Goal: Use online tool/utility

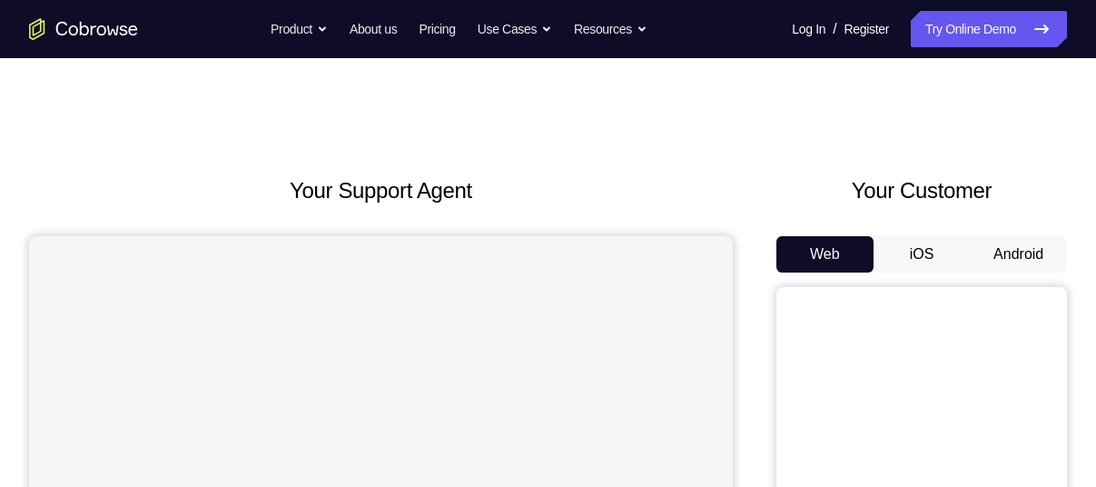
click at [1015, 261] on button "Android" at bounding box center [1017, 254] width 97 height 36
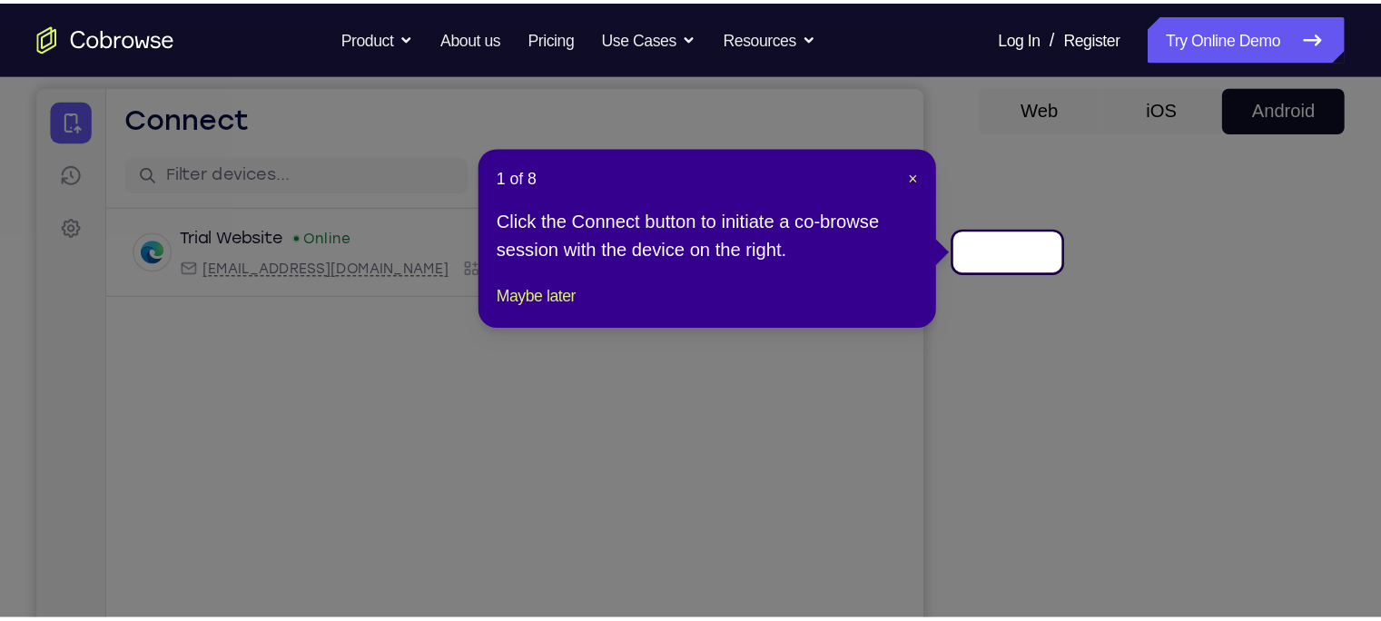
scroll to position [168, 0]
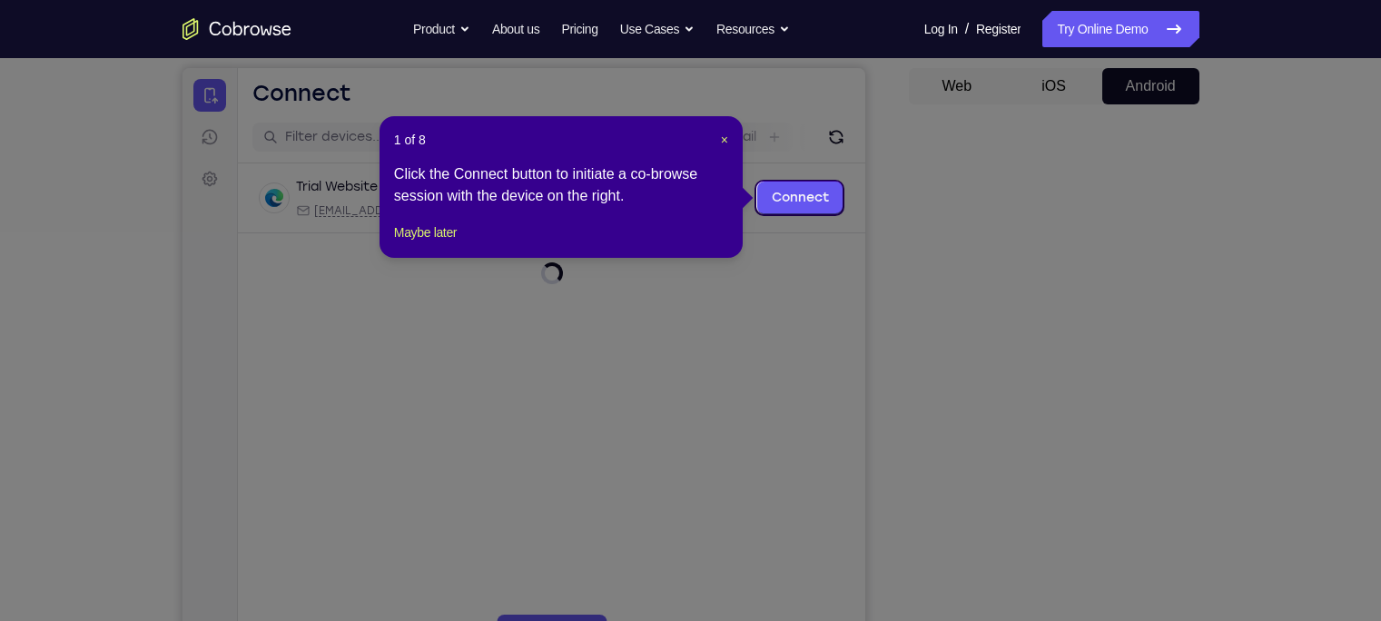
drag, startPoint x: 935, startPoint y: 253, endPoint x: 898, endPoint y: 300, distance: 60.1
click at [898, 300] on icon at bounding box center [699, 310] width 1398 height 621
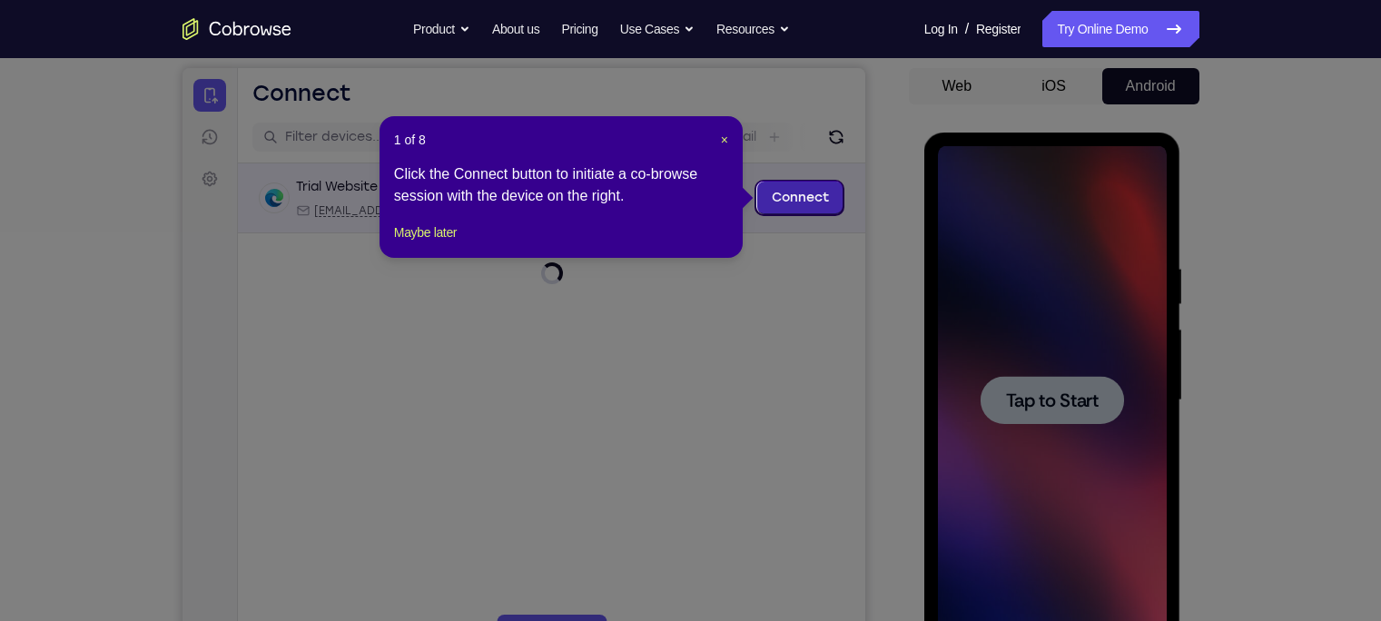
scroll to position [0, 0]
click at [725, 143] on span "×" at bounding box center [724, 140] width 7 height 15
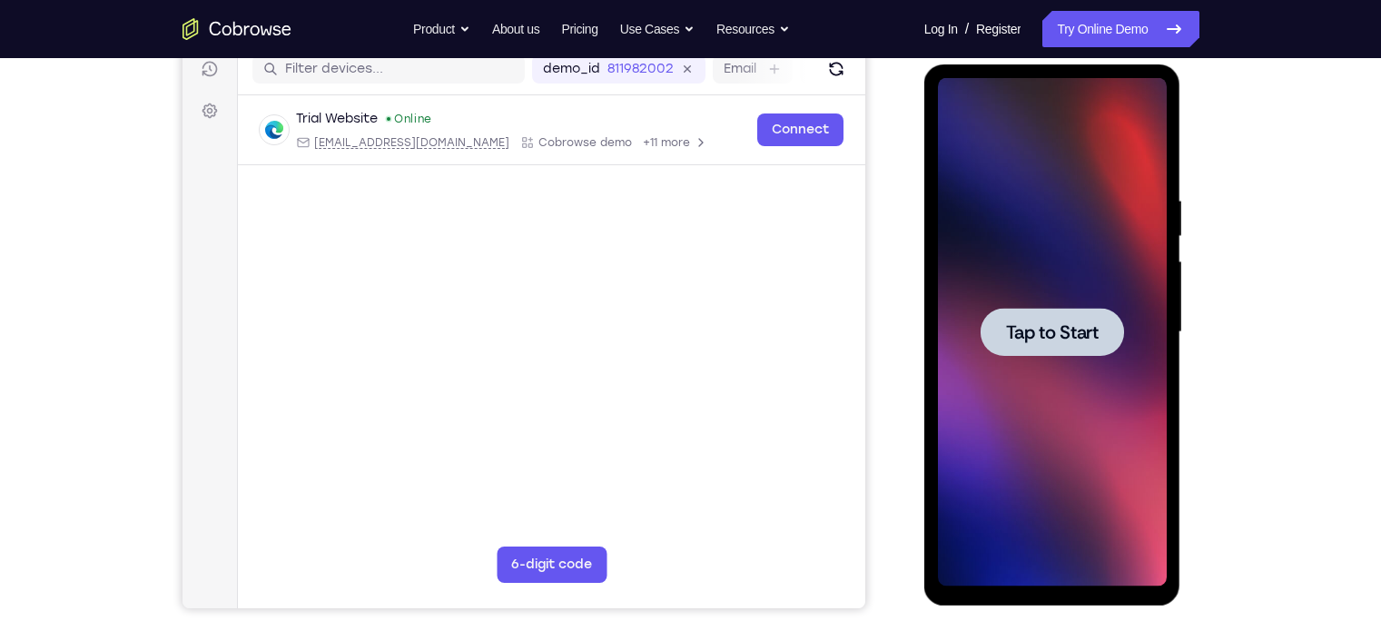
scroll to position [238, 0]
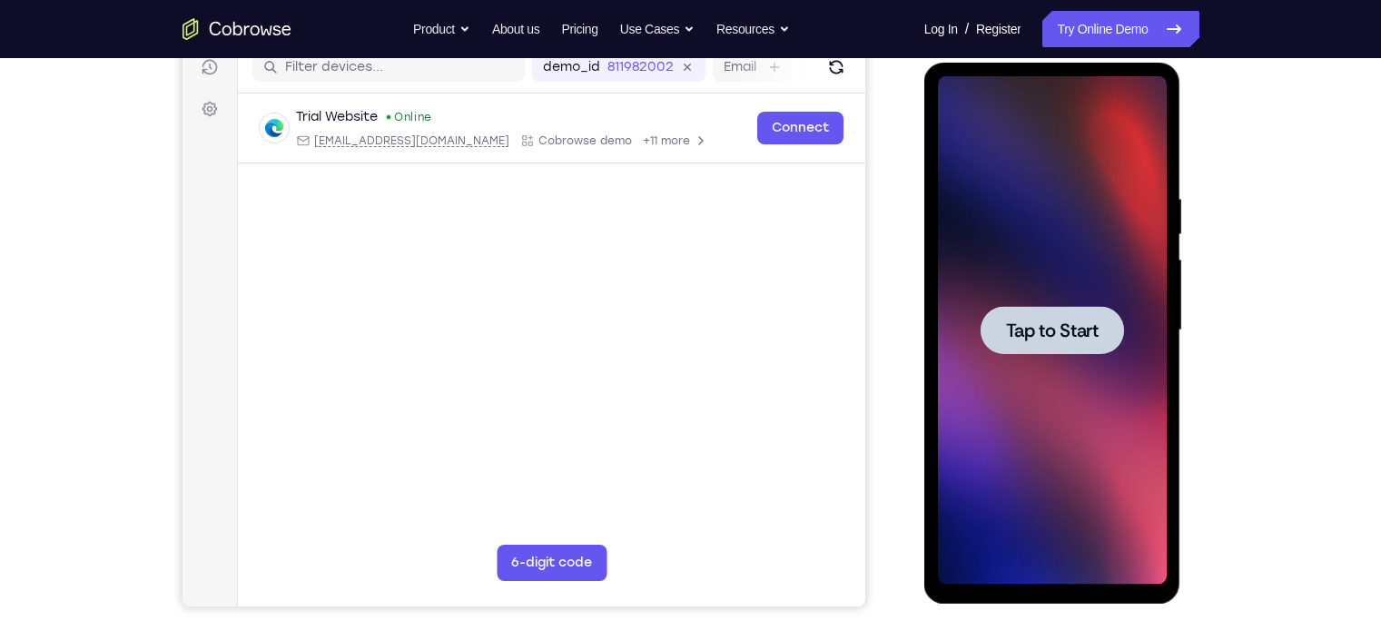
click at [1045, 338] on span "Tap to Start" at bounding box center [1052, 330] width 93 height 18
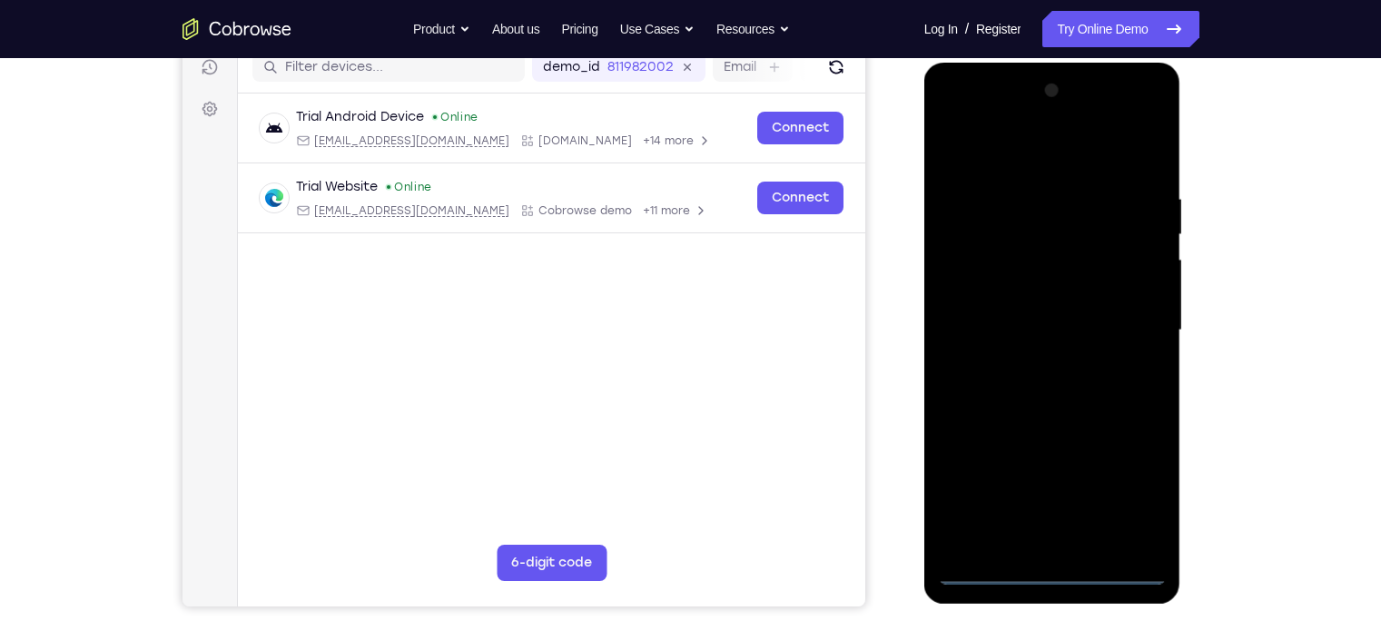
click at [1052, 486] on div at bounding box center [1052, 330] width 229 height 508
click at [1058, 486] on div at bounding box center [1052, 330] width 229 height 508
click at [1095, 479] on div at bounding box center [1052, 330] width 229 height 508
click at [1058, 130] on div at bounding box center [1052, 330] width 229 height 508
click at [1054, 142] on div at bounding box center [1052, 330] width 229 height 508
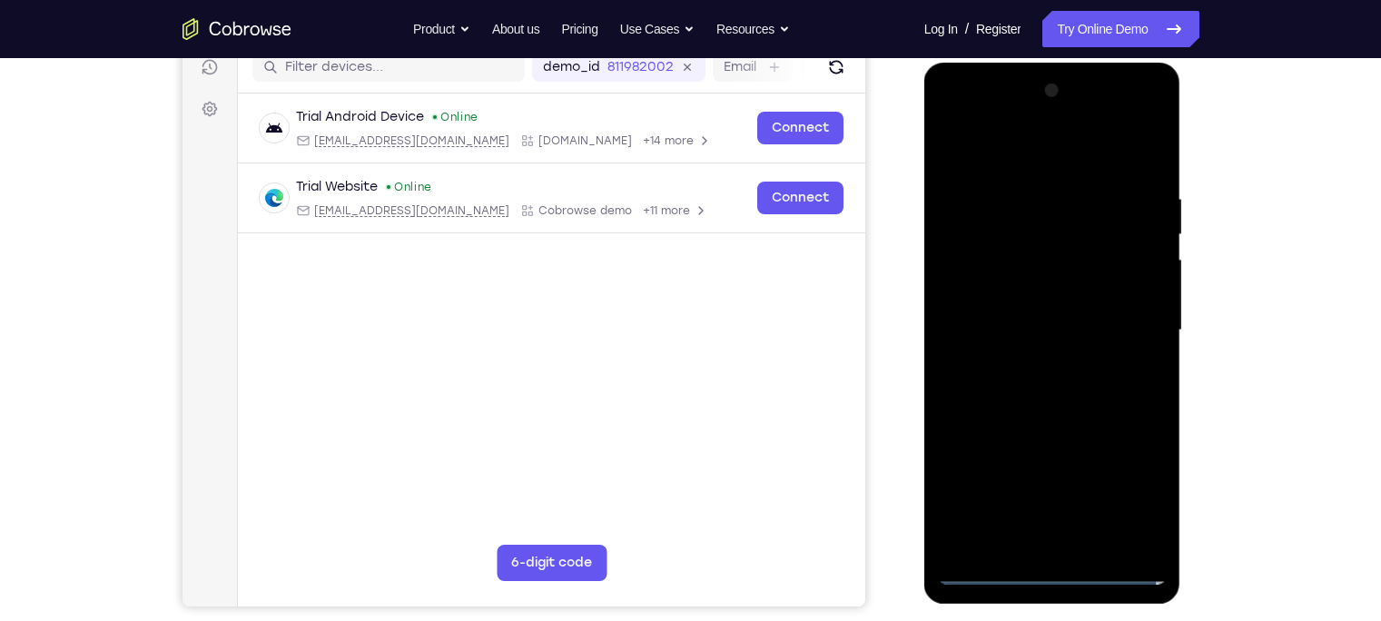
click at [1095, 316] on div at bounding box center [1052, 330] width 229 height 508
click at [1032, 359] on div at bounding box center [1052, 330] width 229 height 508
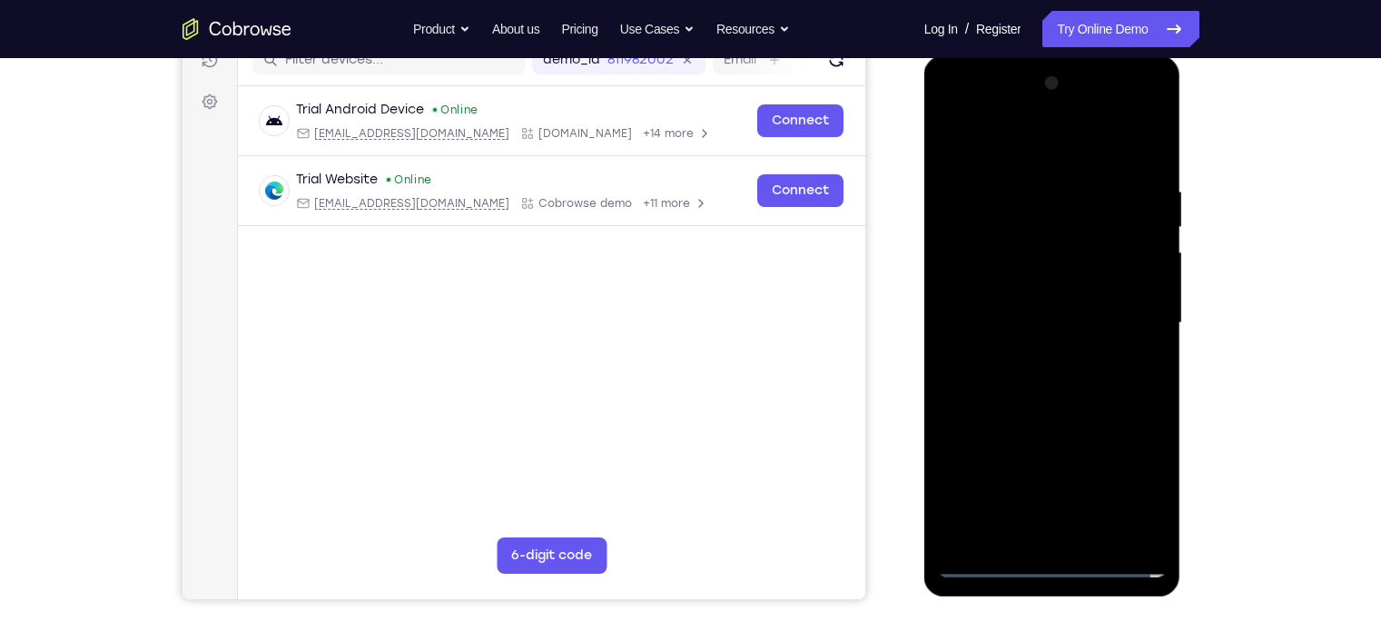
click at [1044, 300] on div at bounding box center [1052, 323] width 229 height 508
click at [1035, 286] on div at bounding box center [1052, 323] width 229 height 508
click at [1057, 328] on div at bounding box center [1052, 323] width 229 height 508
click at [1082, 396] on div at bounding box center [1052, 323] width 229 height 508
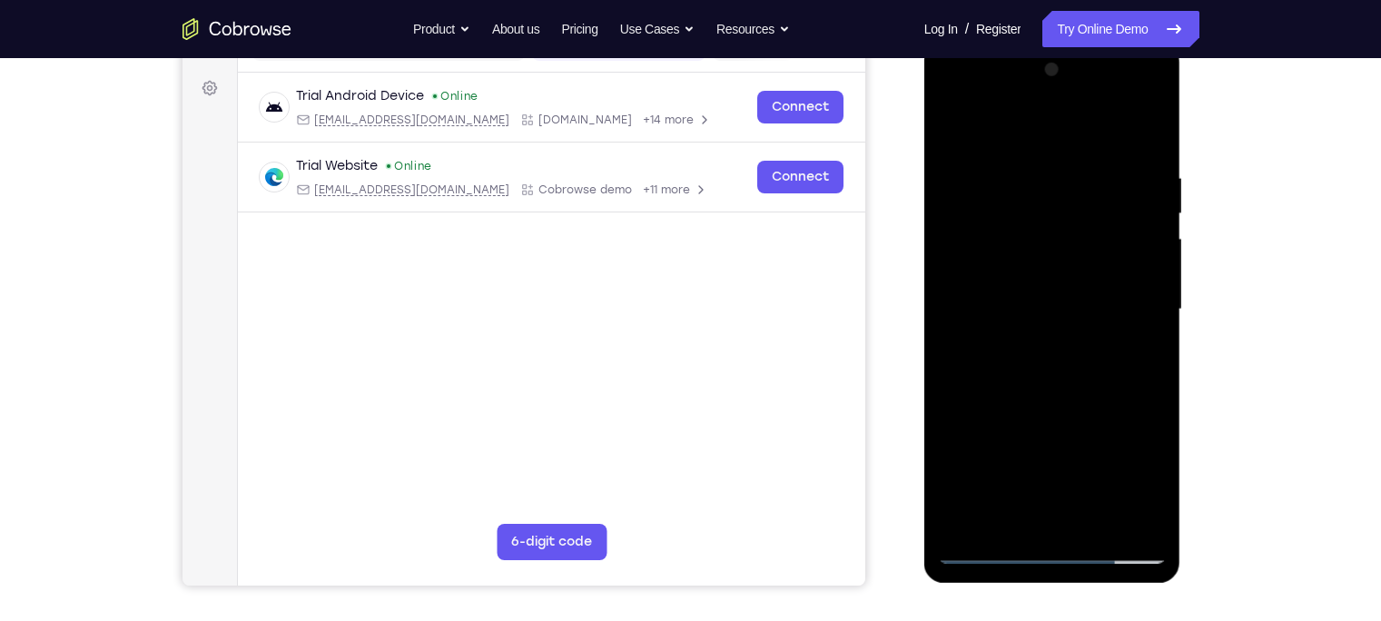
scroll to position [261, 0]
click at [1055, 127] on div at bounding box center [1052, 308] width 229 height 508
drag, startPoint x: 1064, startPoint y: 129, endPoint x: 1074, endPoint y: 110, distance: 21.5
click at [1072, 113] on div at bounding box center [1052, 308] width 229 height 508
click at [1095, 118] on div at bounding box center [1052, 308] width 229 height 508
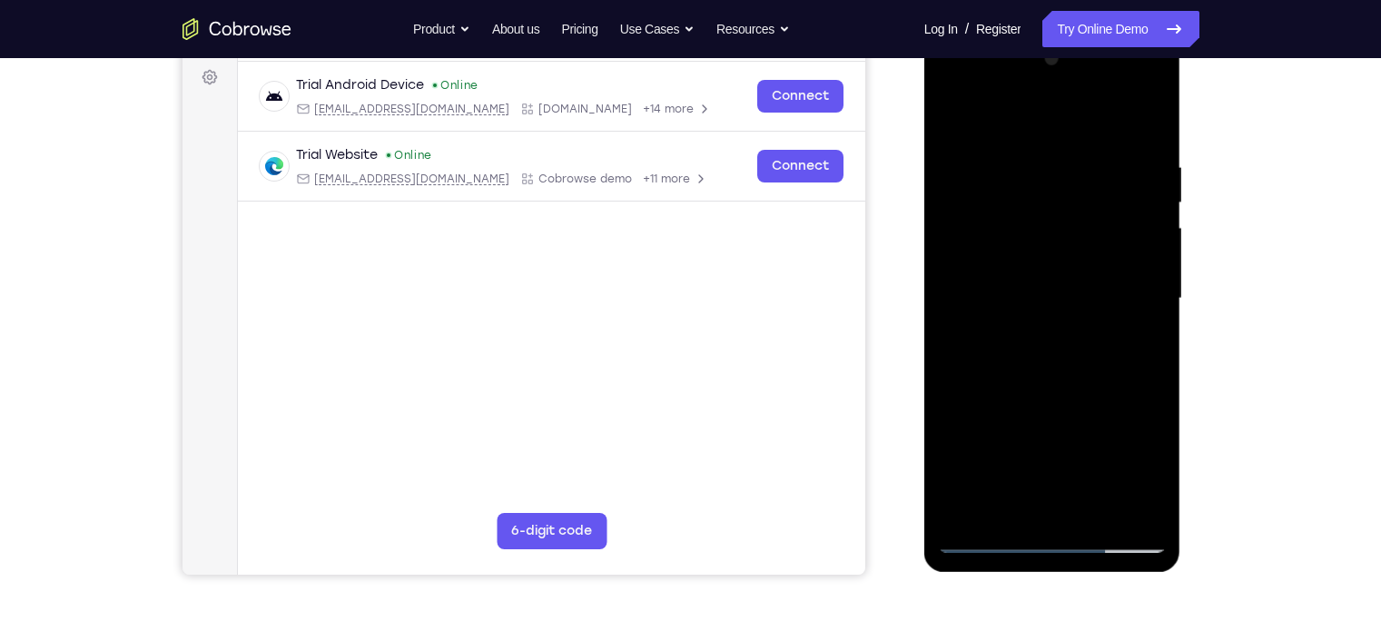
scroll to position [285, 0]
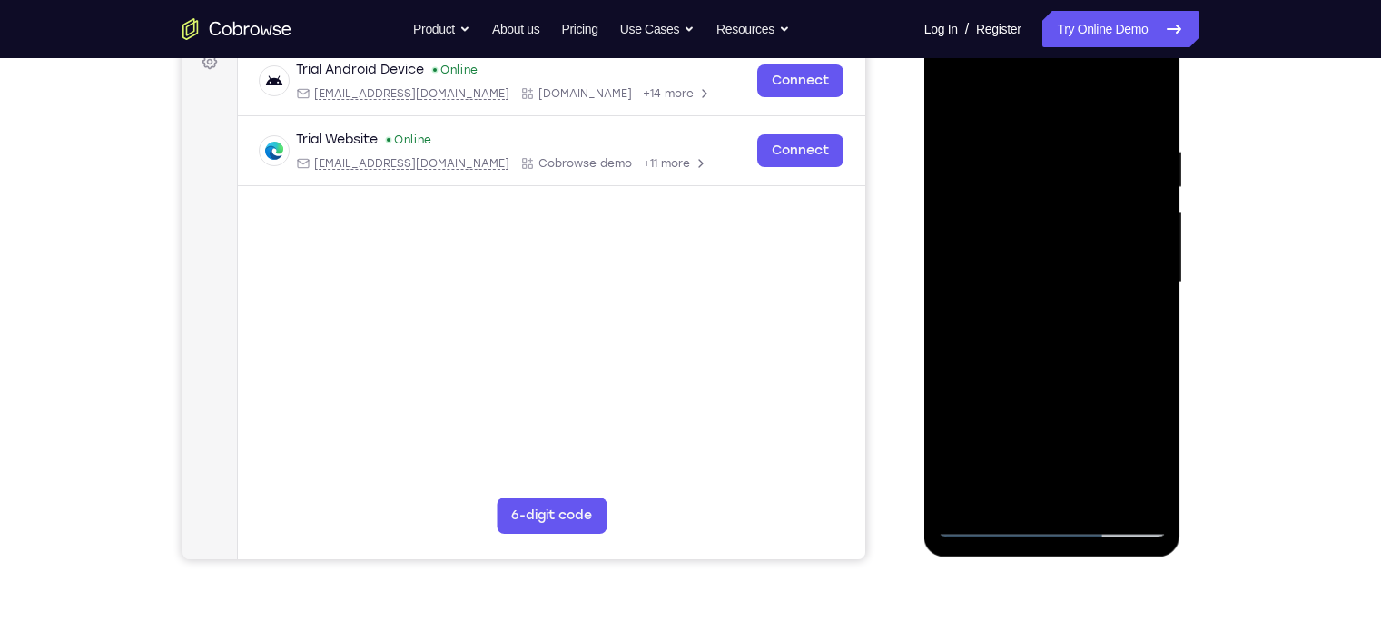
click at [962, 101] on div at bounding box center [1052, 283] width 229 height 508
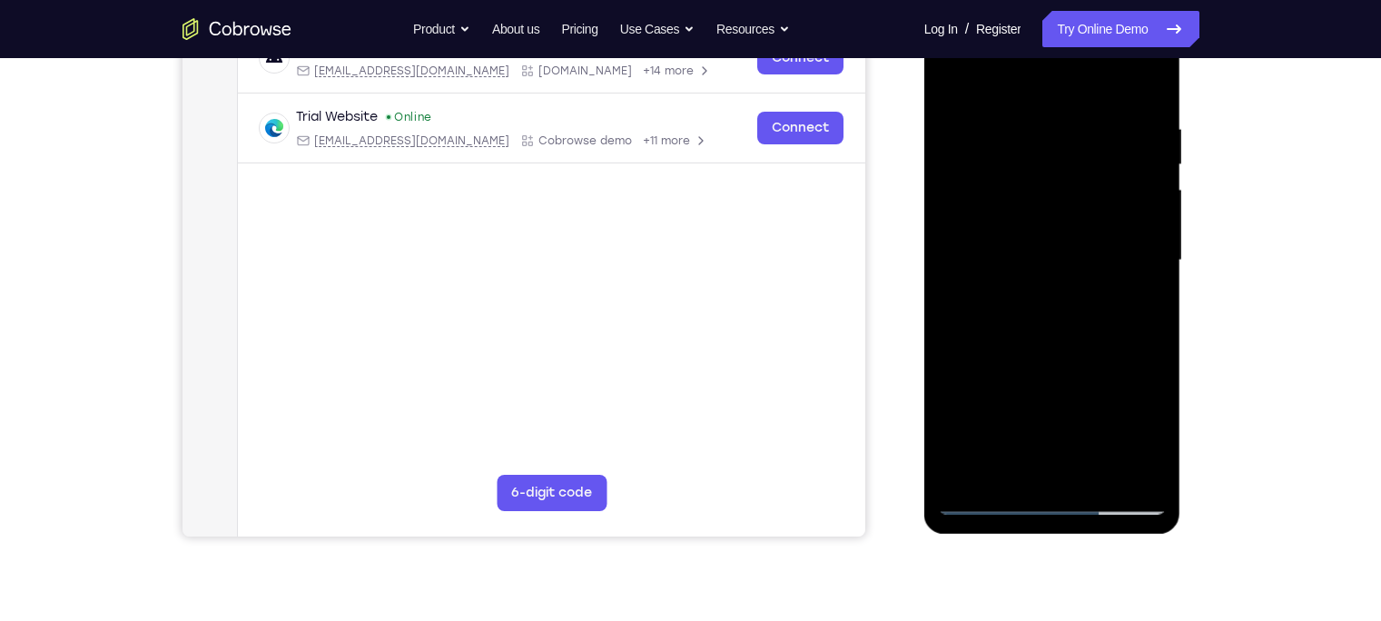
scroll to position [309, 0]
click at [1025, 109] on div at bounding box center [1052, 259] width 229 height 508
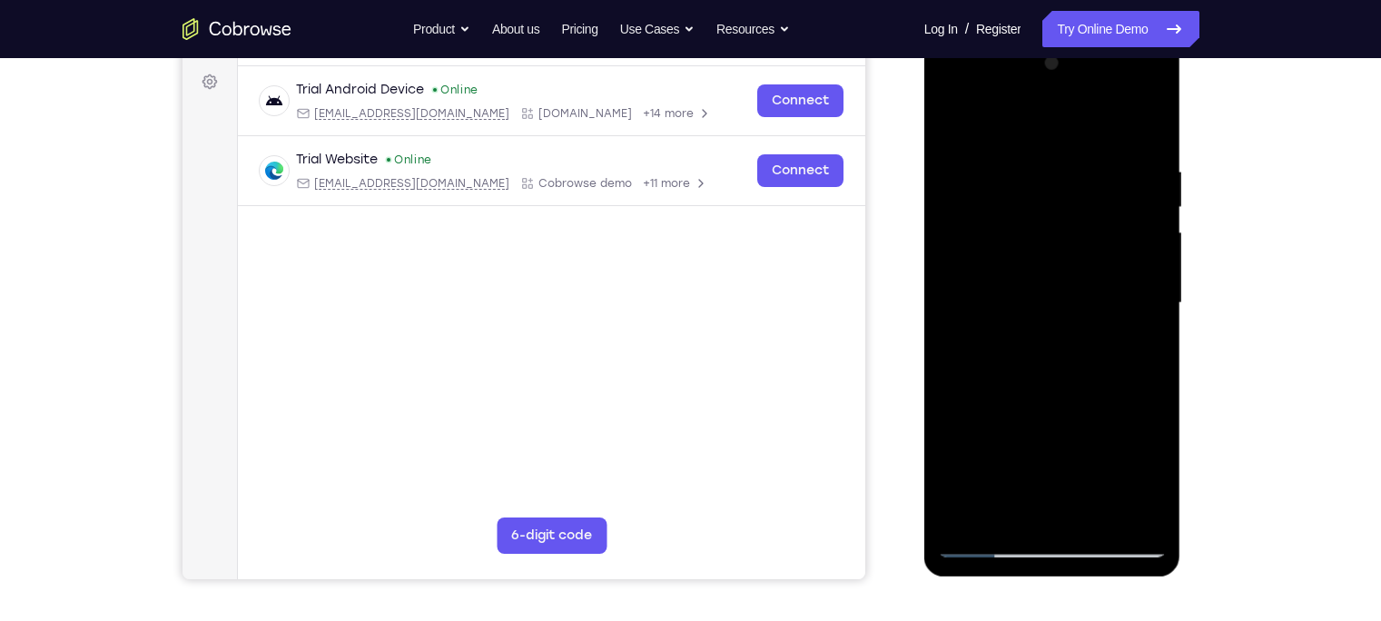
scroll to position [262, 0]
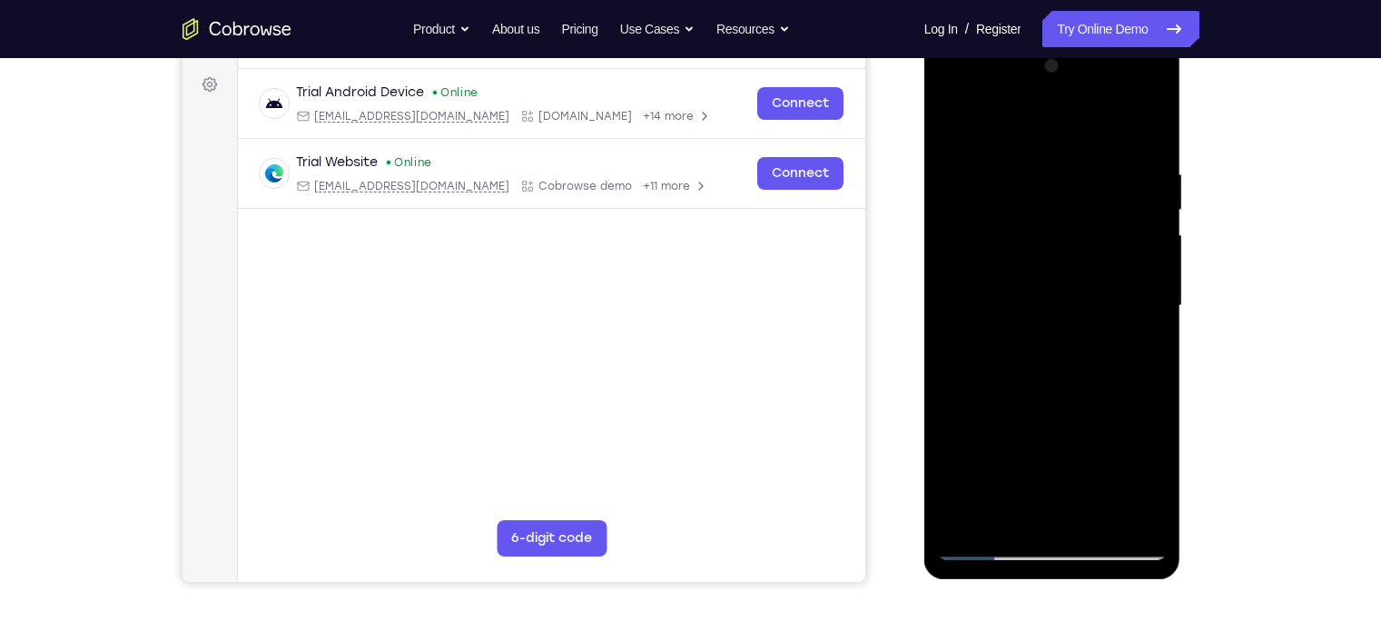
click at [1095, 277] on div at bounding box center [1052, 306] width 229 height 508
click at [1068, 273] on div at bounding box center [1052, 306] width 229 height 508
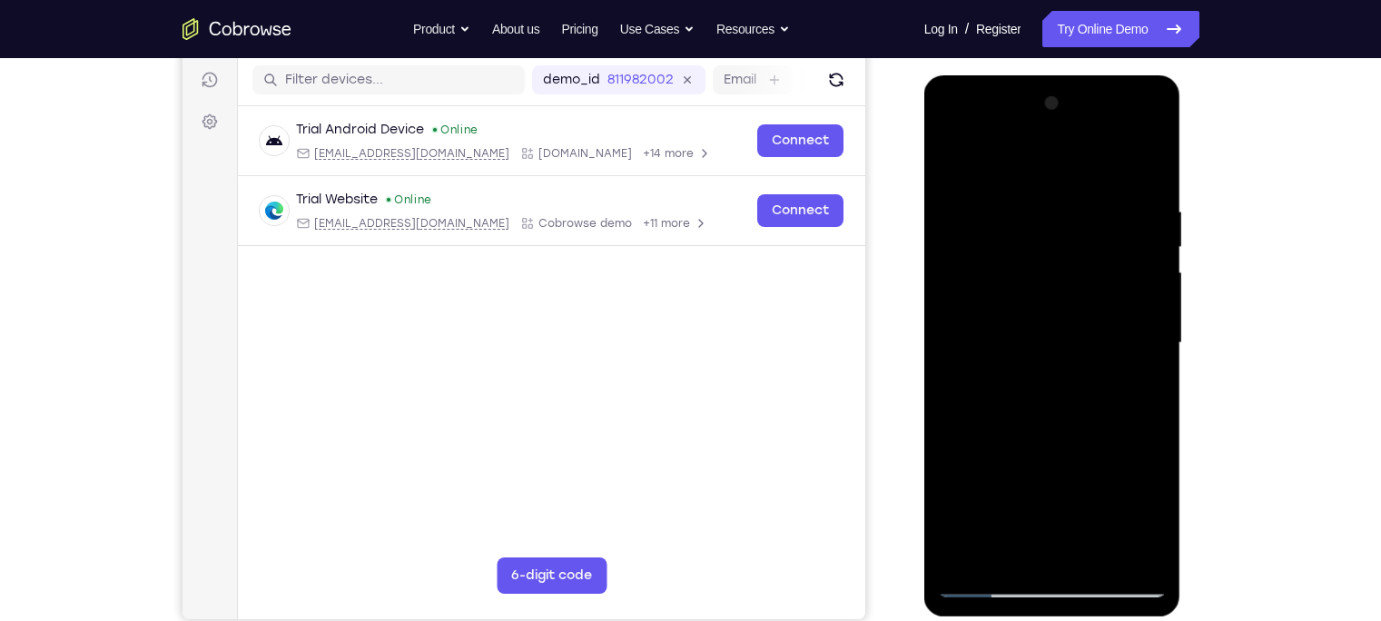
click at [965, 211] on div at bounding box center [1052, 343] width 229 height 508
click at [950, 152] on div at bounding box center [1052, 343] width 229 height 508
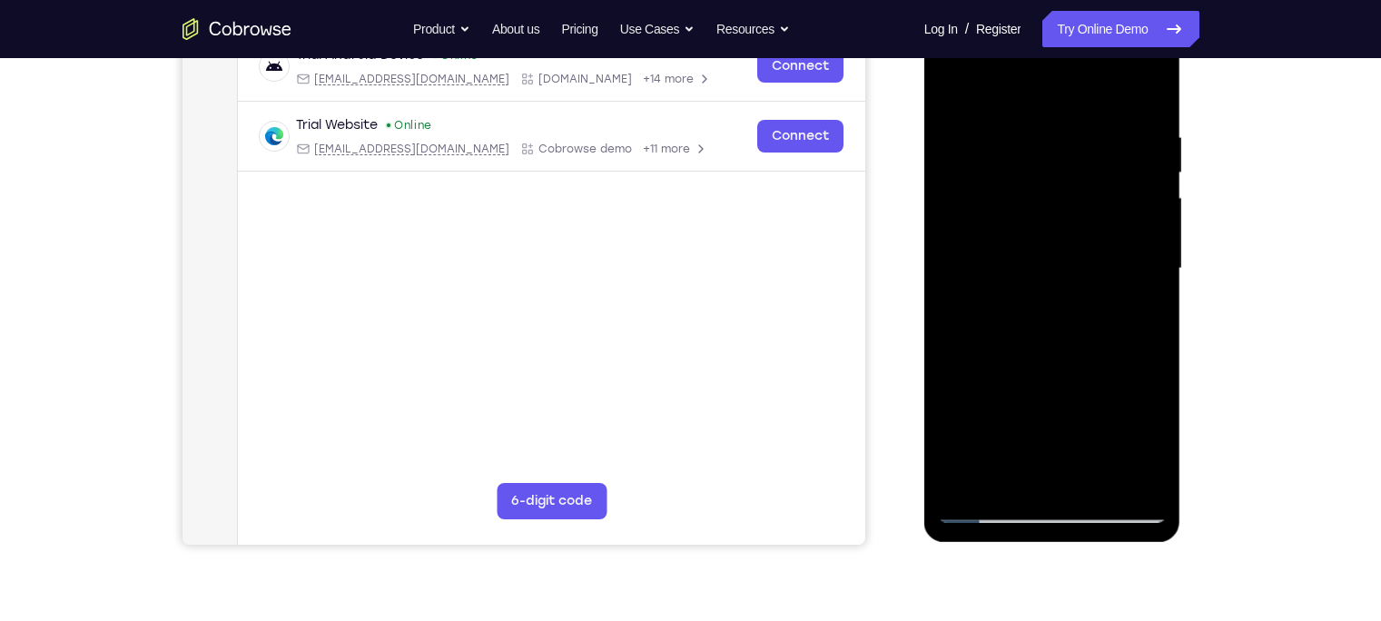
scroll to position [246, 0]
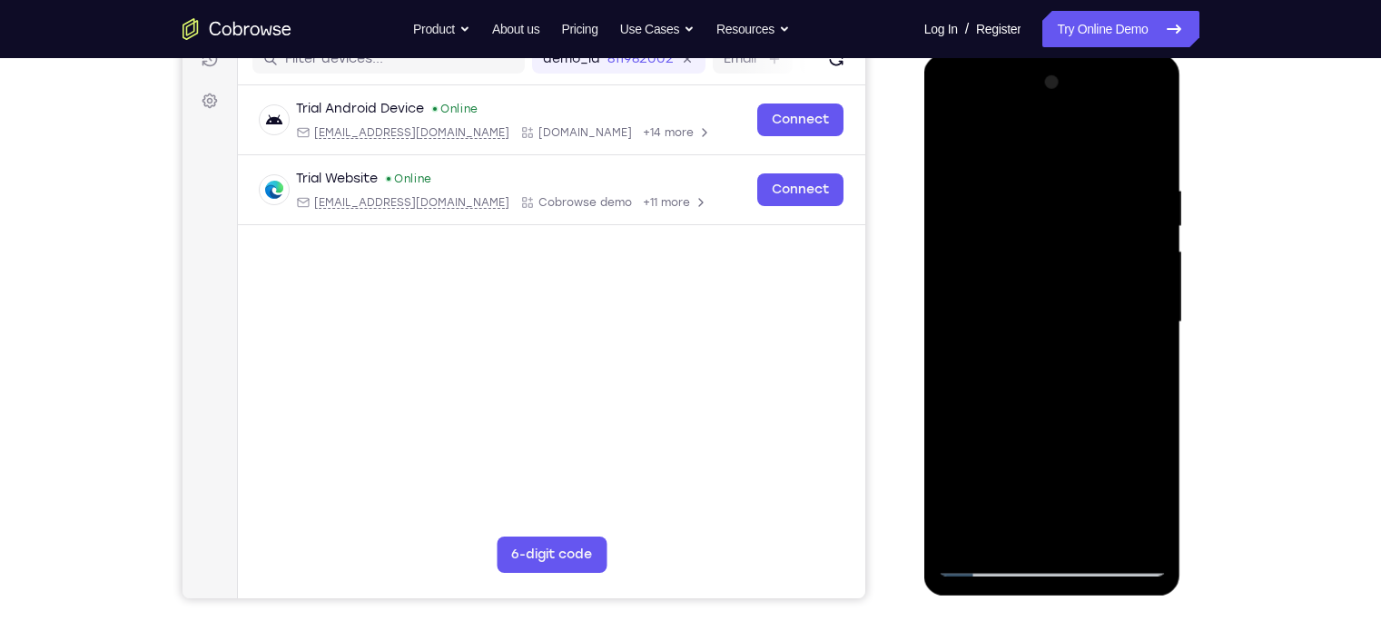
drag, startPoint x: 1101, startPoint y: 258, endPoint x: 1009, endPoint y: 284, distance: 95.4
click at [1009, 284] on div at bounding box center [1052, 322] width 229 height 508
click at [1095, 293] on div at bounding box center [1052, 322] width 229 height 508
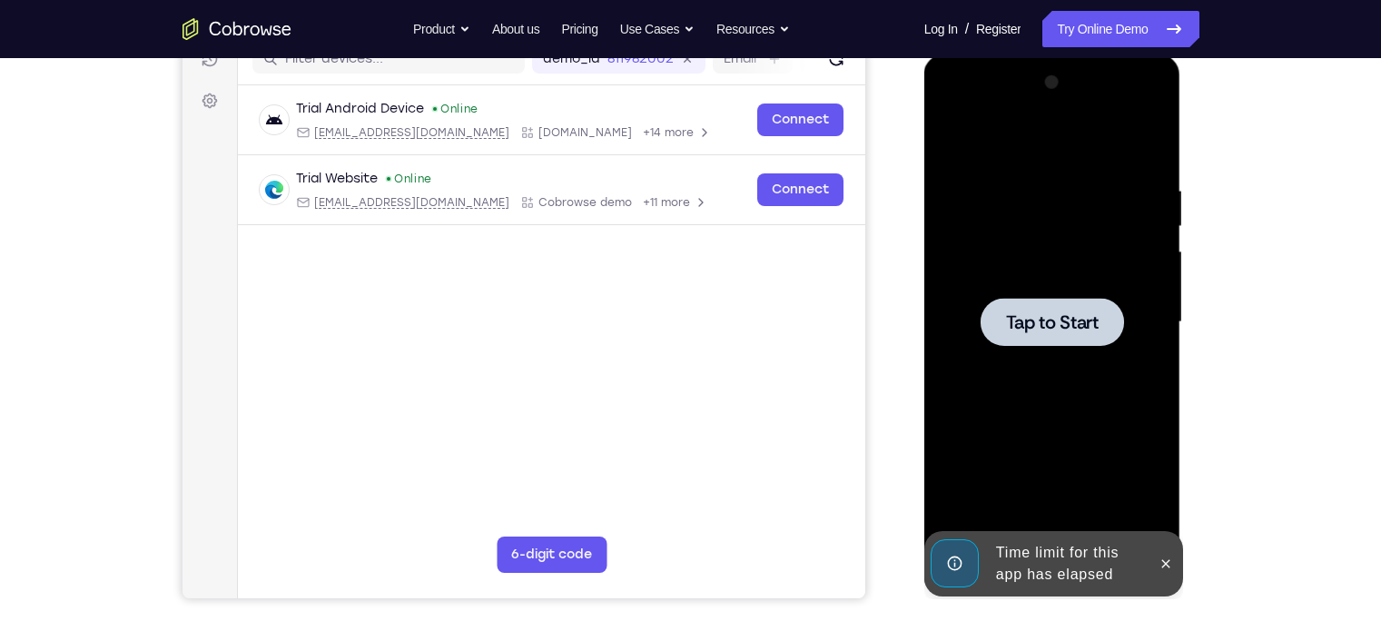
click at [1018, 308] on div at bounding box center [1051, 322] width 143 height 48
click at [1095, 486] on icon at bounding box center [1165, 563] width 15 height 15
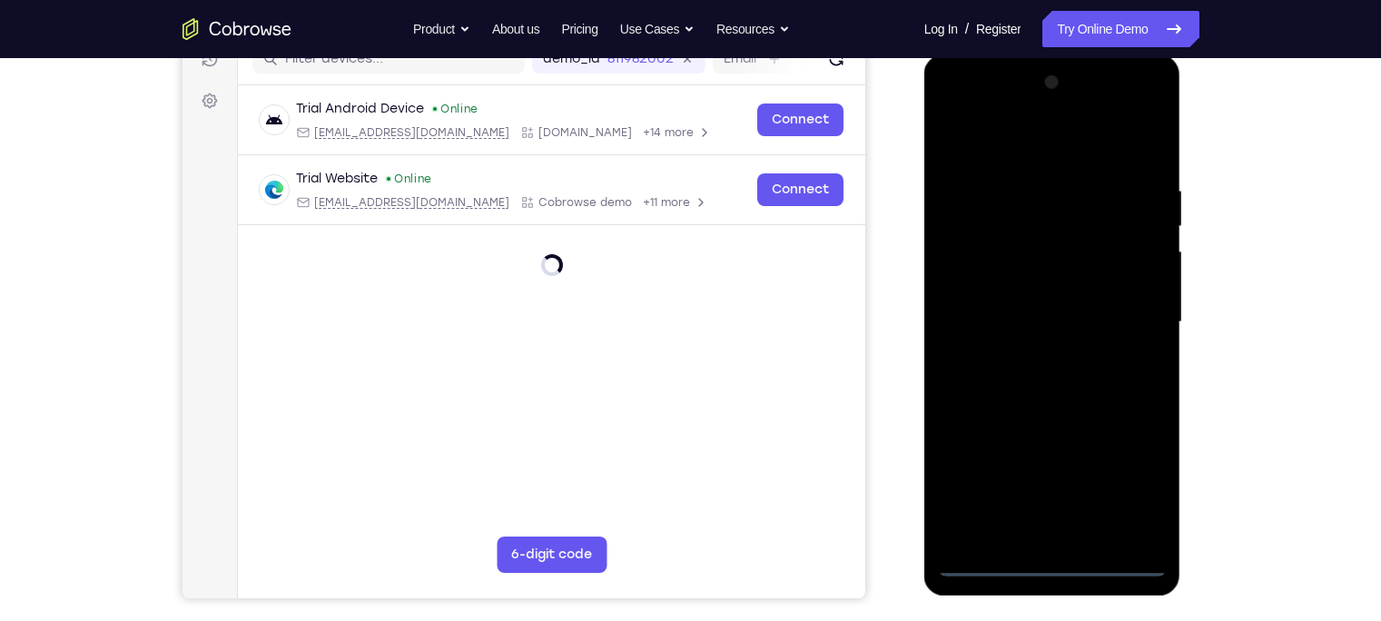
click at [1058, 486] on div at bounding box center [1052, 322] width 229 height 508
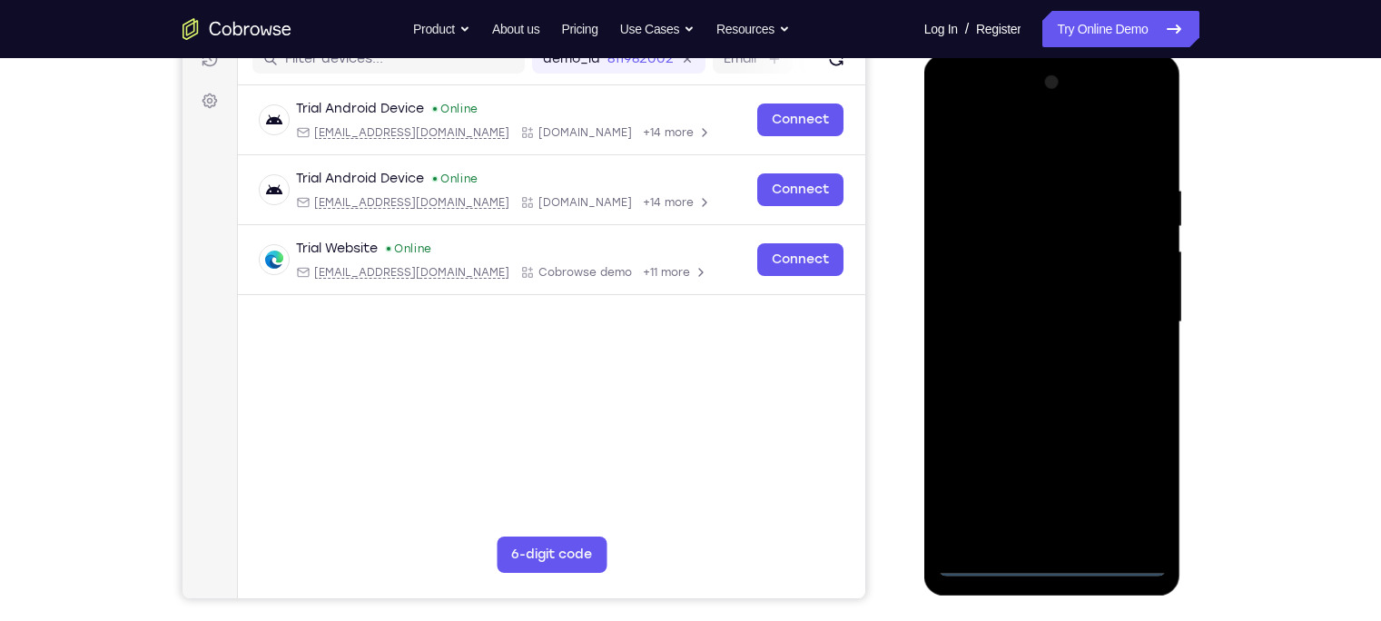
click at [1095, 486] on div at bounding box center [1052, 322] width 229 height 508
click at [1046, 143] on div at bounding box center [1052, 322] width 229 height 508
click at [1095, 310] on div at bounding box center [1052, 322] width 229 height 508
click at [1033, 349] on div at bounding box center [1052, 322] width 229 height 508
click at [1048, 305] on div at bounding box center [1052, 322] width 229 height 508
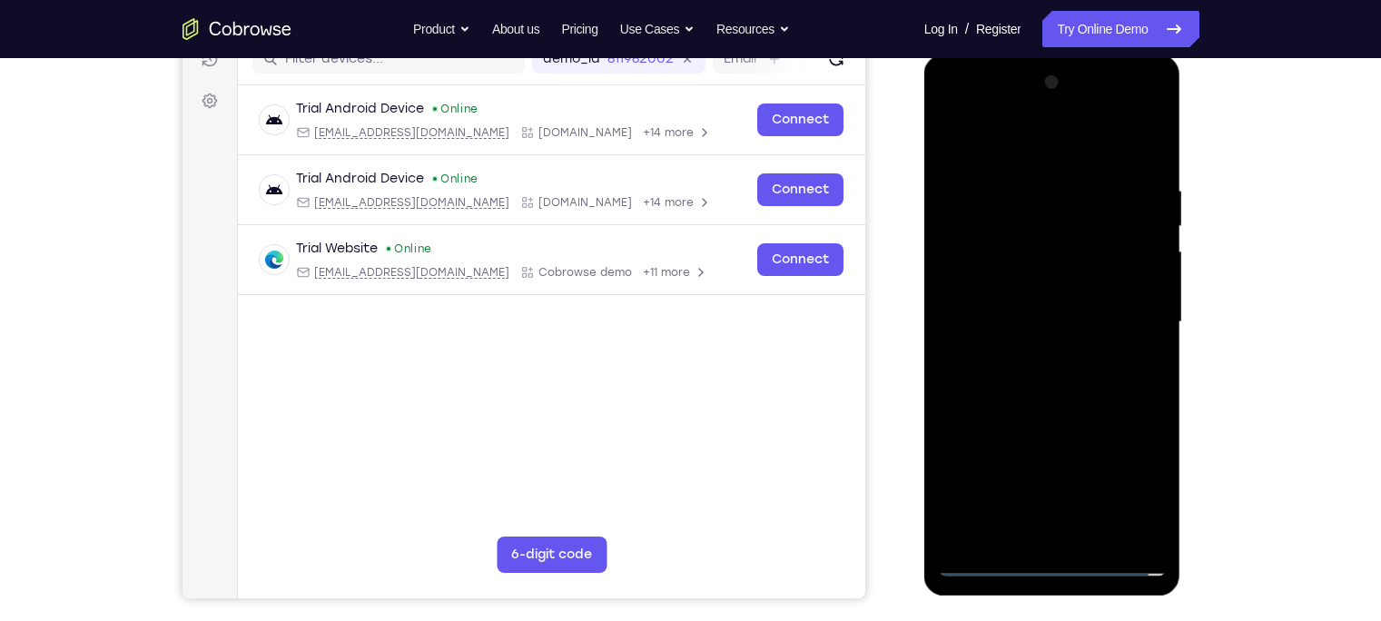
click at [1038, 287] on div at bounding box center [1052, 322] width 229 height 508
click at [1035, 323] on div at bounding box center [1052, 322] width 229 height 508
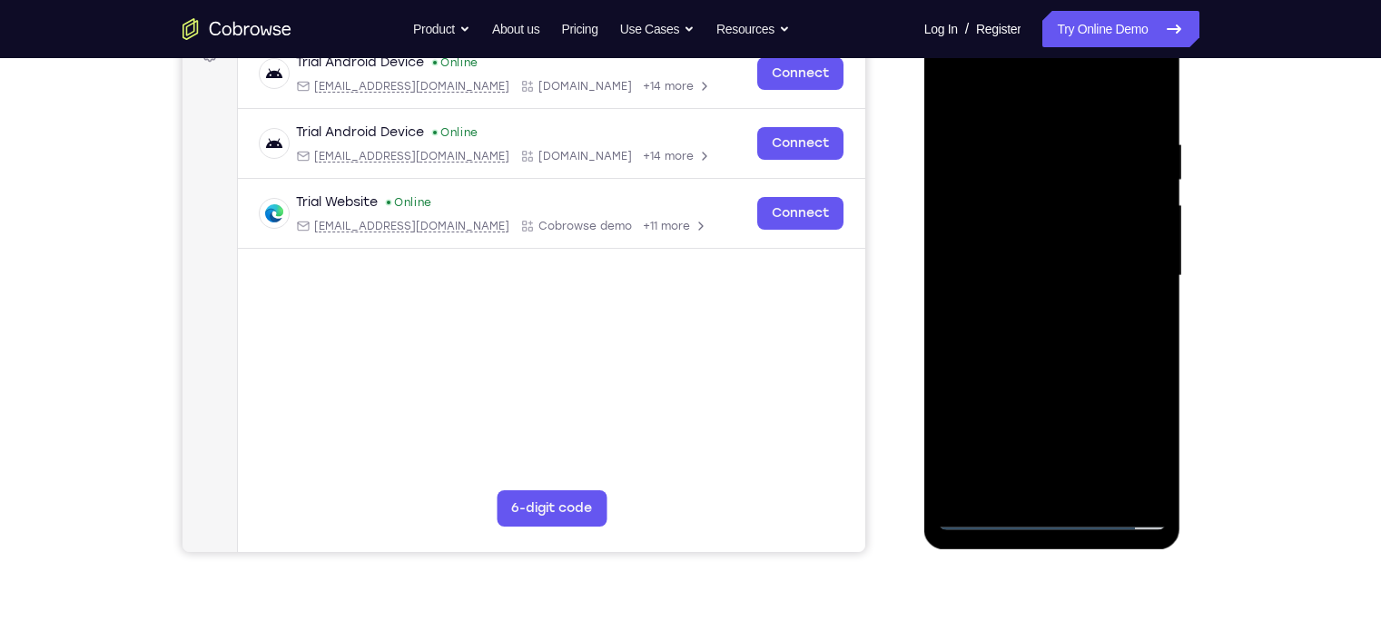
scroll to position [294, 0]
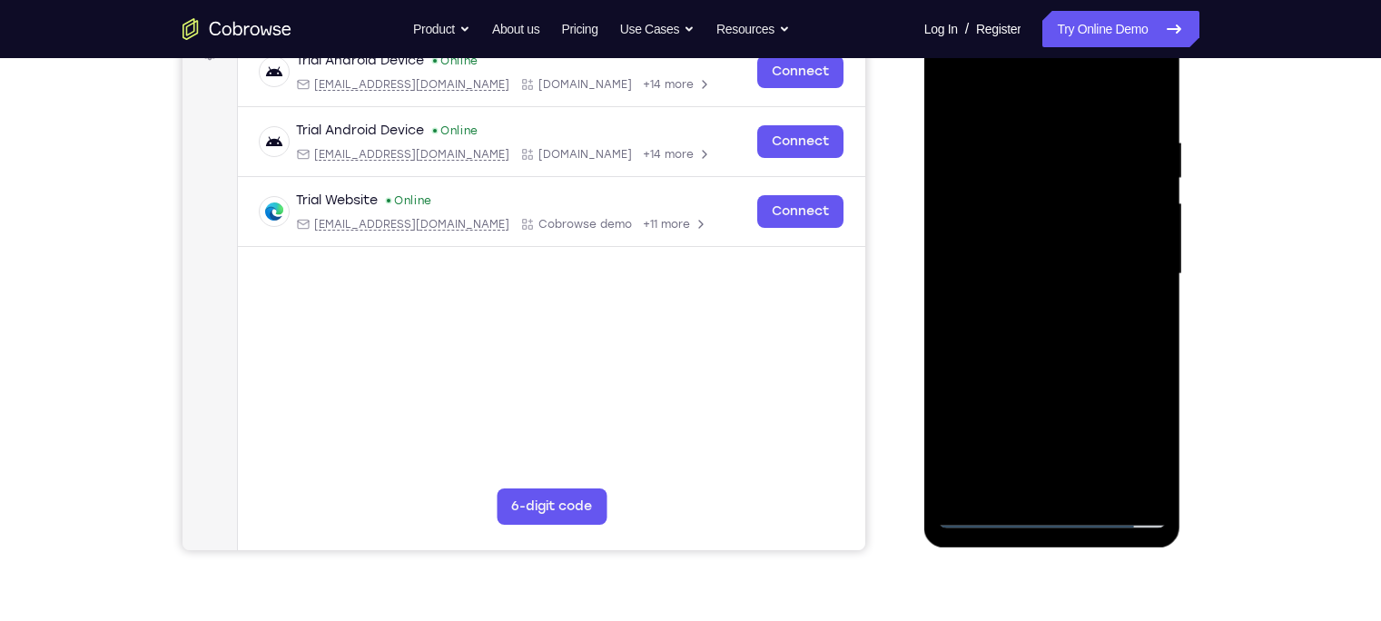
click at [1018, 347] on div at bounding box center [1052, 274] width 229 height 508
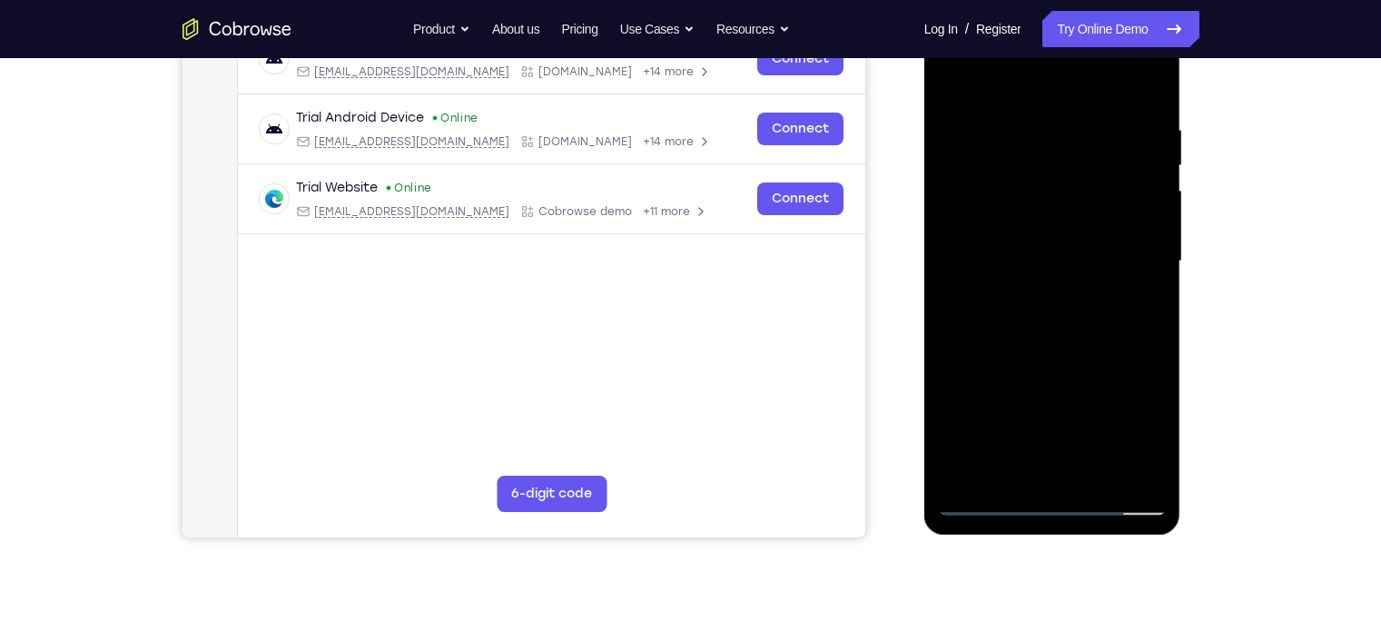
scroll to position [306, 0]
click at [1095, 267] on div at bounding box center [1052, 262] width 229 height 508
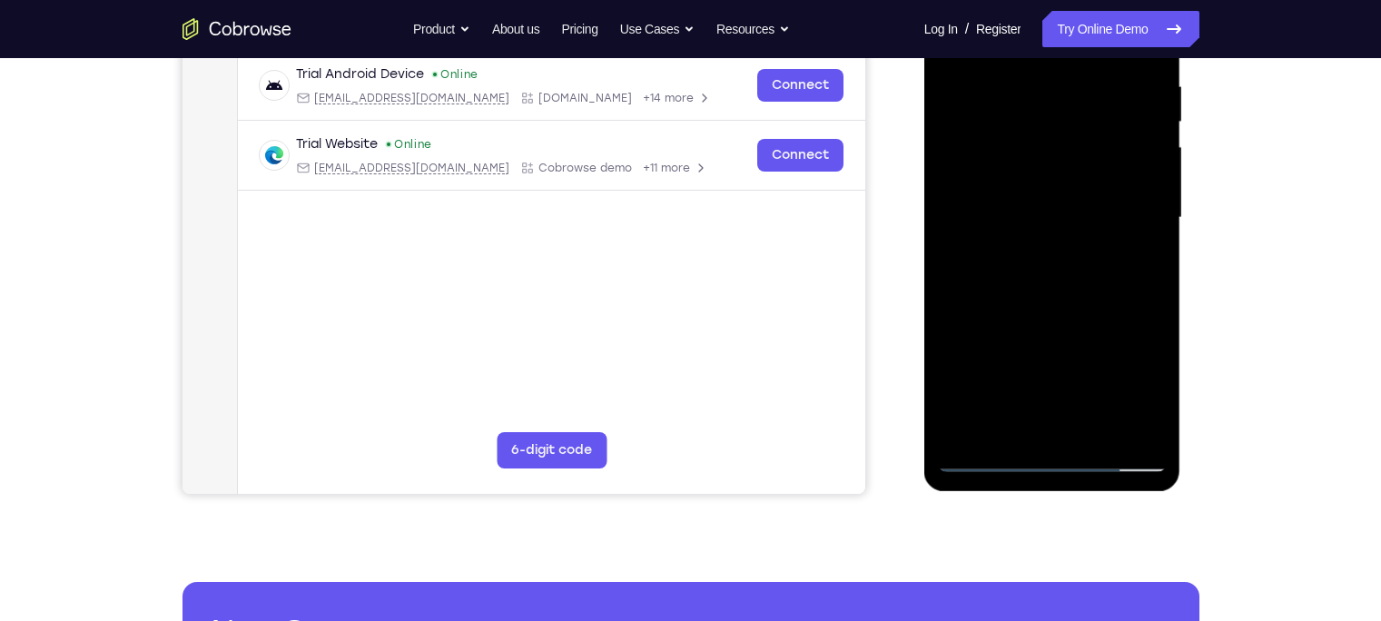
scroll to position [351, 0]
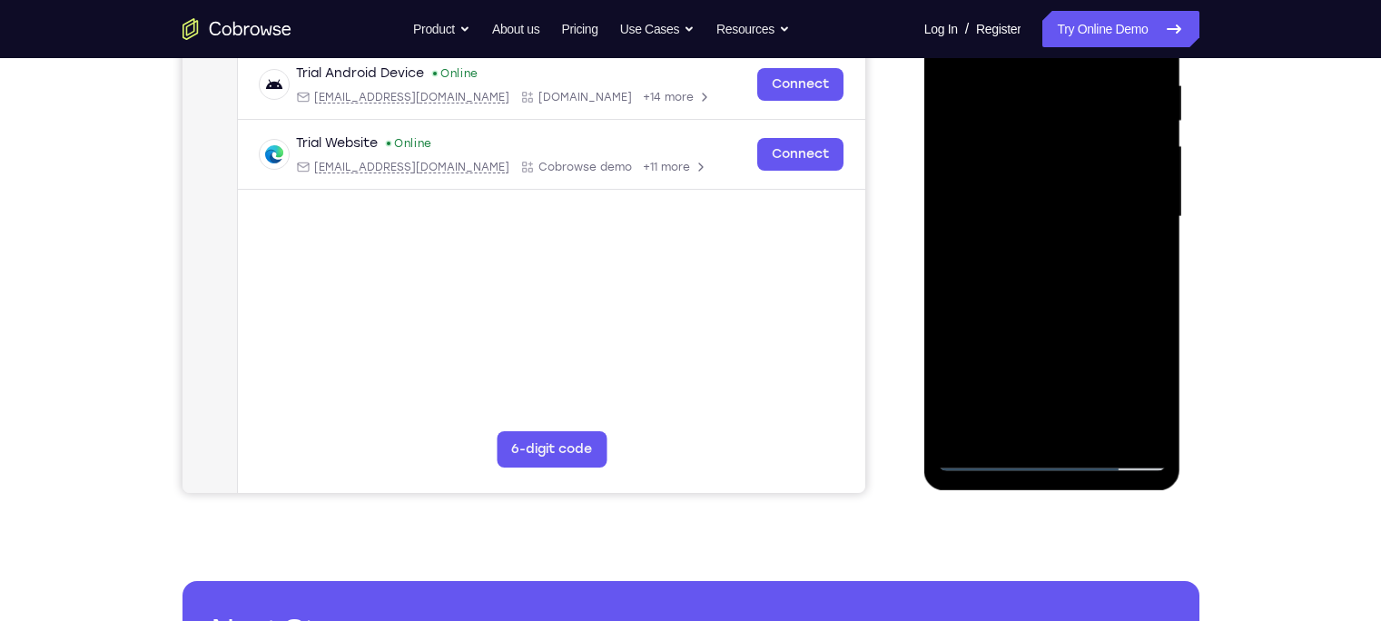
click at [1095, 310] on div at bounding box center [1052, 217] width 229 height 508
drag, startPoint x: 1072, startPoint y: 296, endPoint x: 1081, endPoint y: 257, distance: 40.1
click at [1081, 257] on div at bounding box center [1052, 217] width 229 height 508
click at [1095, 274] on div at bounding box center [1052, 217] width 229 height 508
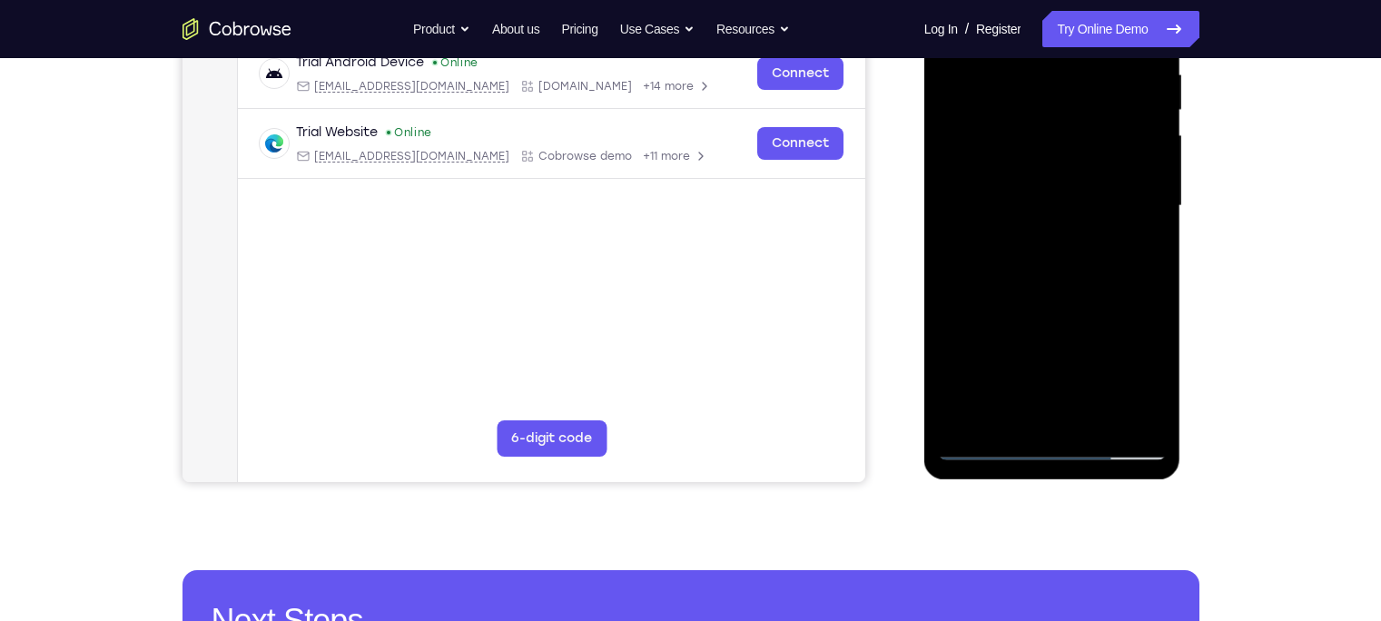
scroll to position [363, 0]
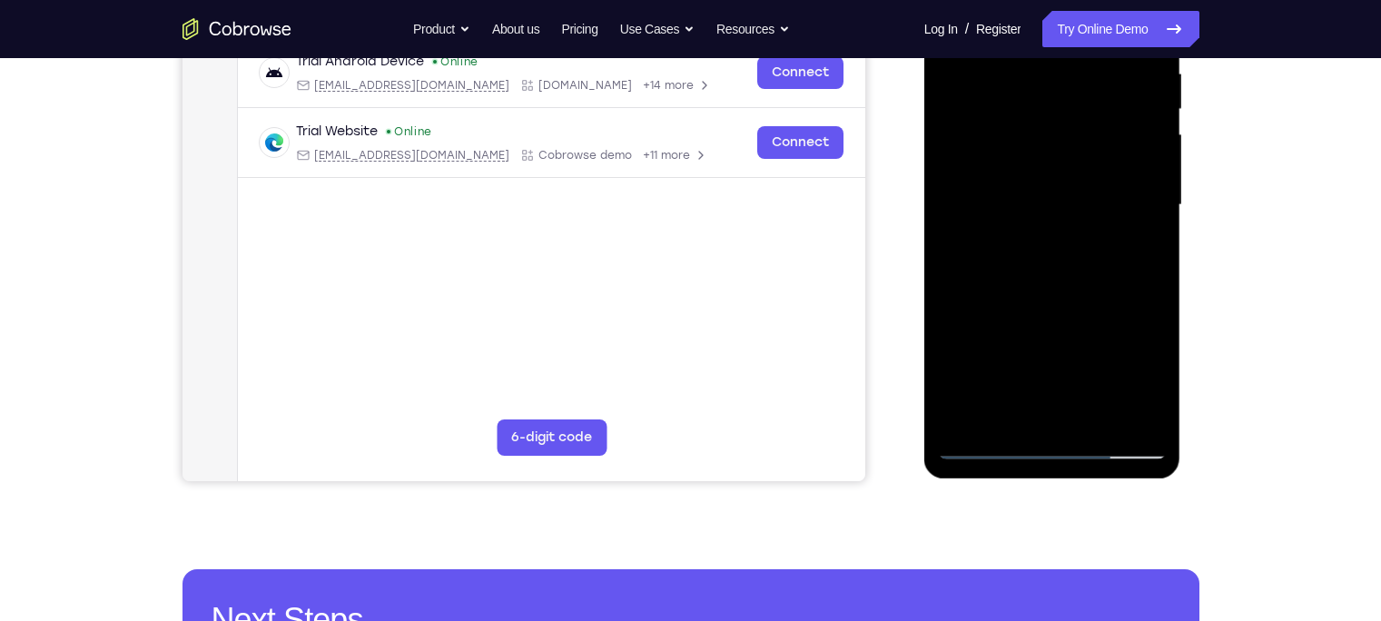
click at [1095, 265] on div at bounding box center [1052, 205] width 229 height 508
click at [1095, 264] on div at bounding box center [1052, 205] width 229 height 508
click at [1095, 271] on div at bounding box center [1052, 205] width 229 height 508
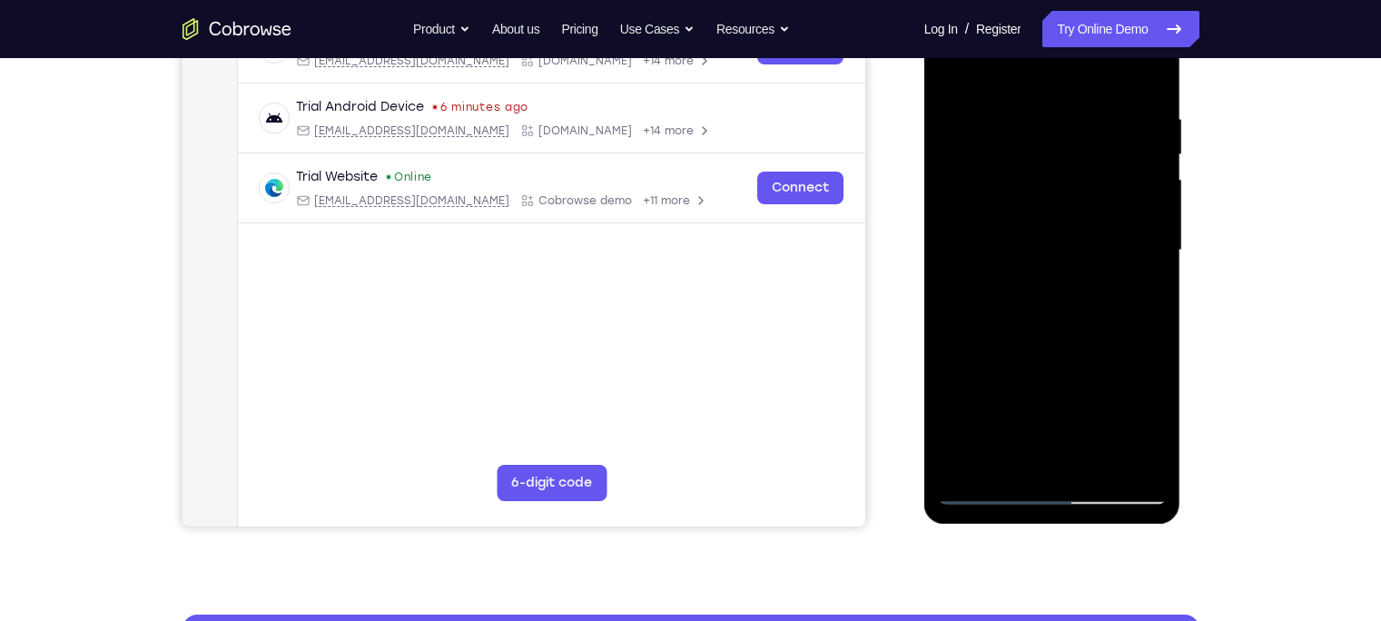
scroll to position [317, 0]
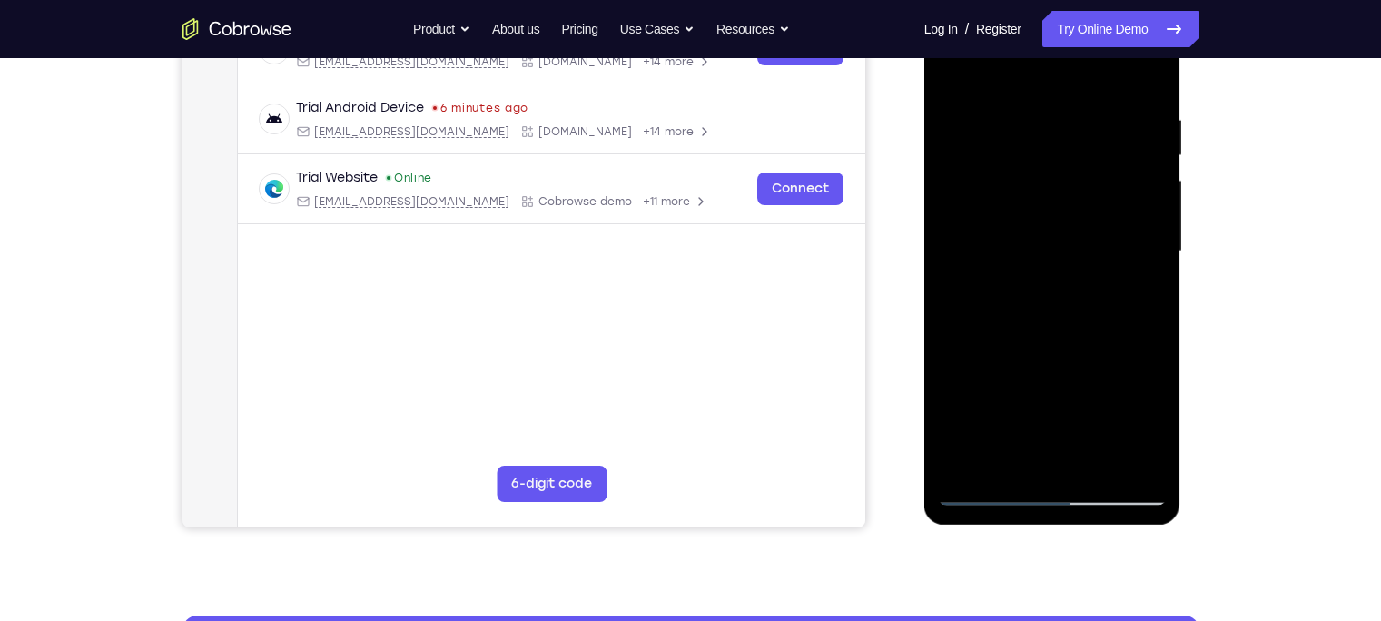
click at [1095, 318] on div at bounding box center [1052, 251] width 229 height 508
click at [1095, 310] on div at bounding box center [1052, 251] width 229 height 508
click at [975, 468] on div at bounding box center [1052, 251] width 229 height 508
click at [1028, 112] on div at bounding box center [1052, 251] width 229 height 508
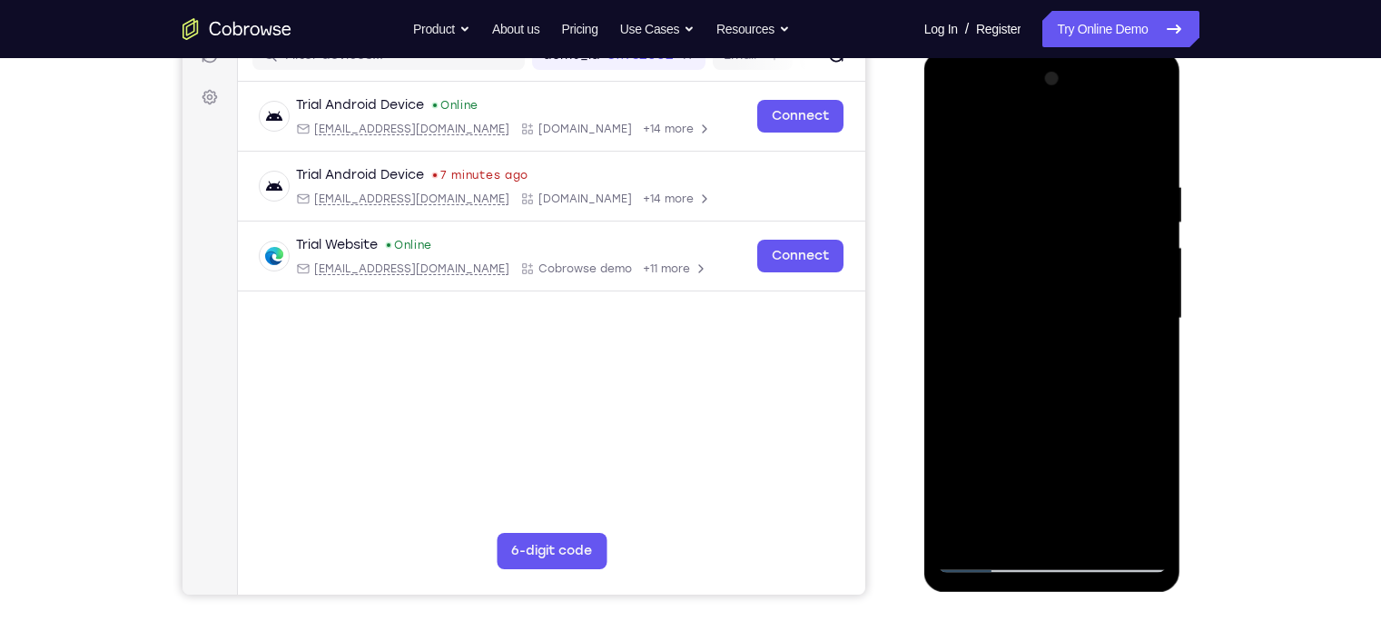
scroll to position [249, 0]
click at [1066, 225] on div at bounding box center [1052, 319] width 229 height 508
click at [1049, 287] on div at bounding box center [1052, 319] width 229 height 508
click at [954, 134] on div at bounding box center [1052, 319] width 229 height 508
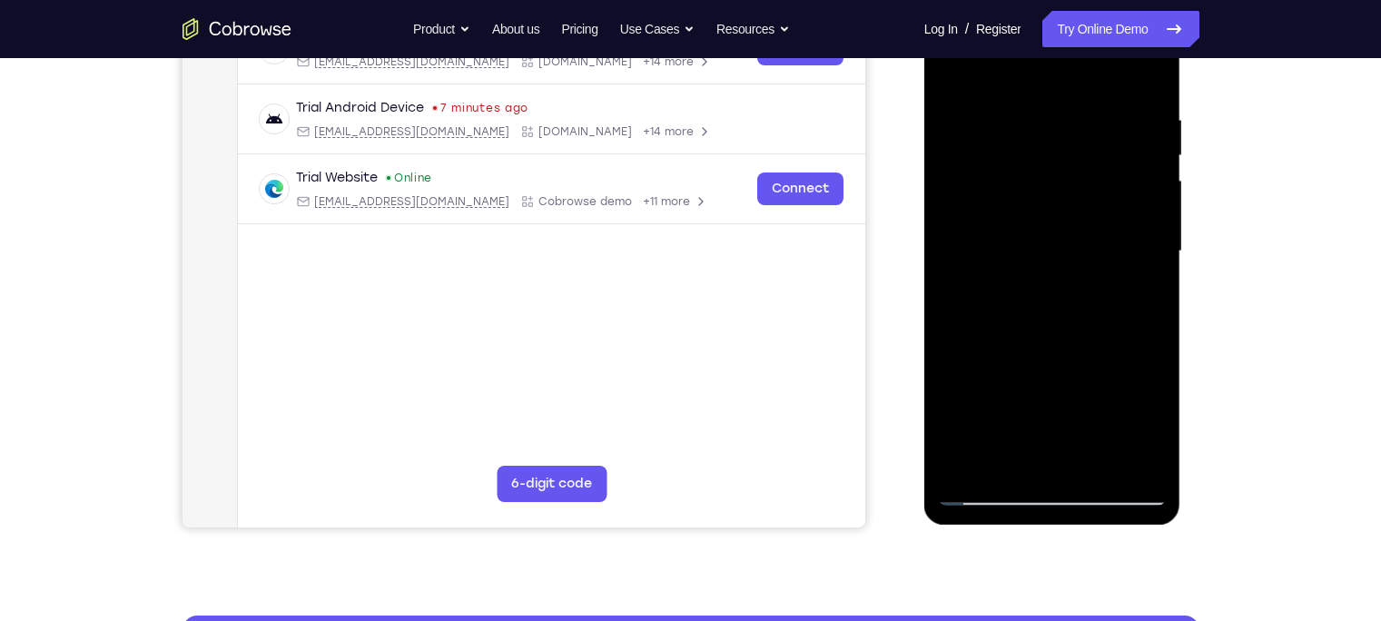
scroll to position [316, 0]
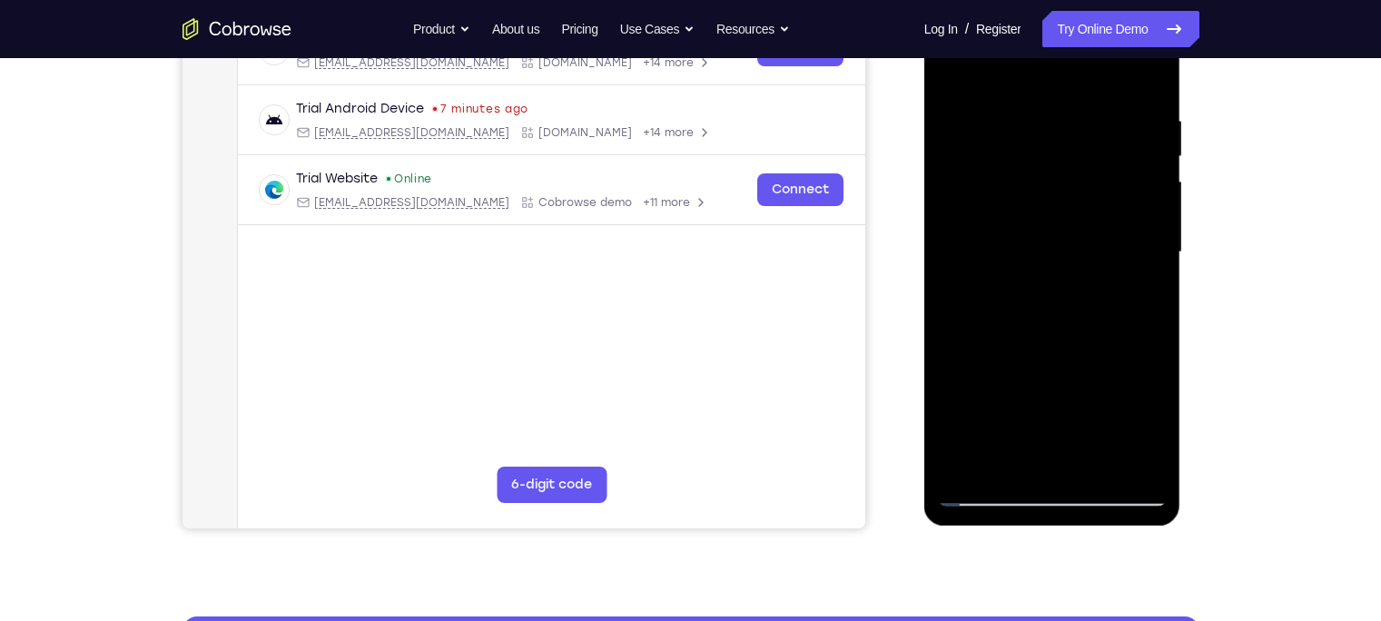
click at [1095, 174] on div at bounding box center [1052, 252] width 229 height 508
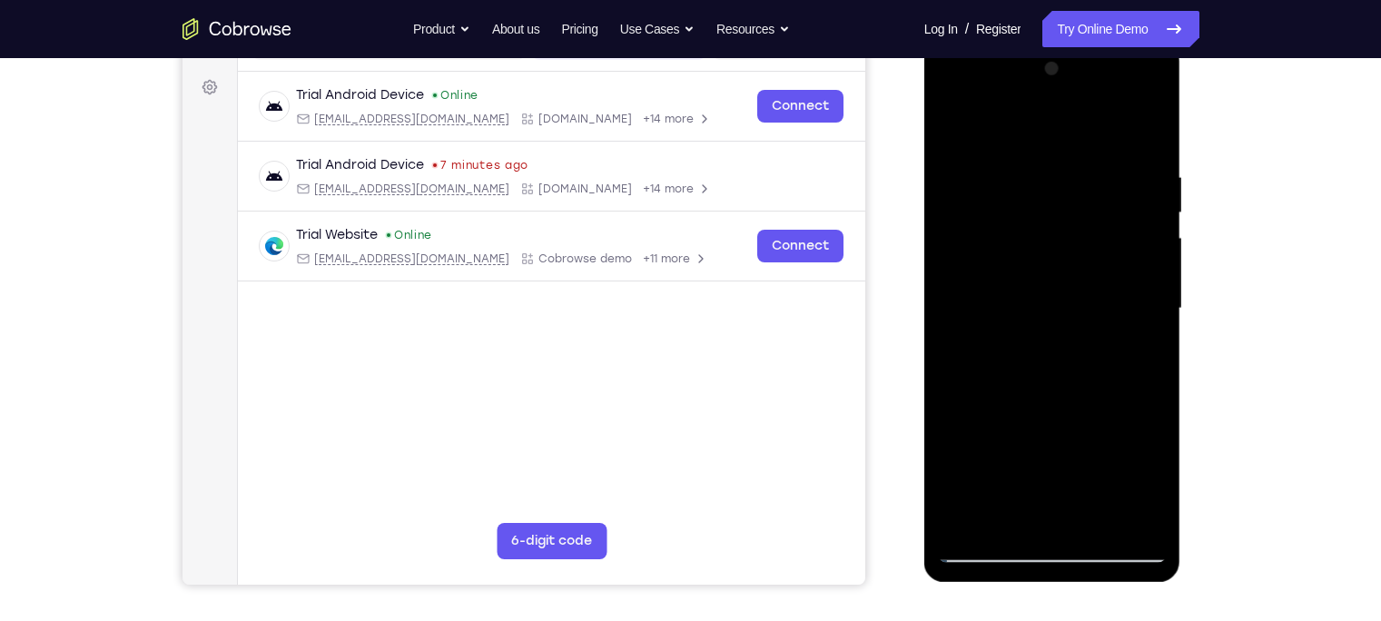
scroll to position [262, 0]
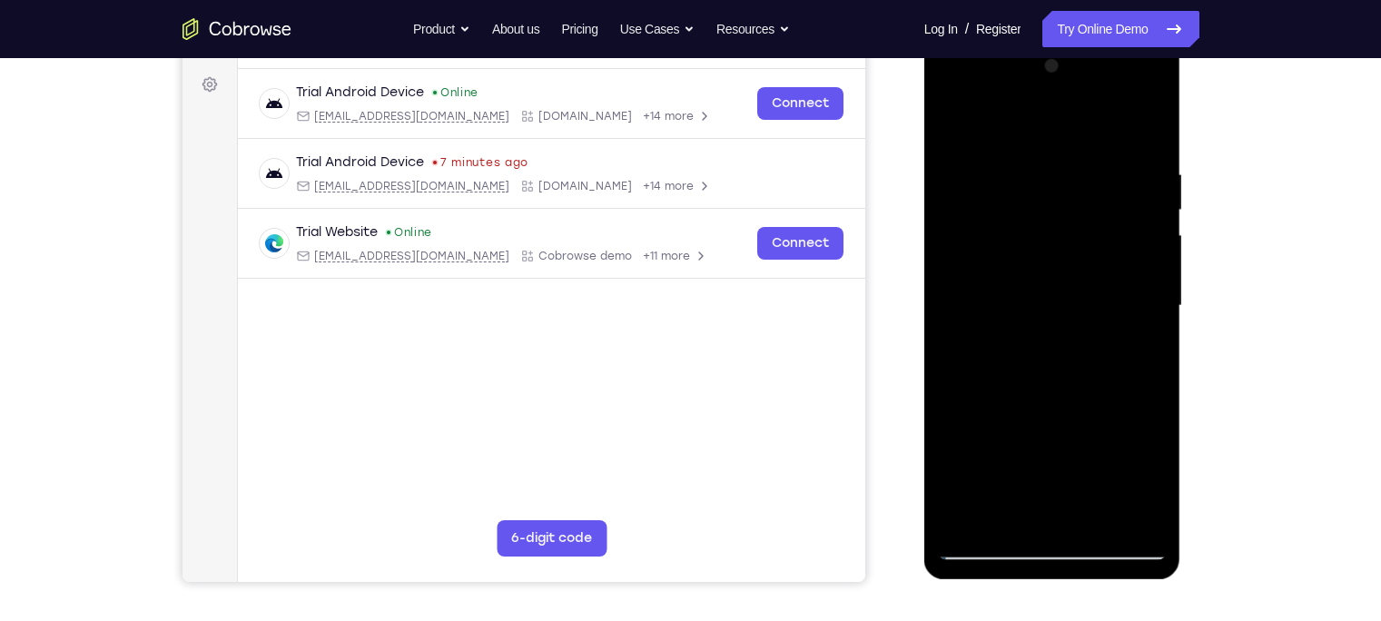
click at [1048, 210] on div at bounding box center [1052, 306] width 229 height 508
click at [1050, 272] on div at bounding box center [1052, 306] width 229 height 508
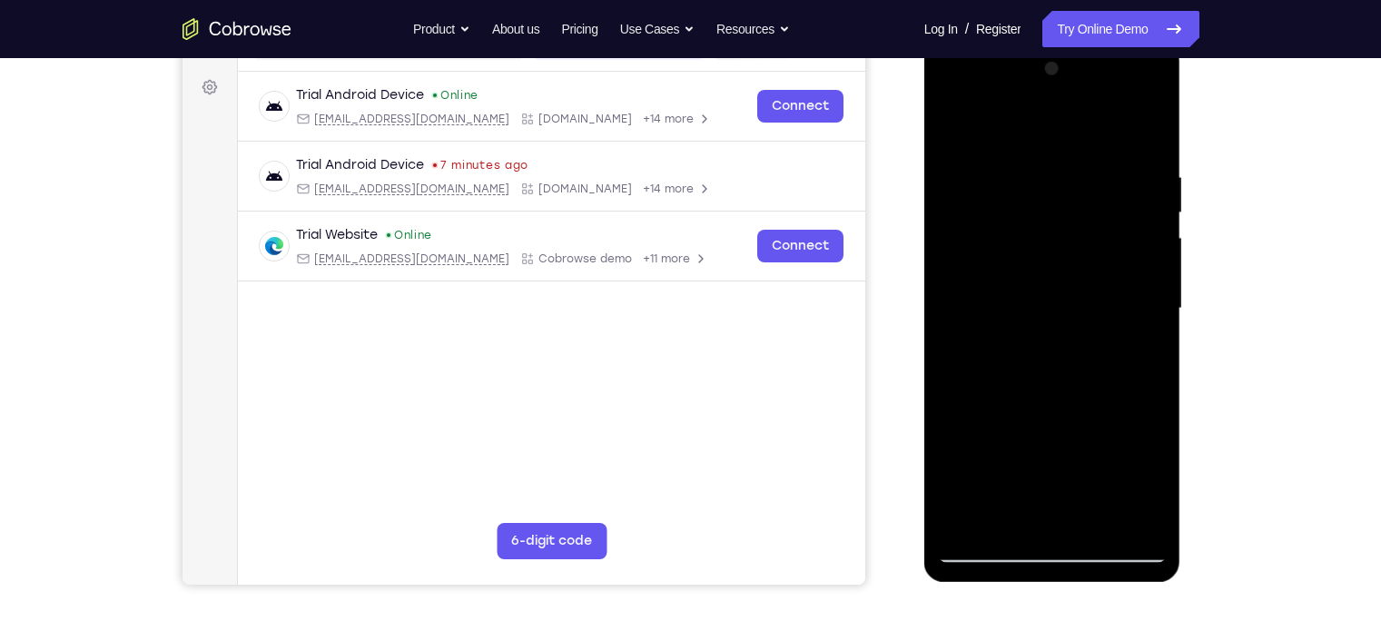
scroll to position [259, 0]
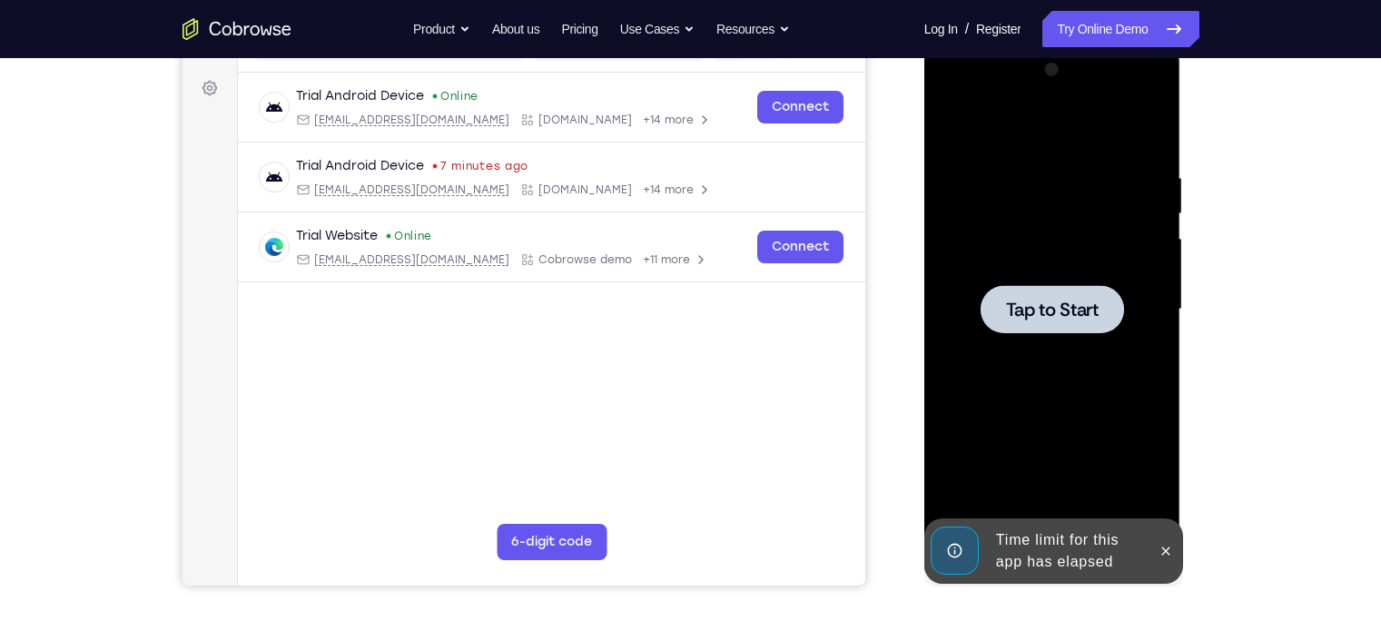
click at [1052, 258] on div at bounding box center [1052, 309] width 229 height 508
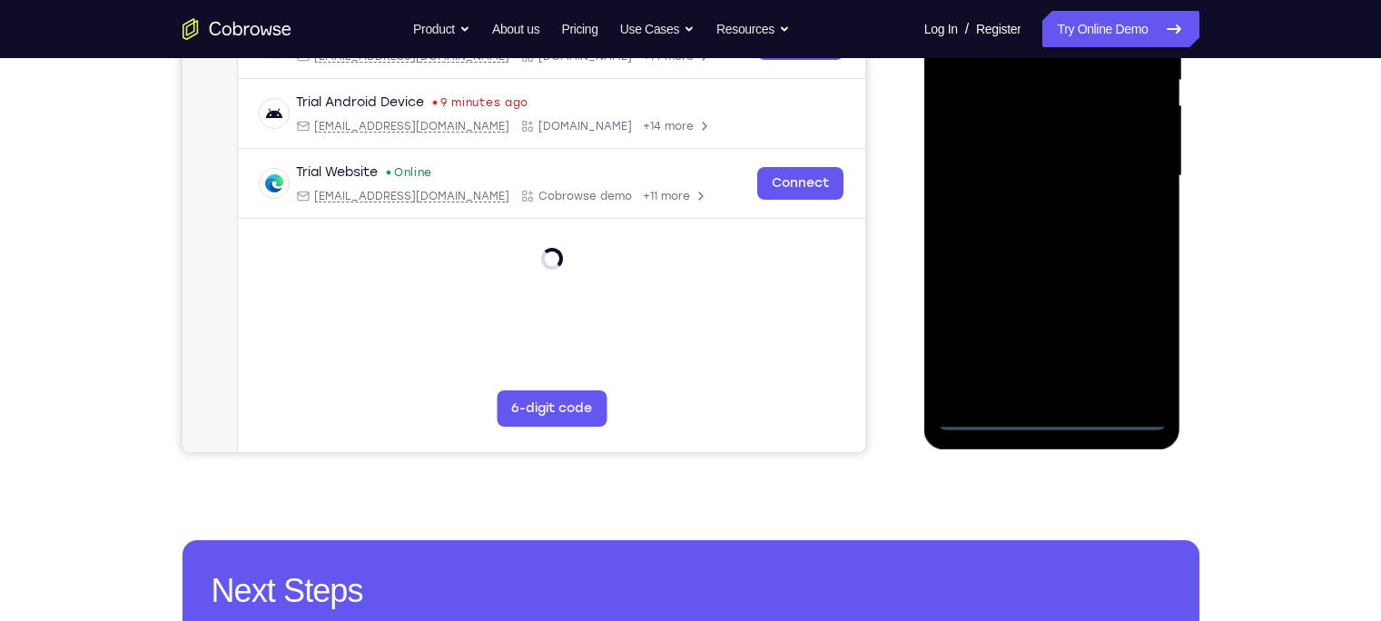
scroll to position [393, 0]
click at [1061, 412] on div at bounding box center [1052, 175] width 229 height 508
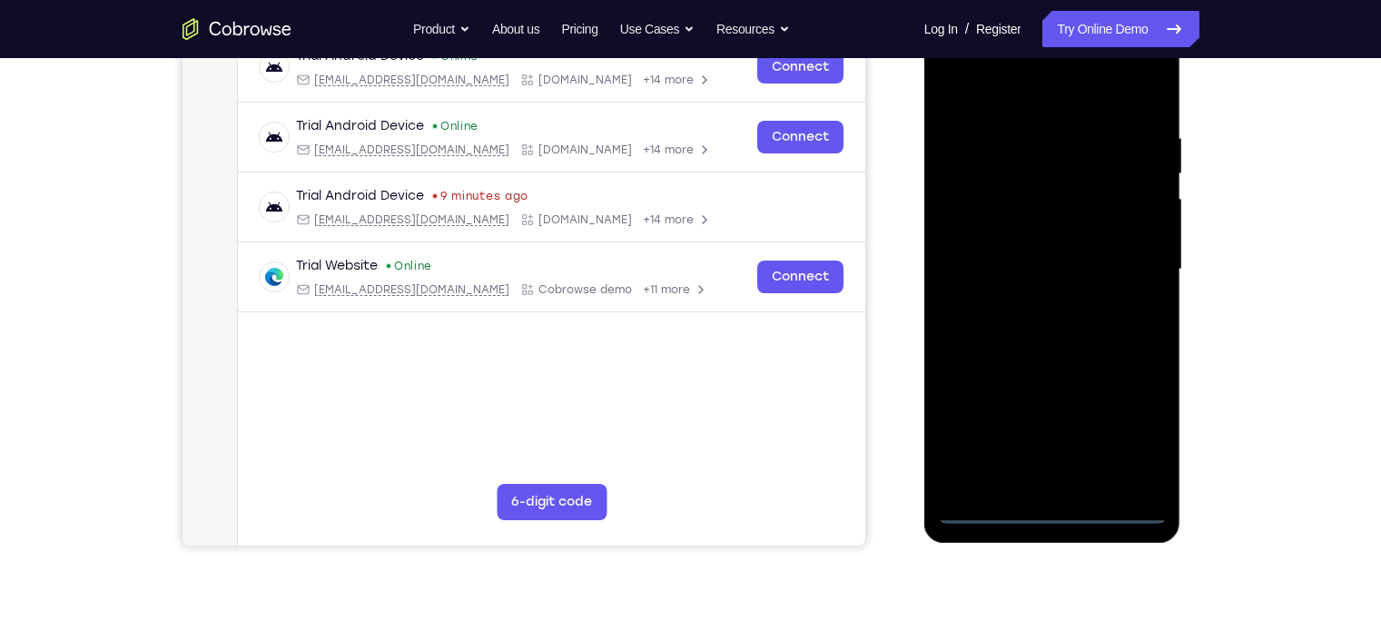
scroll to position [297, 0]
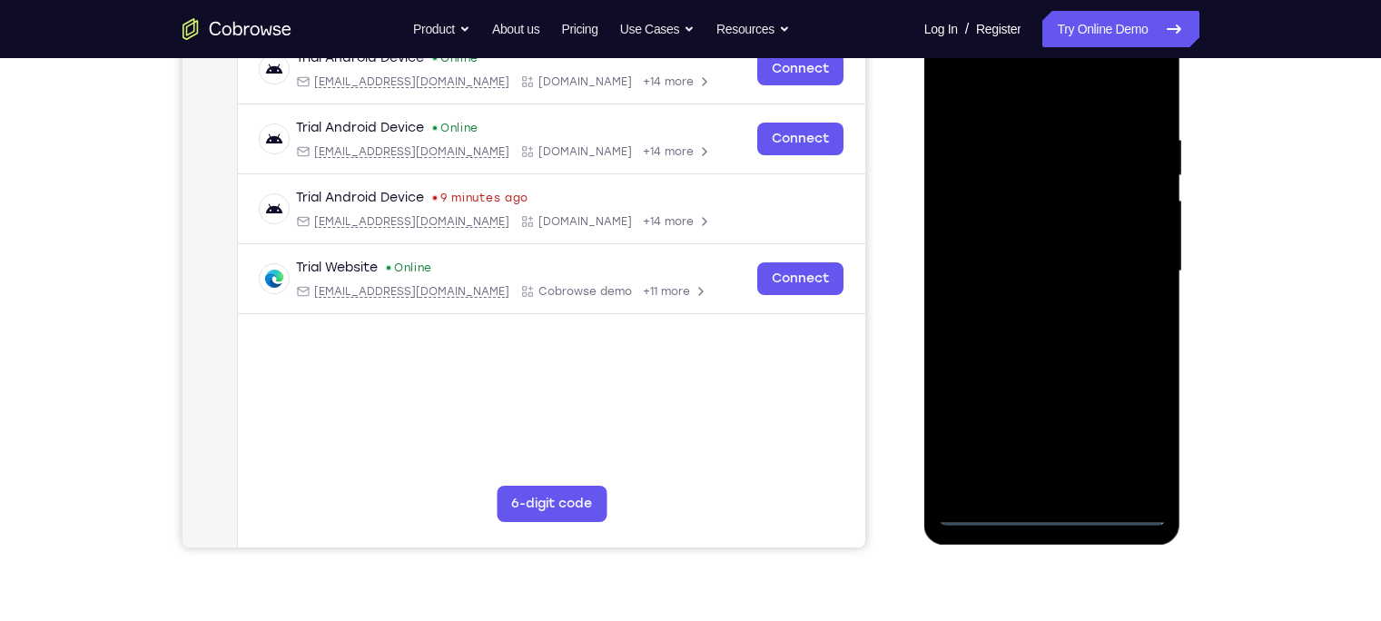
click at [1095, 444] on div at bounding box center [1052, 271] width 229 height 508
click at [1051, 86] on div at bounding box center [1052, 271] width 229 height 508
click at [1095, 259] on div at bounding box center [1052, 271] width 229 height 508
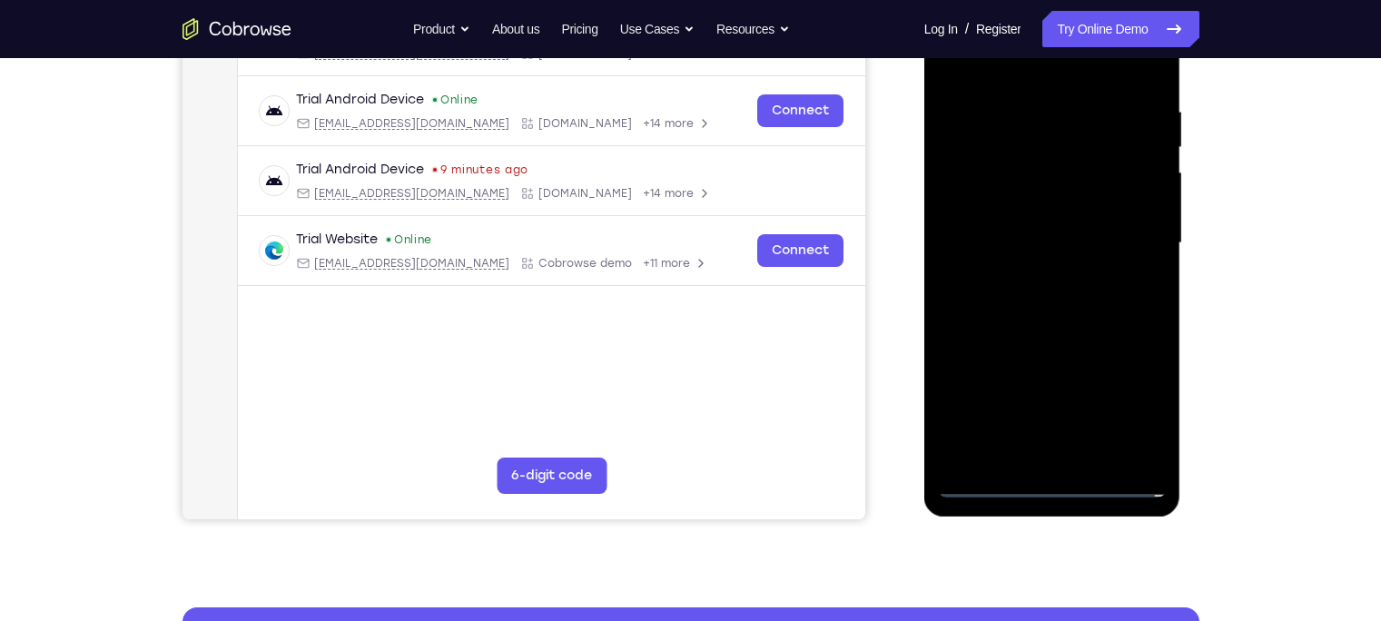
scroll to position [328, 0]
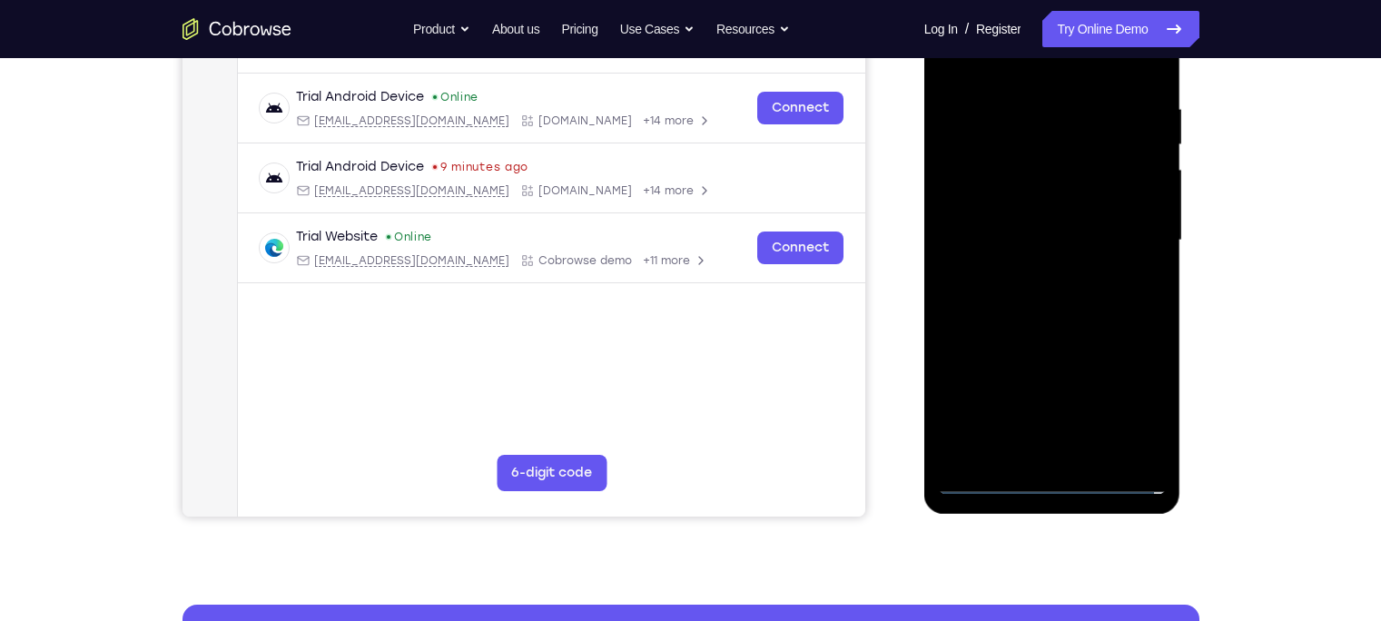
click at [1036, 419] on div at bounding box center [1052, 240] width 229 height 508
click at [1034, 420] on div at bounding box center [1052, 240] width 229 height 508
click at [1047, 423] on div at bounding box center [1052, 240] width 229 height 508
click at [1037, 457] on div at bounding box center [1052, 240] width 229 height 508
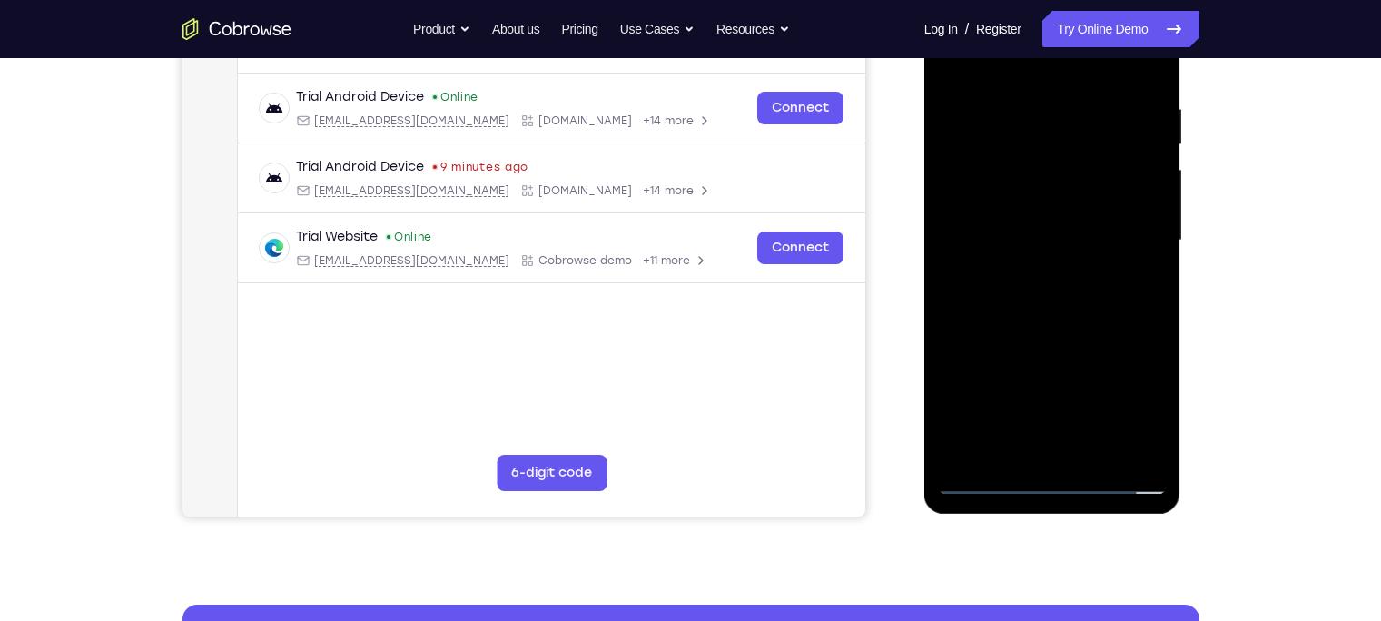
click at [986, 470] on div at bounding box center [1052, 240] width 229 height 508
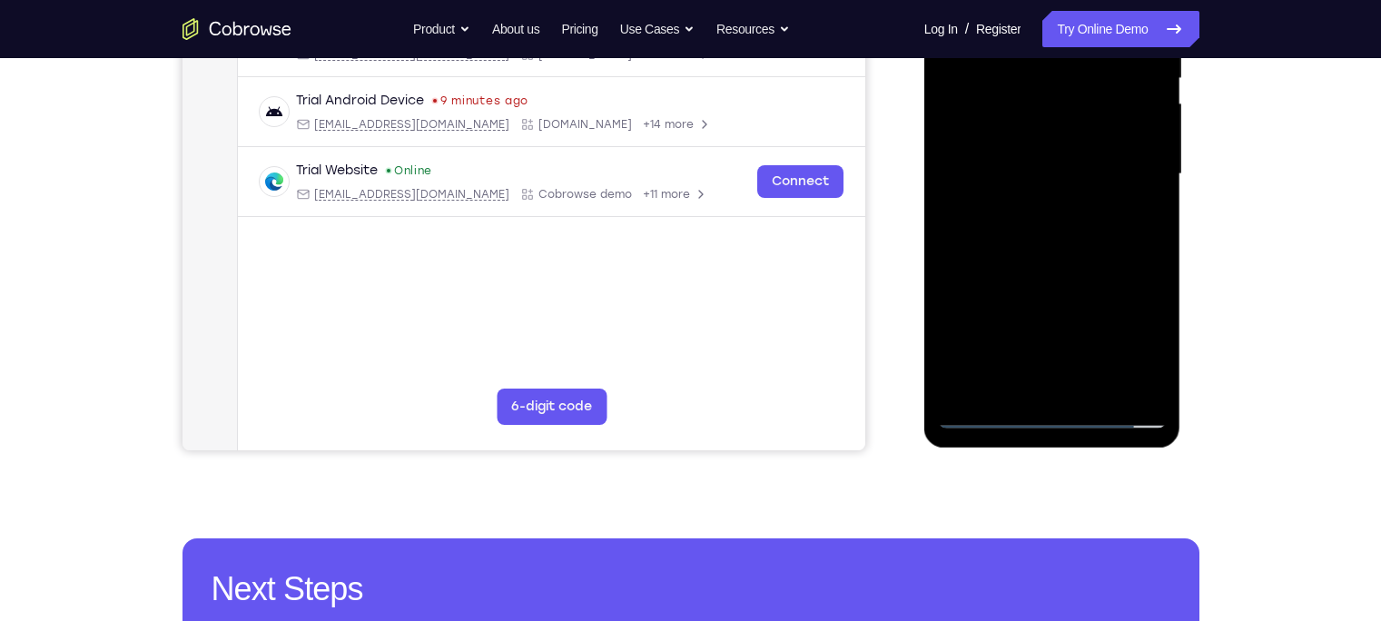
scroll to position [405, 0]
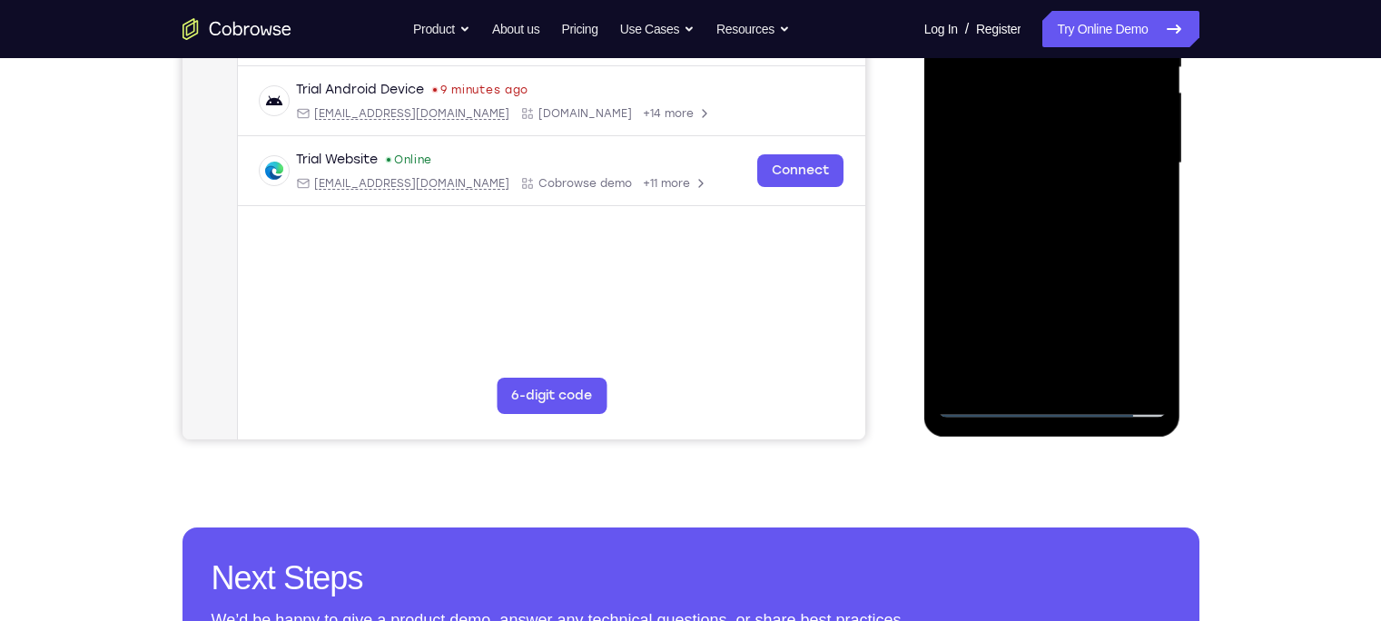
click at [991, 401] on div at bounding box center [1052, 163] width 229 height 508
click at [1077, 372] on div at bounding box center [1052, 163] width 229 height 508
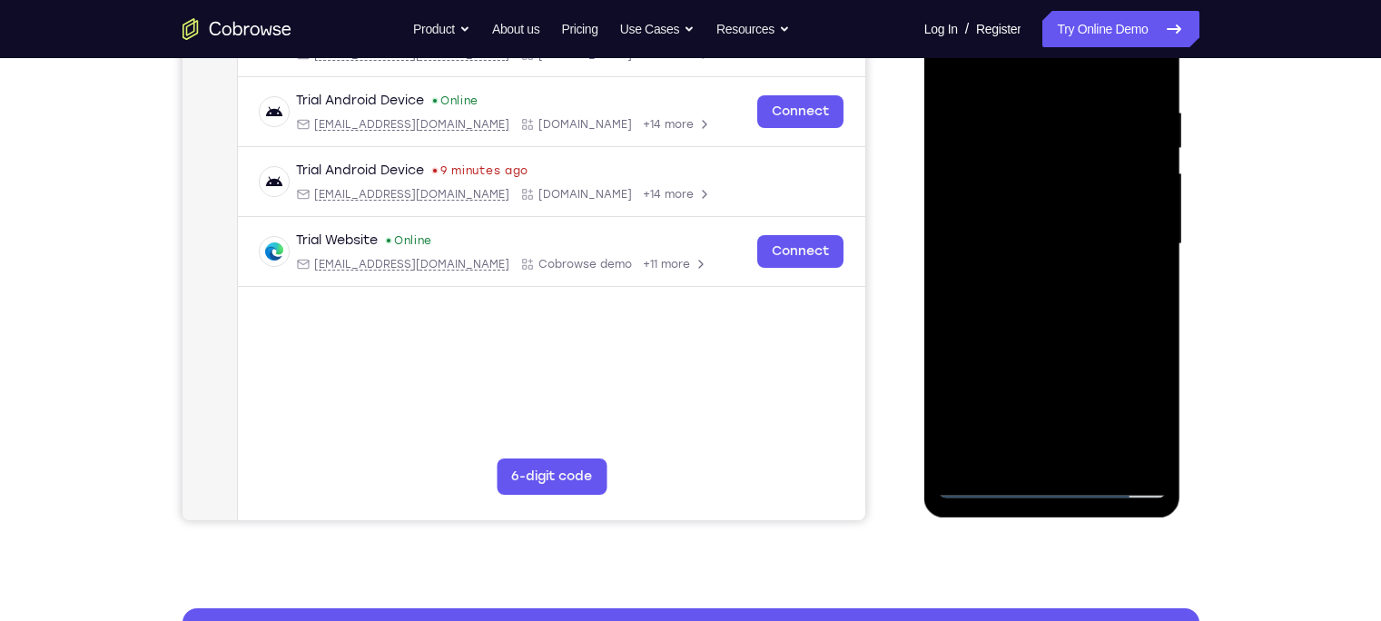
scroll to position [322, 0]
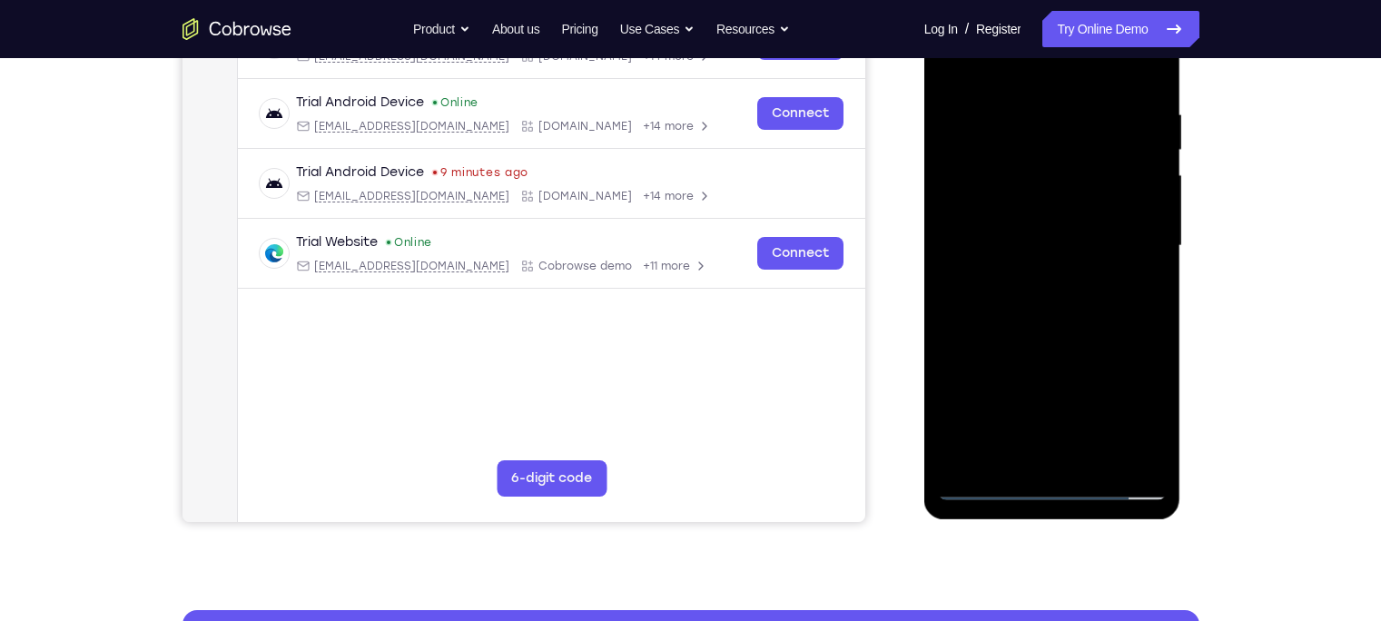
click at [1038, 217] on div at bounding box center [1052, 246] width 229 height 508
click at [1036, 202] on div at bounding box center [1052, 246] width 229 height 508
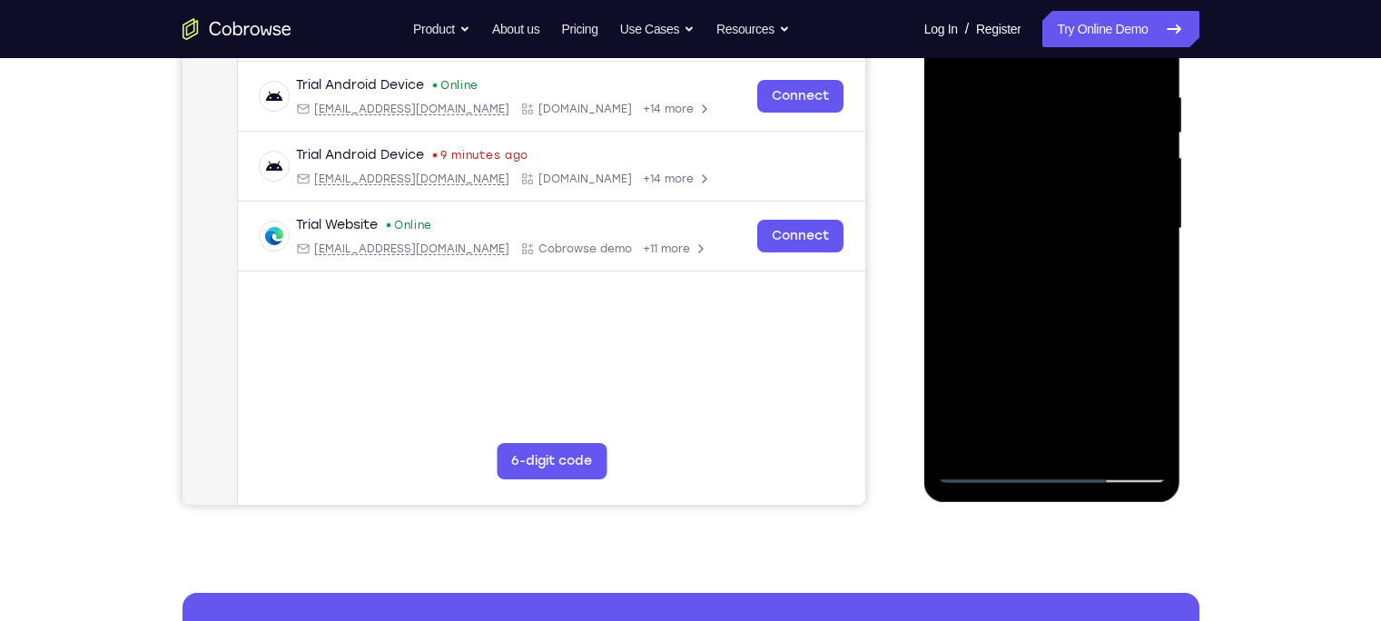
scroll to position [342, 0]
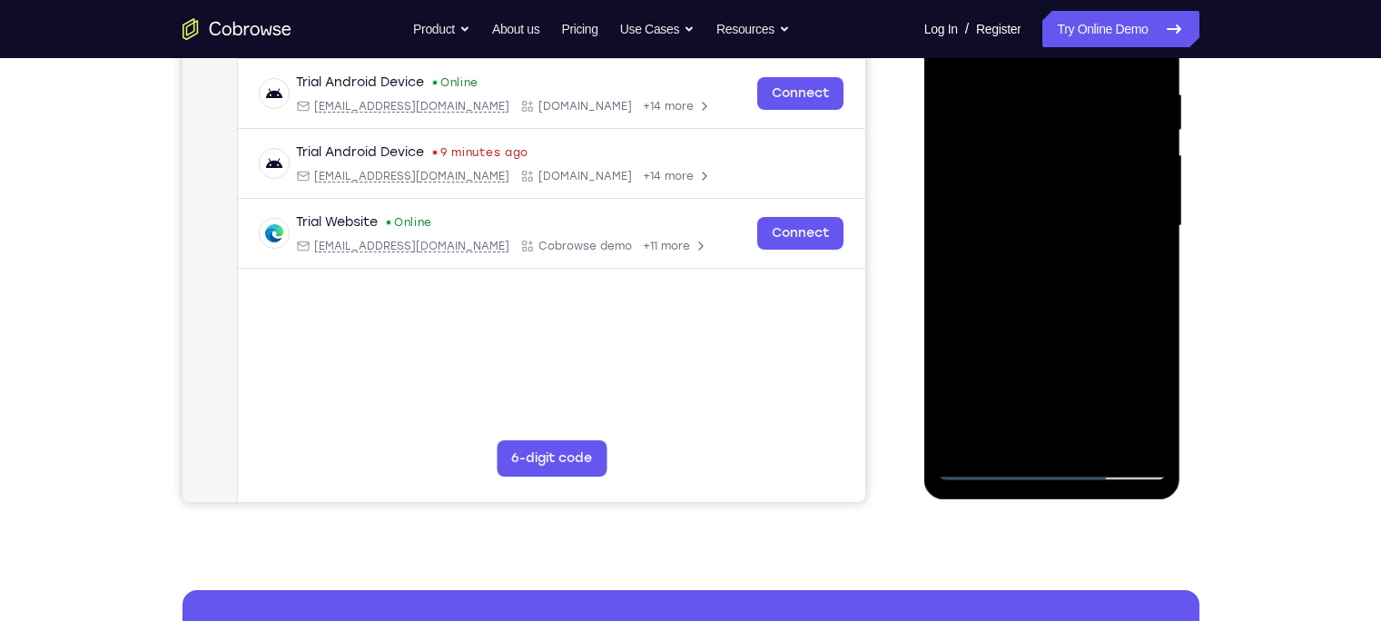
click at [1095, 434] on div at bounding box center [1052, 226] width 229 height 508
click at [1074, 226] on div at bounding box center [1052, 226] width 229 height 508
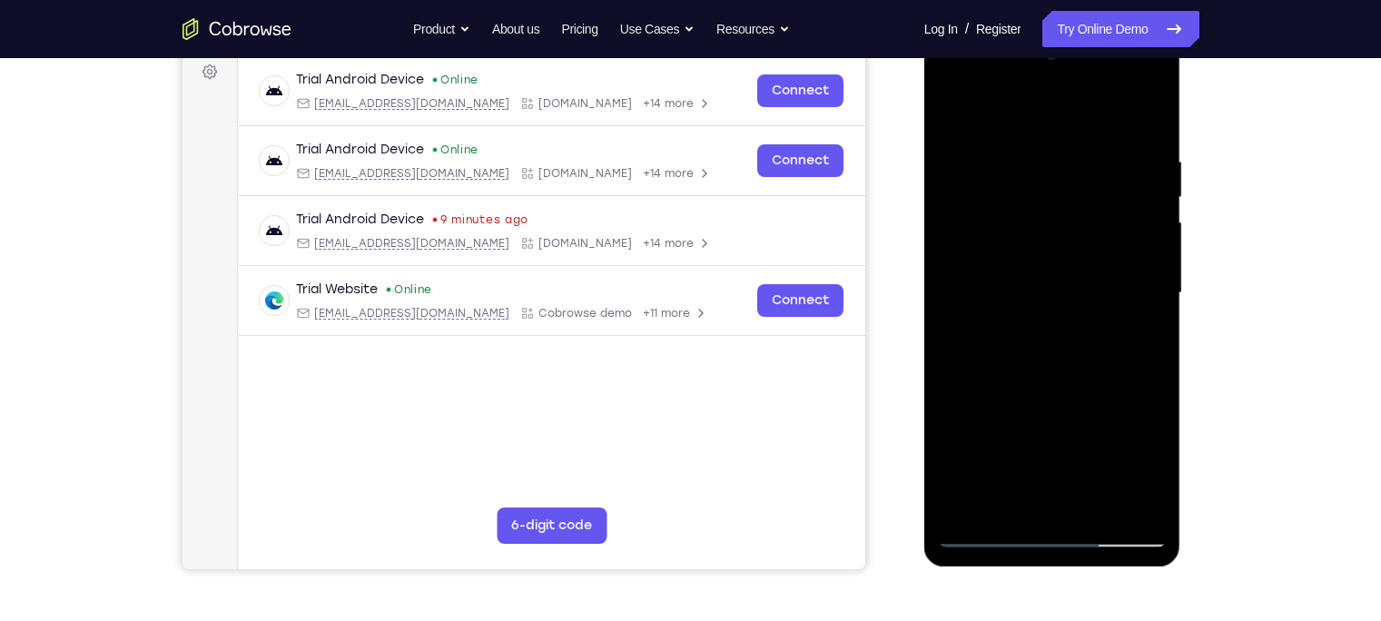
scroll to position [280, 0]
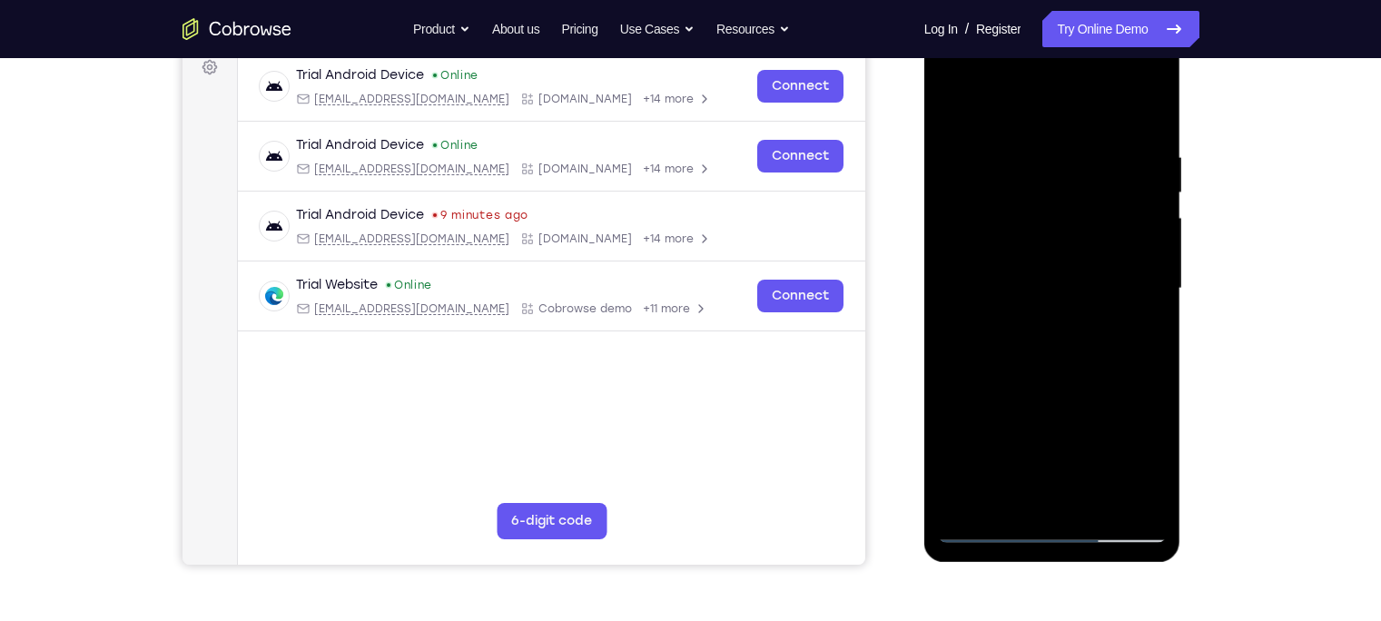
click at [1053, 351] on div at bounding box center [1052, 288] width 229 height 508
click at [1056, 346] on div at bounding box center [1052, 288] width 229 height 508
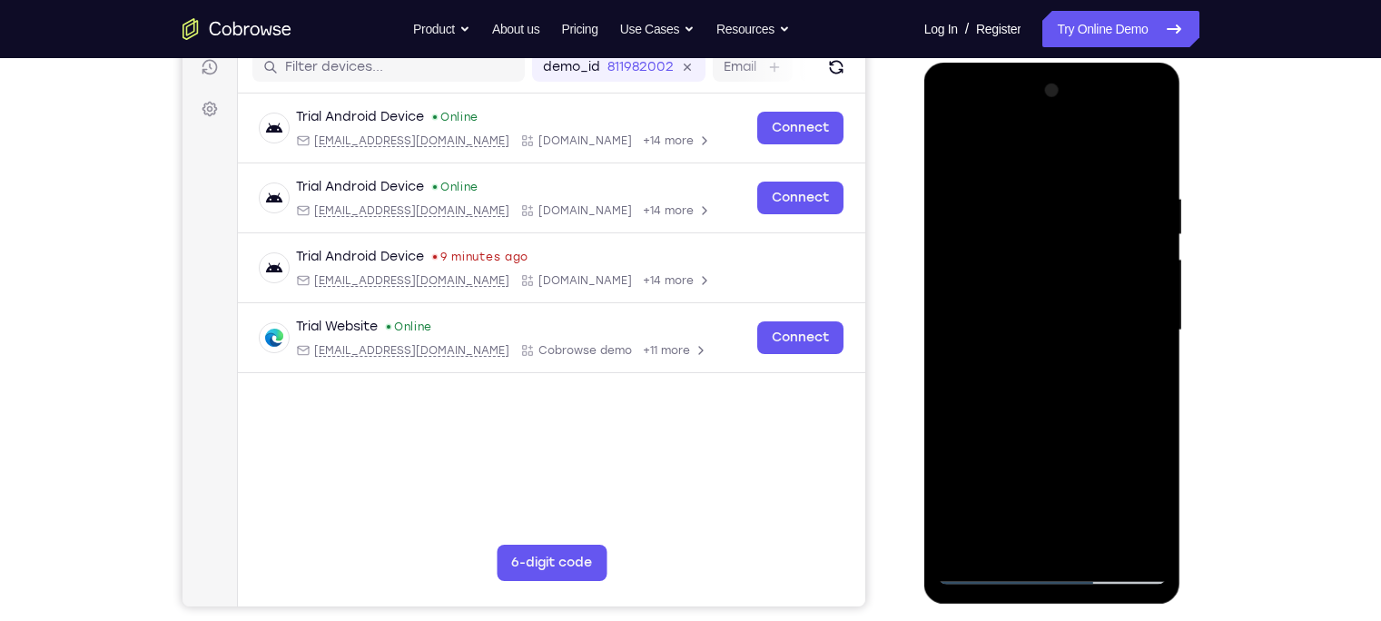
scroll to position [239, 0]
click at [1095, 162] on div at bounding box center [1052, 329] width 229 height 508
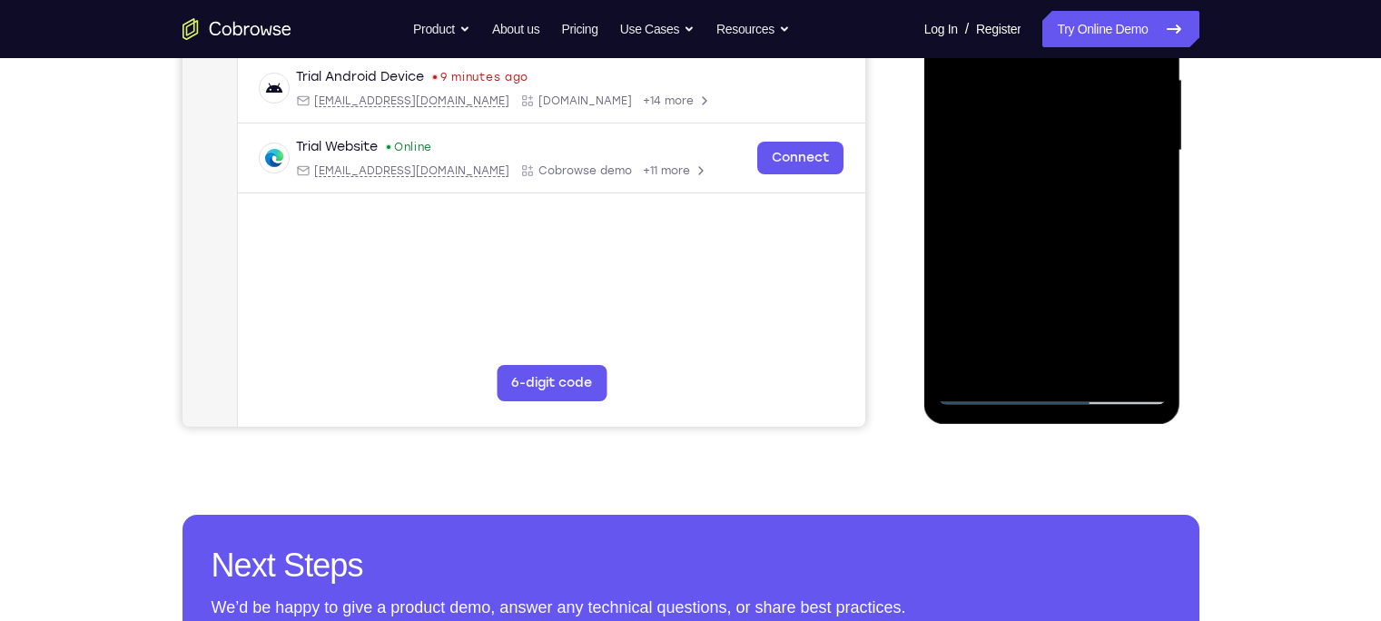
scroll to position [418, 0]
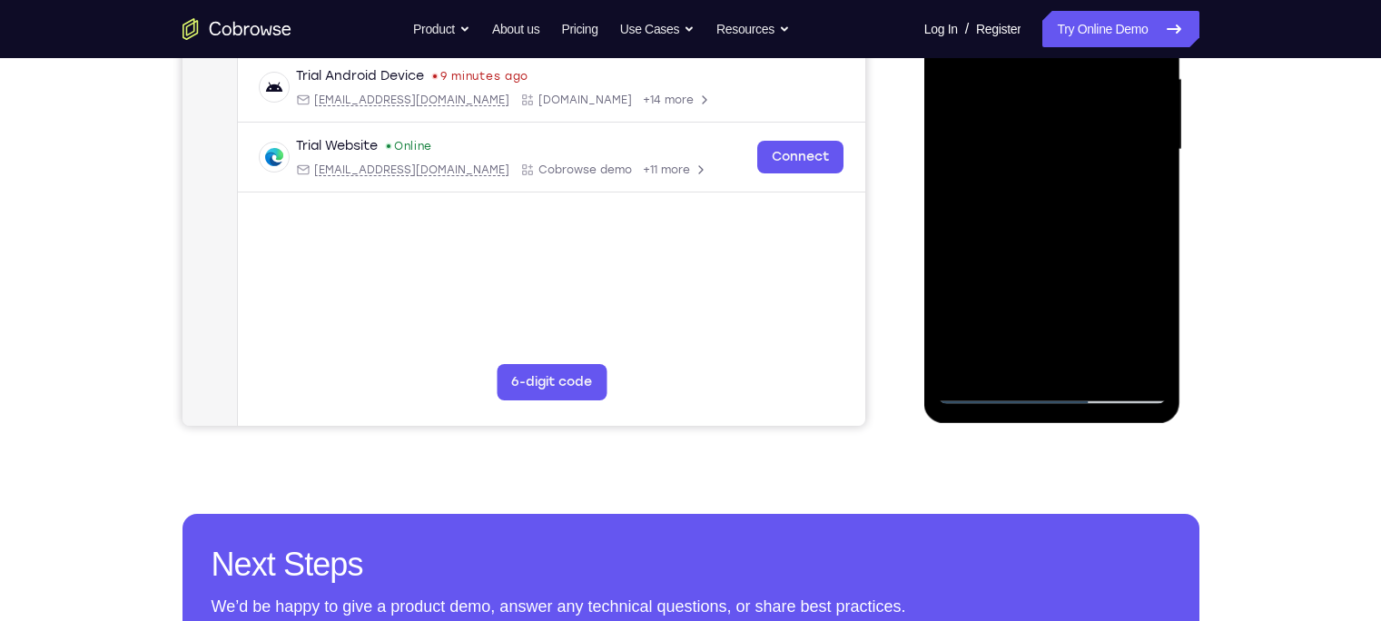
click at [1018, 357] on div at bounding box center [1052, 150] width 229 height 508
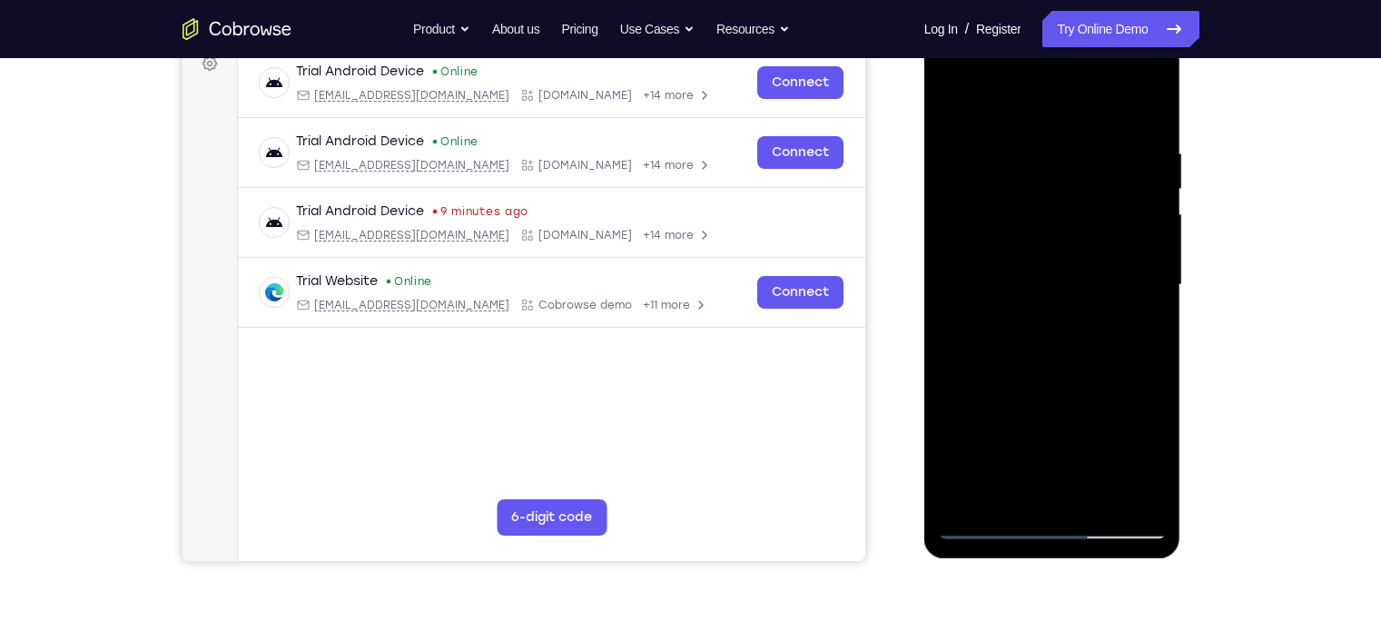
scroll to position [281, 0]
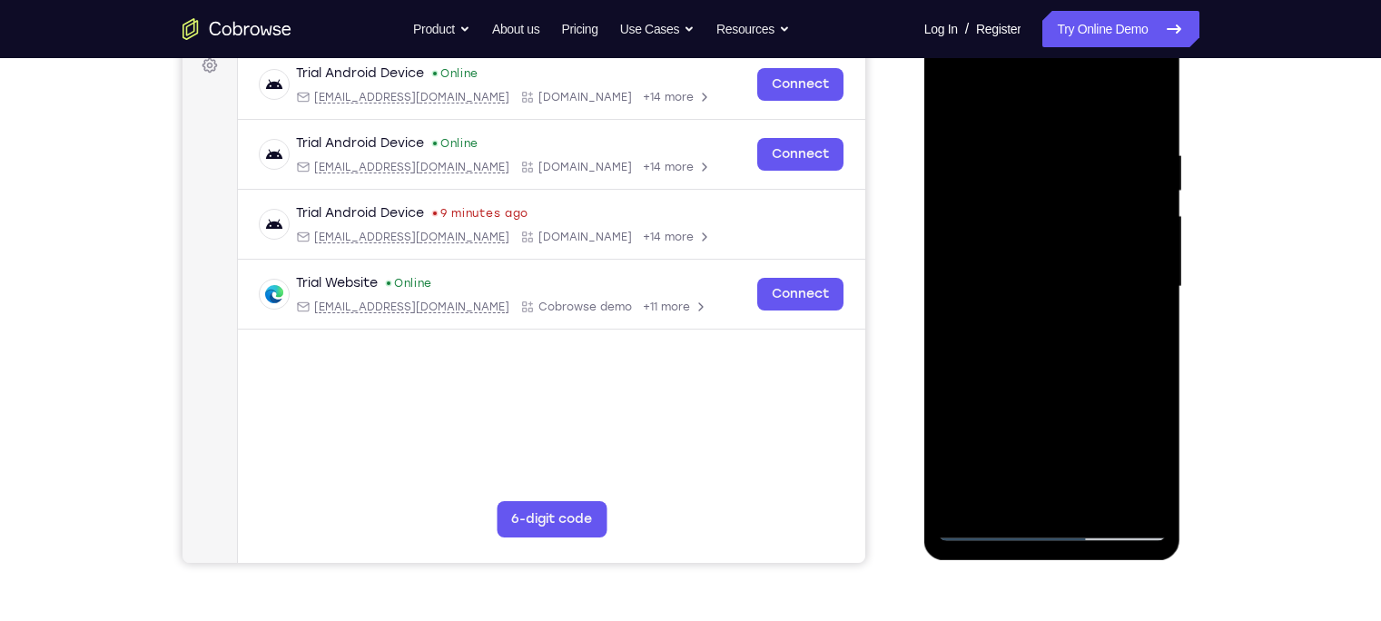
click at [1054, 100] on div at bounding box center [1052, 287] width 229 height 508
click at [995, 189] on div at bounding box center [1052, 287] width 229 height 508
click at [973, 161] on div at bounding box center [1052, 287] width 229 height 508
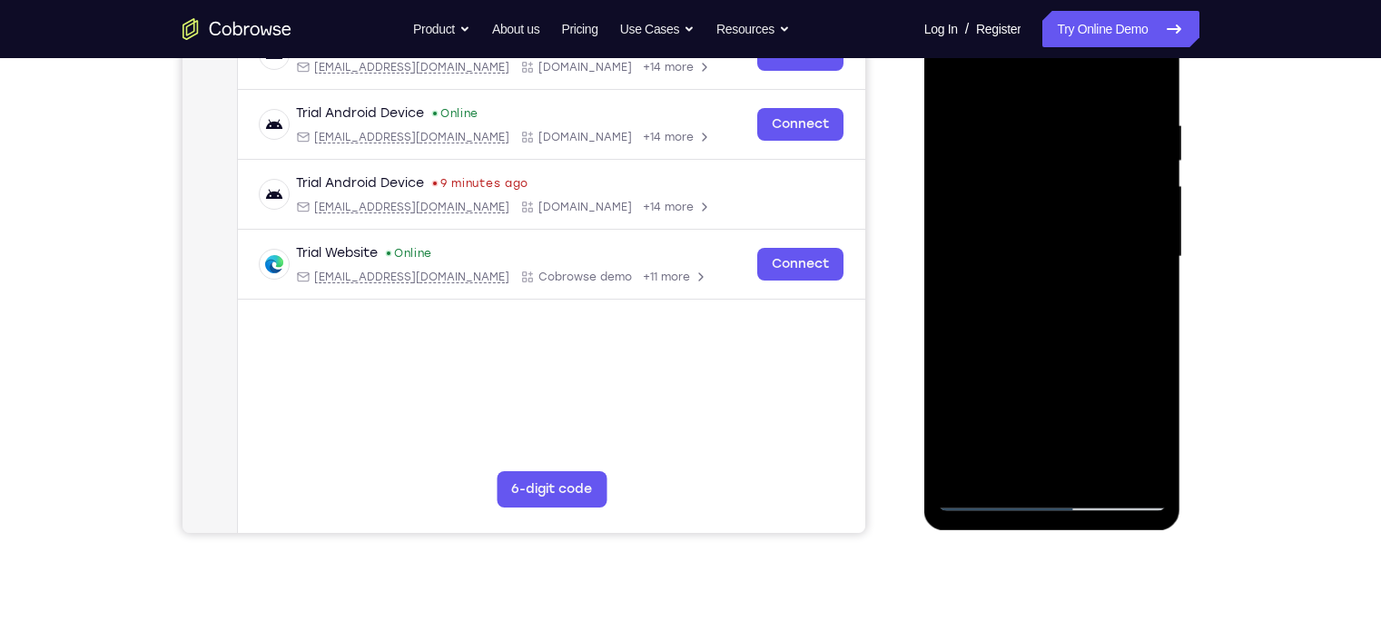
scroll to position [320, 0]
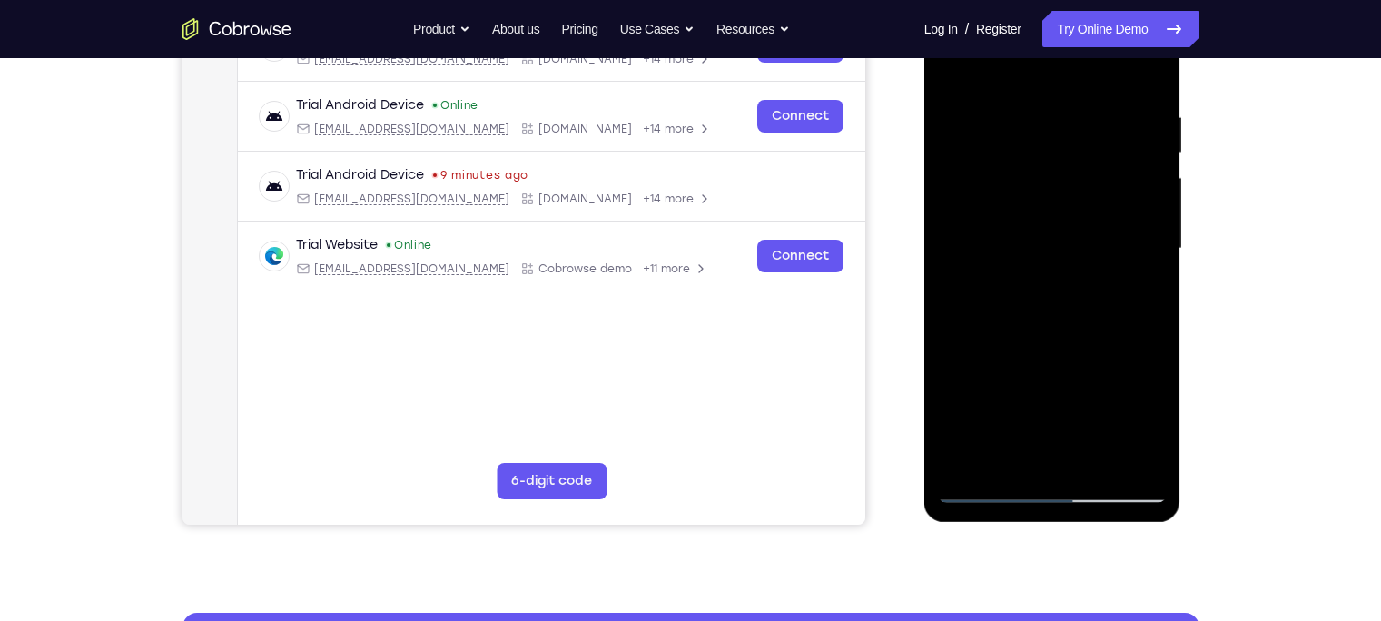
click at [971, 121] on div at bounding box center [1052, 249] width 229 height 508
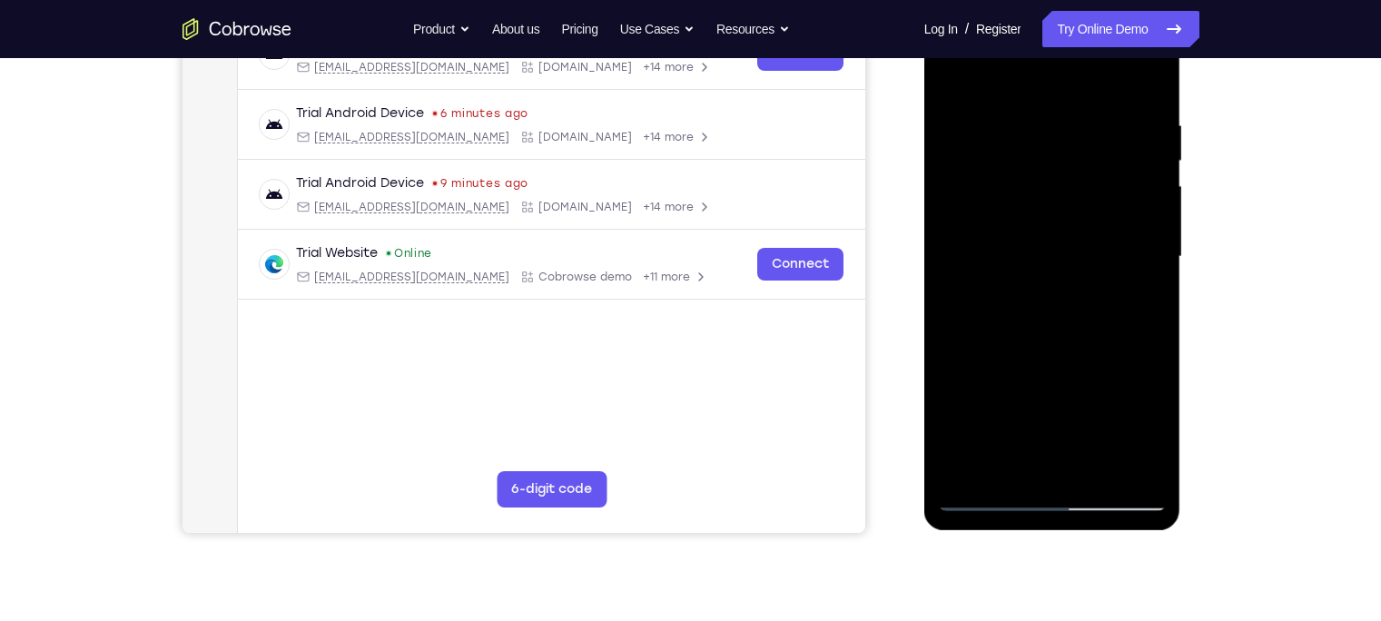
scroll to position [310, 0]
click at [1095, 200] on div at bounding box center [1052, 259] width 229 height 508
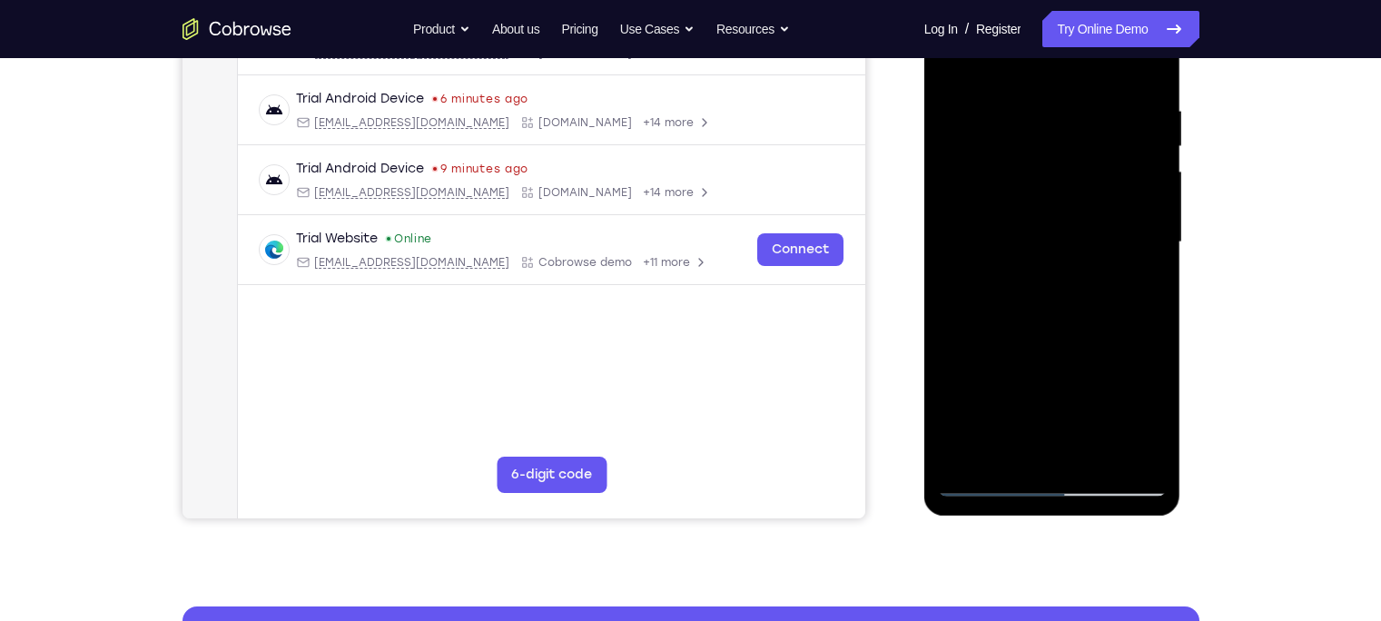
drag, startPoint x: 1068, startPoint y: 218, endPoint x: 1082, endPoint y: 168, distance: 52.0
click at [1082, 168] on div at bounding box center [1052, 242] width 229 height 508
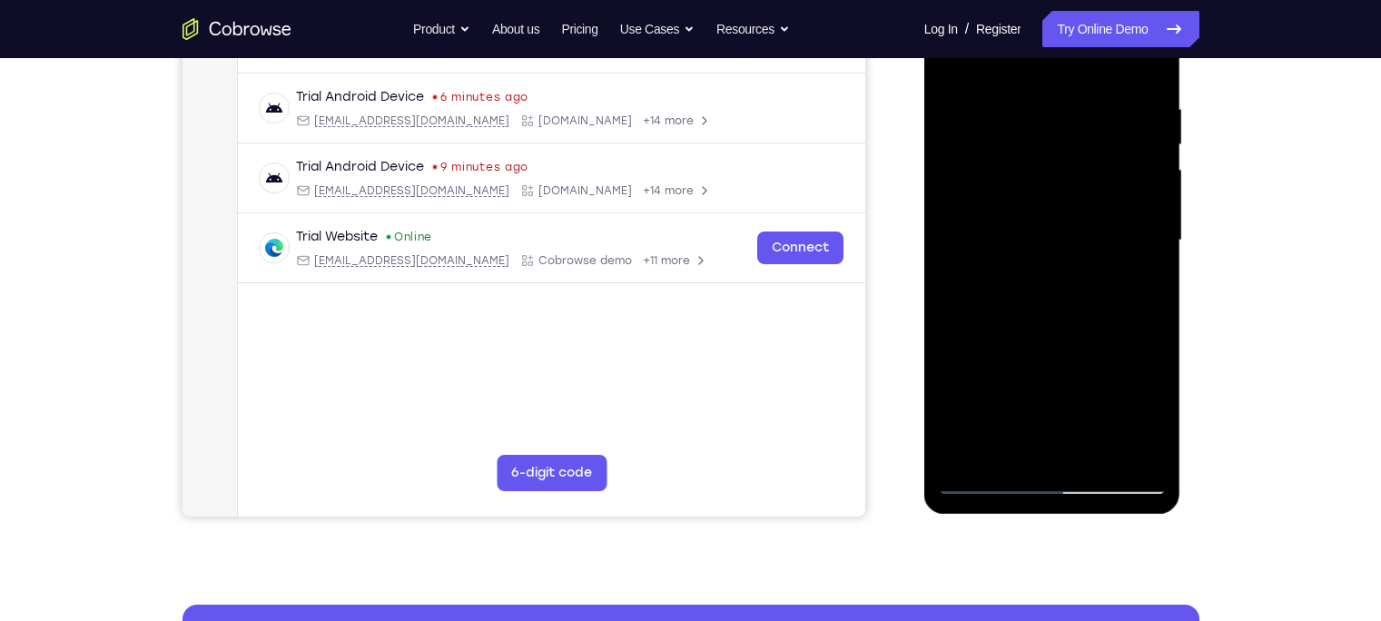
drag, startPoint x: 1061, startPoint y: 207, endPoint x: 1068, endPoint y: 144, distance: 63.0
click at [1068, 144] on div at bounding box center [1052, 240] width 229 height 508
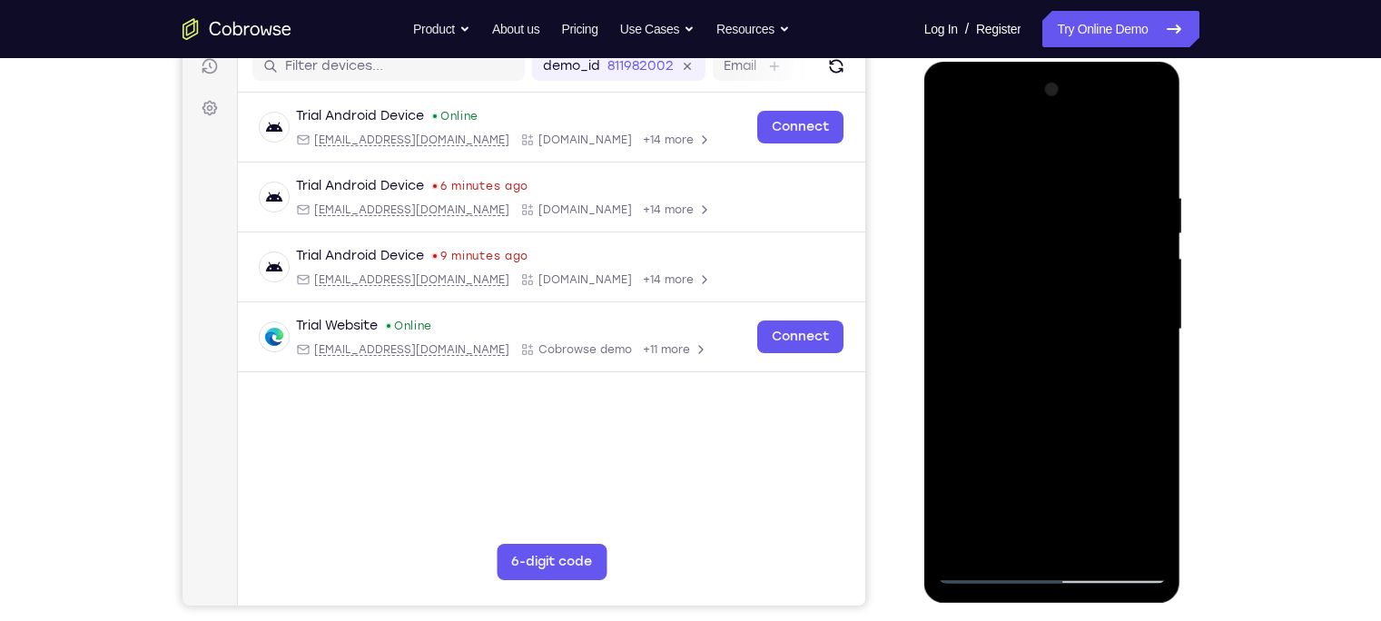
scroll to position [236, 0]
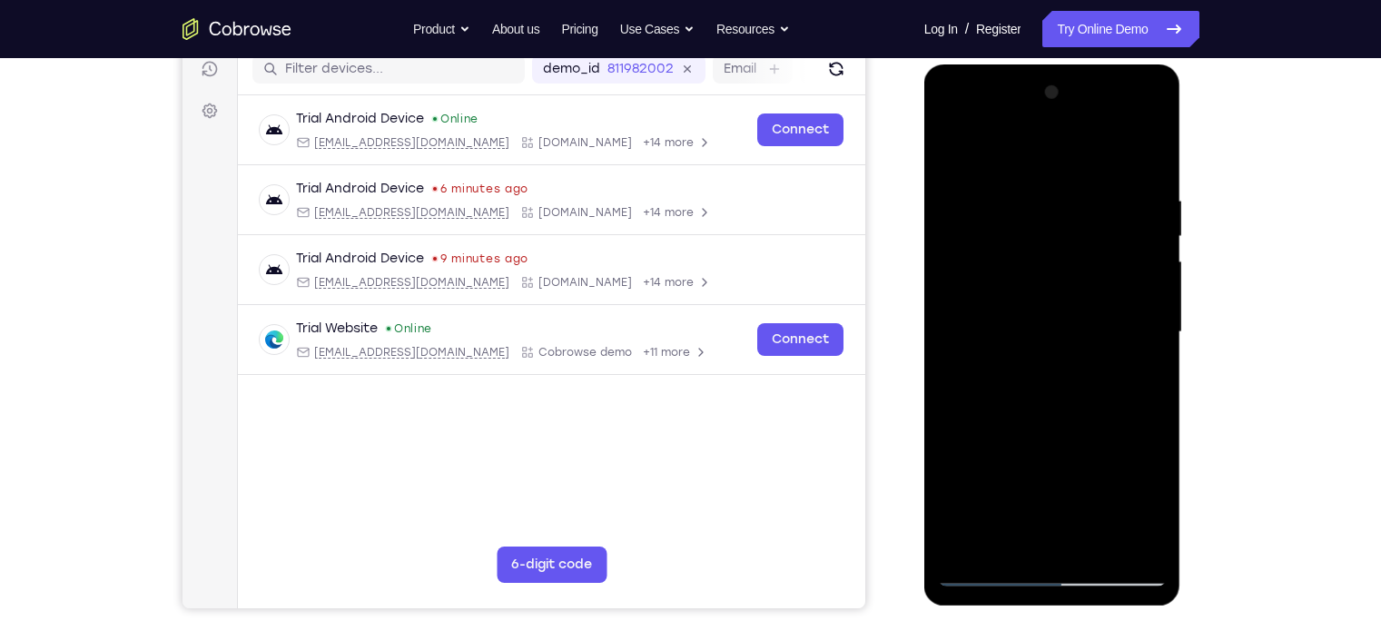
click at [962, 150] on div at bounding box center [1052, 332] width 229 height 508
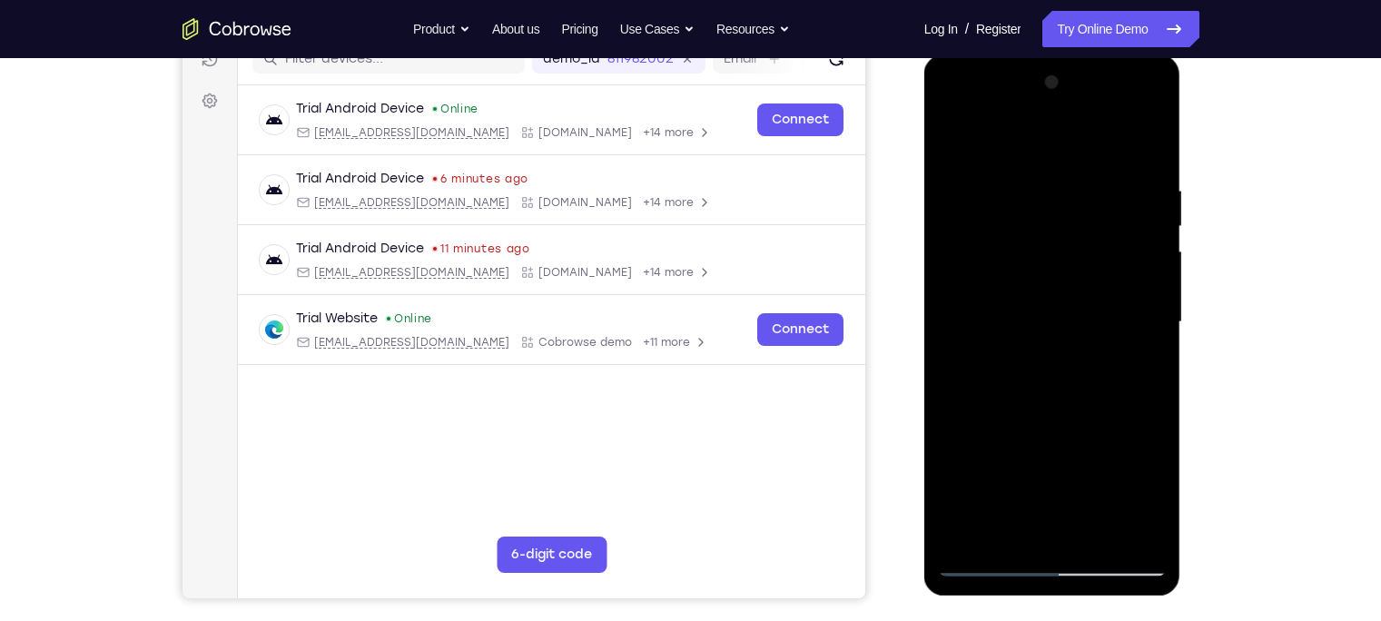
scroll to position [248, 0]
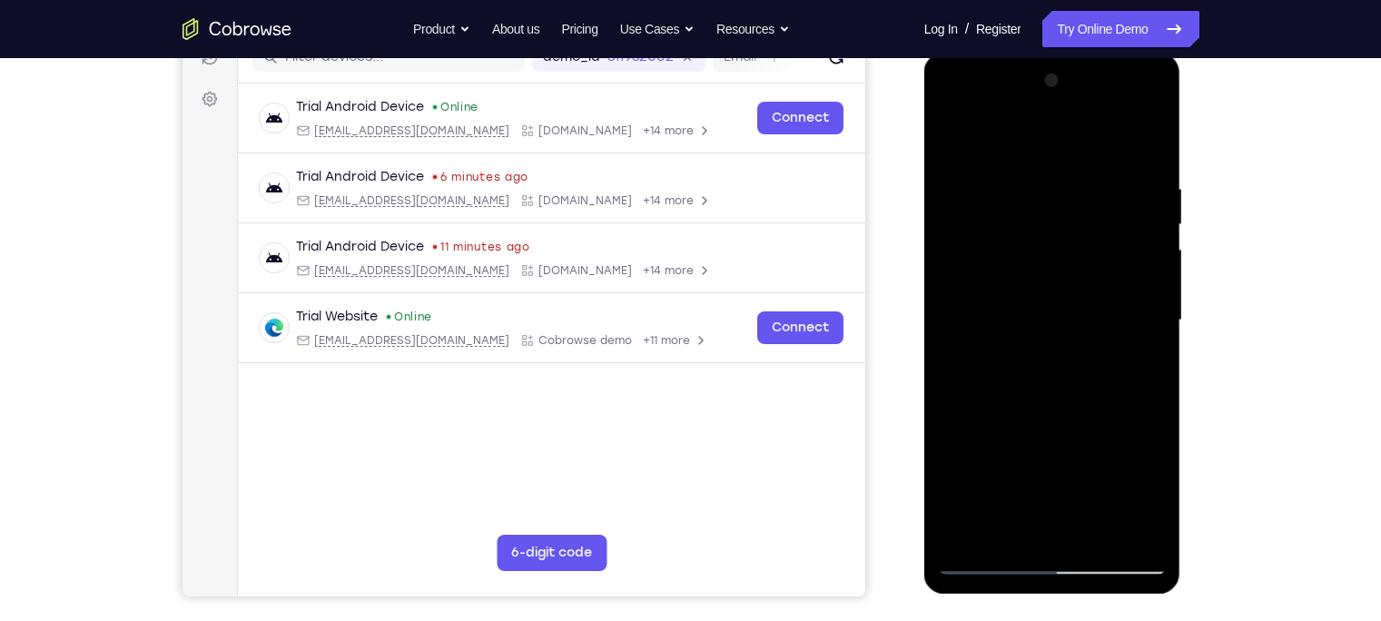
drag, startPoint x: 1038, startPoint y: 327, endPoint x: 1055, endPoint y: 437, distance: 111.2
click at [1055, 437] on div at bounding box center [1052, 320] width 229 height 508
click at [973, 189] on div at bounding box center [1052, 320] width 229 height 508
click at [959, 130] on div at bounding box center [1052, 320] width 229 height 508
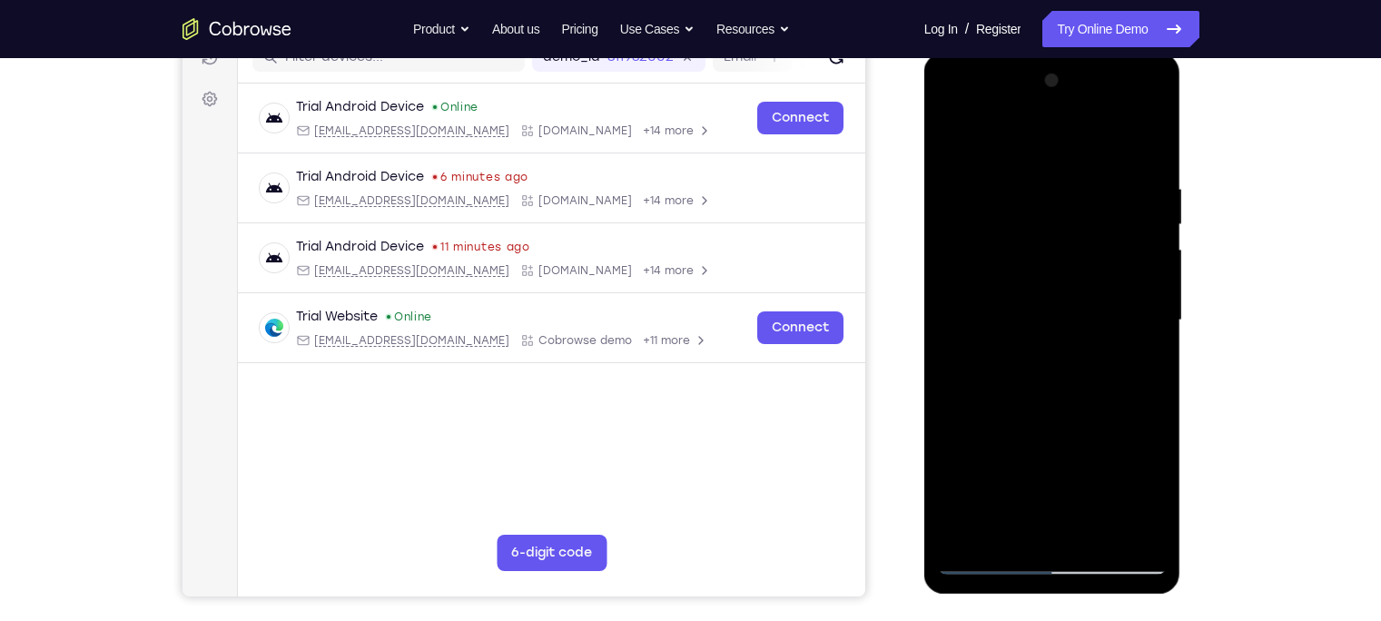
click at [1016, 226] on div at bounding box center [1052, 320] width 229 height 508
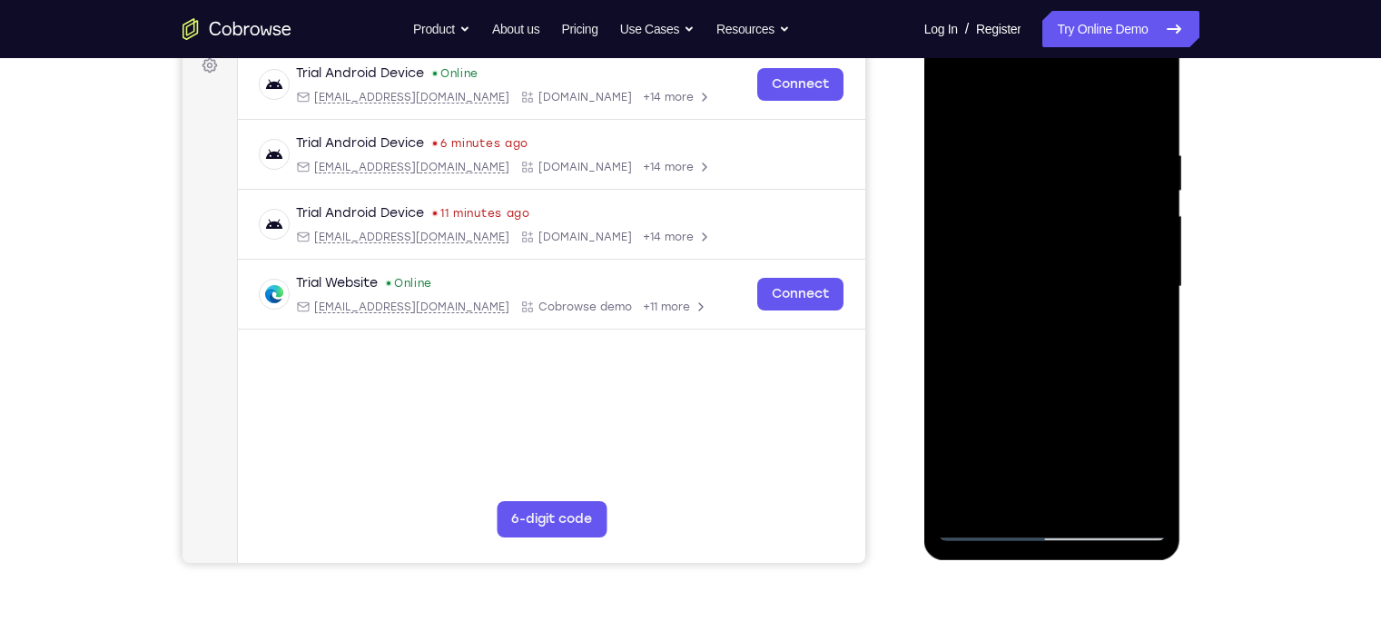
scroll to position [274, 0]
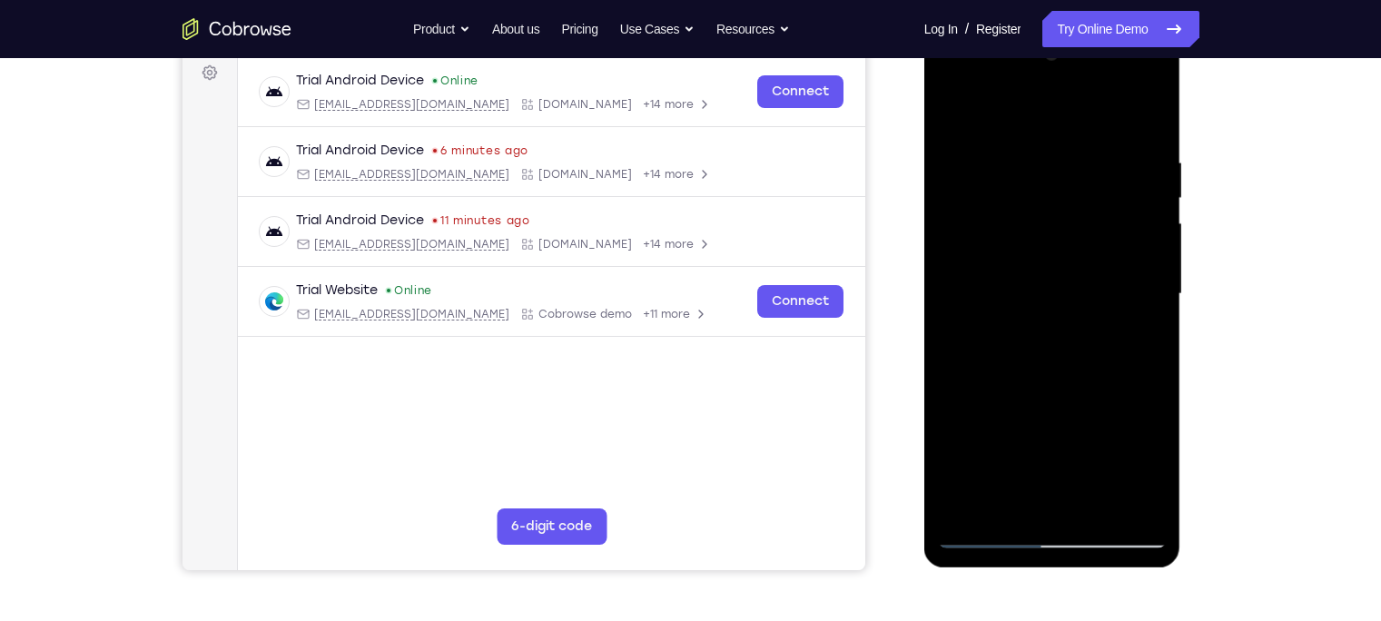
click at [960, 107] on div at bounding box center [1052, 294] width 229 height 508
click at [952, 112] on div at bounding box center [1052, 294] width 229 height 508
click at [961, 143] on div at bounding box center [1052, 294] width 229 height 508
click at [1080, 172] on div at bounding box center [1052, 294] width 229 height 508
click at [957, 109] on div at bounding box center [1052, 294] width 229 height 508
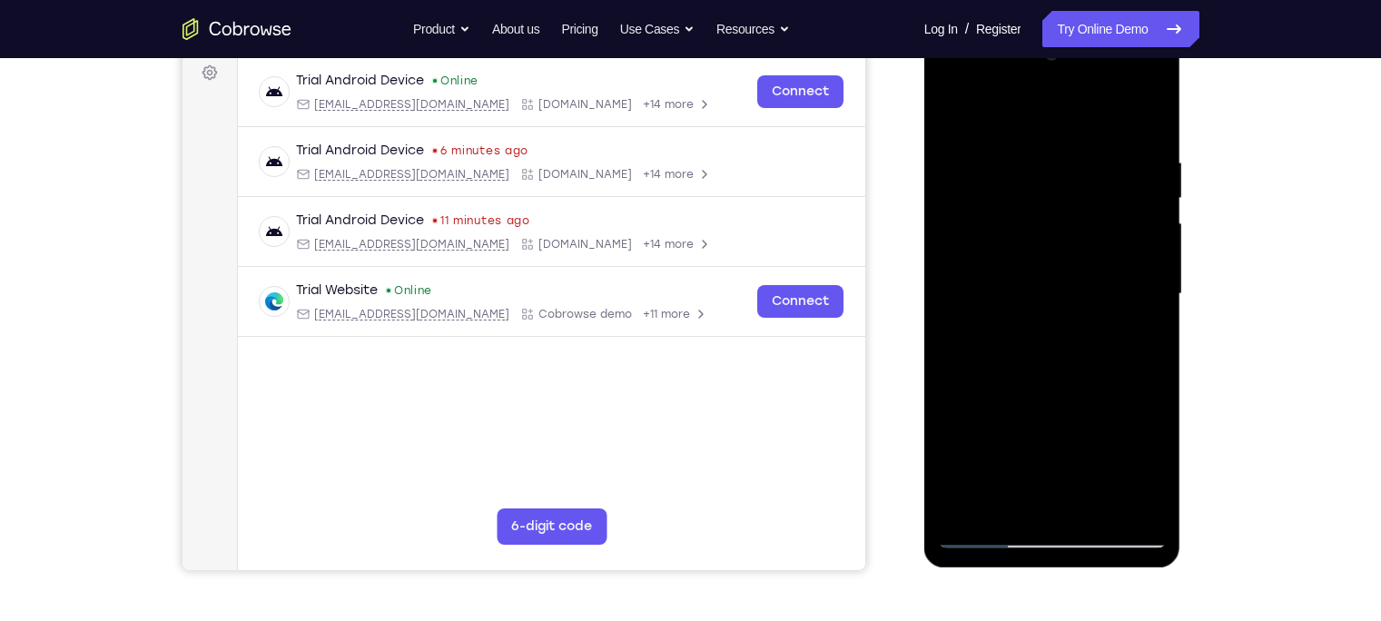
click at [1095, 102] on div at bounding box center [1052, 294] width 229 height 508
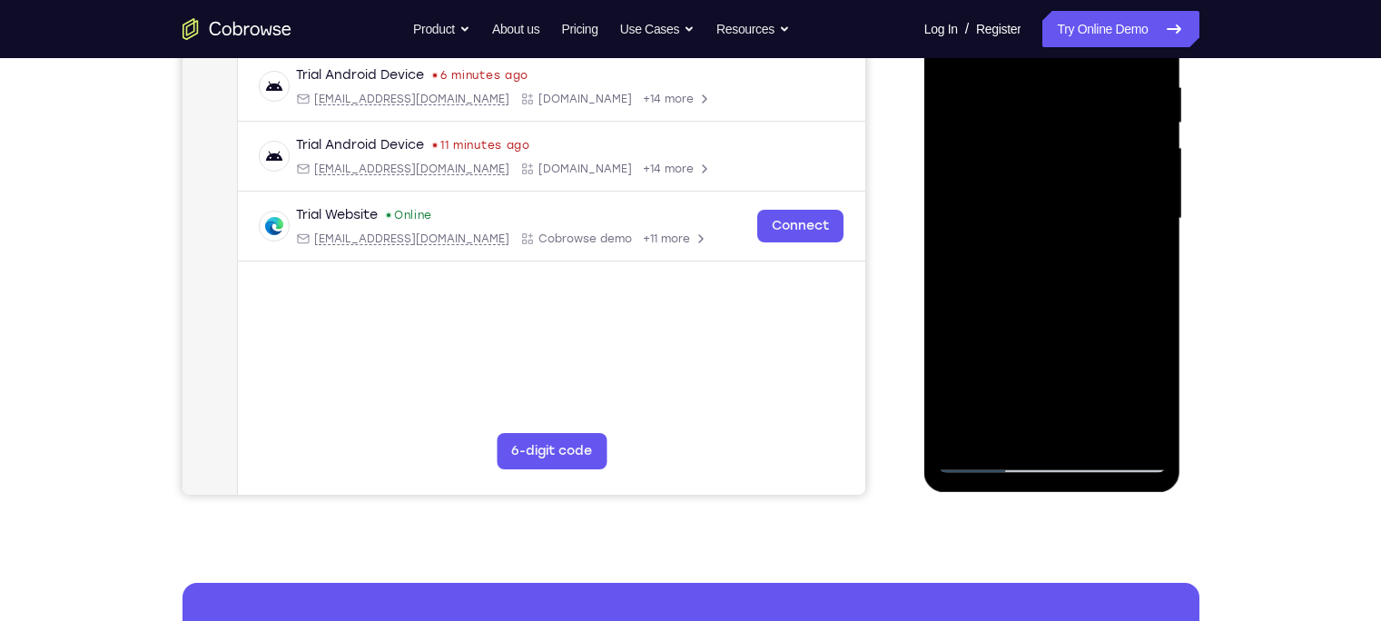
click at [961, 426] on div at bounding box center [1052, 219] width 229 height 508
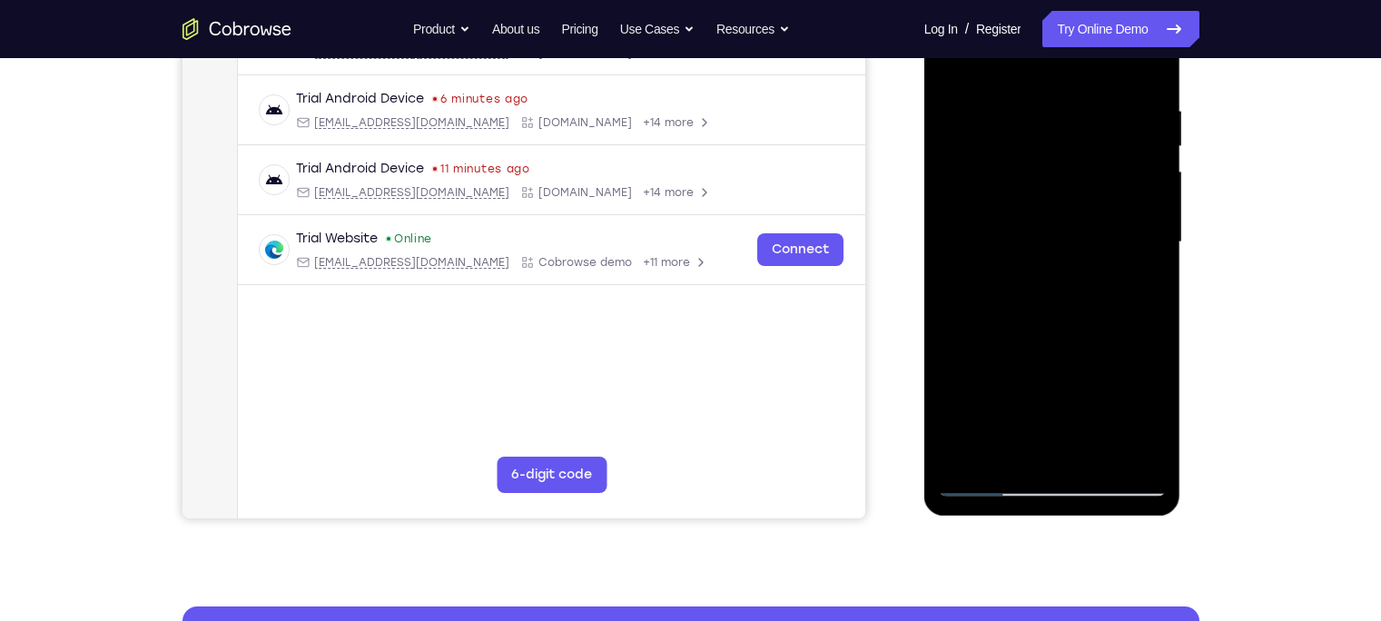
scroll to position [322, 0]
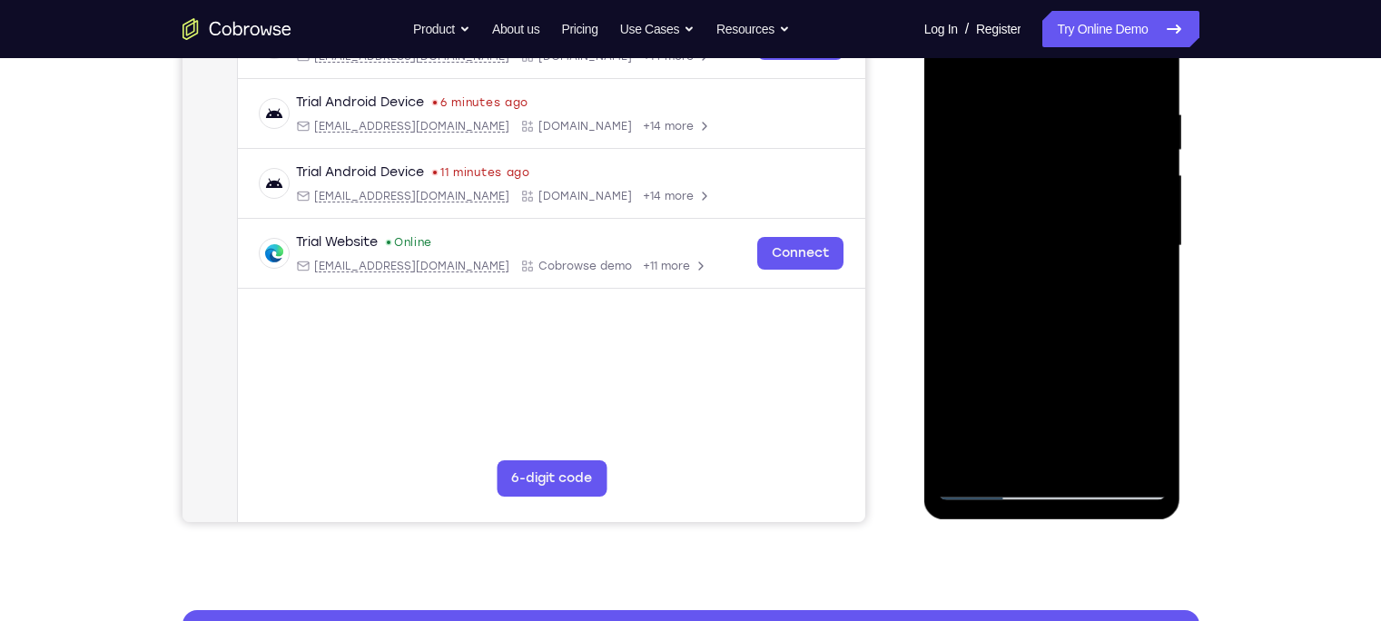
click at [1030, 98] on div at bounding box center [1052, 246] width 229 height 508
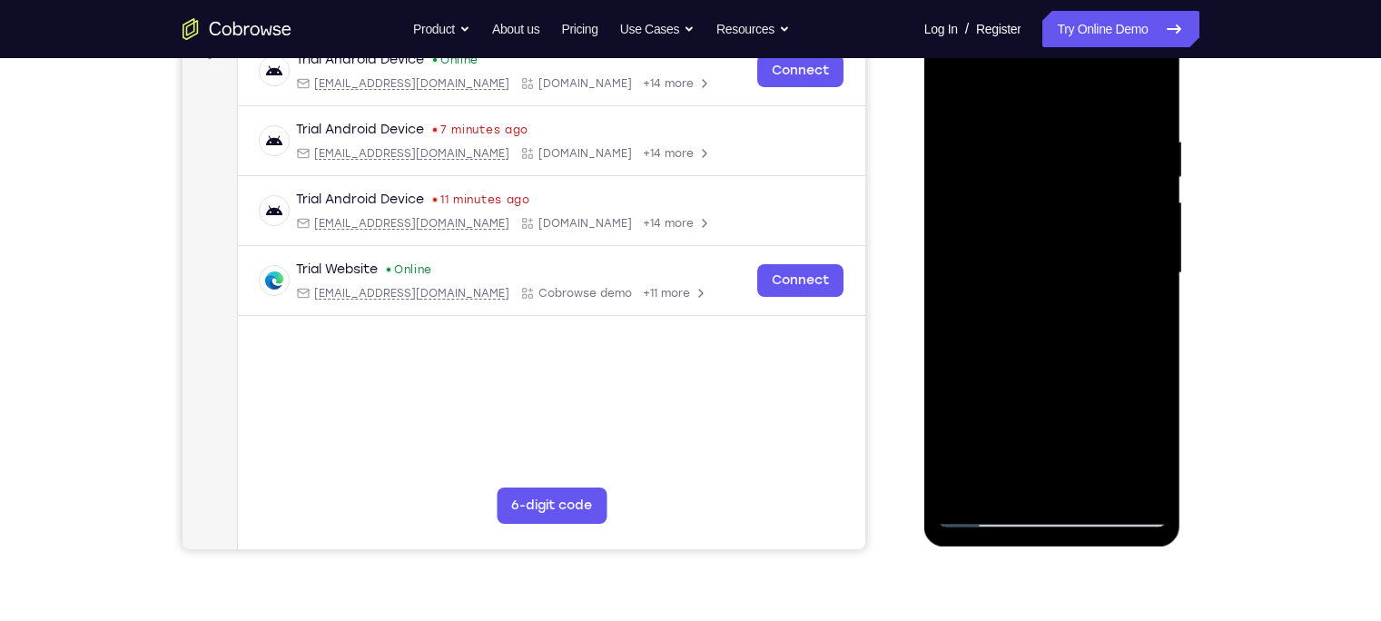
scroll to position [295, 0]
drag, startPoint x: 1109, startPoint y: 210, endPoint x: 1033, endPoint y: 218, distance: 76.7
click at [1033, 218] on div at bounding box center [1052, 273] width 229 height 508
drag, startPoint x: 1117, startPoint y: 235, endPoint x: 1017, endPoint y: 265, distance: 105.1
click at [1017, 265] on div at bounding box center [1052, 273] width 229 height 508
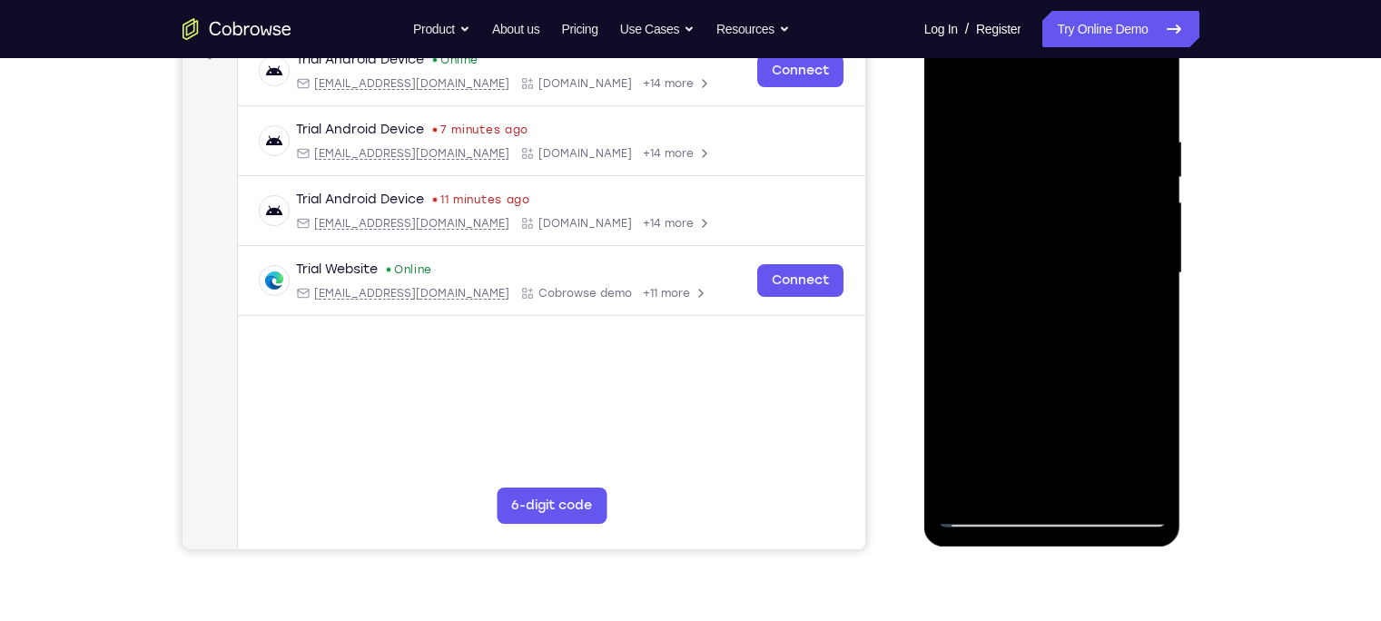
drag, startPoint x: 1116, startPoint y: 226, endPoint x: 1135, endPoint y: 353, distance: 128.5
click at [1095, 353] on div at bounding box center [1052, 273] width 229 height 508
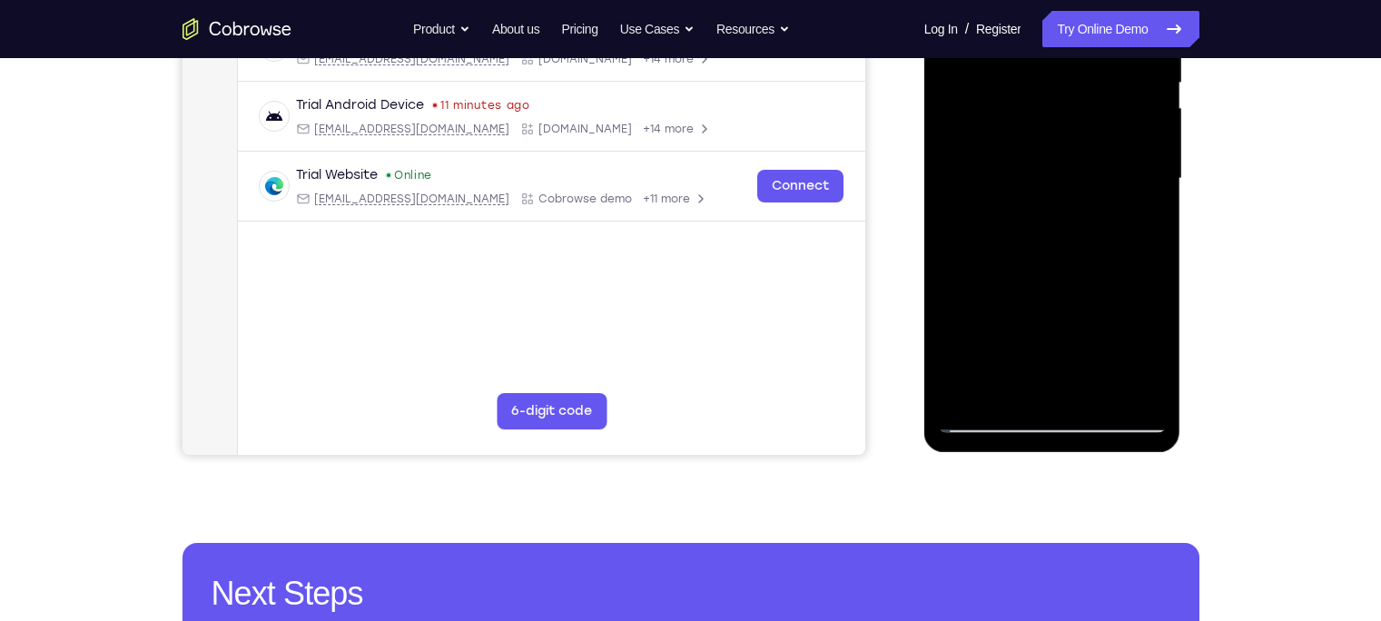
scroll to position [404, 0]
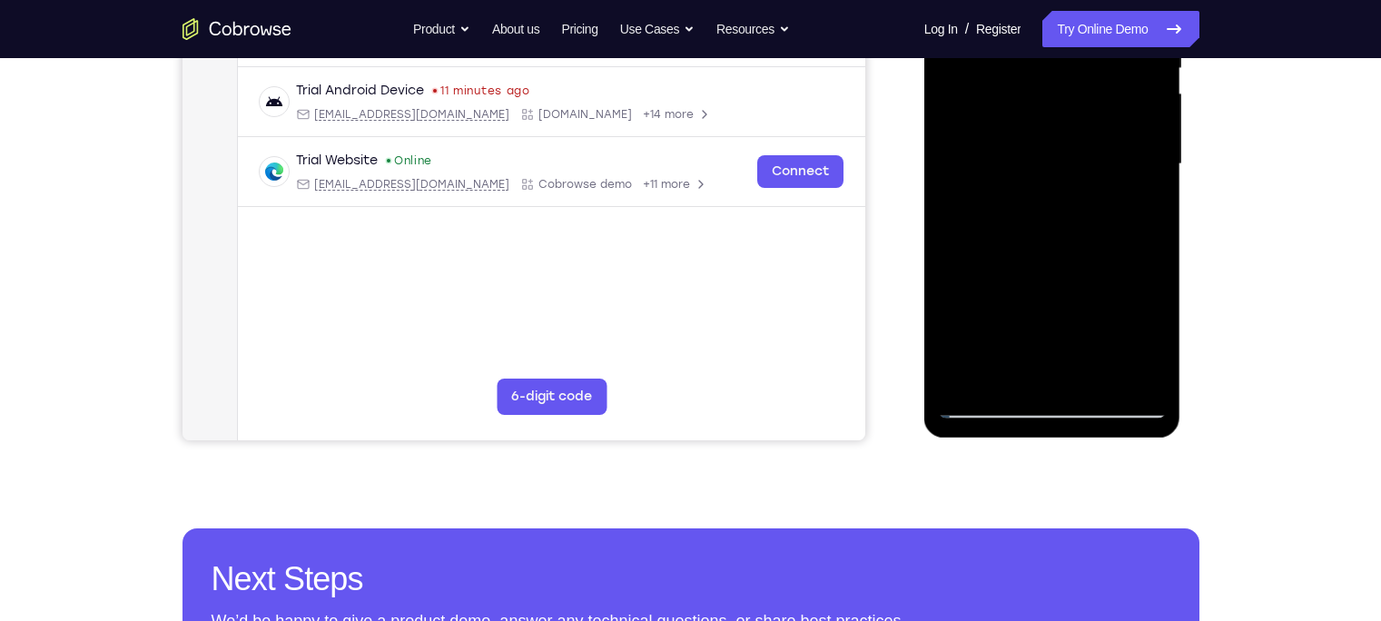
click at [1095, 207] on div at bounding box center [1052, 164] width 229 height 508
click at [1095, 202] on div at bounding box center [1052, 164] width 229 height 508
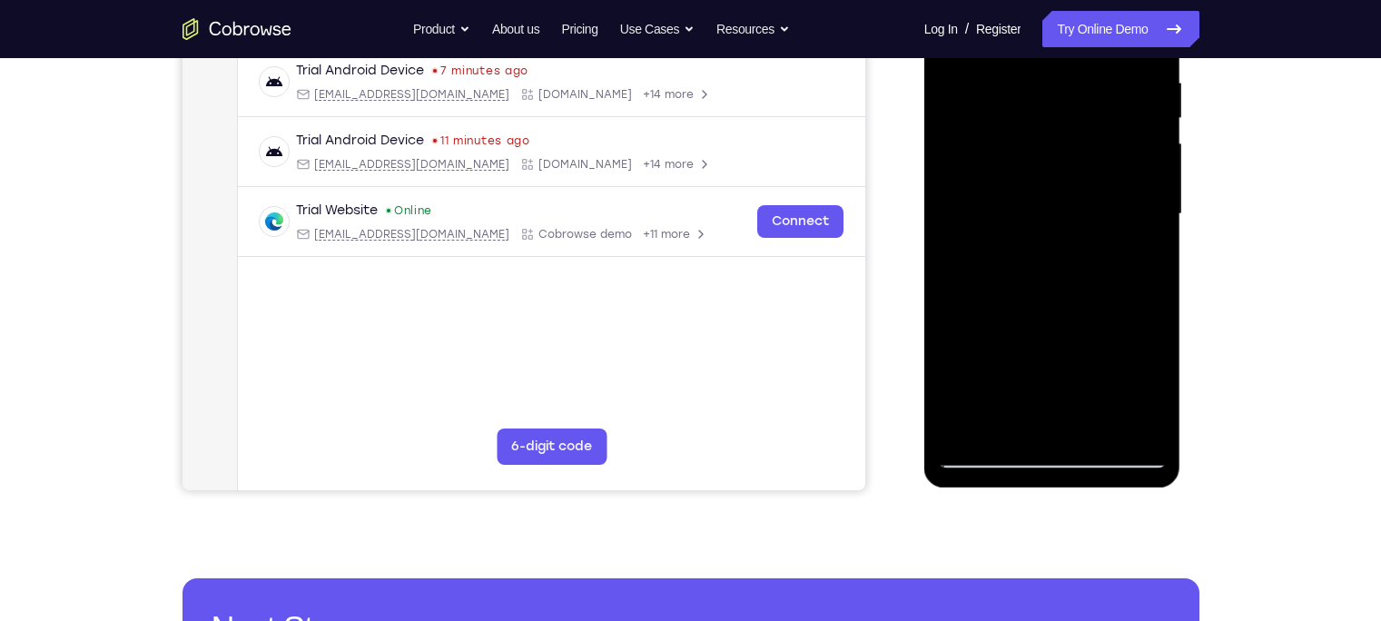
scroll to position [351, 0]
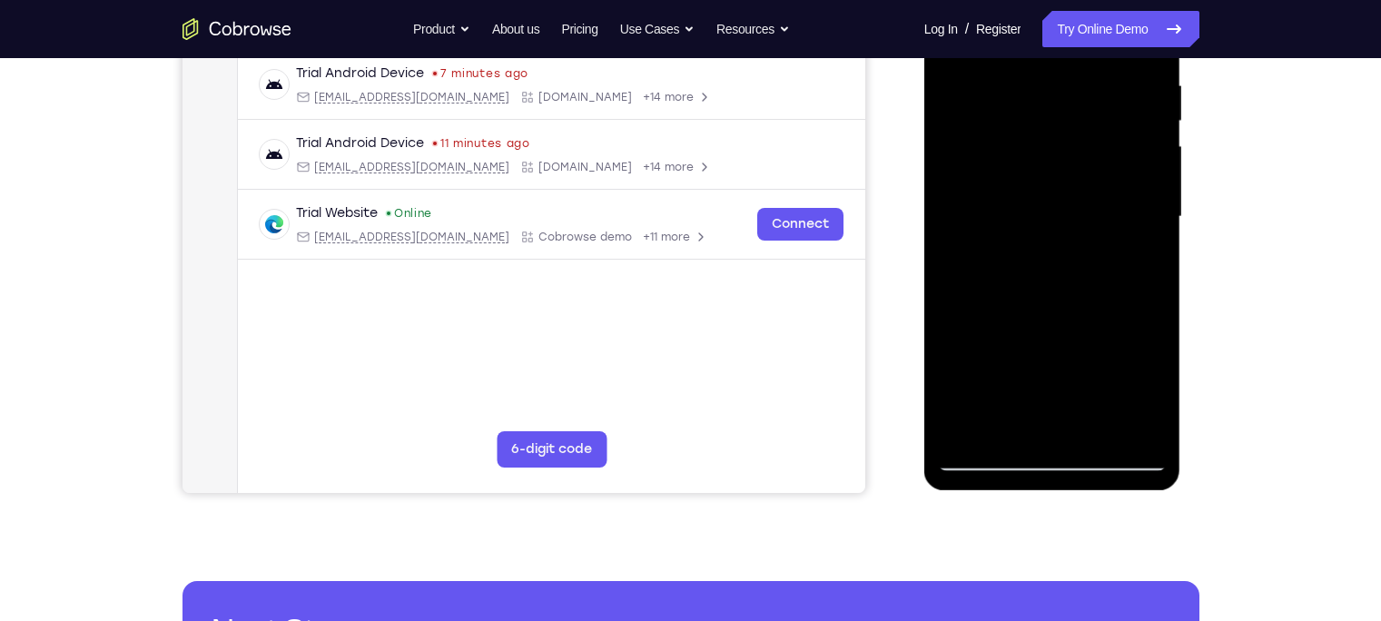
click at [1095, 255] on div at bounding box center [1052, 217] width 229 height 508
click at [975, 430] on div at bounding box center [1052, 217] width 229 height 508
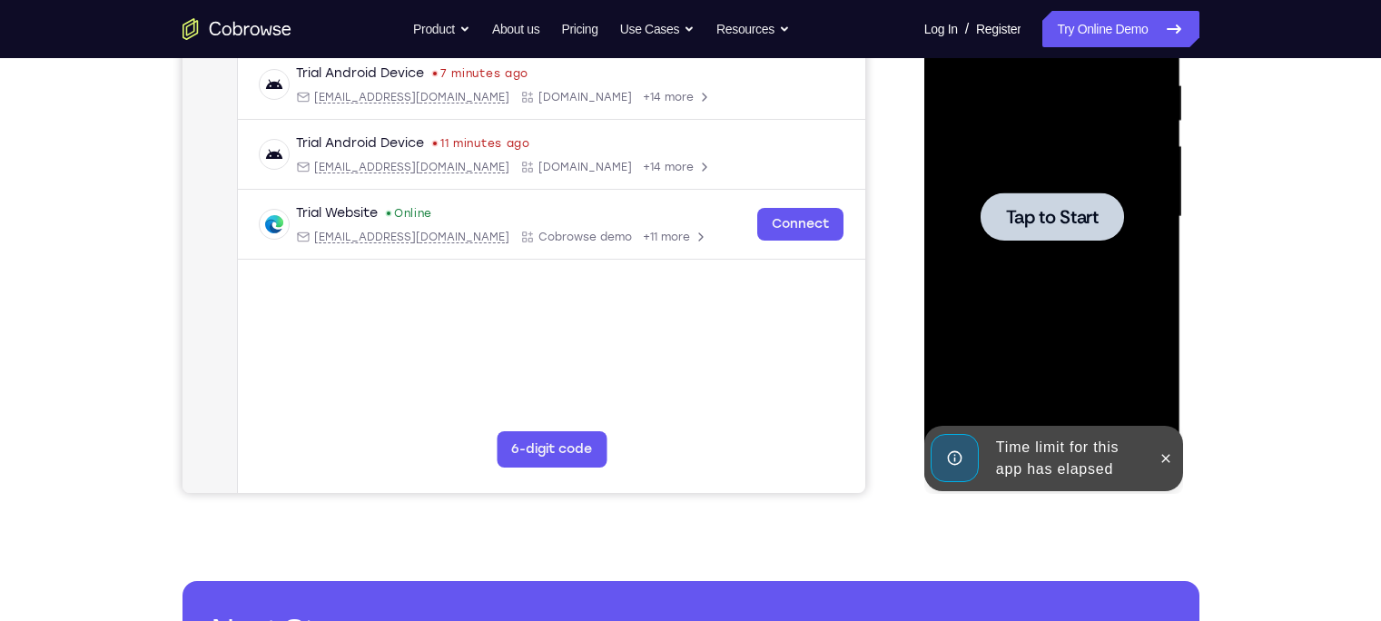
click at [1067, 311] on div at bounding box center [1052, 217] width 229 height 508
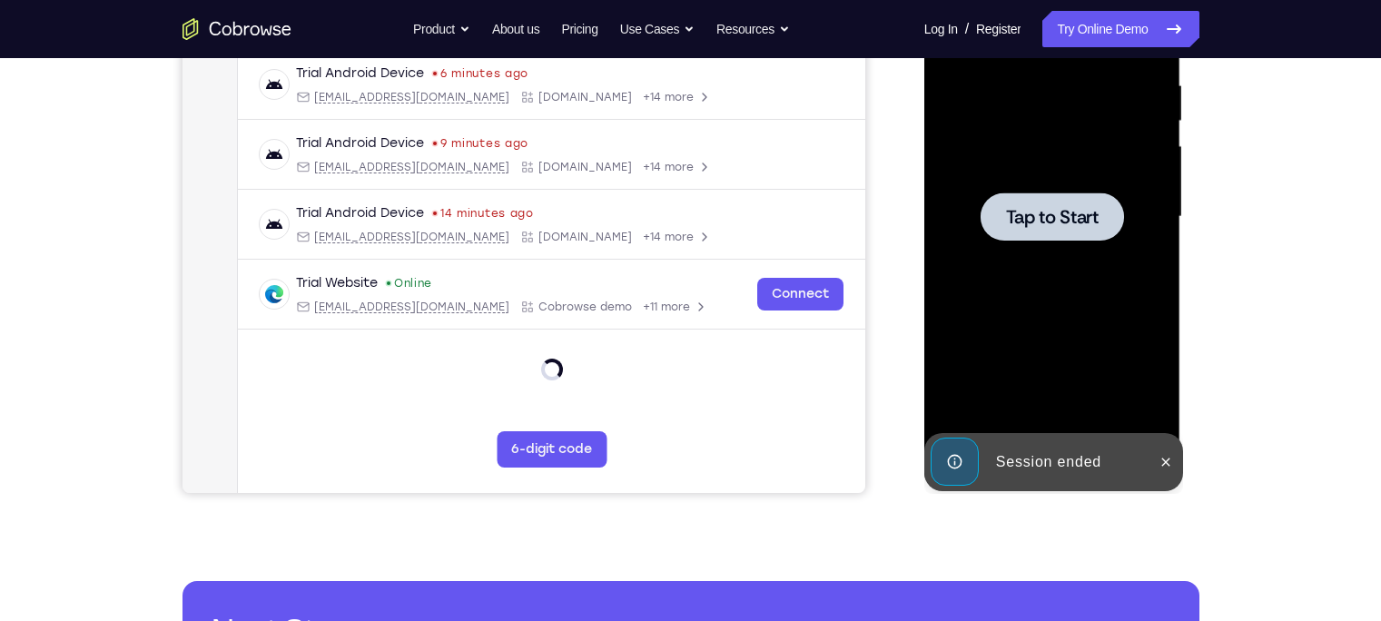
click at [1013, 249] on div at bounding box center [1052, 217] width 229 height 508
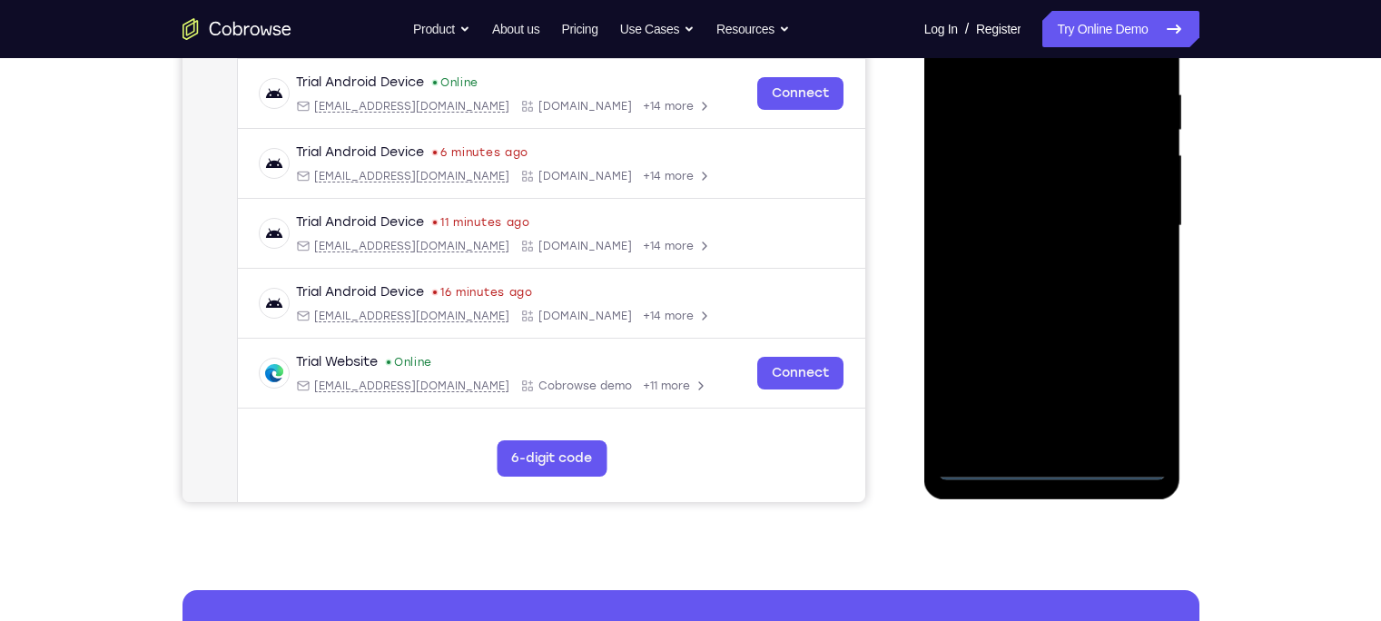
scroll to position [359, 0]
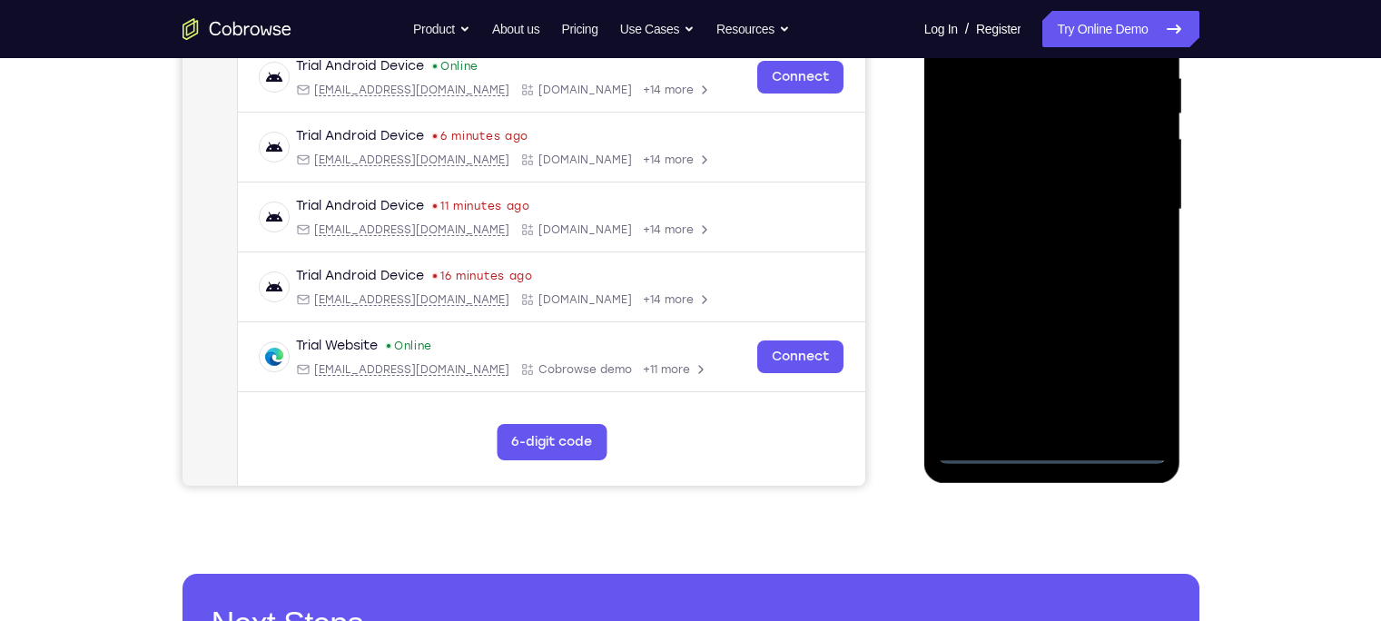
click at [1050, 442] on div at bounding box center [1052, 210] width 229 height 508
click at [1050, 446] on div at bounding box center [1052, 210] width 229 height 508
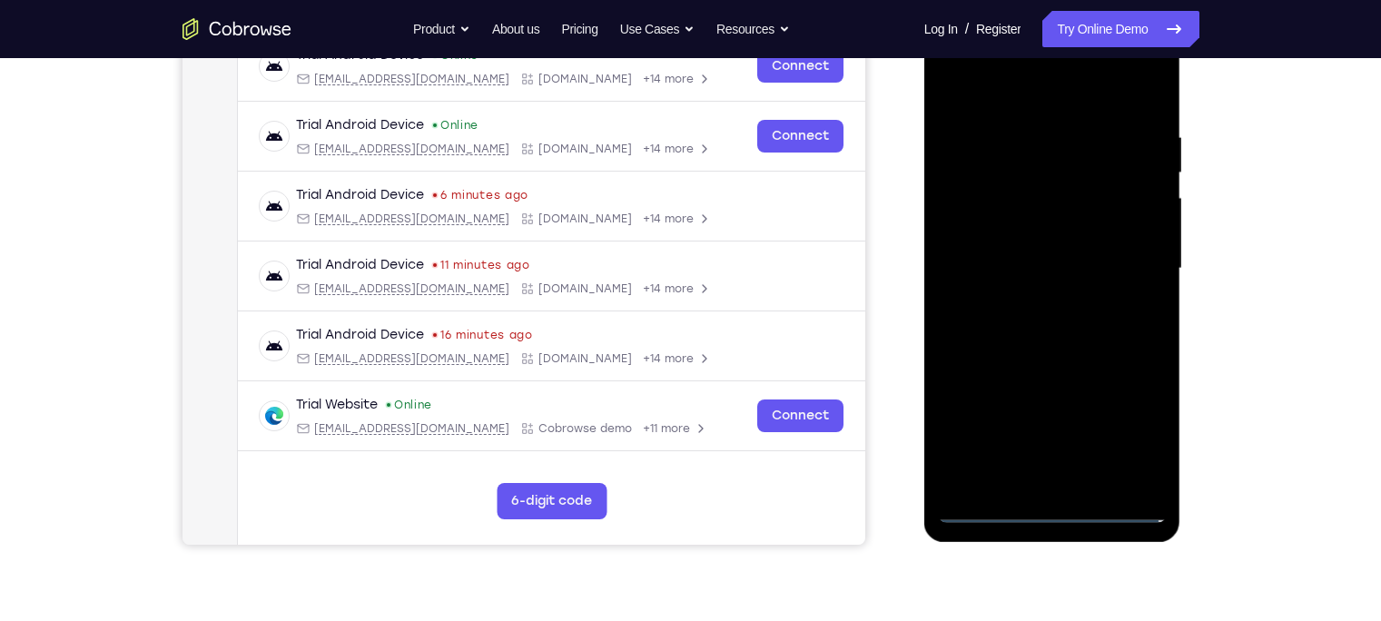
scroll to position [300, 0]
click at [1095, 446] on div at bounding box center [1052, 269] width 229 height 508
click at [1062, 96] on div at bounding box center [1052, 269] width 229 height 508
click at [1095, 258] on div at bounding box center [1052, 269] width 229 height 508
click at [1038, 303] on div at bounding box center [1052, 269] width 229 height 508
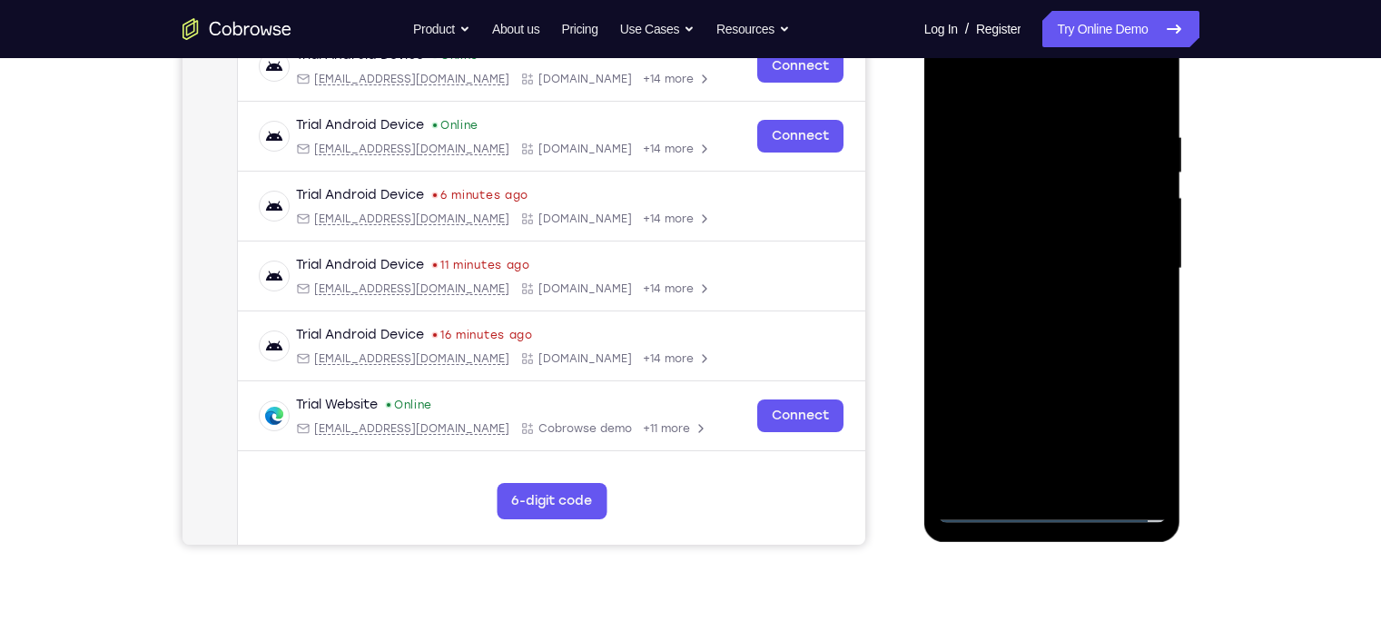
click at [1095, 252] on div at bounding box center [1052, 269] width 229 height 508
click at [1090, 241] on div at bounding box center [1052, 269] width 229 height 508
click at [1087, 269] on div at bounding box center [1052, 269] width 229 height 508
click at [1028, 310] on div at bounding box center [1052, 269] width 229 height 508
click at [1038, 329] on div at bounding box center [1052, 269] width 229 height 508
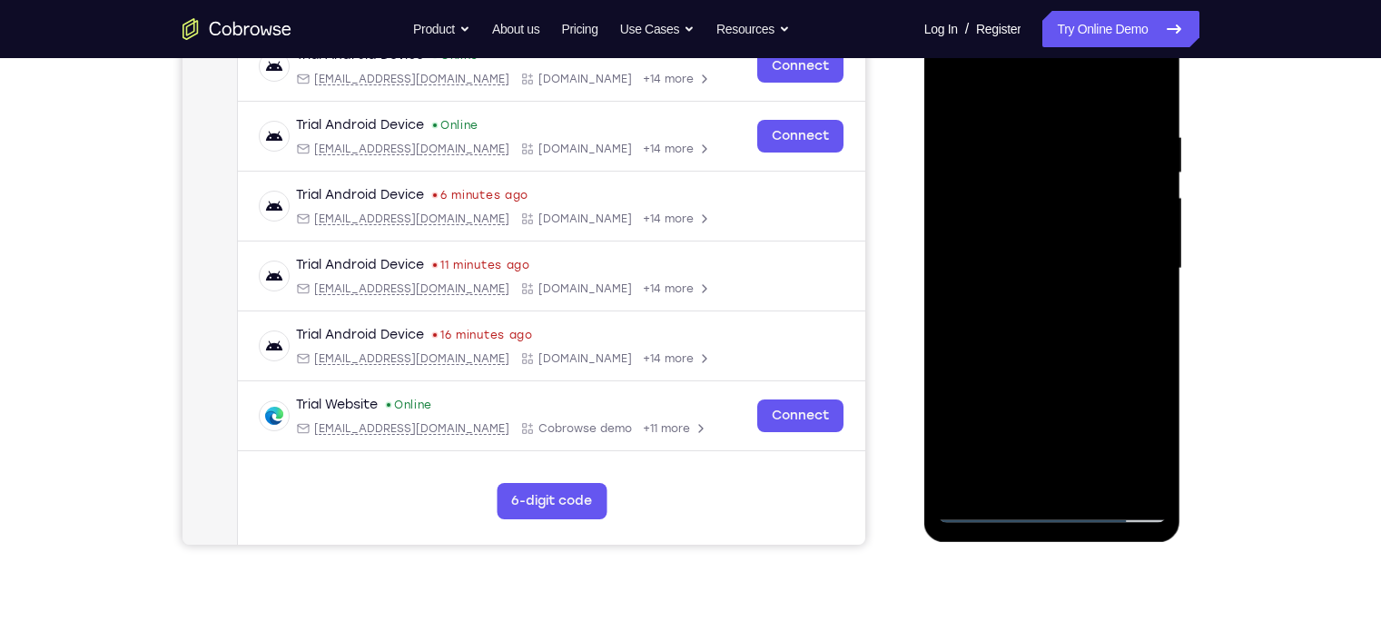
click at [1064, 314] on div at bounding box center [1052, 269] width 229 height 508
click at [1050, 300] on div at bounding box center [1052, 269] width 229 height 508
click at [1067, 270] on div at bounding box center [1052, 269] width 229 height 508
click at [1079, 331] on div at bounding box center [1052, 269] width 229 height 508
click at [1024, 338] on div at bounding box center [1052, 269] width 229 height 508
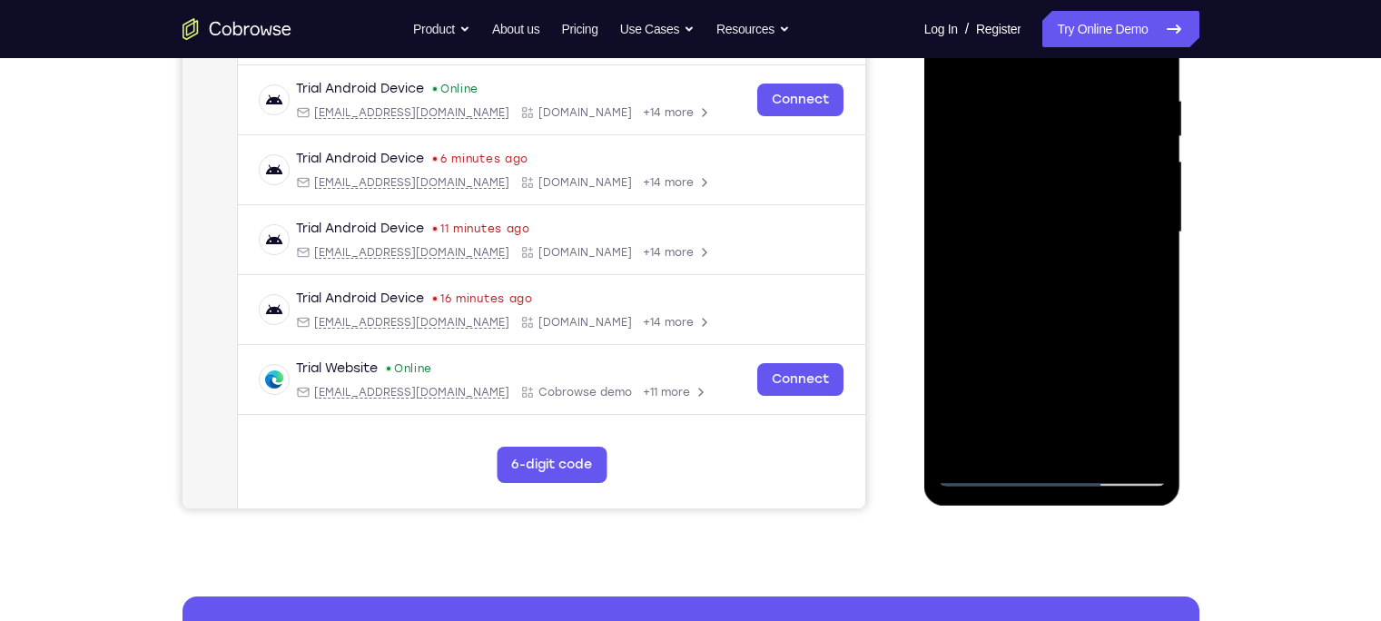
scroll to position [341, 0]
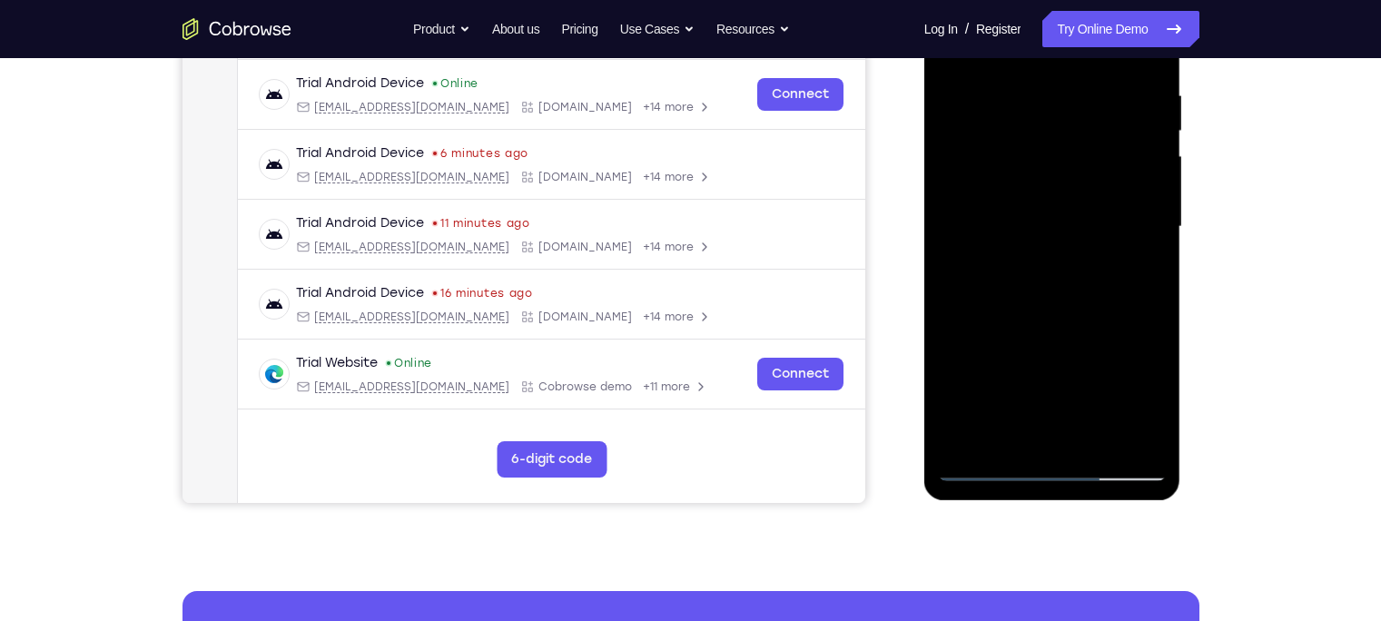
click at [1013, 436] on div at bounding box center [1052, 227] width 229 height 508
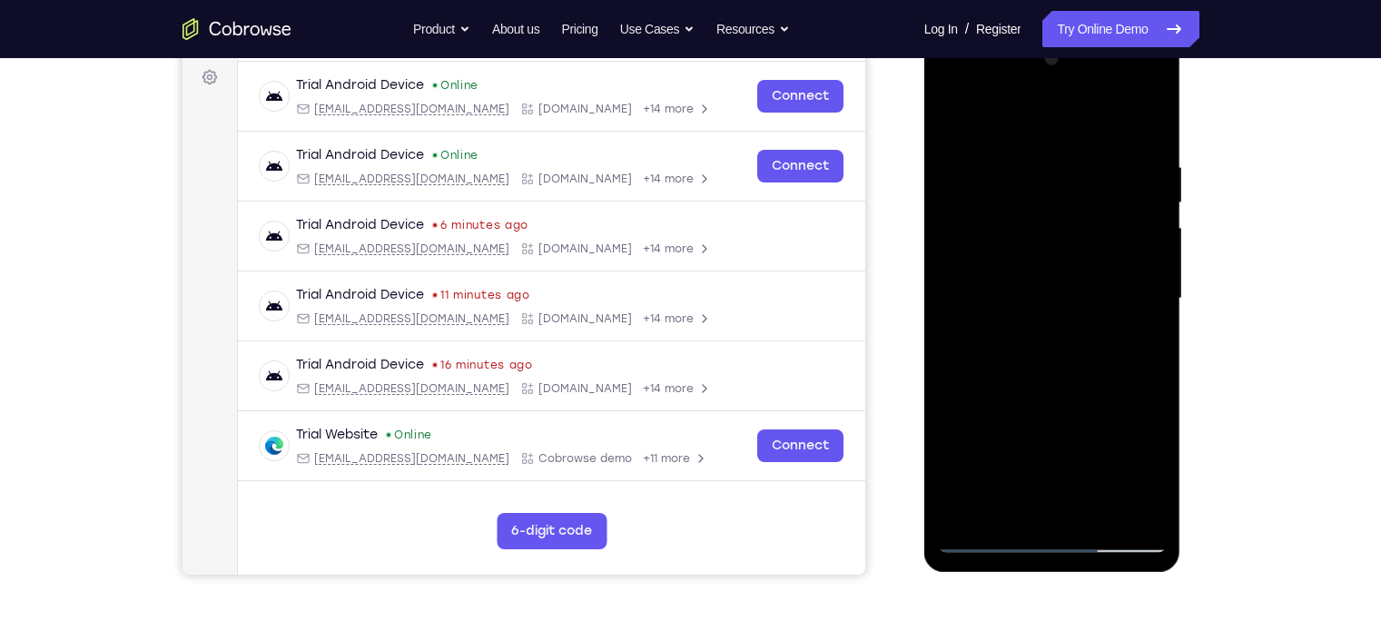
scroll to position [268, 0]
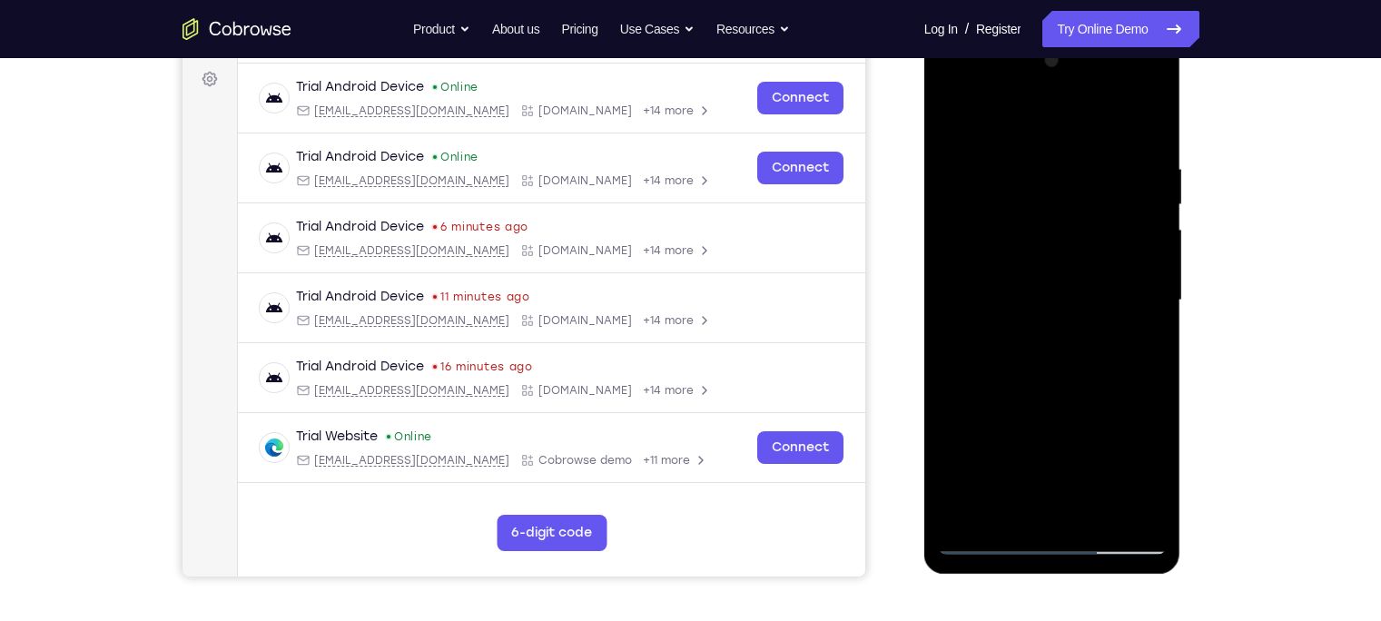
click at [989, 123] on div at bounding box center [1052, 300] width 229 height 508
click at [960, 166] on div at bounding box center [1052, 300] width 229 height 508
click at [990, 164] on div at bounding box center [1052, 300] width 229 height 508
click at [966, 157] on div at bounding box center [1052, 300] width 229 height 508
click at [949, 110] on div at bounding box center [1052, 300] width 229 height 508
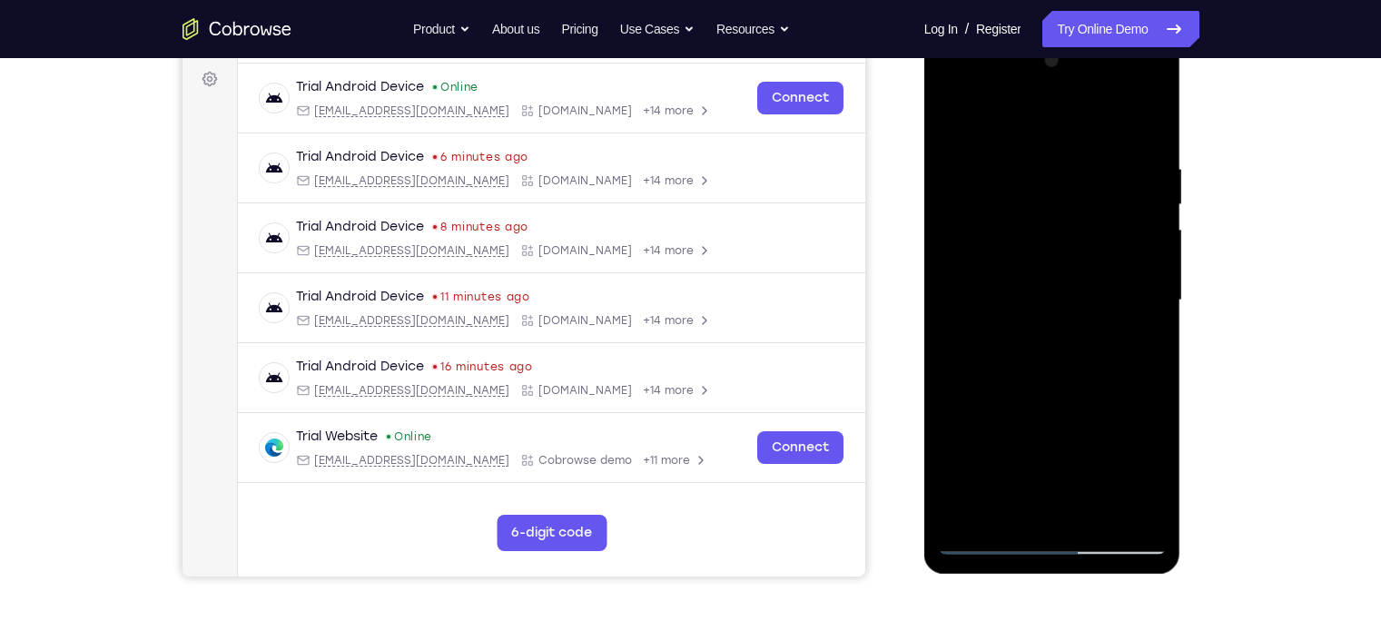
click at [1095, 170] on div at bounding box center [1052, 300] width 229 height 508
click at [1022, 117] on div at bounding box center [1052, 300] width 229 height 508
click at [978, 140] on div at bounding box center [1052, 300] width 229 height 508
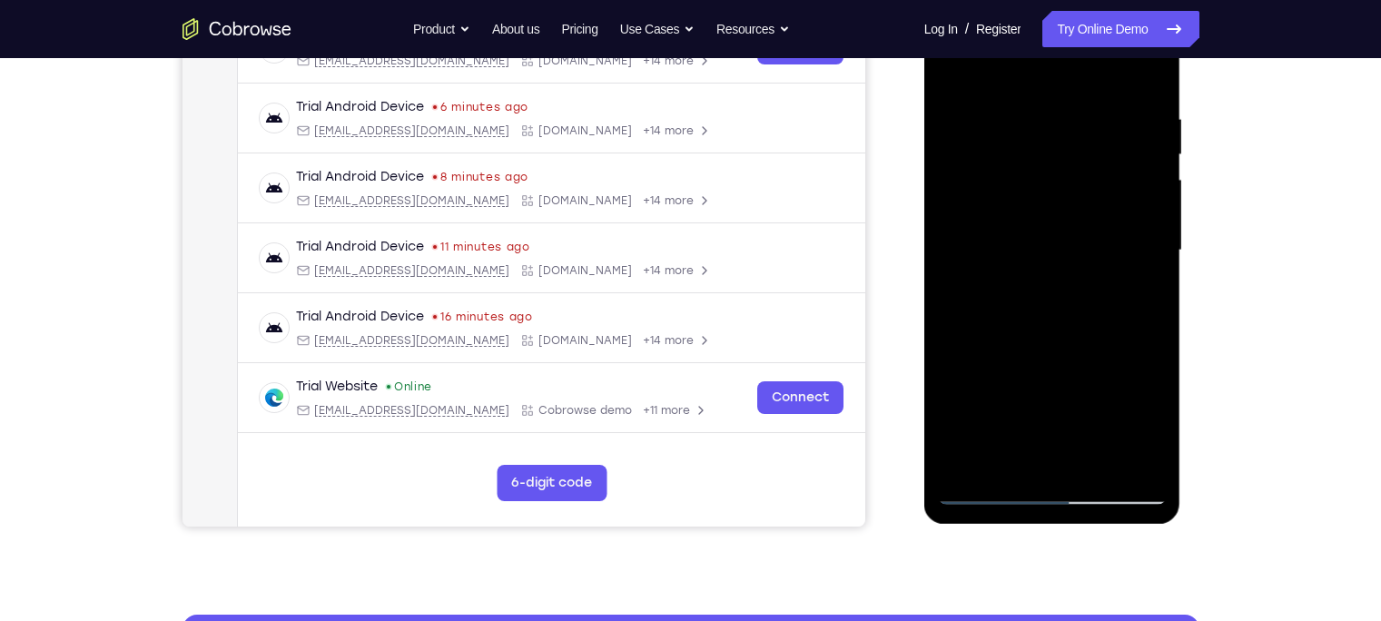
scroll to position [326, 0]
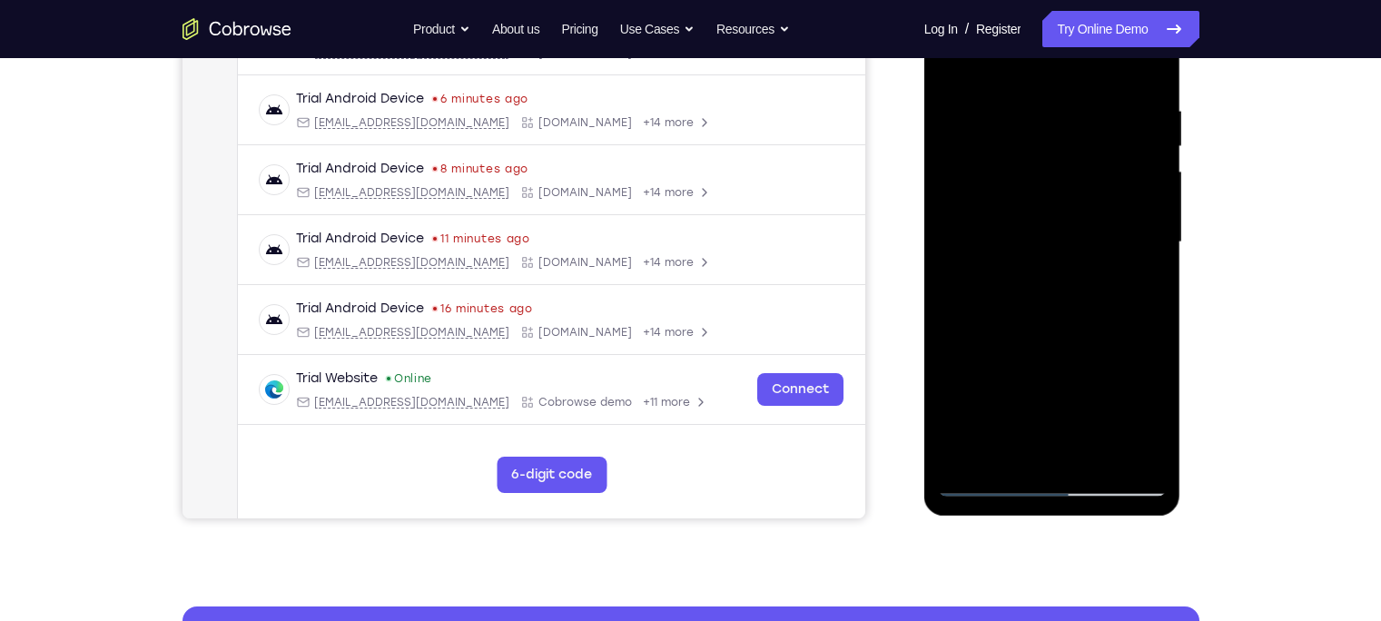
drag, startPoint x: 1074, startPoint y: 320, endPoint x: 1066, endPoint y: 239, distance: 82.1
click at [1066, 239] on div at bounding box center [1052, 242] width 229 height 508
click at [984, 266] on div at bounding box center [1052, 242] width 229 height 508
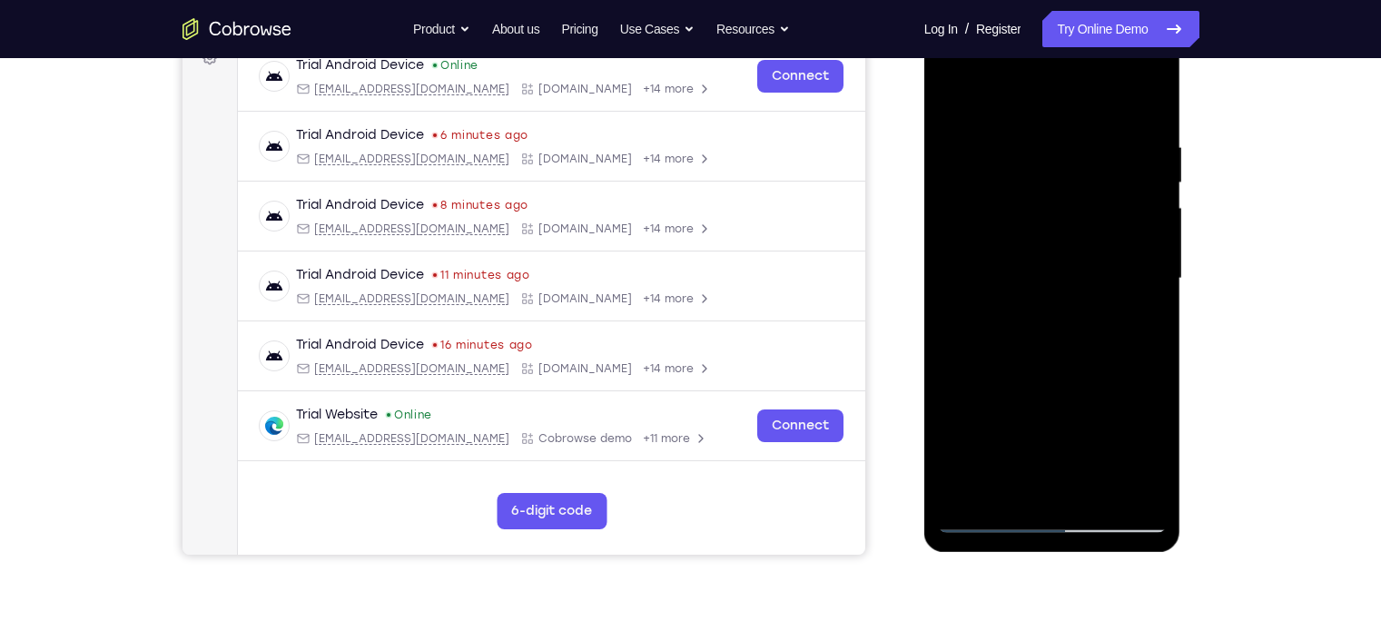
scroll to position [287, 0]
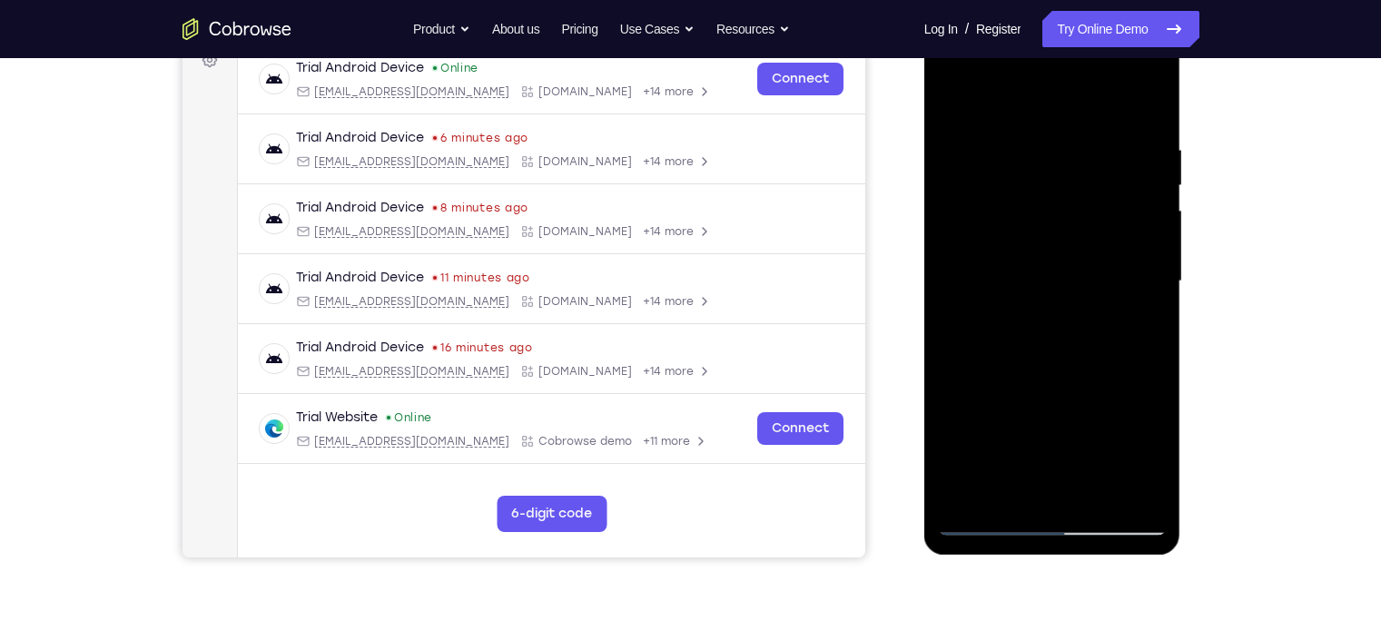
click at [1095, 186] on div at bounding box center [1052, 281] width 229 height 508
click at [1095, 192] on div at bounding box center [1052, 281] width 229 height 508
click at [1095, 191] on div at bounding box center [1052, 281] width 229 height 508
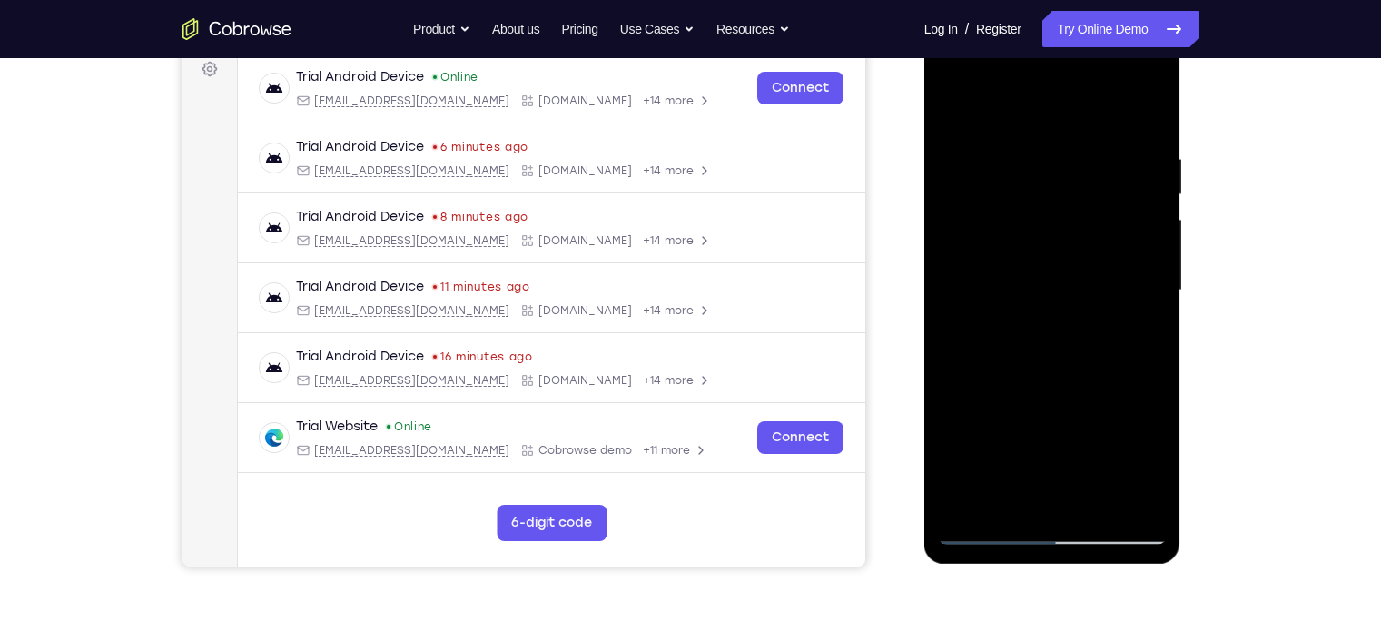
scroll to position [276, 0]
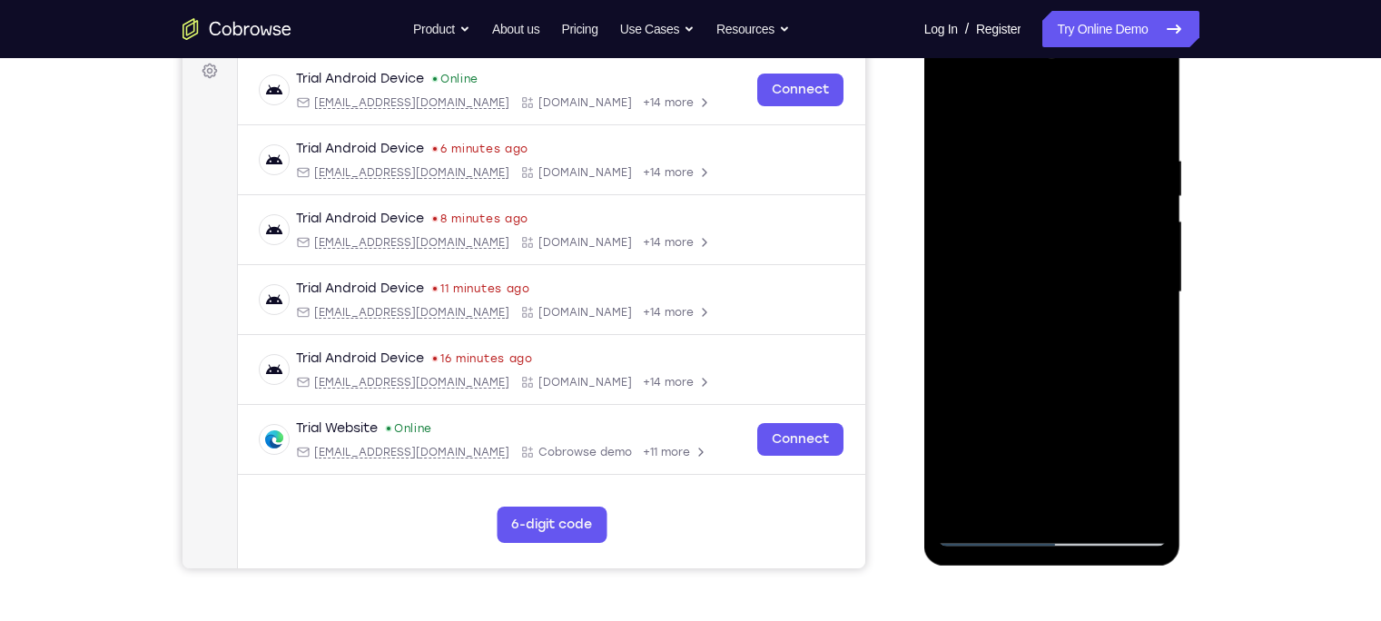
click at [1095, 195] on div at bounding box center [1052, 292] width 229 height 508
click at [956, 109] on div at bounding box center [1052, 292] width 229 height 508
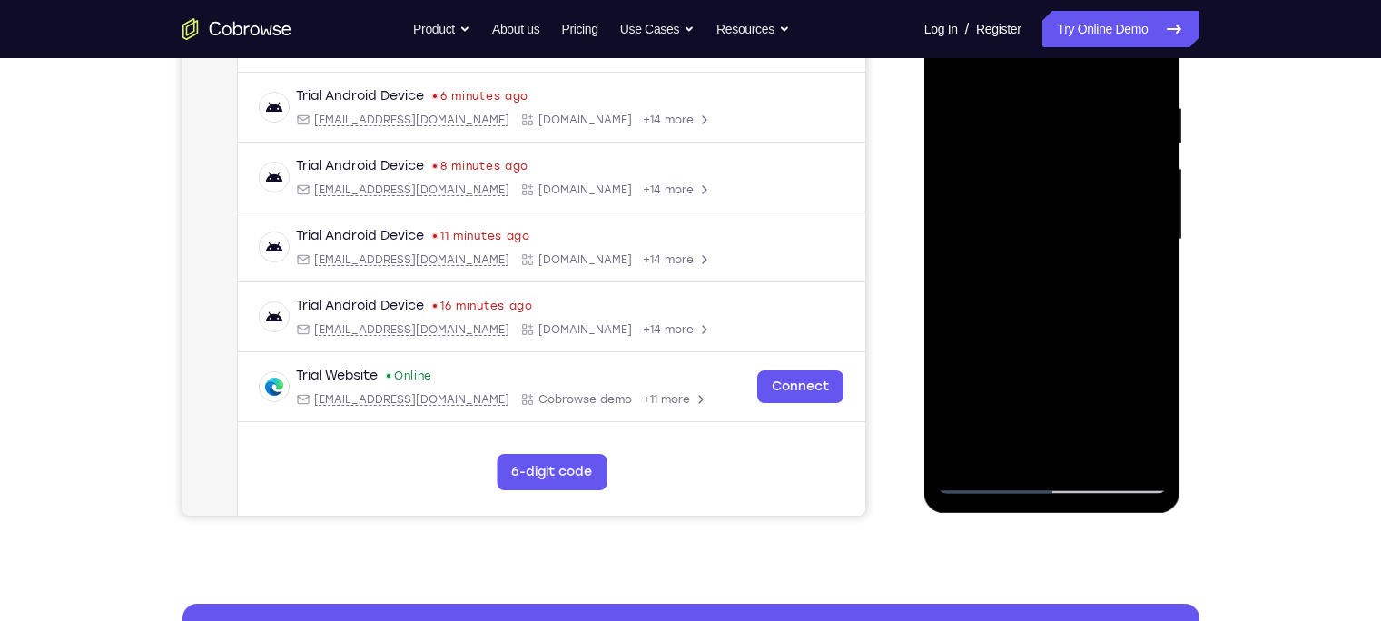
scroll to position [330, 0]
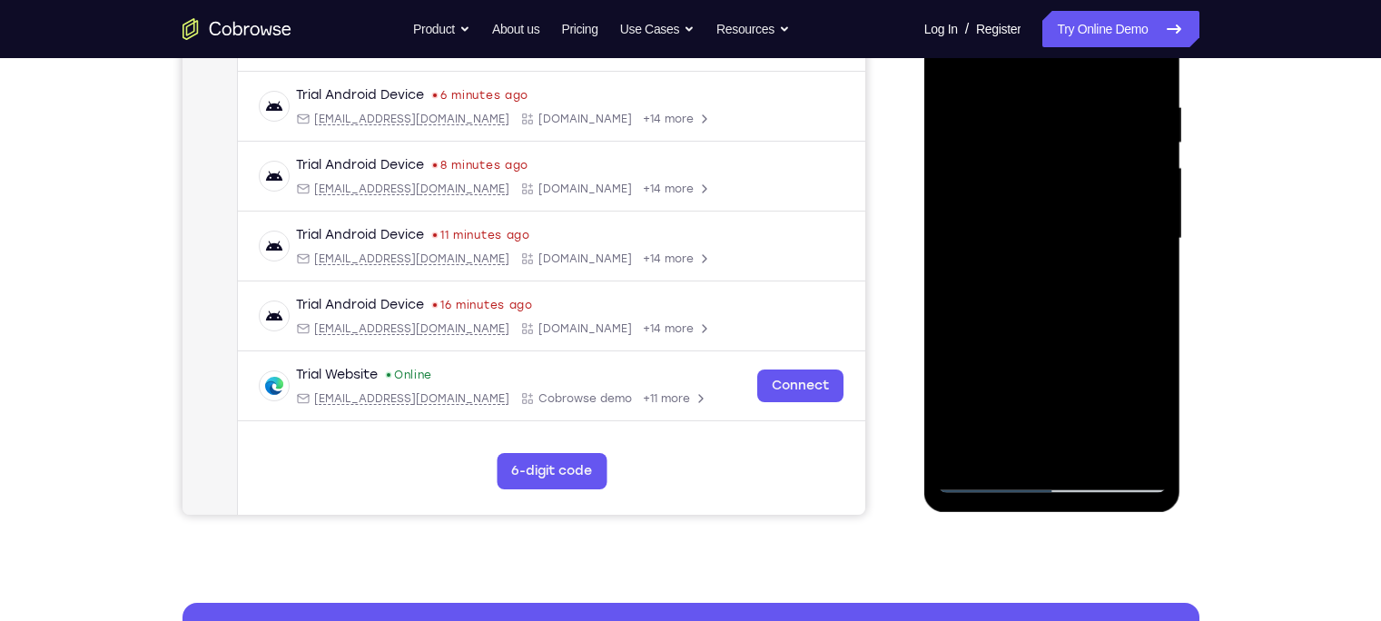
click at [1056, 288] on div at bounding box center [1052, 239] width 229 height 508
click at [1095, 186] on div at bounding box center [1052, 239] width 229 height 508
click at [1095, 183] on div at bounding box center [1052, 239] width 229 height 508
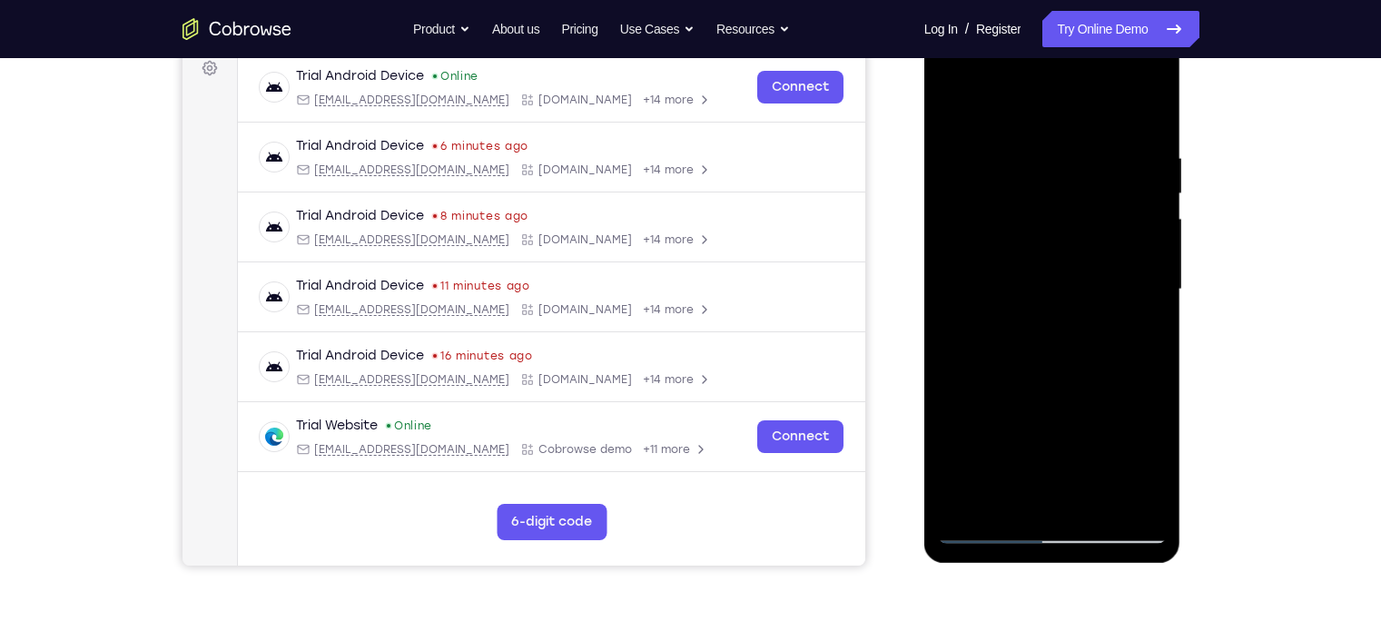
scroll to position [277, 0]
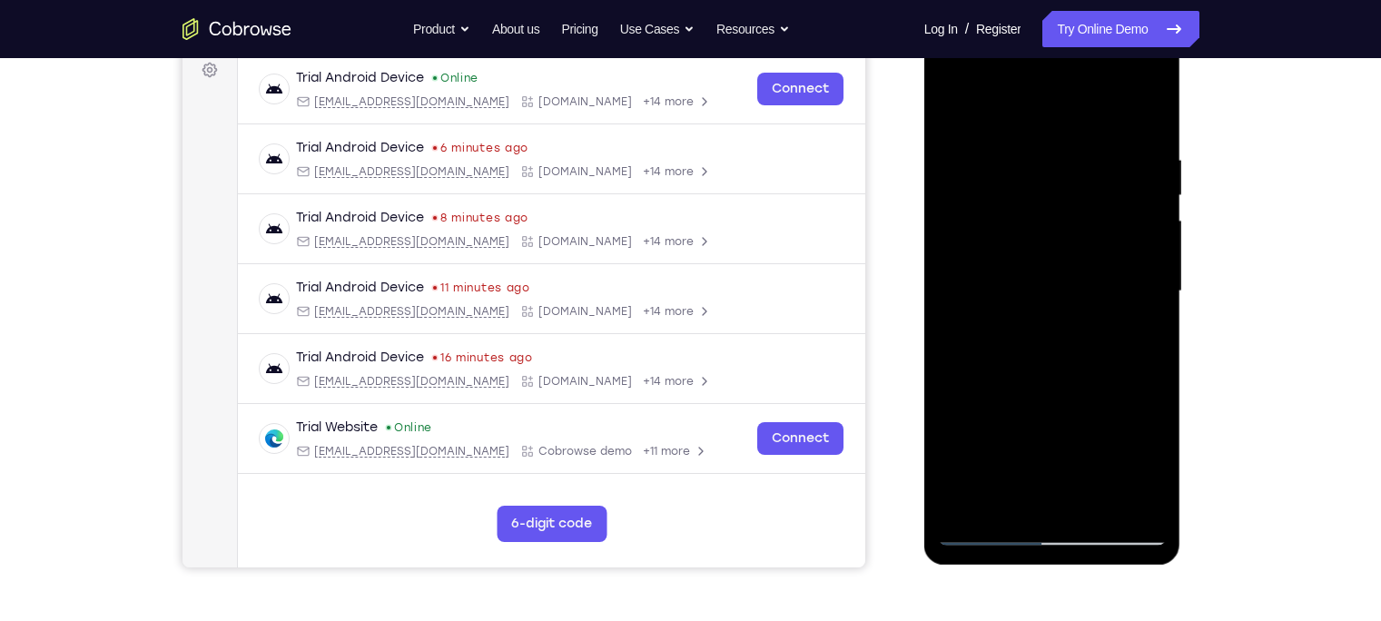
click at [950, 108] on div at bounding box center [1052, 291] width 229 height 508
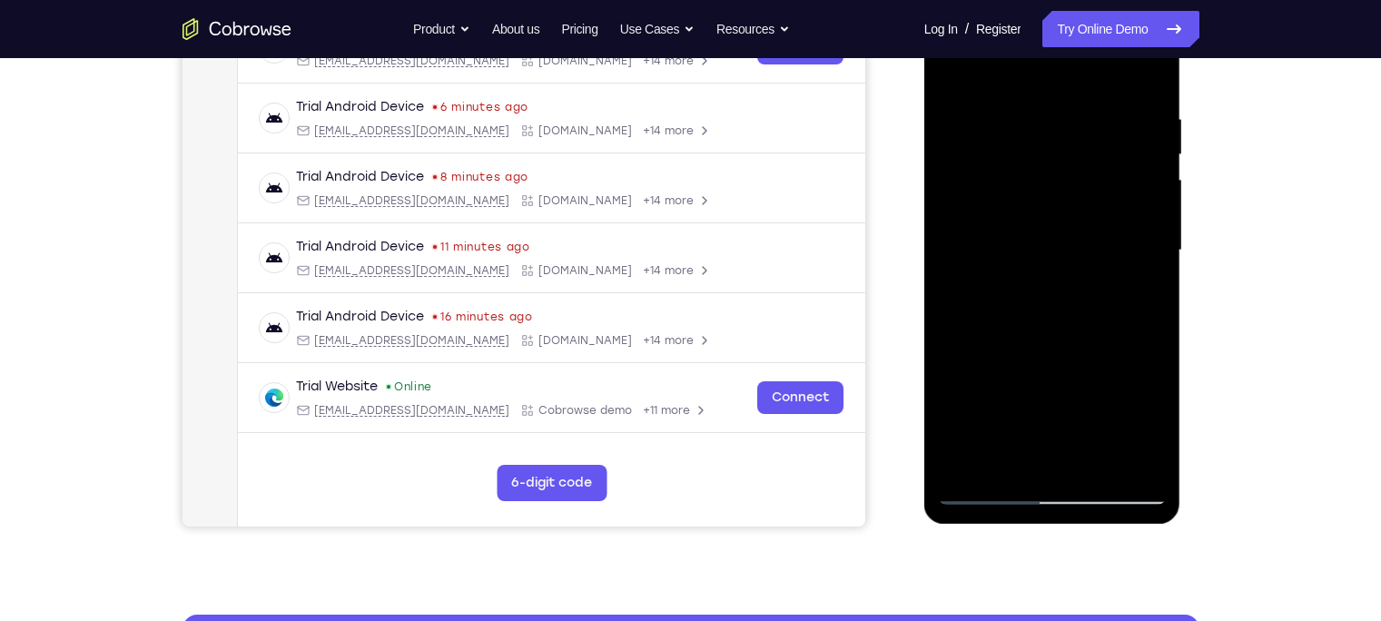
scroll to position [359, 0]
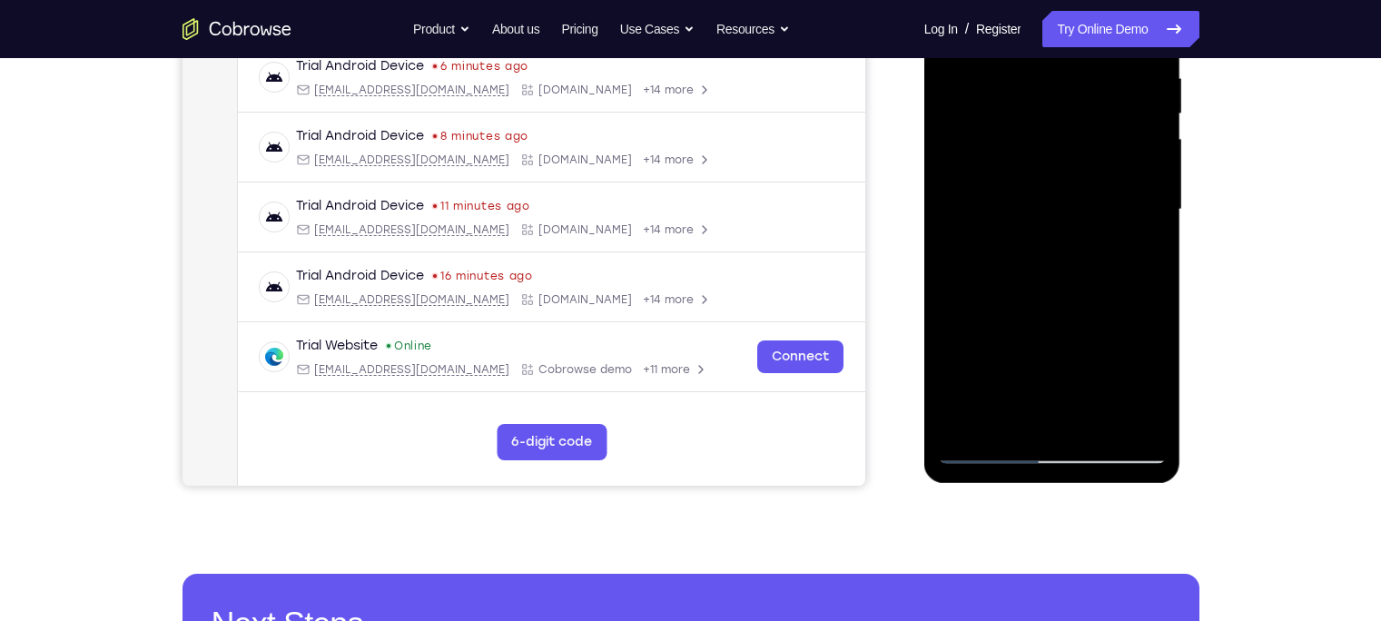
click at [1095, 286] on div at bounding box center [1052, 210] width 229 height 508
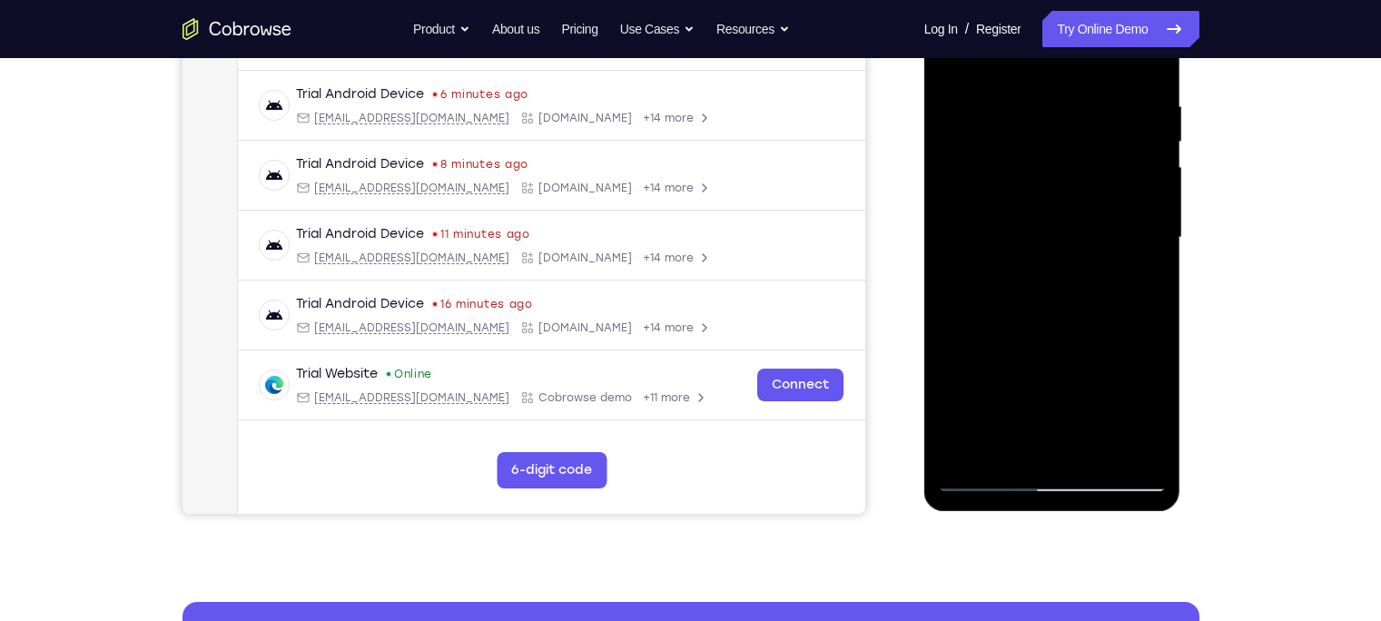
scroll to position [329, 0]
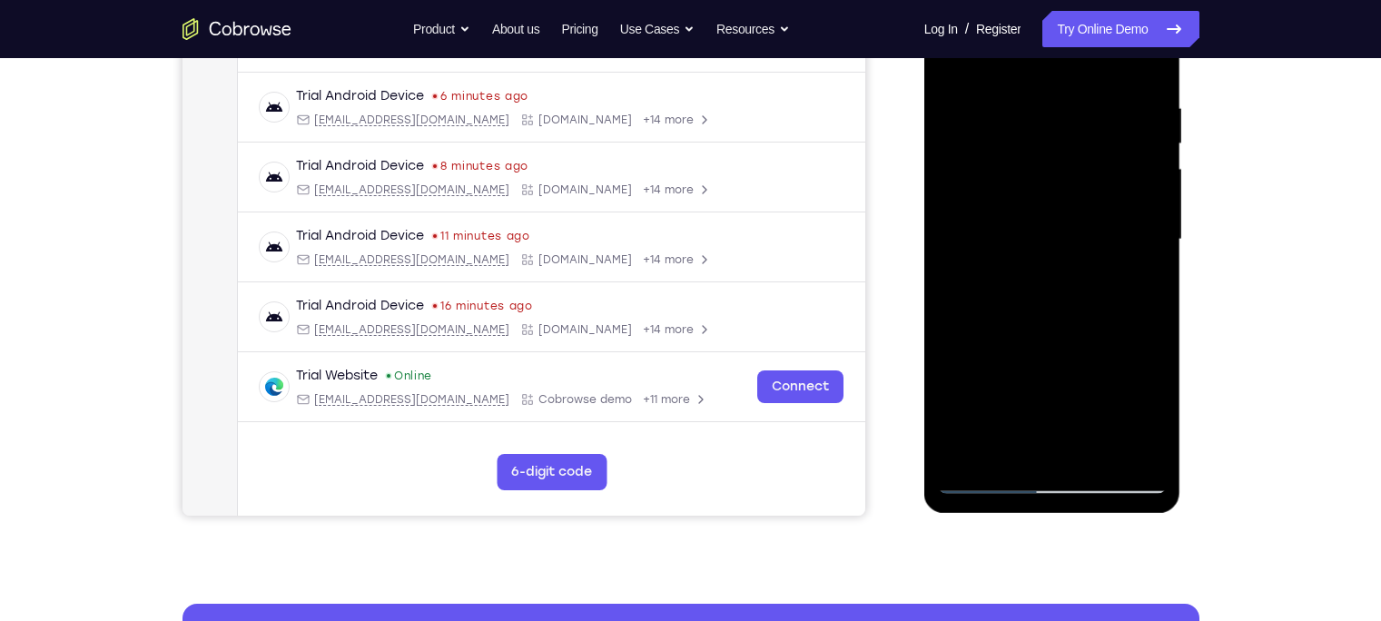
click at [1095, 172] on div at bounding box center [1052, 239] width 229 height 508
click at [1095, 179] on div at bounding box center [1052, 239] width 229 height 508
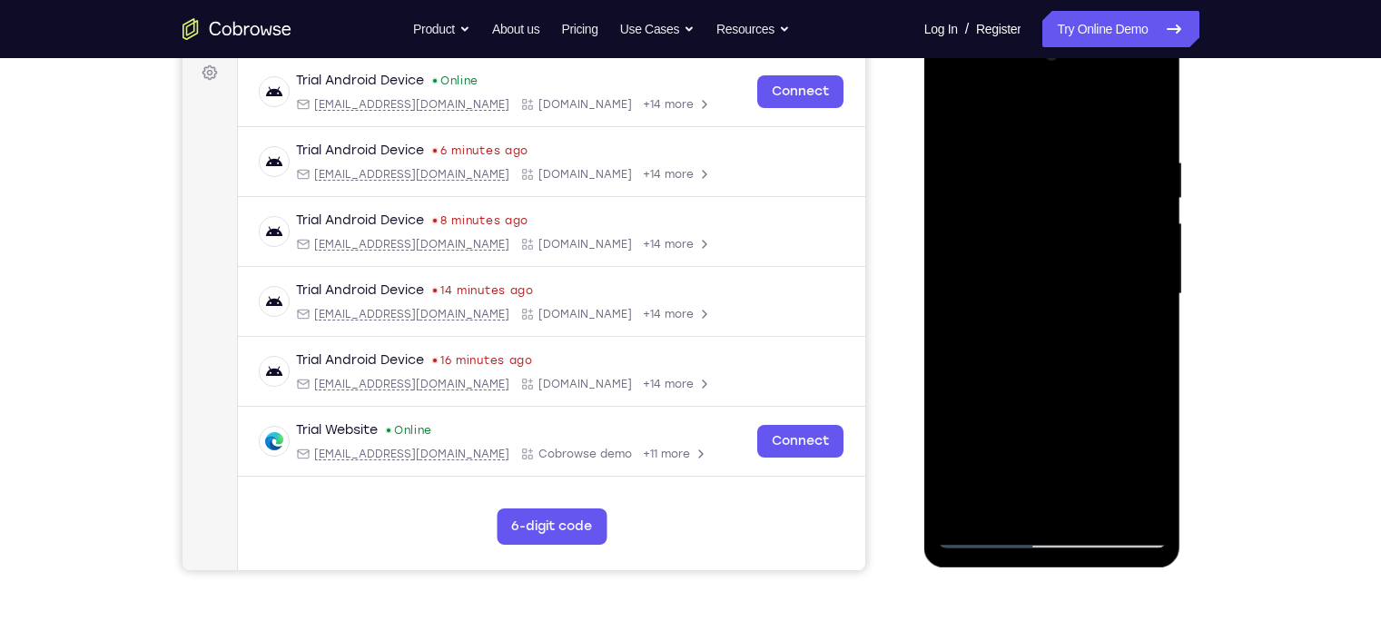
scroll to position [269, 0]
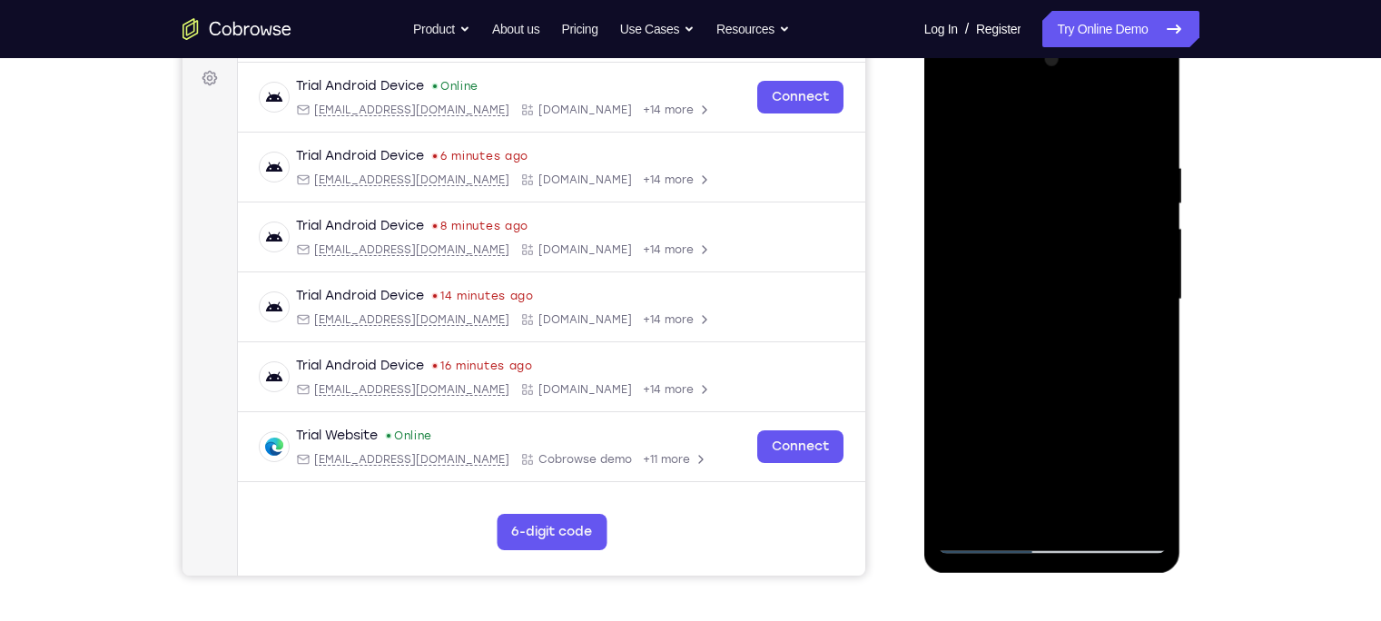
click at [1095, 238] on div at bounding box center [1052, 299] width 229 height 508
click at [948, 110] on div at bounding box center [1052, 299] width 229 height 508
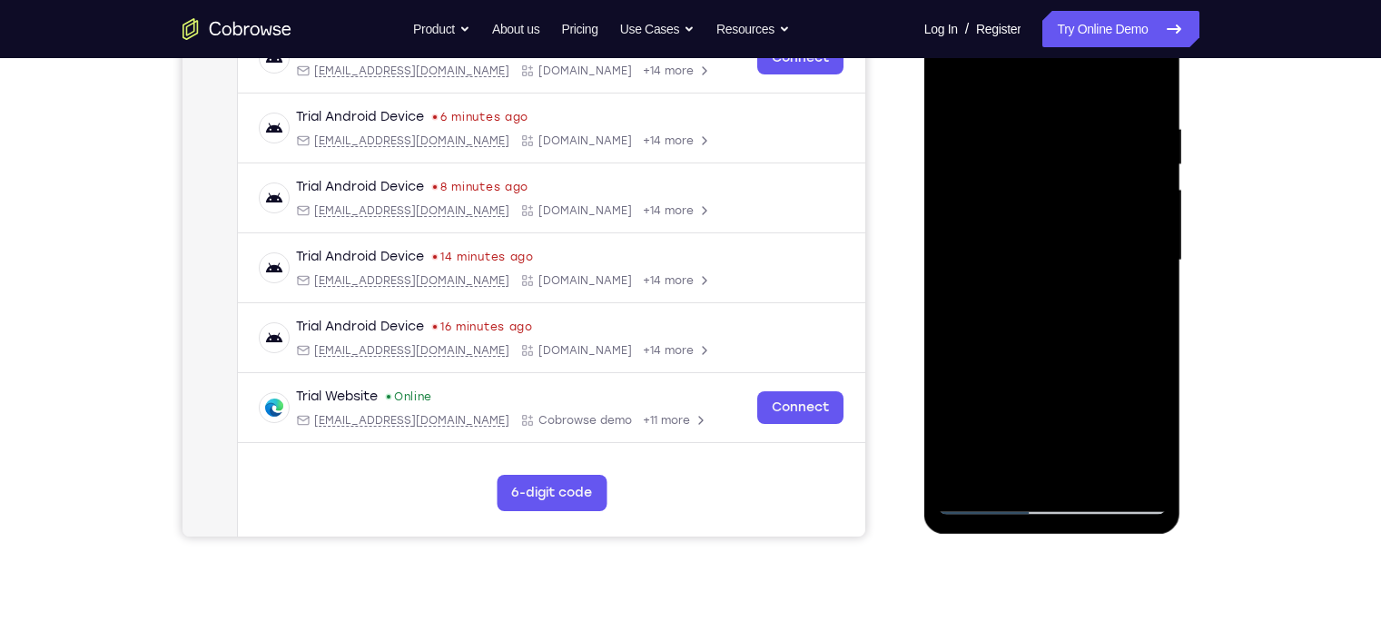
scroll to position [309, 0]
drag, startPoint x: 1035, startPoint y: 247, endPoint x: 1035, endPoint y: 192, distance: 54.5
click at [1035, 192] on div at bounding box center [1052, 259] width 229 height 508
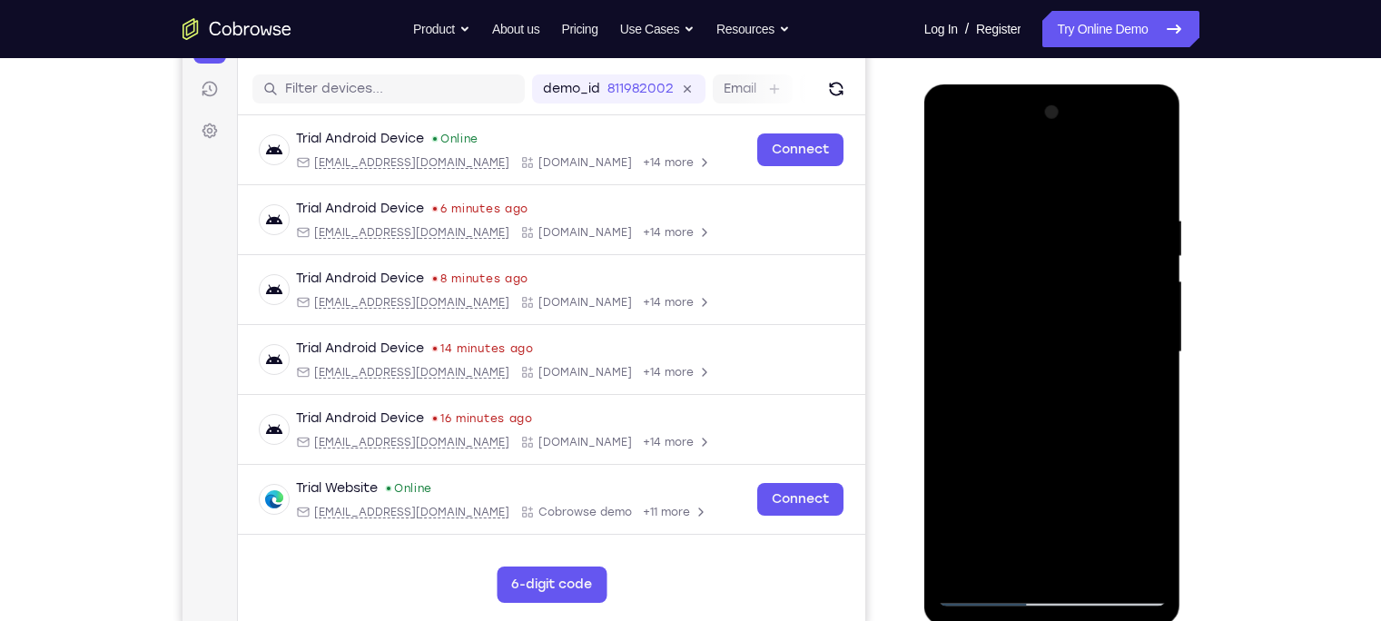
scroll to position [215, 0]
drag, startPoint x: 1040, startPoint y: 301, endPoint x: 1036, endPoint y: 254, distance: 47.4
click at [1036, 254] on div at bounding box center [1052, 353] width 229 height 508
click at [1033, 210] on div at bounding box center [1052, 353] width 229 height 508
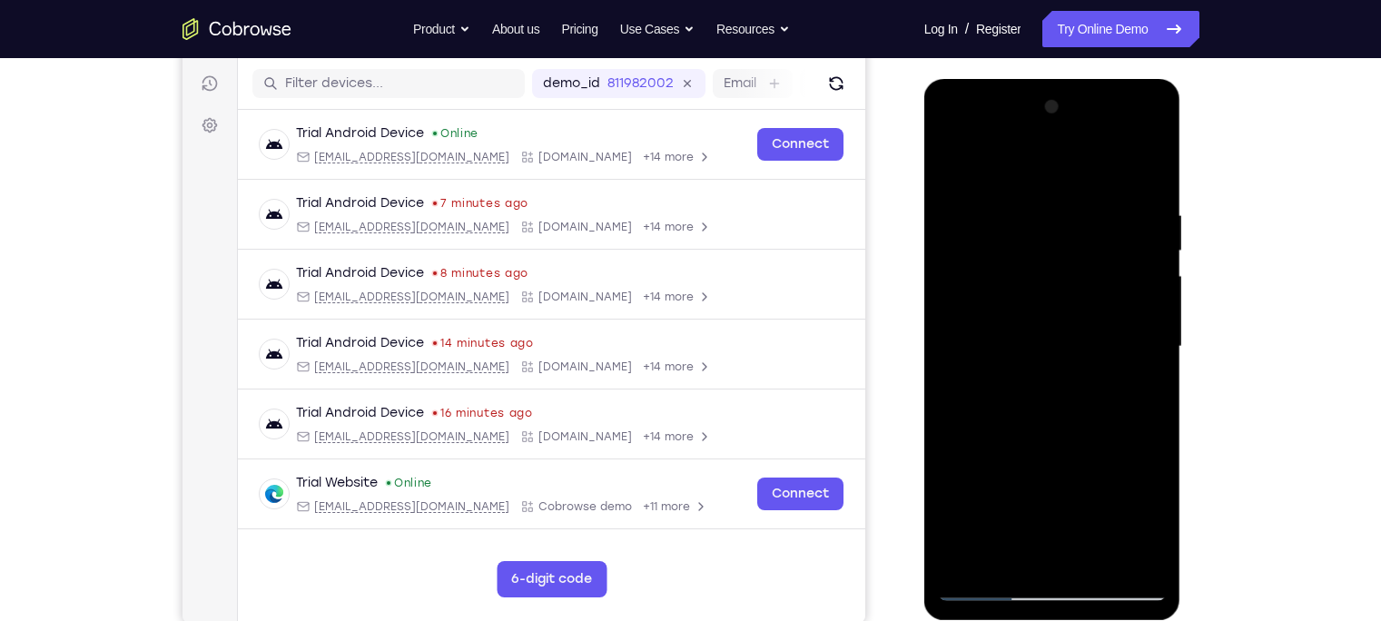
scroll to position [221, 0]
click at [1095, 108] on div at bounding box center [1052, 347] width 229 height 508
click at [964, 320] on div at bounding box center [1052, 347] width 229 height 508
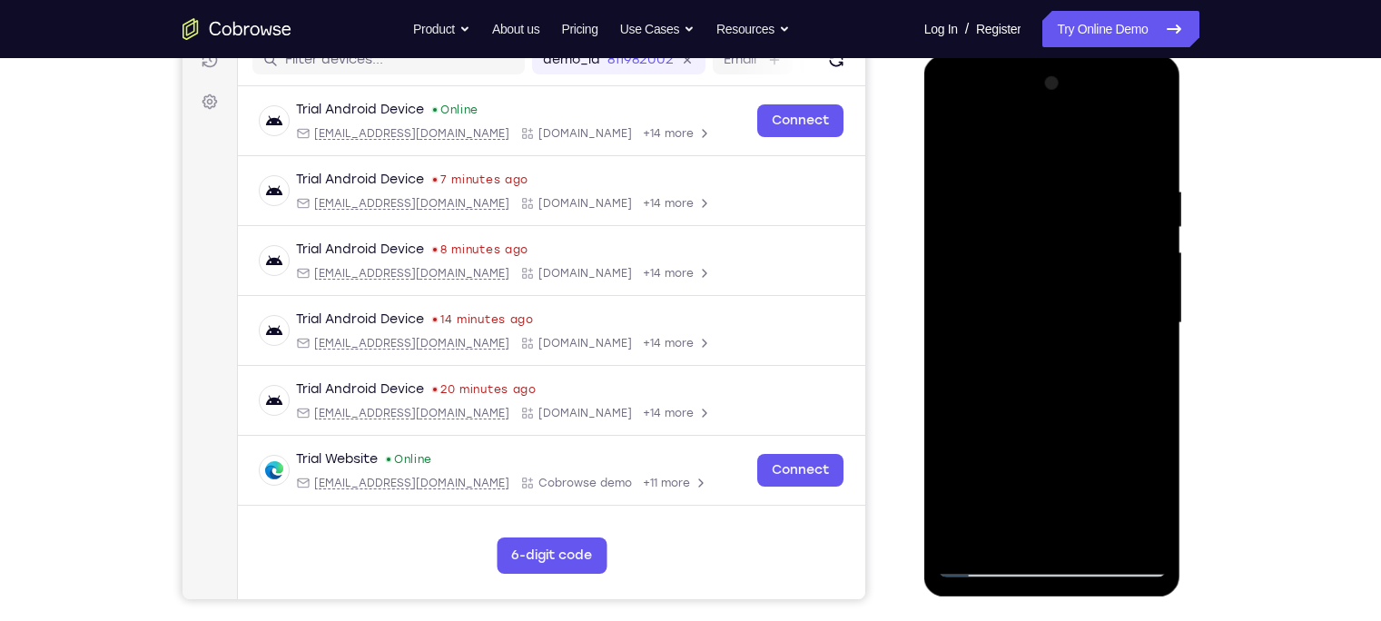
scroll to position [247, 0]
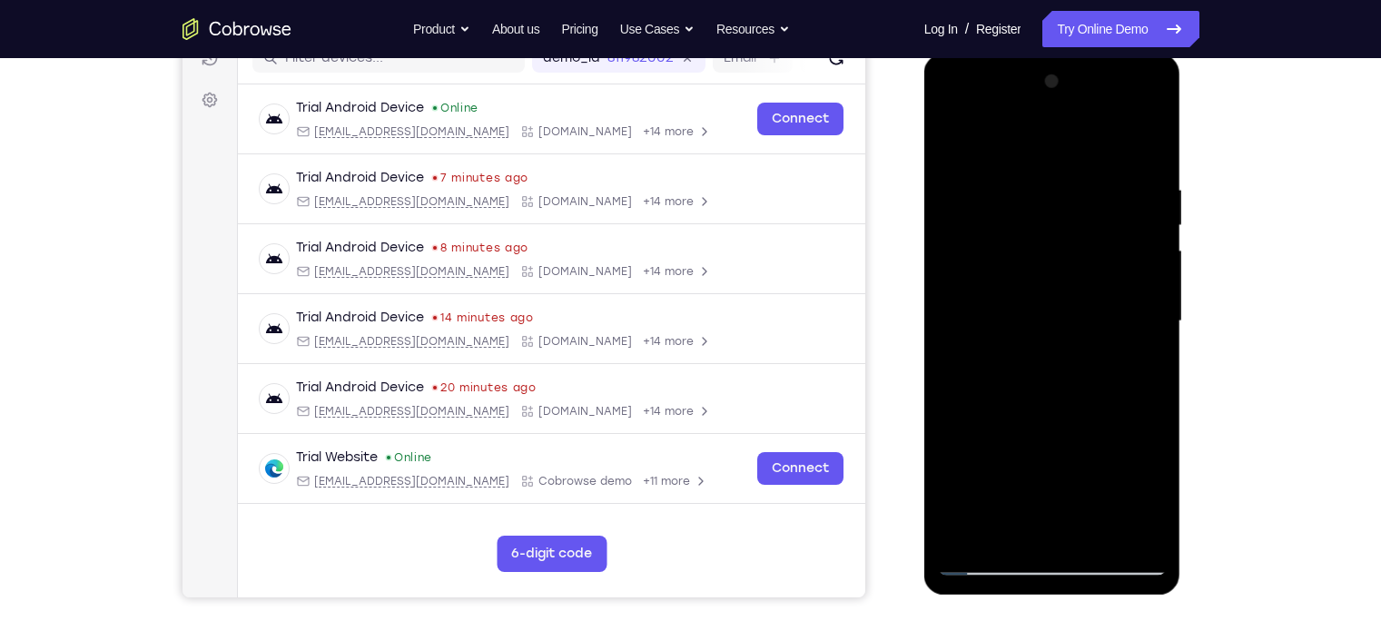
click at [1095, 89] on div at bounding box center [1052, 321] width 229 height 508
click at [1013, 302] on div at bounding box center [1052, 321] width 229 height 508
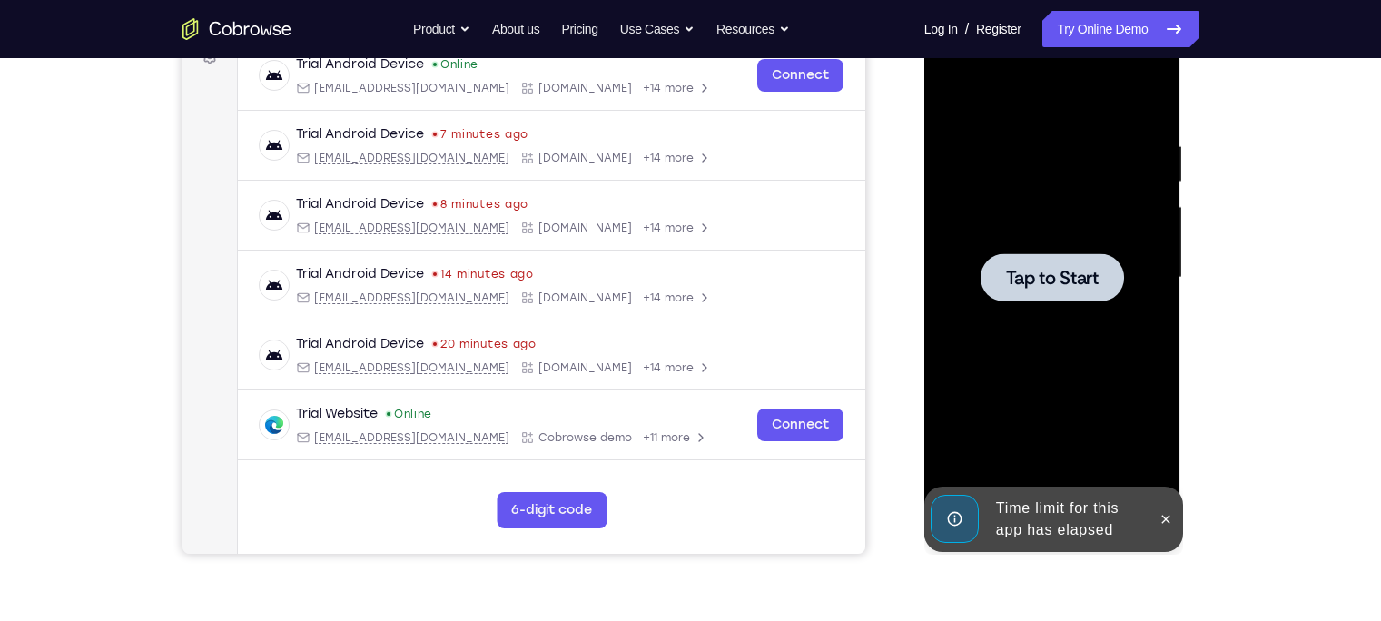
scroll to position [250, 0]
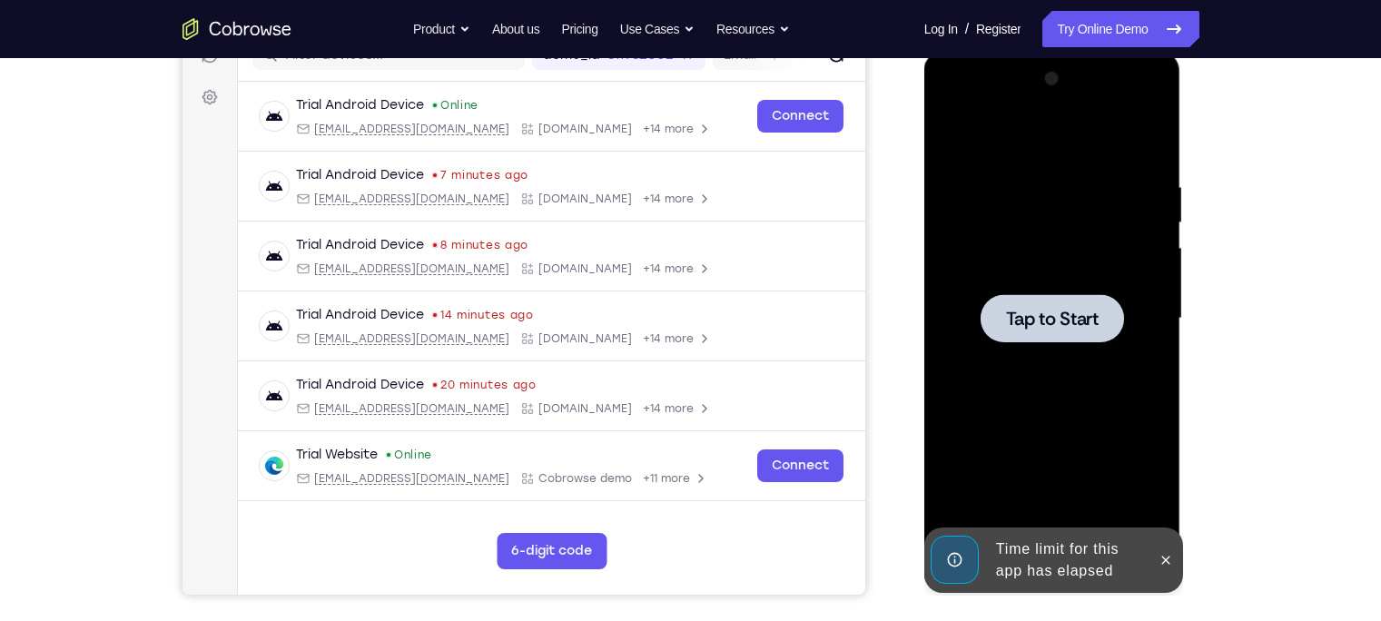
click at [1095, 275] on div at bounding box center [1052, 318] width 229 height 508
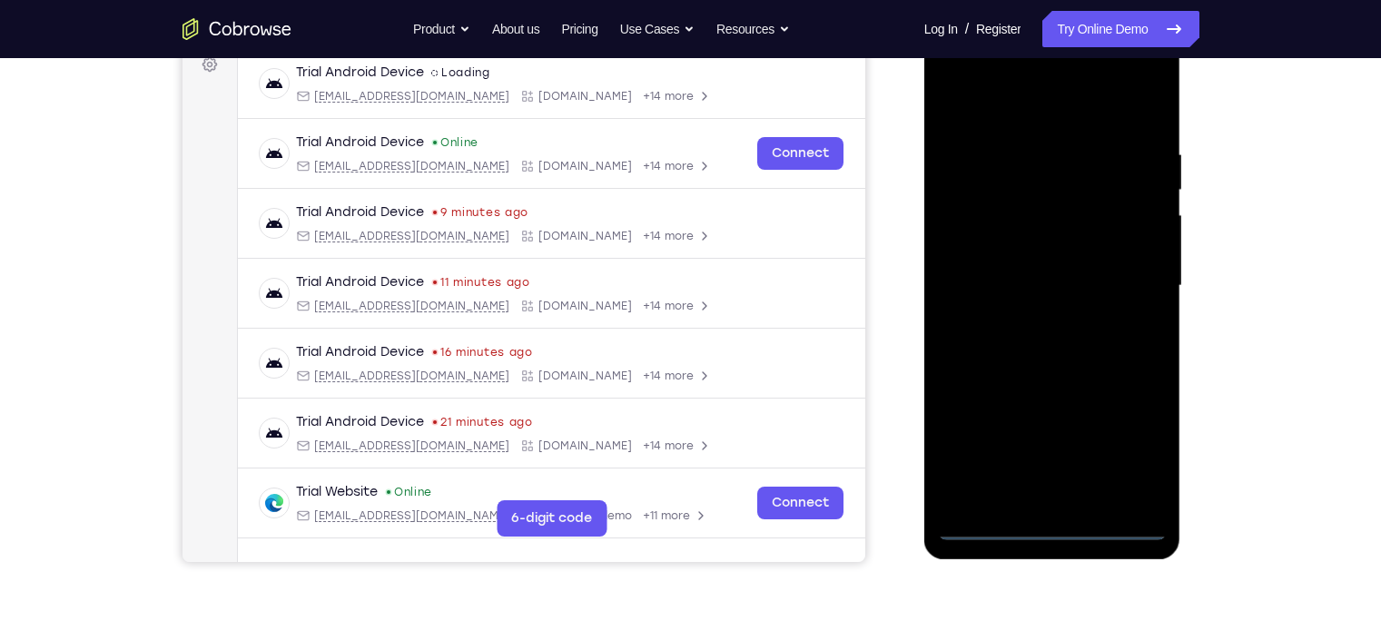
scroll to position [284, 0]
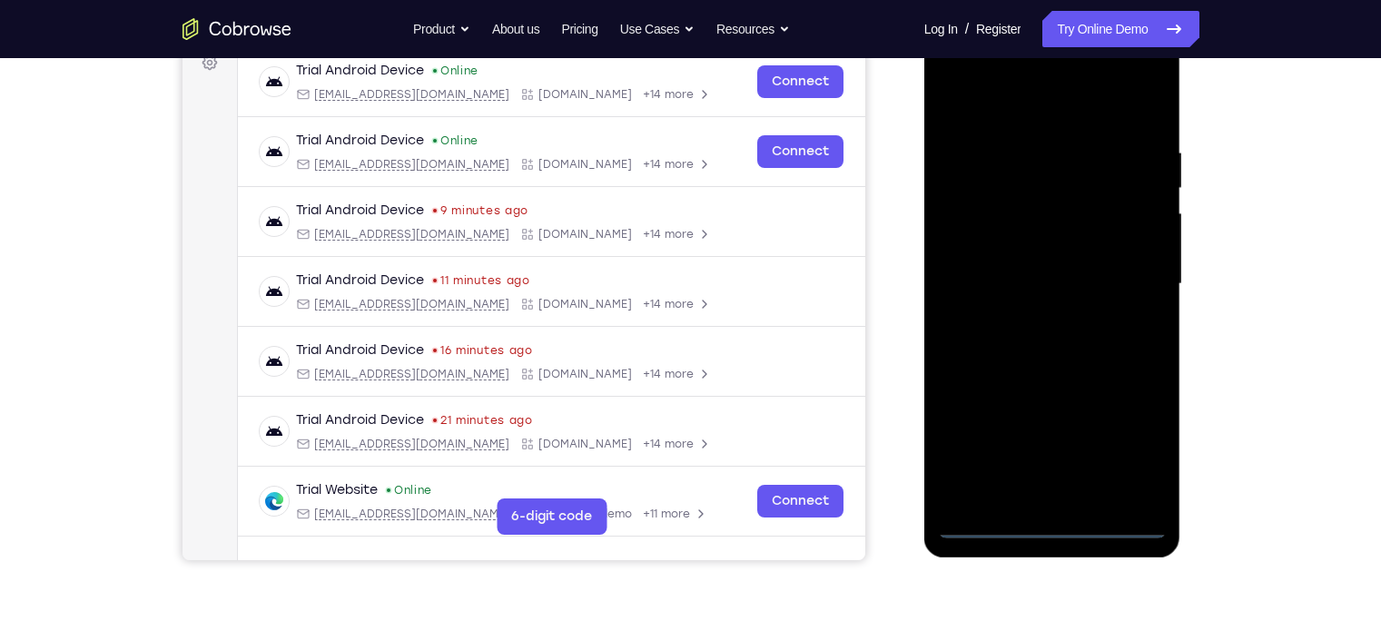
click at [1046, 486] on div at bounding box center [1052, 284] width 229 height 508
click at [1095, 439] on div at bounding box center [1052, 284] width 229 height 508
click at [1041, 88] on div at bounding box center [1052, 284] width 229 height 508
click at [1023, 108] on div at bounding box center [1052, 284] width 229 height 508
click at [1095, 263] on div at bounding box center [1052, 284] width 229 height 508
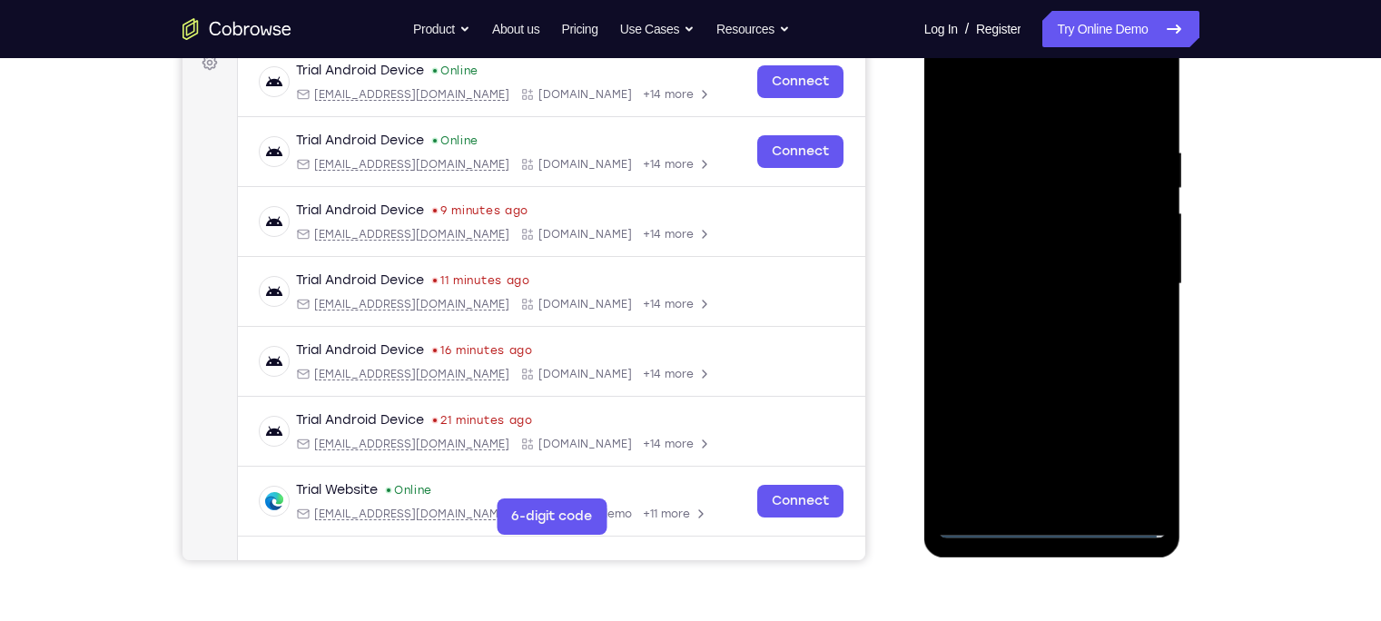
click at [1095, 263] on div at bounding box center [1052, 284] width 229 height 508
click at [1095, 133] on div at bounding box center [1052, 284] width 229 height 508
click at [1095, 271] on div at bounding box center [1052, 284] width 229 height 508
click at [1025, 313] on div at bounding box center [1052, 284] width 229 height 508
click at [1066, 271] on div at bounding box center [1052, 284] width 229 height 508
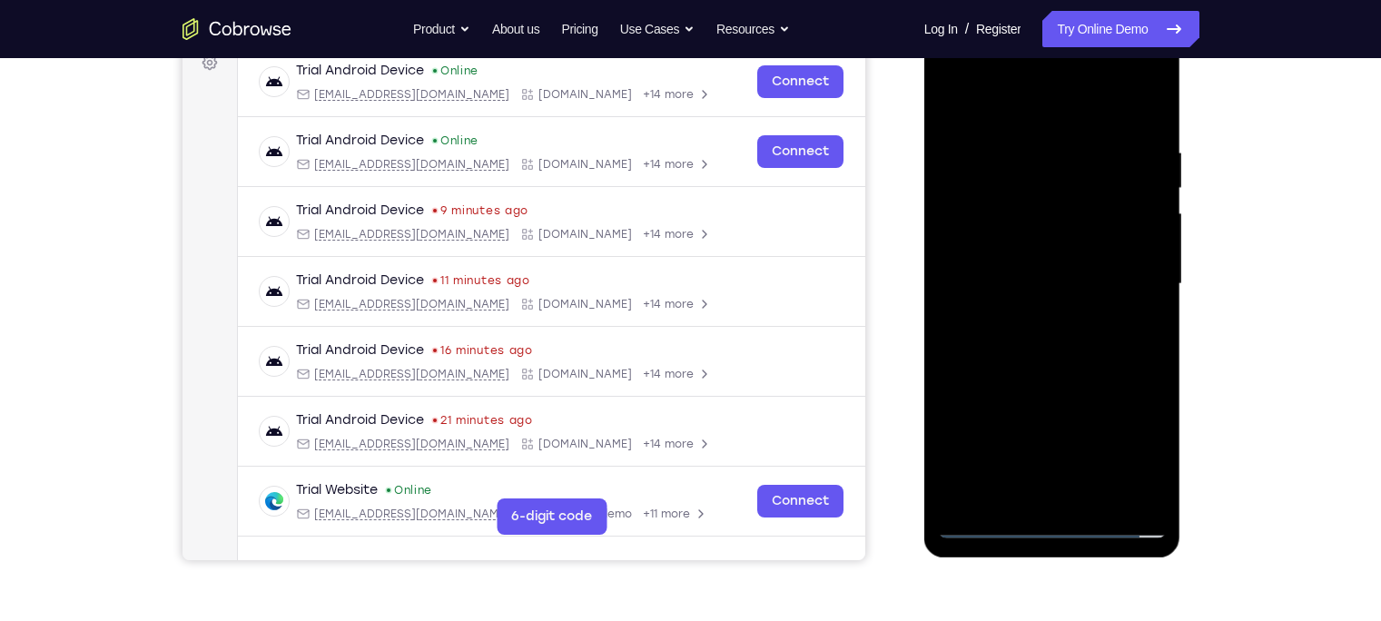
click at [1041, 251] on div at bounding box center [1052, 284] width 229 height 508
click at [1073, 276] on div at bounding box center [1052, 284] width 229 height 508
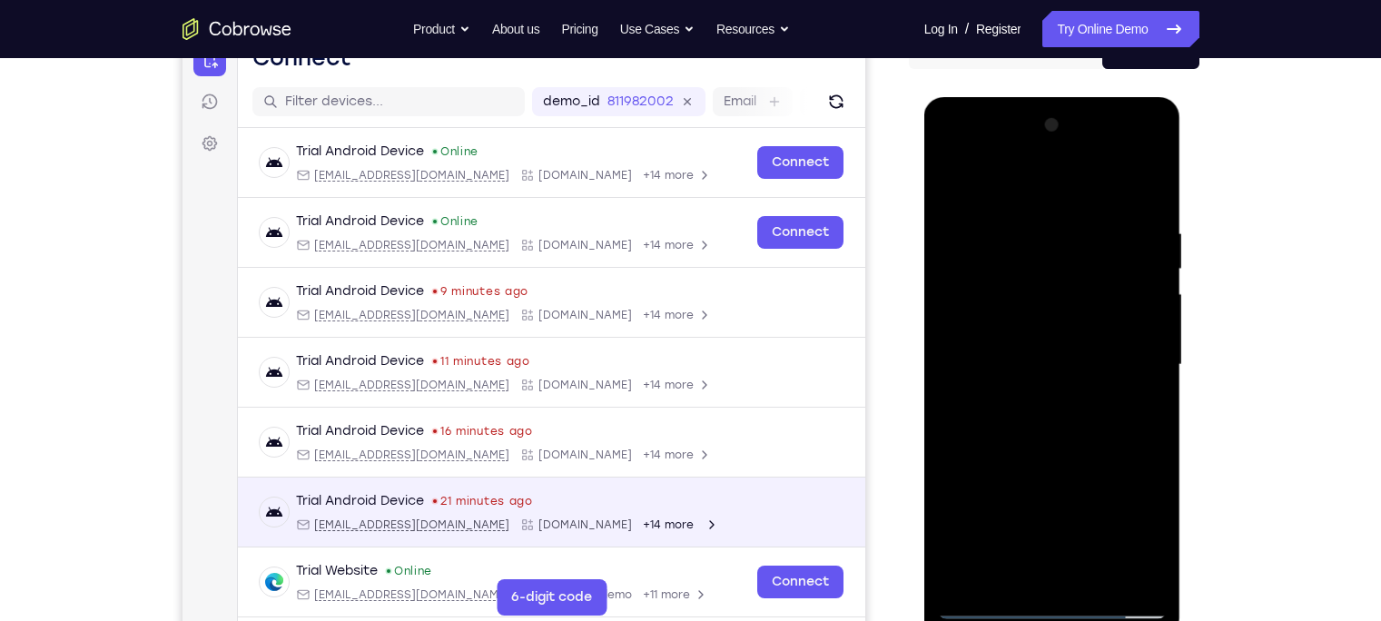
scroll to position [203, 0]
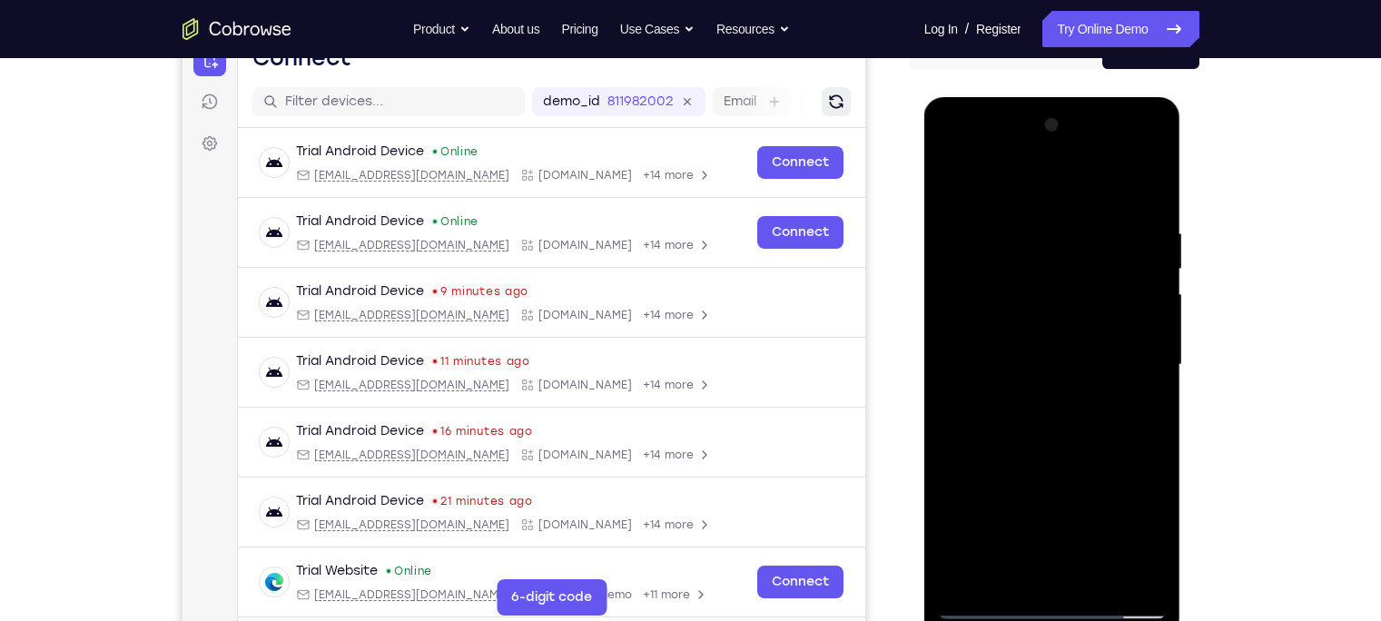
click at [826, 108] on icon "Refresh" at bounding box center [835, 102] width 18 height 18
click at [1046, 446] on div at bounding box center [1052, 365] width 229 height 508
click at [1060, 354] on div at bounding box center [1052, 365] width 229 height 508
click at [1055, 366] on div at bounding box center [1052, 365] width 229 height 508
click at [1085, 429] on div at bounding box center [1052, 365] width 229 height 508
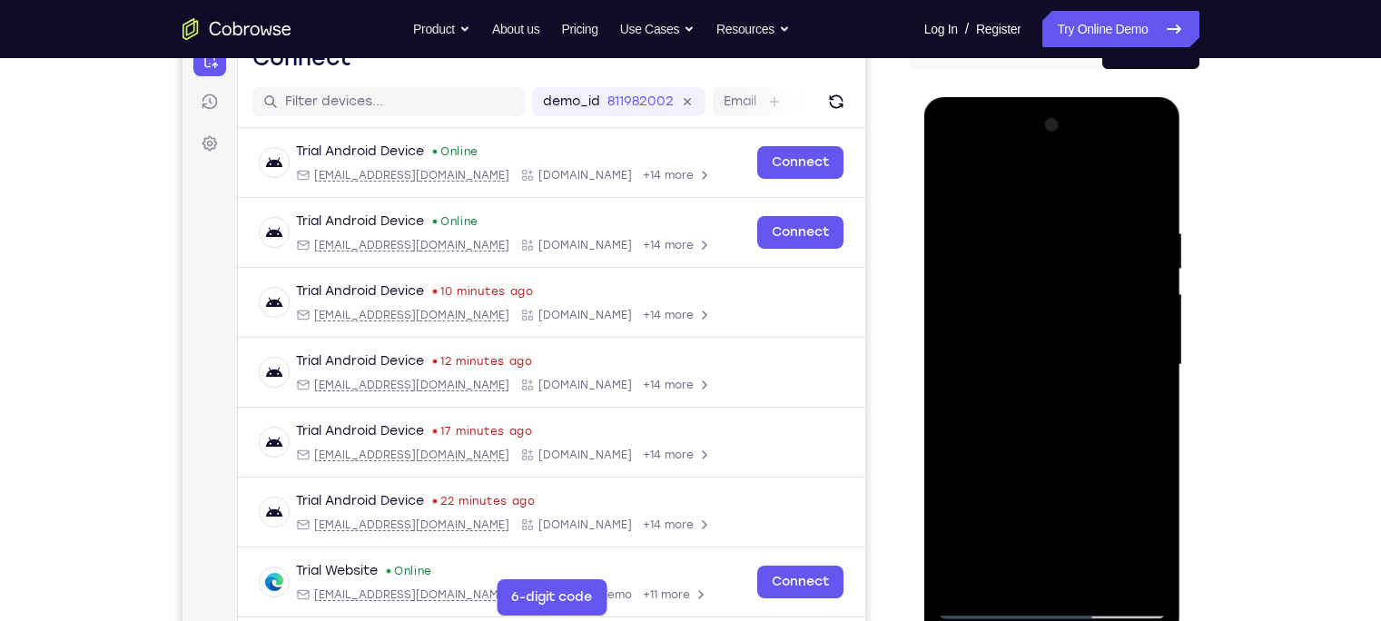
click at [1031, 223] on div at bounding box center [1052, 365] width 229 height 508
drag, startPoint x: 1030, startPoint y: 192, endPoint x: 1036, endPoint y: 163, distance: 29.6
click at [1036, 163] on div at bounding box center [1052, 365] width 229 height 508
drag, startPoint x: 1041, startPoint y: 193, endPoint x: 1041, endPoint y: 176, distance: 17.2
click at [1044, 173] on div at bounding box center [1052, 365] width 229 height 508
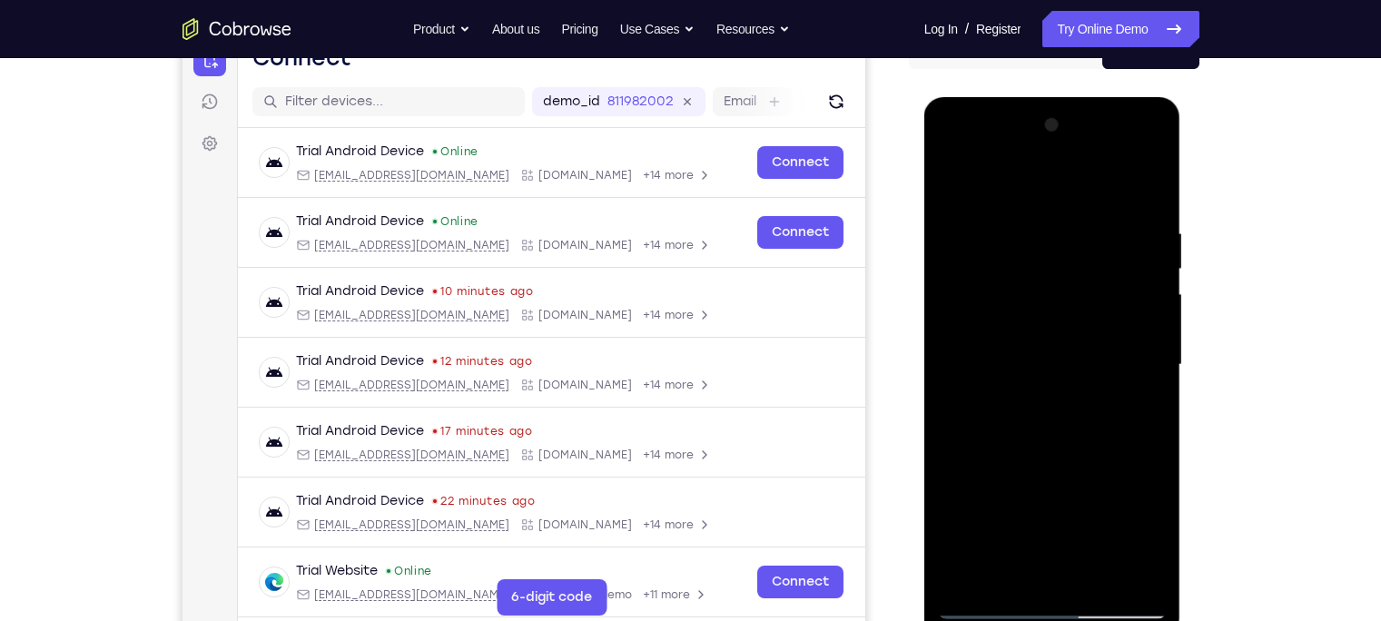
click at [1095, 251] on div at bounding box center [1052, 365] width 229 height 508
drag, startPoint x: 1107, startPoint y: 271, endPoint x: 1298, endPoint y: 345, distance: 204.3
click at [1095, 345] on html "Online web based iOS Simulators and Android Emulators. Run iPhone, iPad, Mobile…" at bounding box center [1053, 369] width 259 height 545
drag, startPoint x: 1051, startPoint y: 342, endPoint x: 860, endPoint y: 359, distance: 192.3
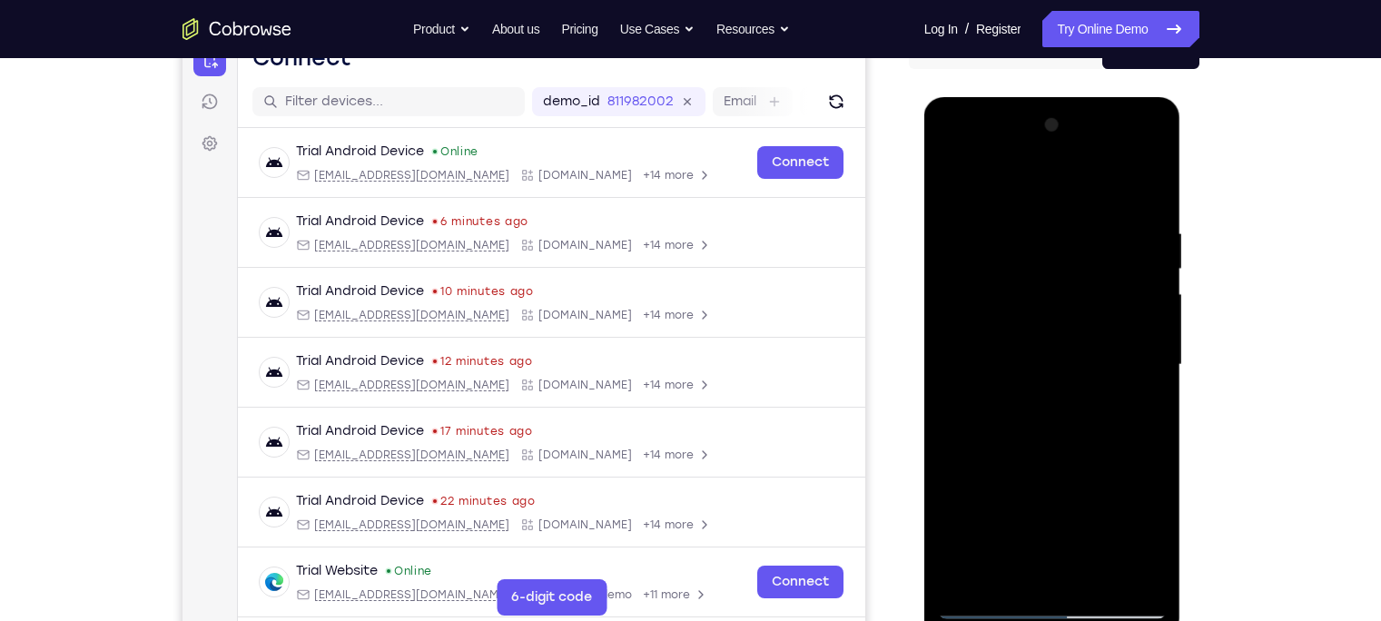
click at [924, 359] on html "Online web based iOS Simulators and Android Emulators. Run iPhone, iPad, Mobile…" at bounding box center [1053, 369] width 259 height 545
drag, startPoint x: 1016, startPoint y: 338, endPoint x: 848, endPoint y: 379, distance: 173.0
drag, startPoint x: 848, startPoint y: 379, endPoint x: 1142, endPoint y: 378, distance: 294.1
click at [1095, 378] on div at bounding box center [1052, 365] width 229 height 508
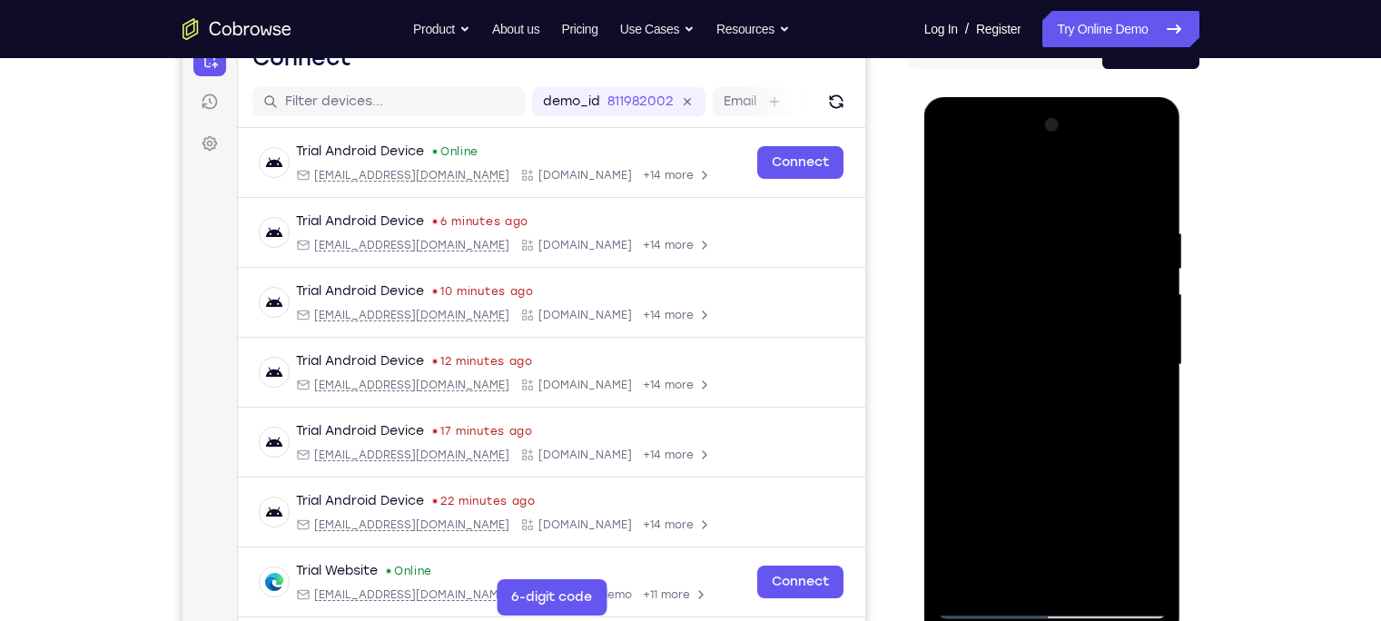
click at [1095, 184] on div at bounding box center [1052, 365] width 229 height 508
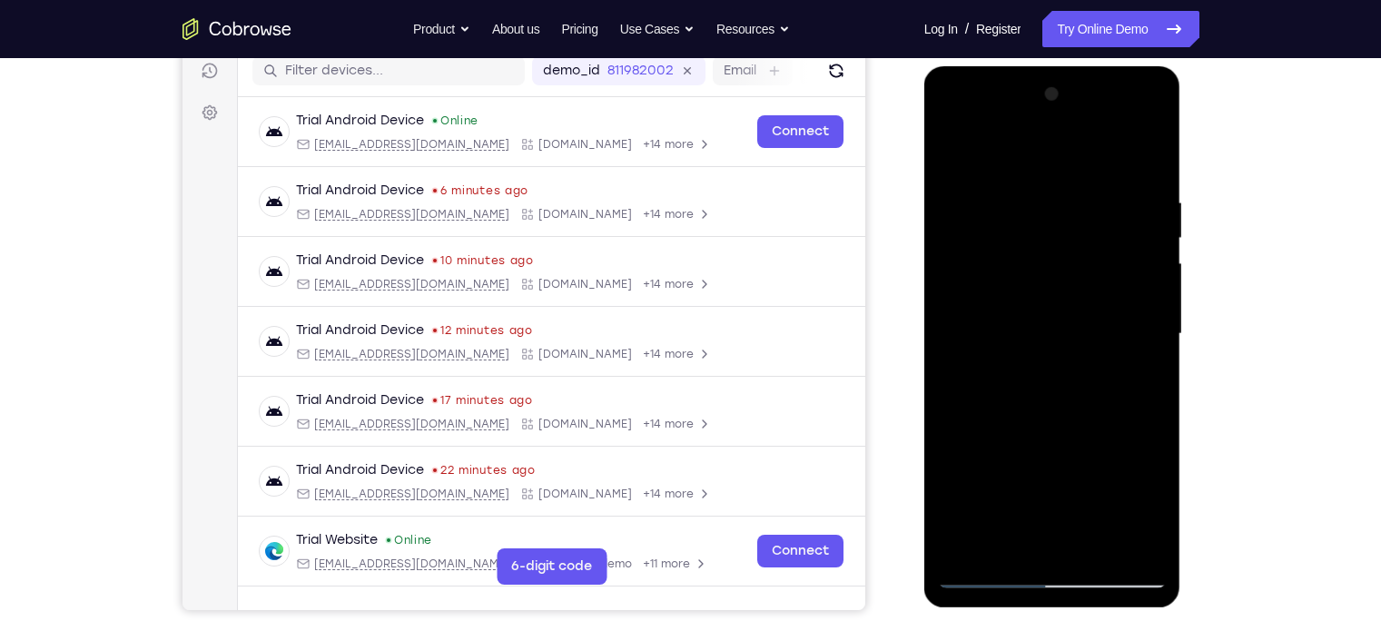
click at [957, 370] on div at bounding box center [1052, 334] width 229 height 508
drag, startPoint x: 1099, startPoint y: 411, endPoint x: 1107, endPoint y: 309, distance: 102.8
click at [1095, 309] on div at bounding box center [1052, 334] width 229 height 508
drag, startPoint x: 1107, startPoint y: 309, endPoint x: 1098, endPoint y: 238, distance: 71.3
click at [1095, 238] on div at bounding box center [1052, 334] width 229 height 508
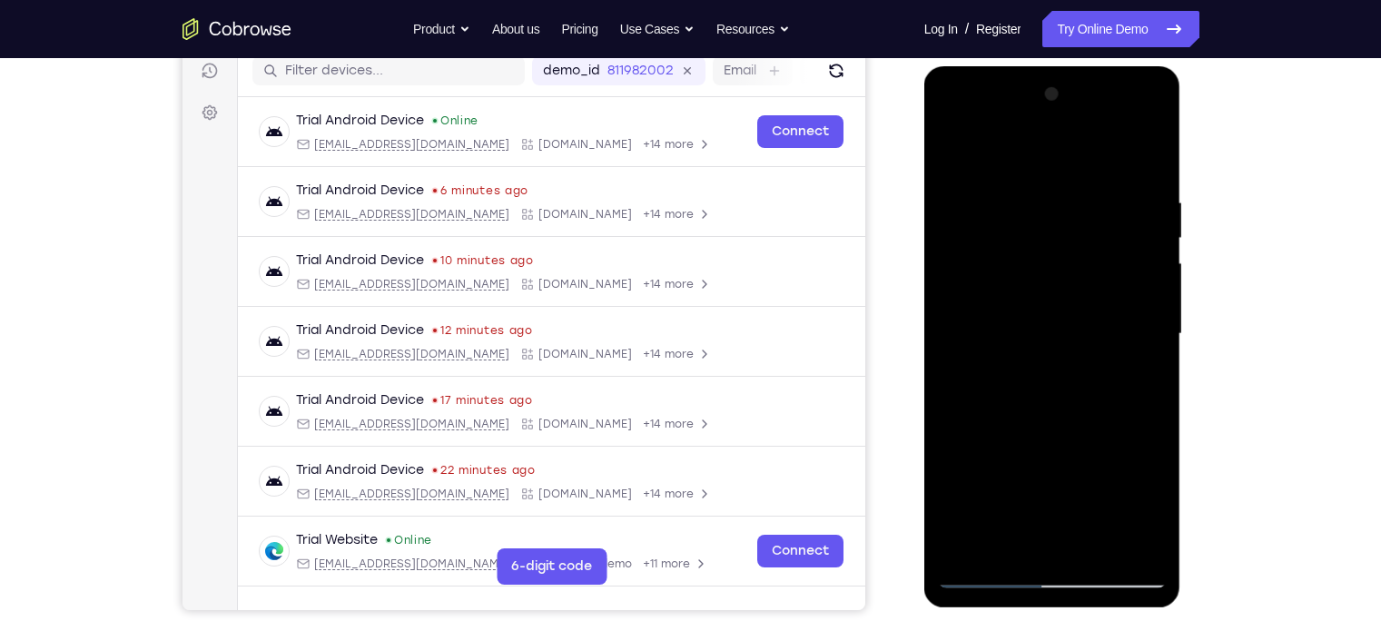
drag, startPoint x: 1098, startPoint y: 238, endPoint x: 1115, endPoint y: 162, distance: 77.1
click at [1095, 162] on div at bounding box center [1052, 334] width 229 height 508
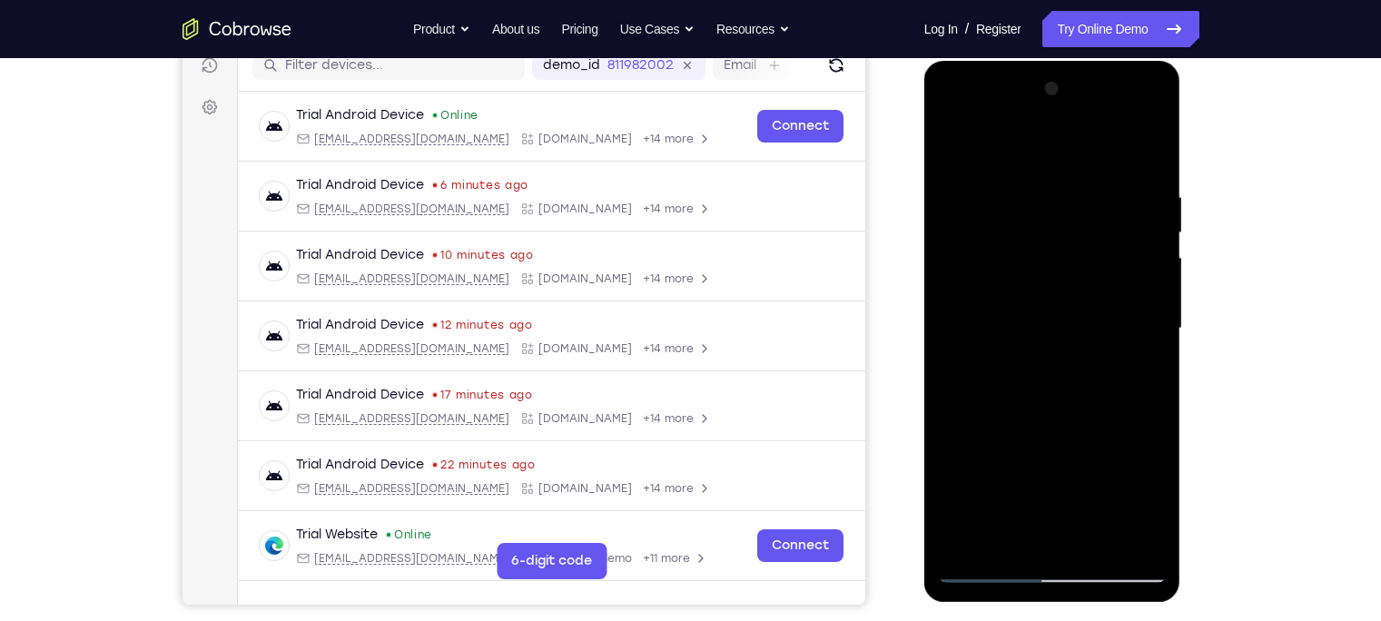
scroll to position [241, 0]
drag, startPoint x: 1093, startPoint y: 261, endPoint x: 1090, endPoint y: 173, distance: 87.2
click at [1090, 173] on div at bounding box center [1052, 328] width 229 height 508
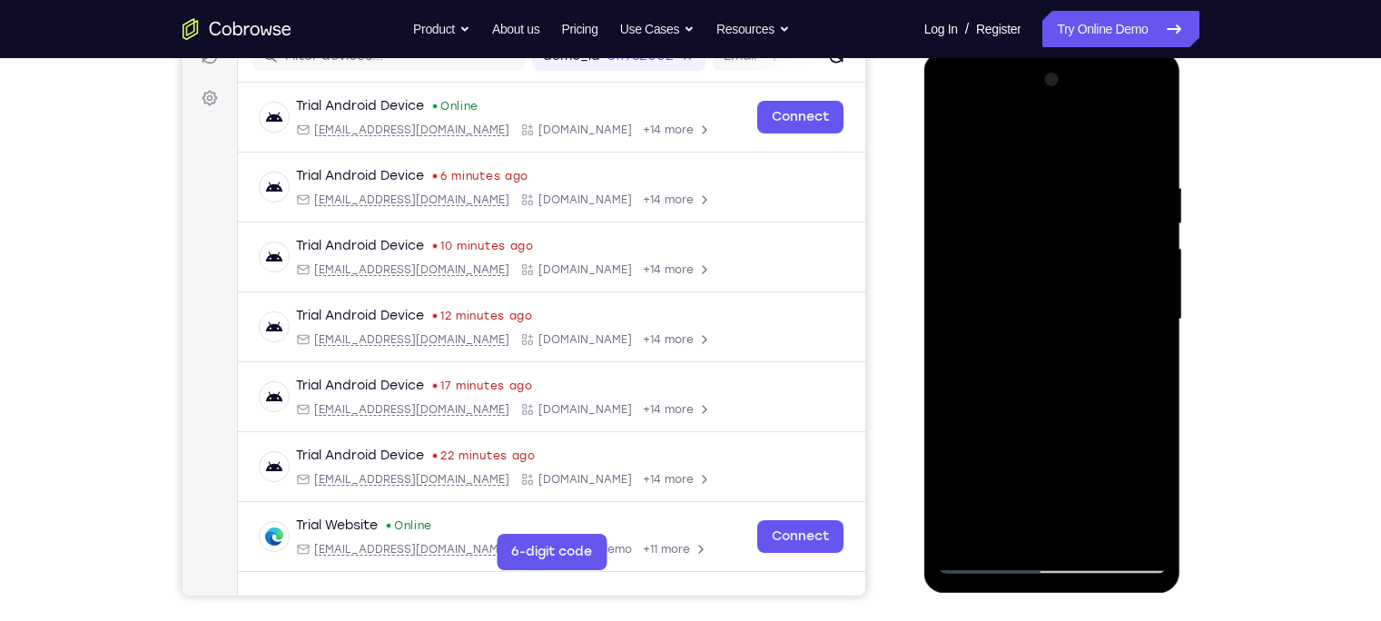
scroll to position [250, 0]
drag, startPoint x: 1053, startPoint y: 327, endPoint x: 1061, endPoint y: 282, distance: 45.2
click at [1061, 282] on div at bounding box center [1052, 318] width 229 height 508
drag, startPoint x: 1111, startPoint y: 377, endPoint x: 1130, endPoint y: 303, distance: 76.0
click at [1095, 303] on div at bounding box center [1052, 318] width 229 height 508
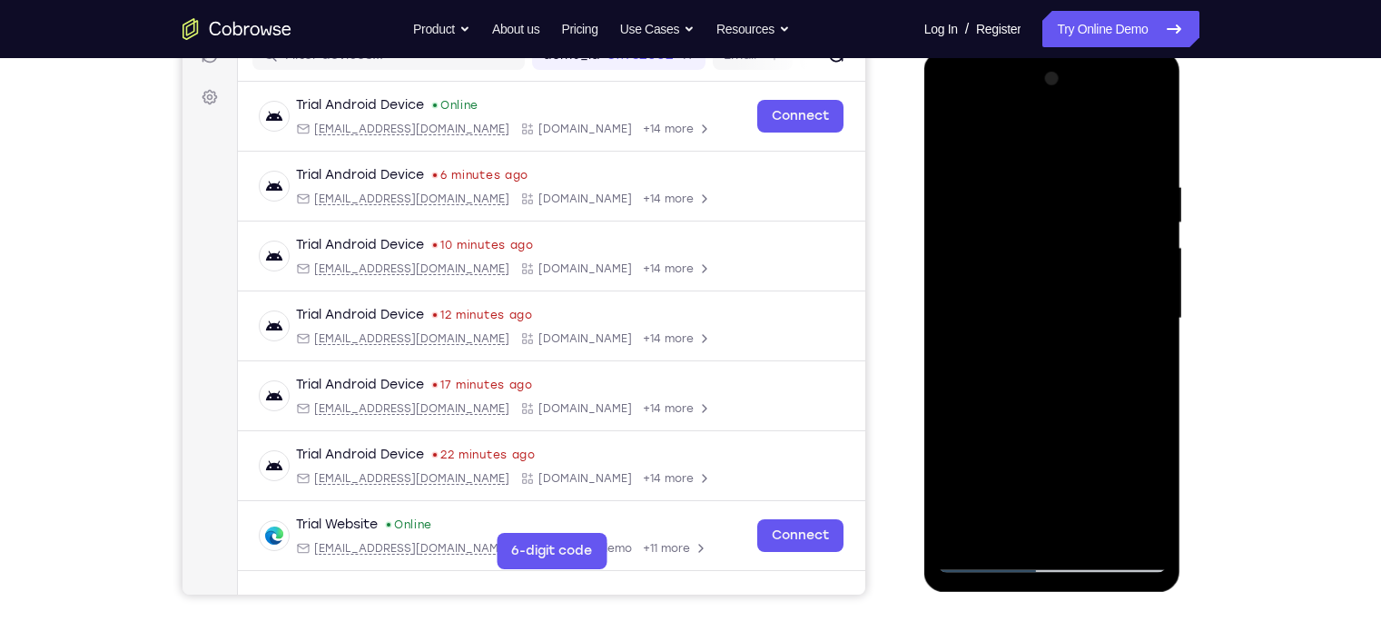
click at [1095, 290] on div at bounding box center [1052, 318] width 229 height 508
click at [1095, 285] on div at bounding box center [1052, 318] width 229 height 508
drag, startPoint x: 1134, startPoint y: 285, endPoint x: 1134, endPoint y: 299, distance: 13.6
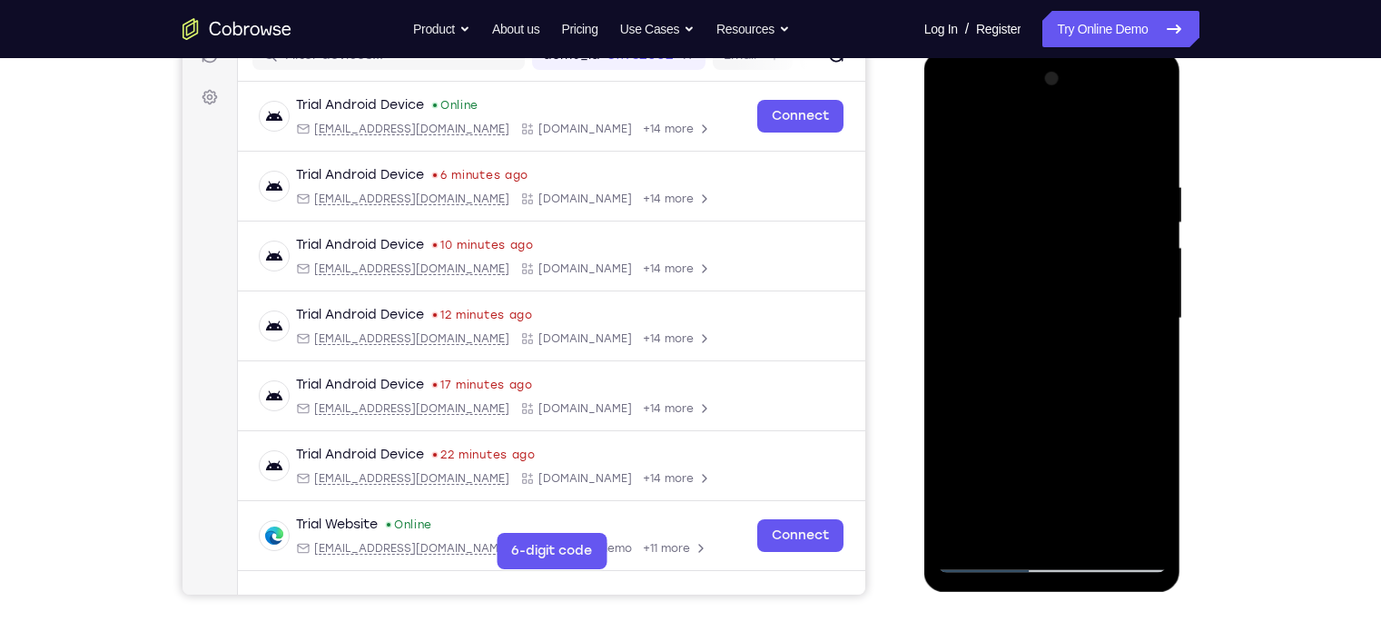
click at [1095, 299] on div at bounding box center [1052, 318] width 229 height 508
drag, startPoint x: 1107, startPoint y: 282, endPoint x: 1118, endPoint y: 323, distance: 42.5
click at [1095, 323] on div at bounding box center [1052, 318] width 229 height 508
click at [1095, 332] on div at bounding box center [1052, 318] width 229 height 508
drag, startPoint x: 1138, startPoint y: 388, endPoint x: 1148, endPoint y: 270, distance: 118.4
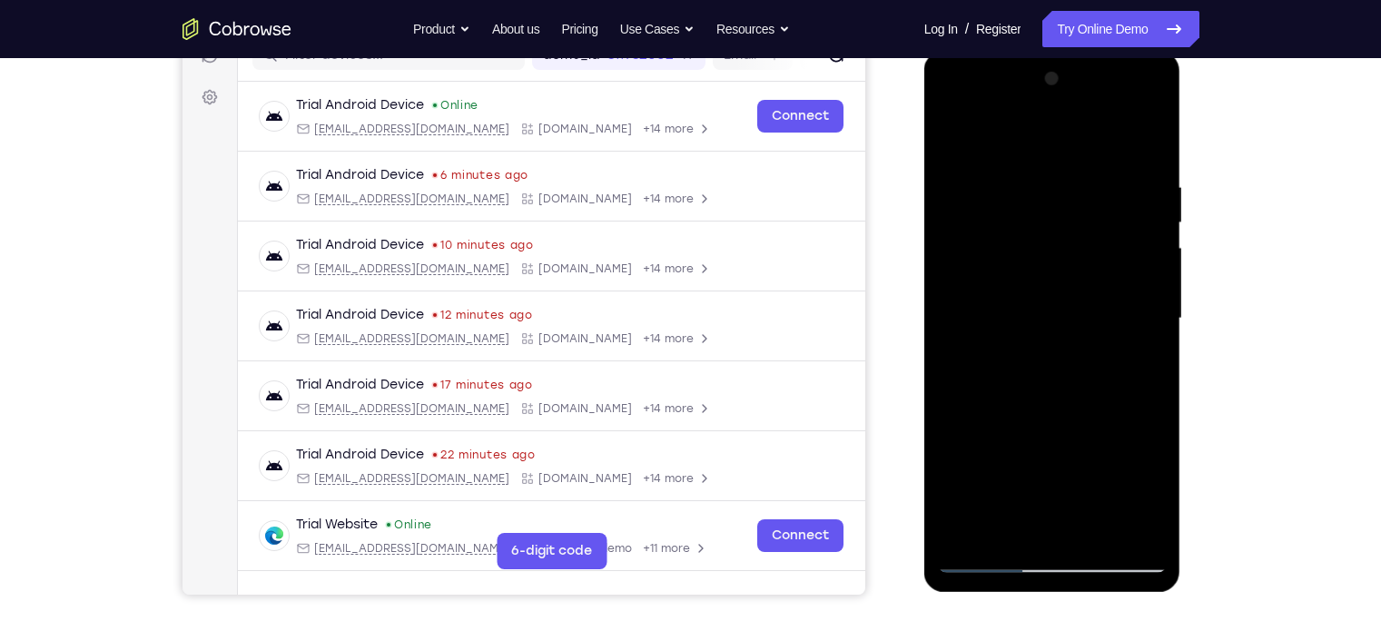
click at [1095, 270] on div at bounding box center [1052, 318] width 229 height 508
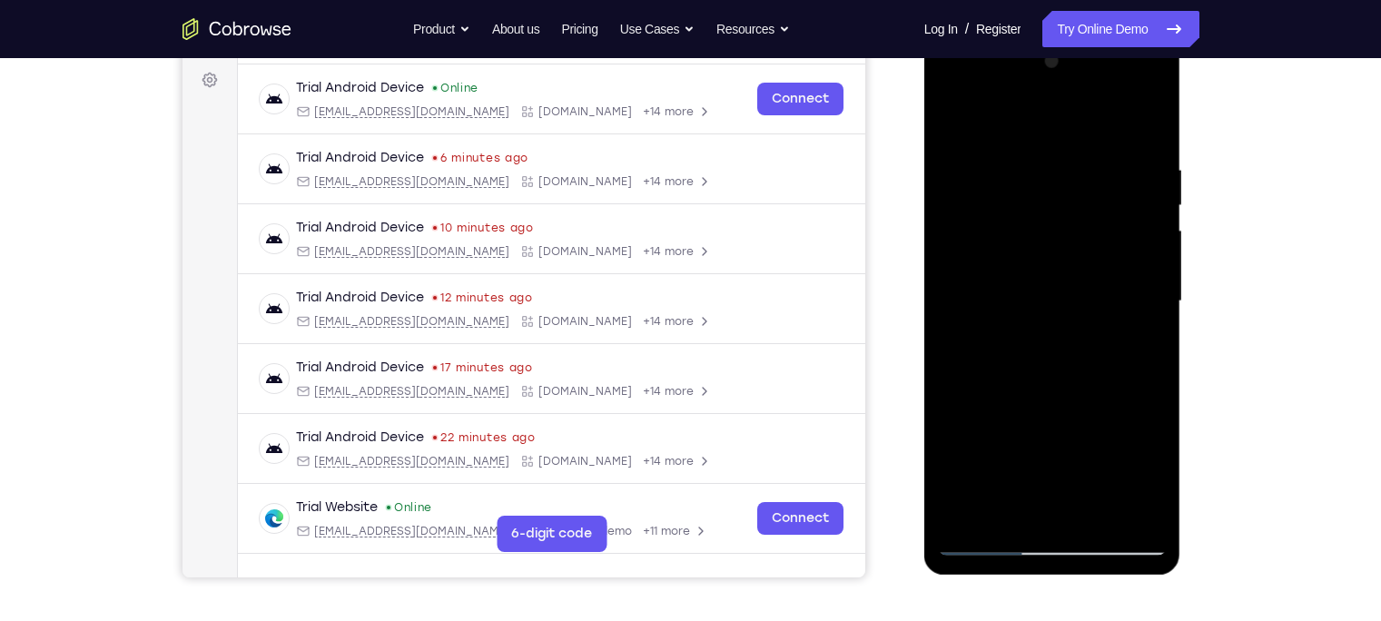
scroll to position [269, 0]
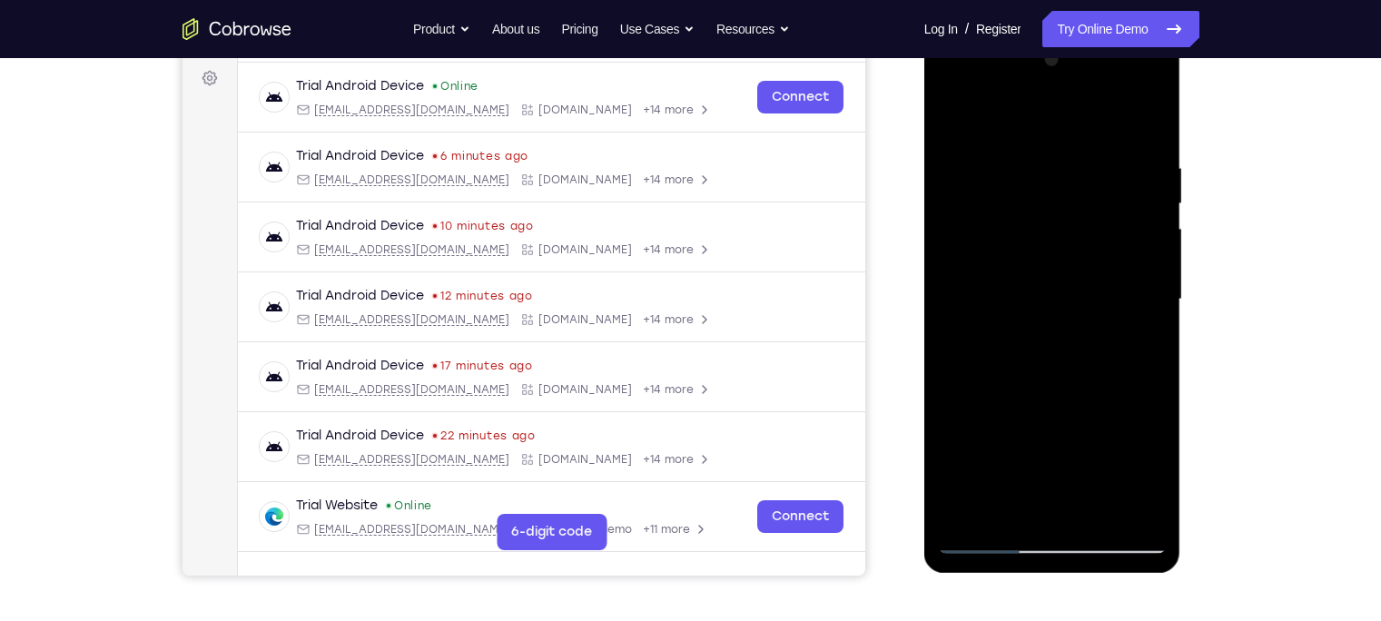
click at [1095, 266] on div at bounding box center [1052, 299] width 229 height 508
click at [1095, 263] on div at bounding box center [1052, 299] width 229 height 508
click at [1011, 486] on div at bounding box center [1052, 299] width 229 height 508
click at [973, 486] on div at bounding box center [1052, 299] width 229 height 508
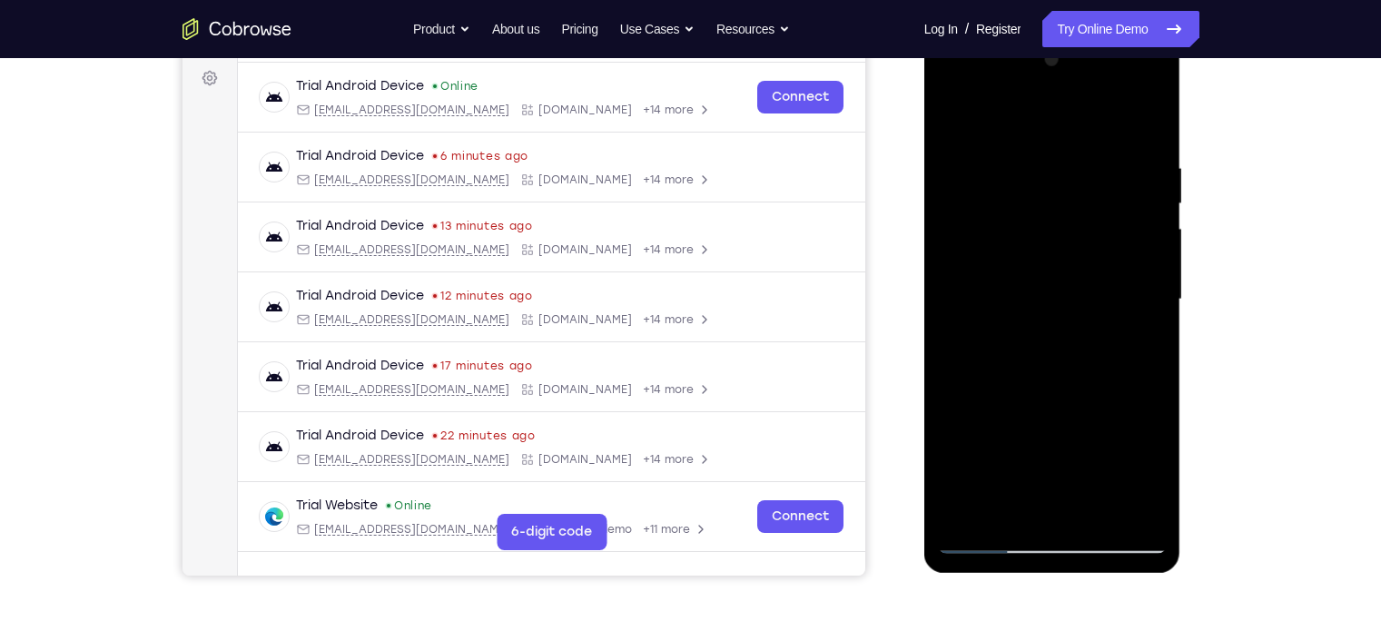
drag, startPoint x: 1020, startPoint y: 366, endPoint x: 1020, endPoint y: 252, distance: 113.5
click at [1020, 252] on div at bounding box center [1052, 299] width 229 height 508
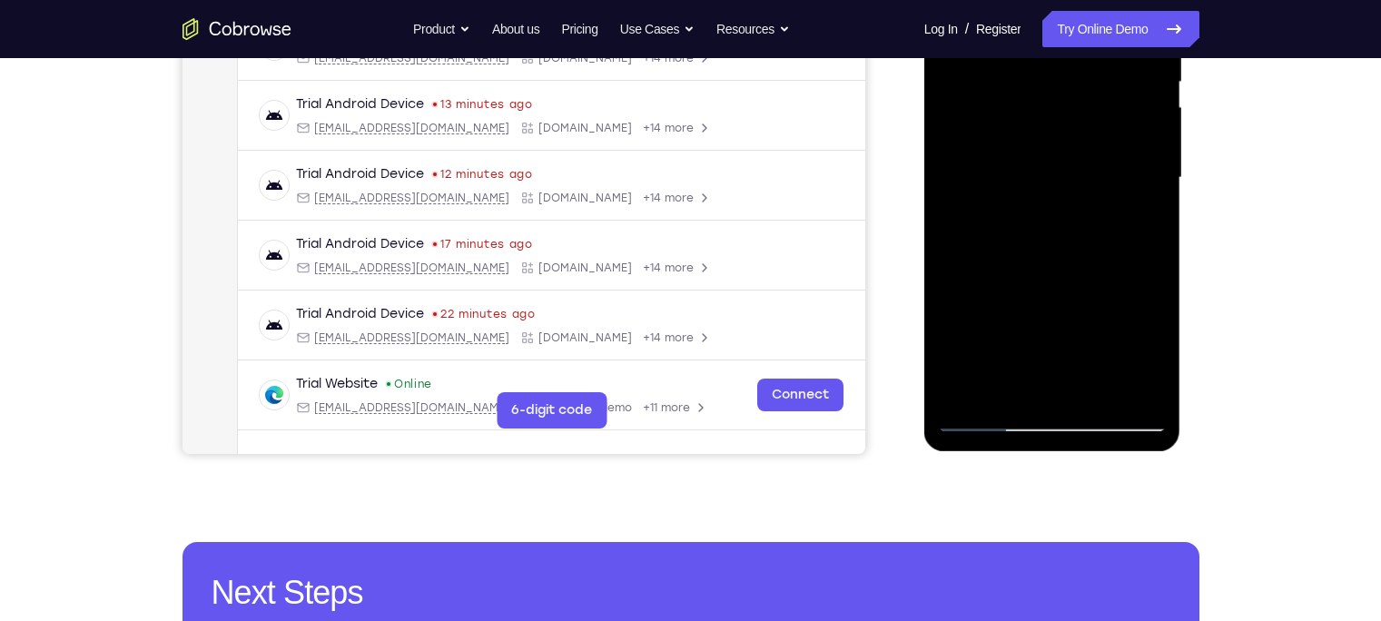
scroll to position [391, 0]
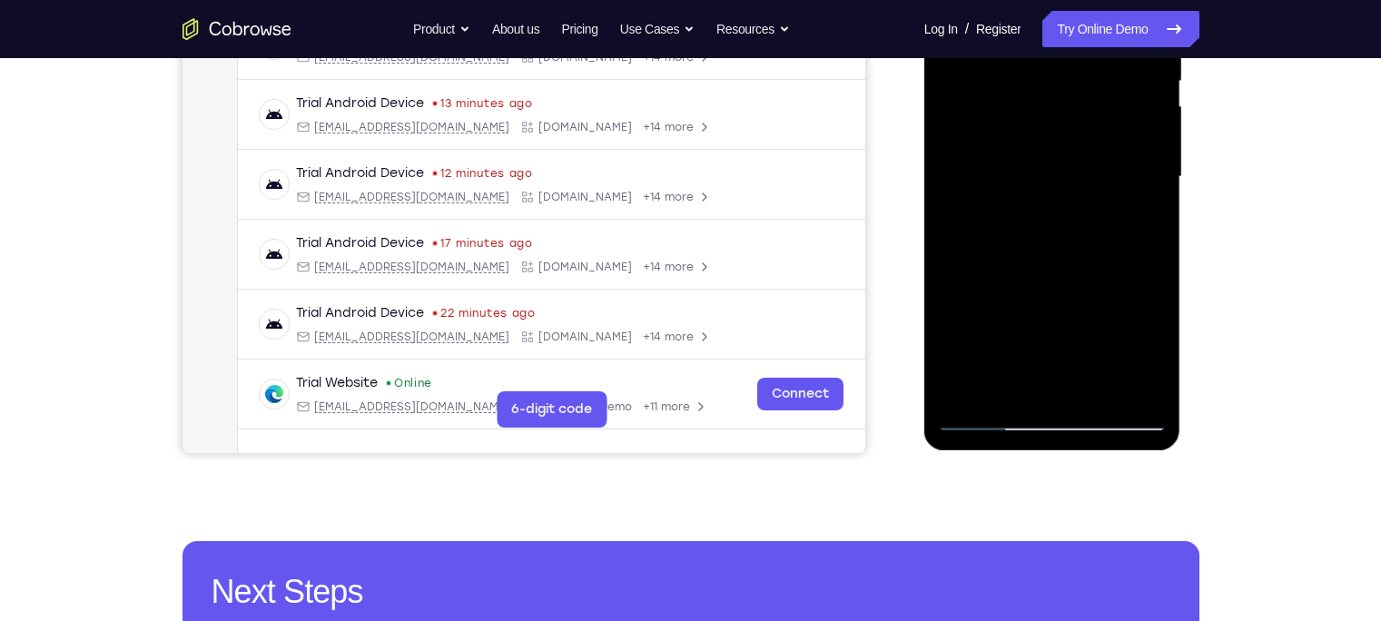
drag, startPoint x: 1020, startPoint y: 130, endPoint x: 1027, endPoint y: 155, distance: 26.2
click at [1027, 155] on div at bounding box center [1052, 177] width 229 height 508
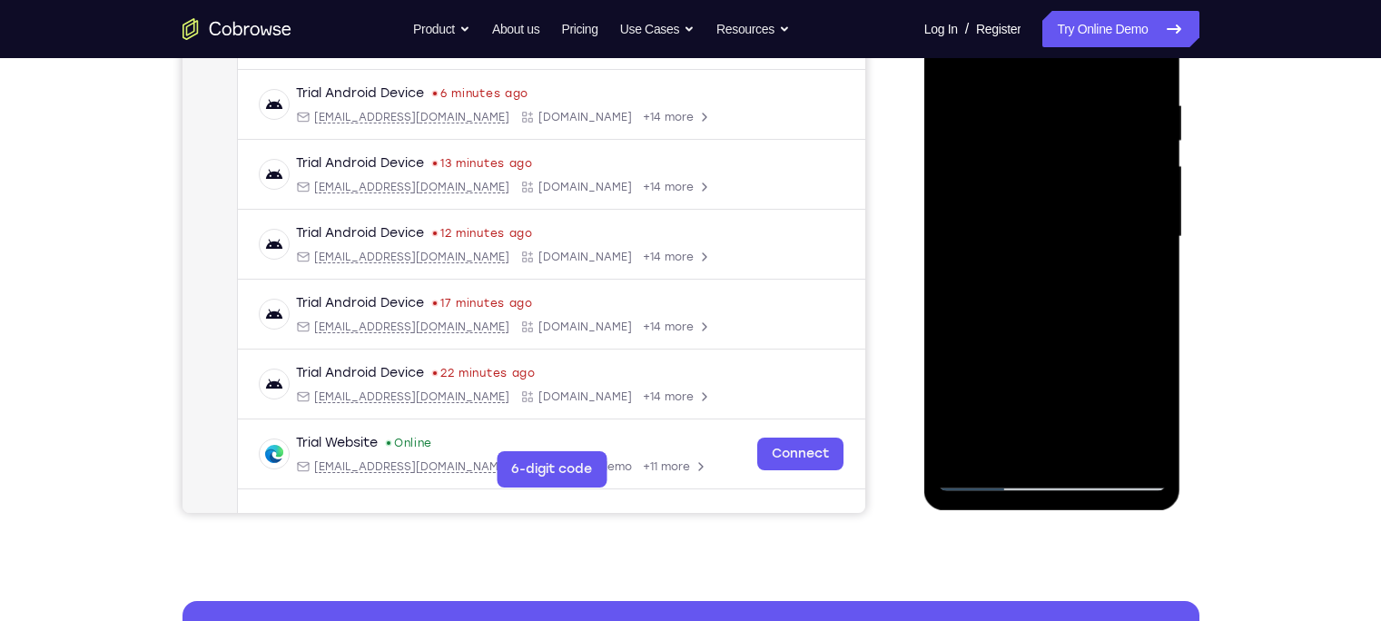
scroll to position [319, 0]
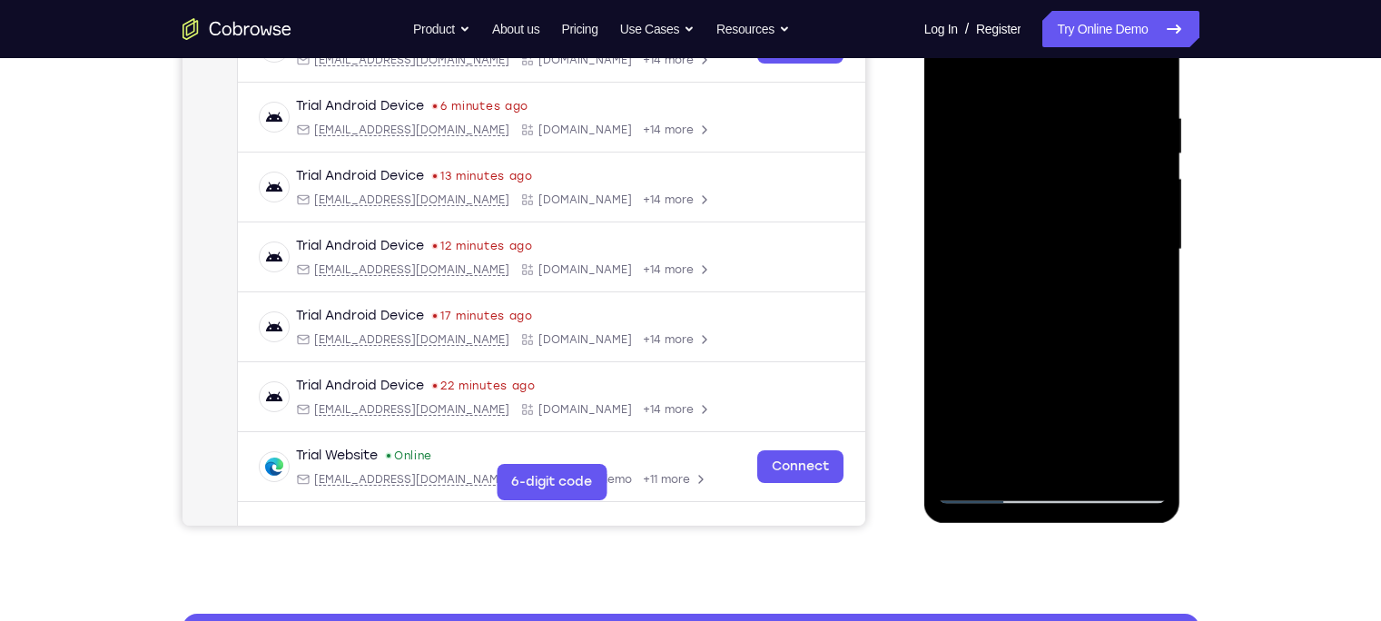
drag, startPoint x: 1032, startPoint y: 297, endPoint x: 1061, endPoint y: 116, distance: 183.0
click at [1061, 116] on div at bounding box center [1052, 249] width 229 height 508
drag, startPoint x: 1066, startPoint y: 210, endPoint x: 1101, endPoint y: 117, distance: 99.1
click at [1095, 117] on div at bounding box center [1052, 249] width 229 height 508
drag, startPoint x: 1058, startPoint y: 309, endPoint x: 1080, endPoint y: 263, distance: 50.7
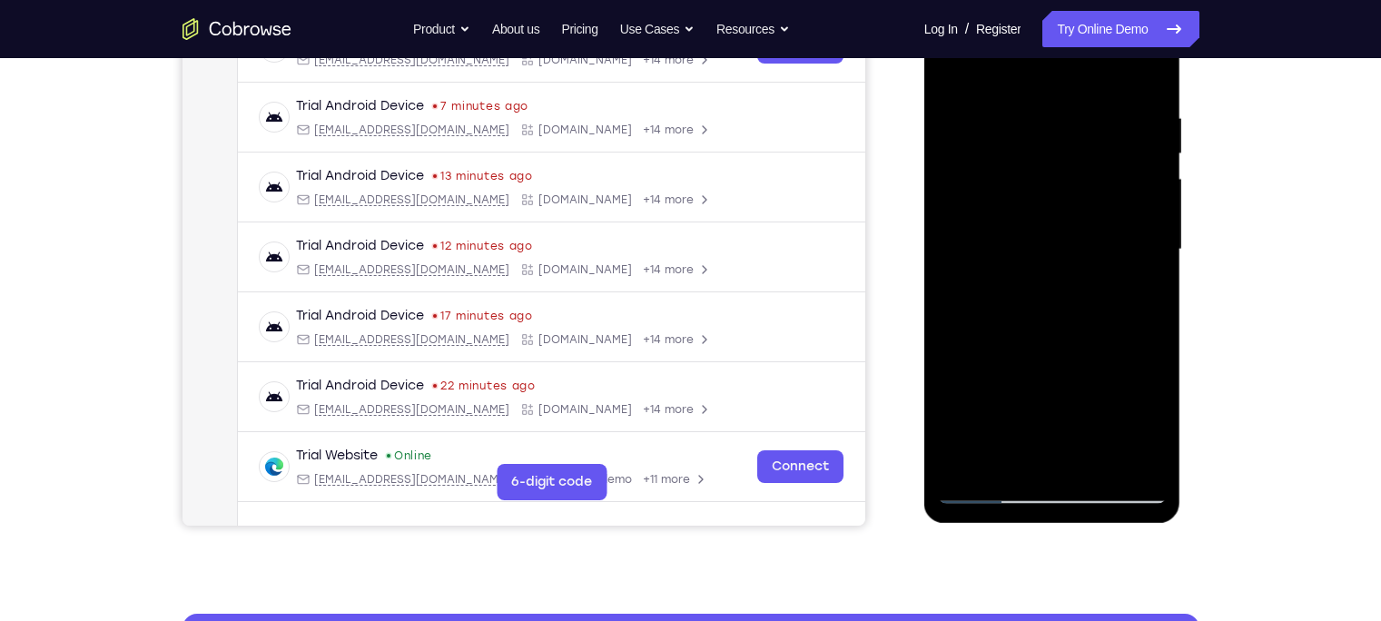
click at [1080, 263] on div at bounding box center [1052, 249] width 229 height 508
drag, startPoint x: 1080, startPoint y: 263, endPoint x: 1086, endPoint y: 190, distance: 73.7
click at [1086, 190] on div at bounding box center [1052, 249] width 229 height 508
drag, startPoint x: 1085, startPoint y: 237, endPoint x: 1103, endPoint y: 201, distance: 40.6
click at [1095, 201] on div at bounding box center [1052, 249] width 229 height 508
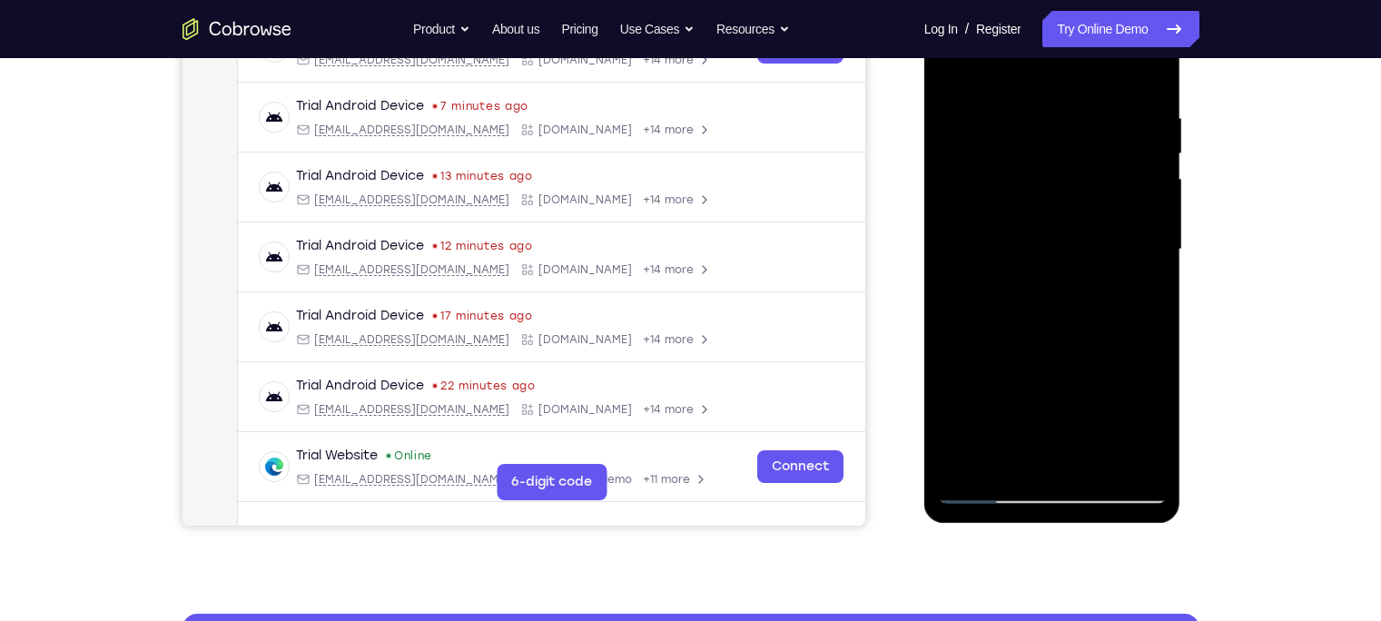
click at [1095, 354] on div at bounding box center [1052, 249] width 229 height 508
drag, startPoint x: 1082, startPoint y: 355, endPoint x: 1091, endPoint y: 261, distance: 93.9
click at [1091, 261] on div at bounding box center [1052, 249] width 229 height 508
drag, startPoint x: 1091, startPoint y: 261, endPoint x: 1097, endPoint y: 350, distance: 89.2
click at [1095, 350] on div at bounding box center [1052, 249] width 229 height 508
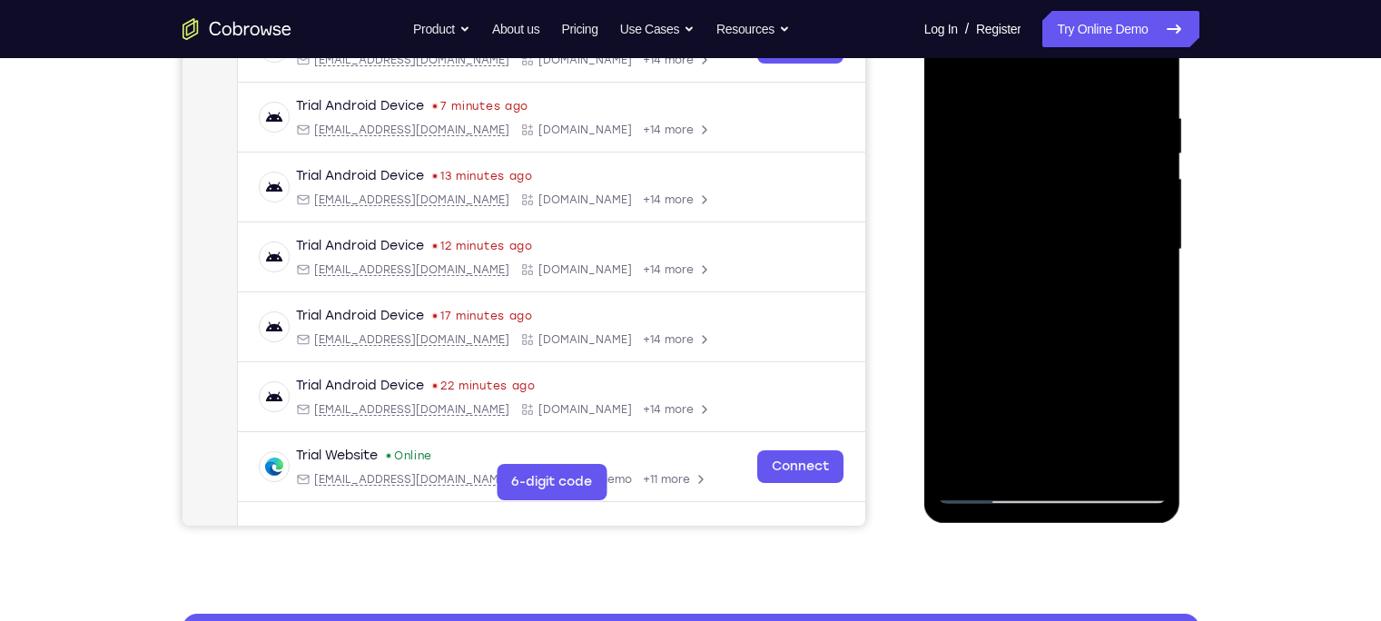
drag, startPoint x: 1097, startPoint y: 350, endPoint x: 1096, endPoint y: 410, distance: 59.9
click at [1095, 410] on div at bounding box center [1052, 249] width 229 height 508
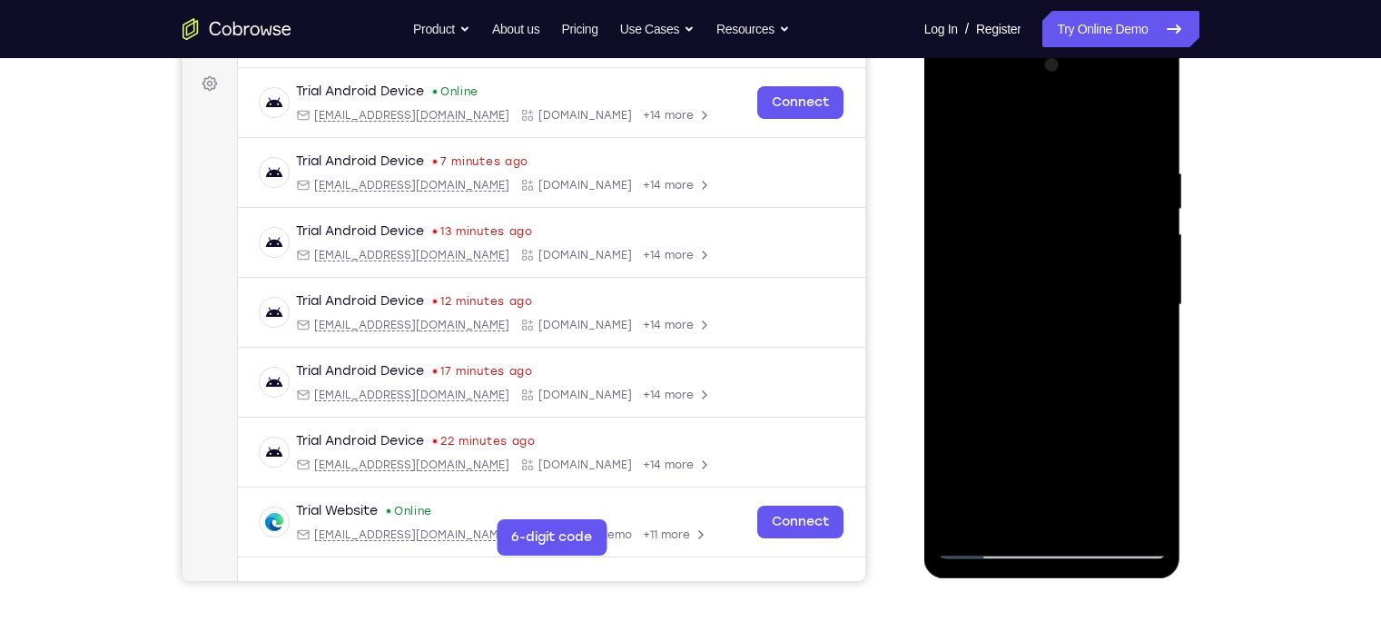
scroll to position [257, 0]
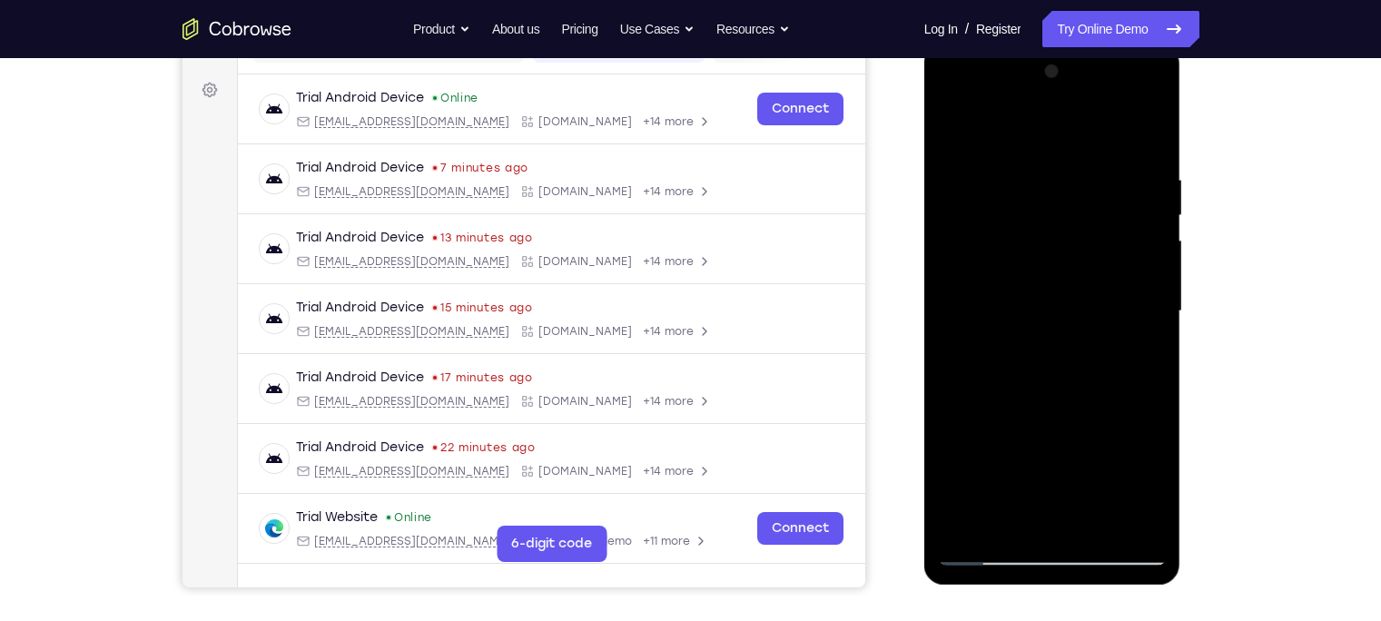
click at [990, 159] on div at bounding box center [1052, 311] width 229 height 508
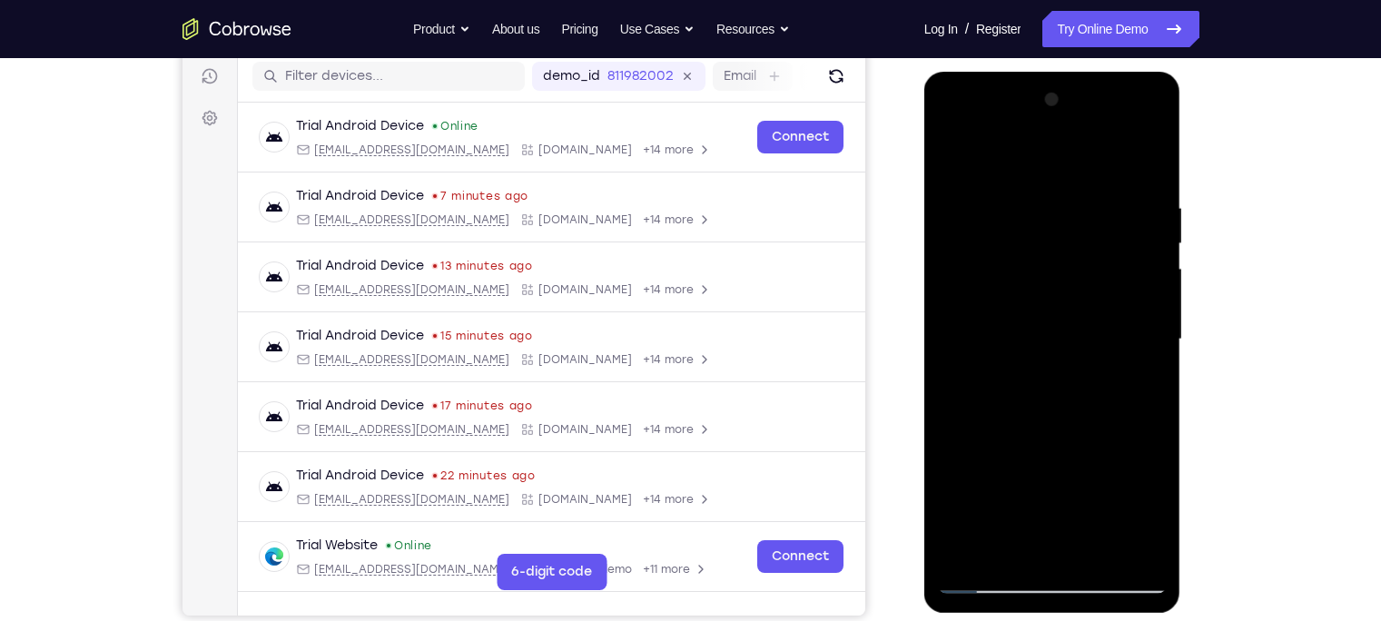
scroll to position [226, 0]
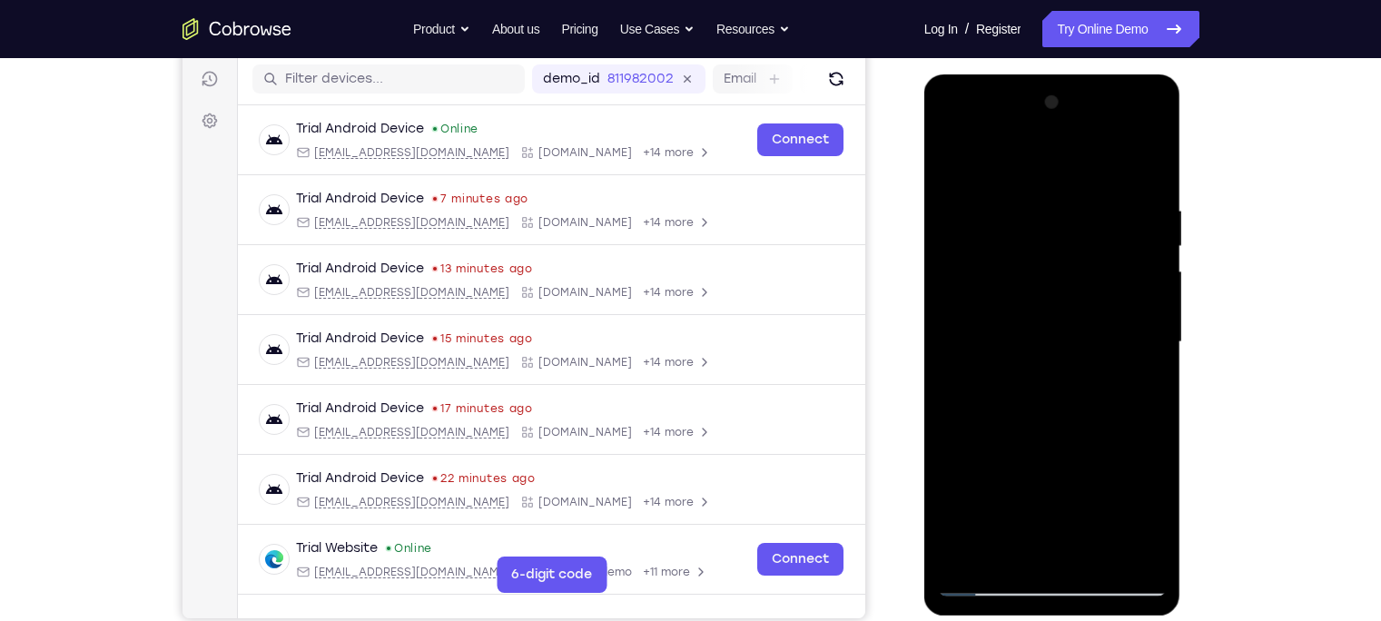
drag, startPoint x: 1065, startPoint y: 303, endPoint x: 1068, endPoint y: 402, distance: 99.0
click at [1068, 402] on div at bounding box center [1052, 342] width 229 height 508
drag, startPoint x: 1068, startPoint y: 402, endPoint x: 1086, endPoint y: 487, distance: 87.1
click at [1086, 486] on div at bounding box center [1052, 342] width 229 height 508
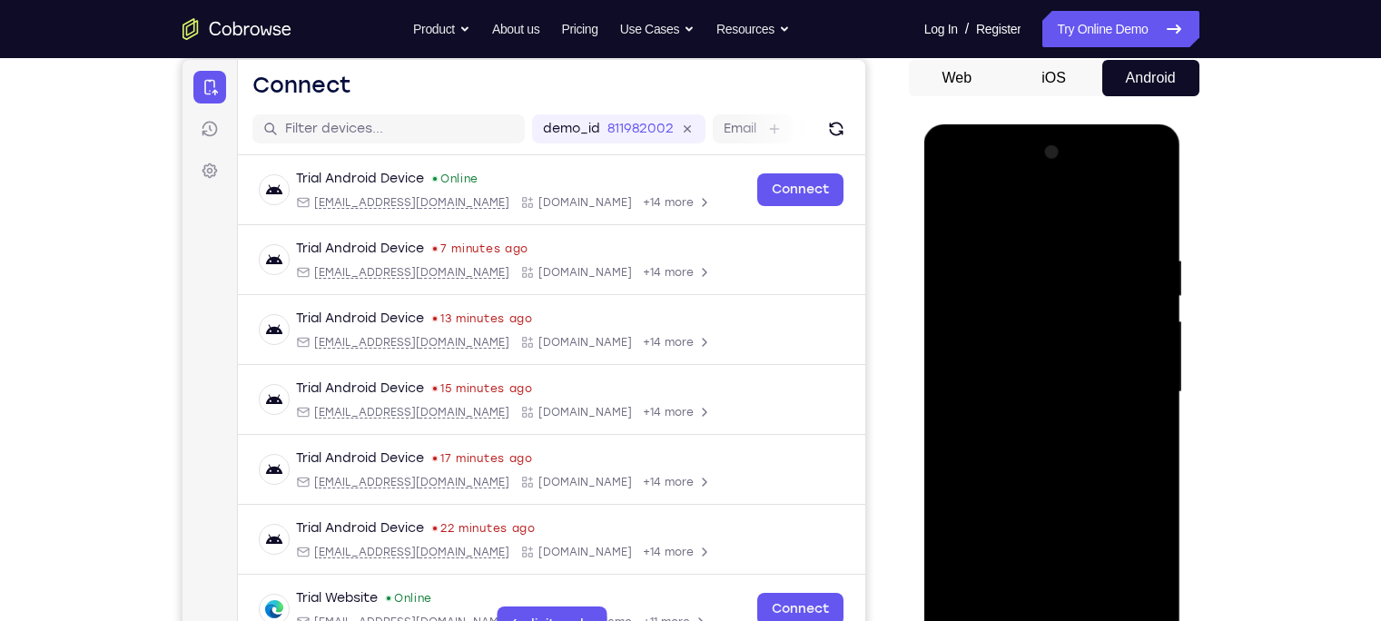
scroll to position [175, 0]
drag, startPoint x: 1086, startPoint y: 538, endPoint x: 1091, endPoint y: 522, distance: 17.2
click at [1091, 486] on div at bounding box center [1052, 393] width 229 height 508
drag, startPoint x: 1061, startPoint y: 466, endPoint x: 1076, endPoint y: 586, distance: 121.6
click at [1076, 486] on div at bounding box center [1052, 393] width 229 height 508
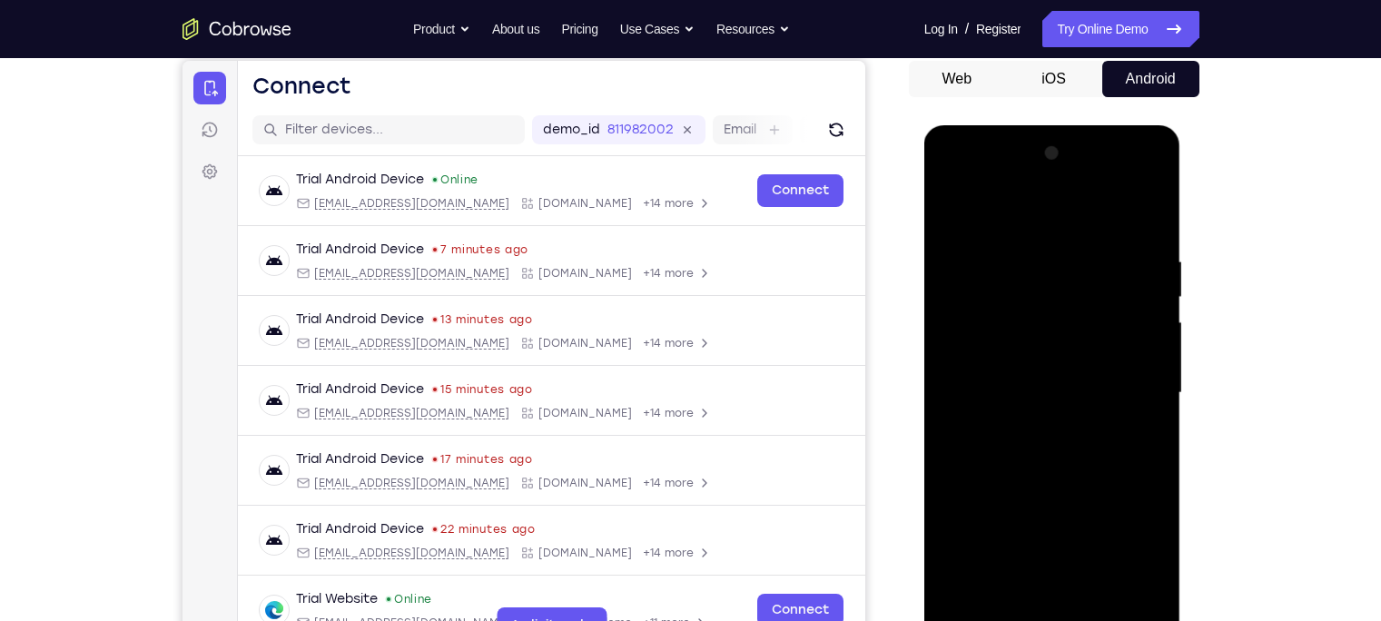
drag, startPoint x: 1083, startPoint y: 512, endPoint x: 1090, endPoint y: 597, distance: 85.6
click at [1090, 486] on div at bounding box center [1052, 393] width 229 height 508
drag, startPoint x: 1069, startPoint y: 526, endPoint x: 1072, endPoint y: 586, distance: 60.0
click at [1072, 486] on div at bounding box center [1052, 393] width 229 height 508
click at [953, 203] on div at bounding box center [1052, 393] width 229 height 508
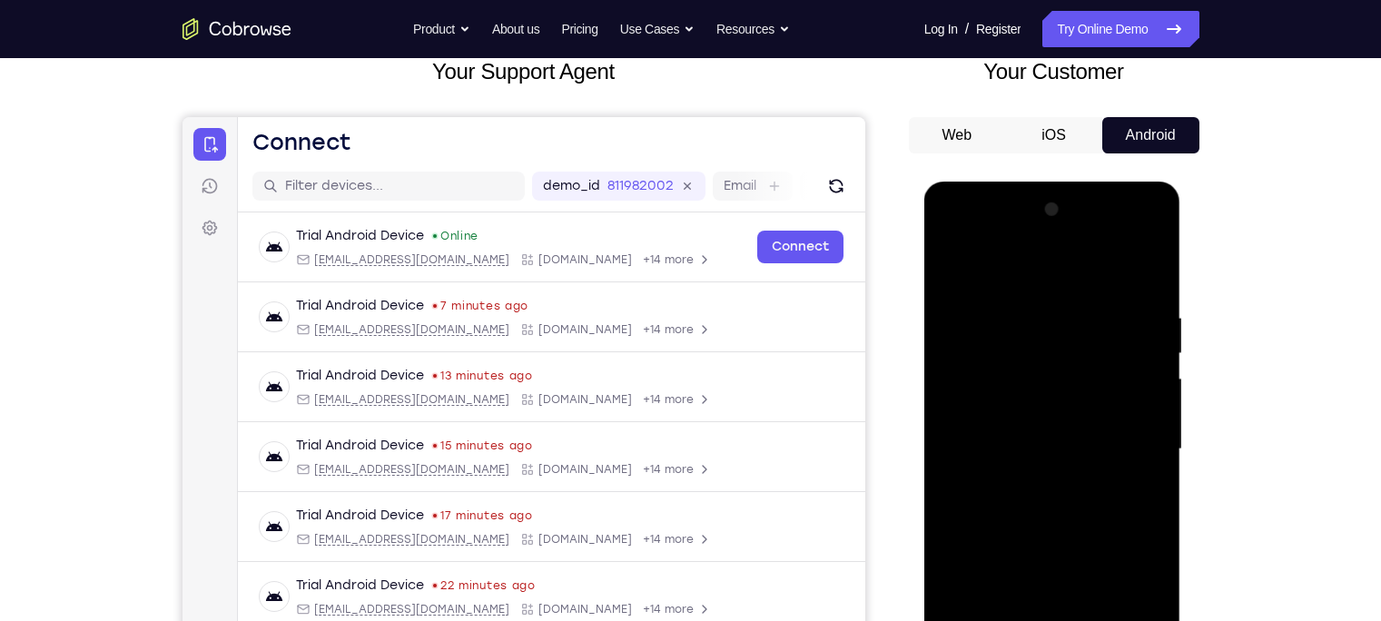
scroll to position [117, 0]
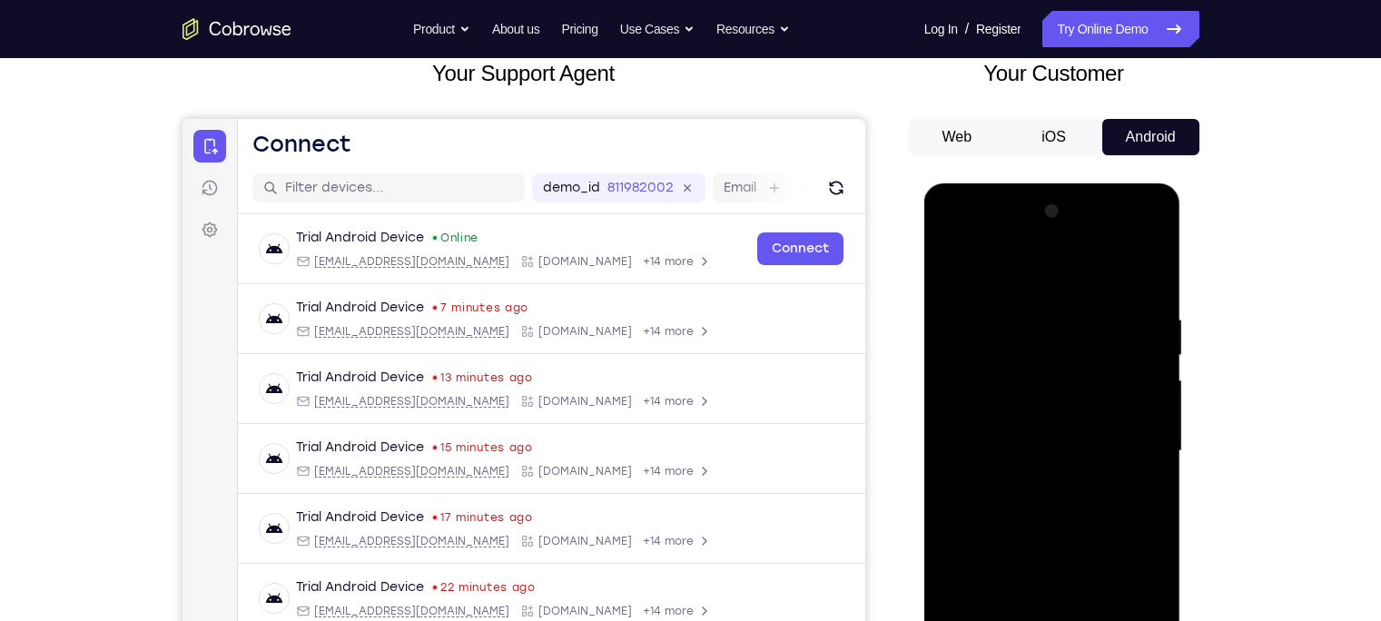
drag, startPoint x: 1053, startPoint y: 318, endPoint x: 1048, endPoint y: 350, distance: 33.0
click at [1048, 348] on div at bounding box center [1052, 451] width 229 height 508
drag, startPoint x: 1049, startPoint y: 352, endPoint x: 1062, endPoint y: 456, distance: 104.3
click at [1062, 456] on div at bounding box center [1052, 451] width 229 height 508
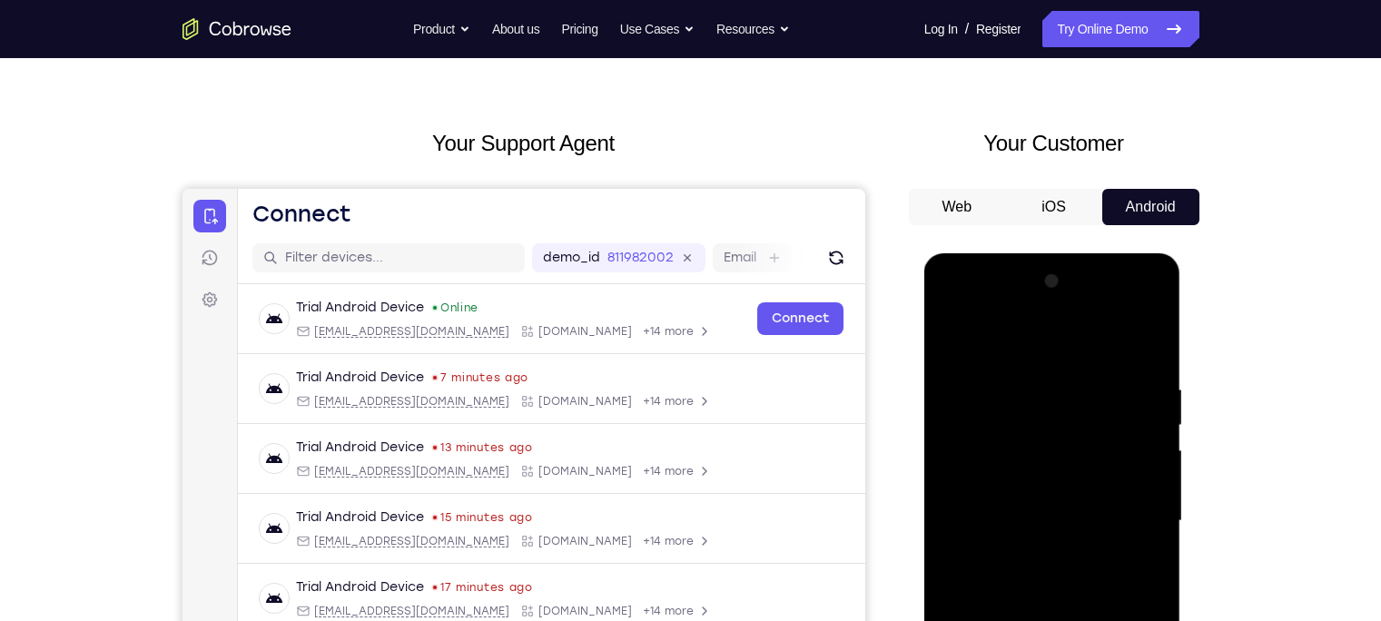
scroll to position [45, 0]
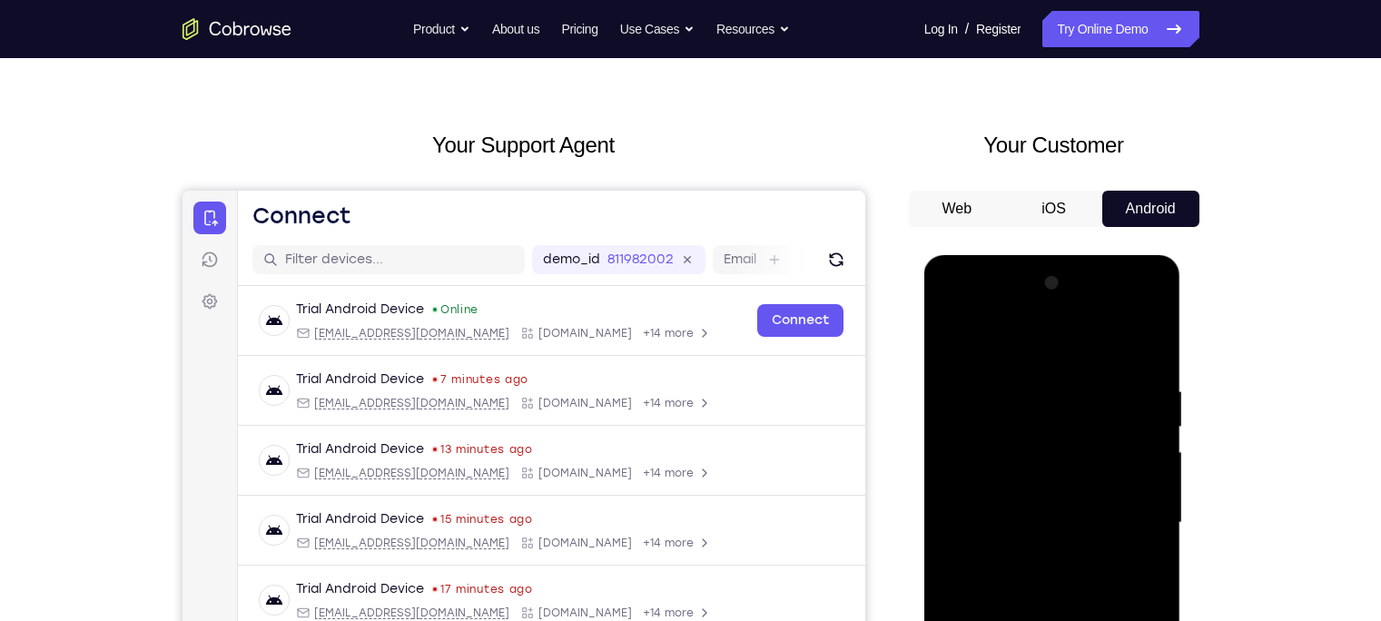
drag, startPoint x: 1062, startPoint y: 527, endPoint x: 1065, endPoint y: 516, distance: 12.1
click at [1065, 486] on div at bounding box center [1052, 523] width 229 height 508
drag, startPoint x: 1064, startPoint y: 491, endPoint x: 1075, endPoint y: 402, distance: 89.6
click at [1075, 402] on div at bounding box center [1052, 523] width 229 height 508
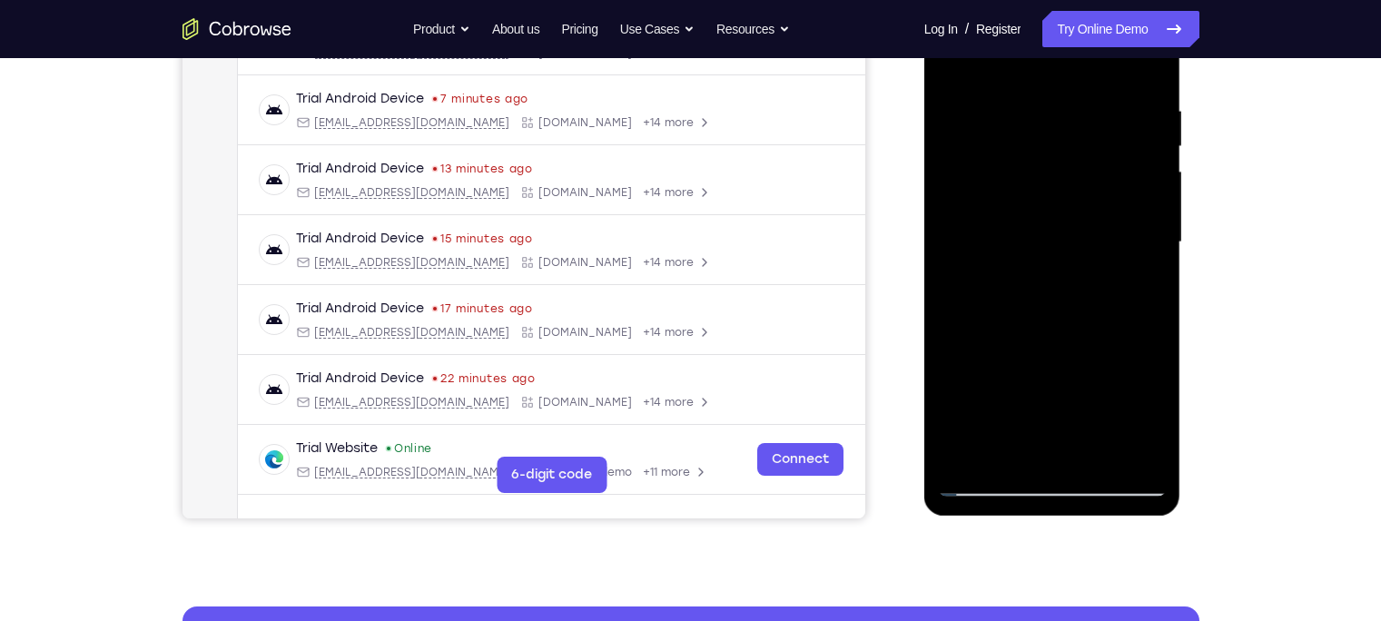
scroll to position [327, 0]
drag, startPoint x: 1075, startPoint y: 399, endPoint x: 1087, endPoint y: 266, distance: 134.0
click at [1087, 266] on div at bounding box center [1052, 241] width 229 height 508
drag, startPoint x: 1087, startPoint y: 266, endPoint x: 1098, endPoint y: 136, distance: 130.3
click at [1095, 136] on div at bounding box center [1052, 241] width 229 height 508
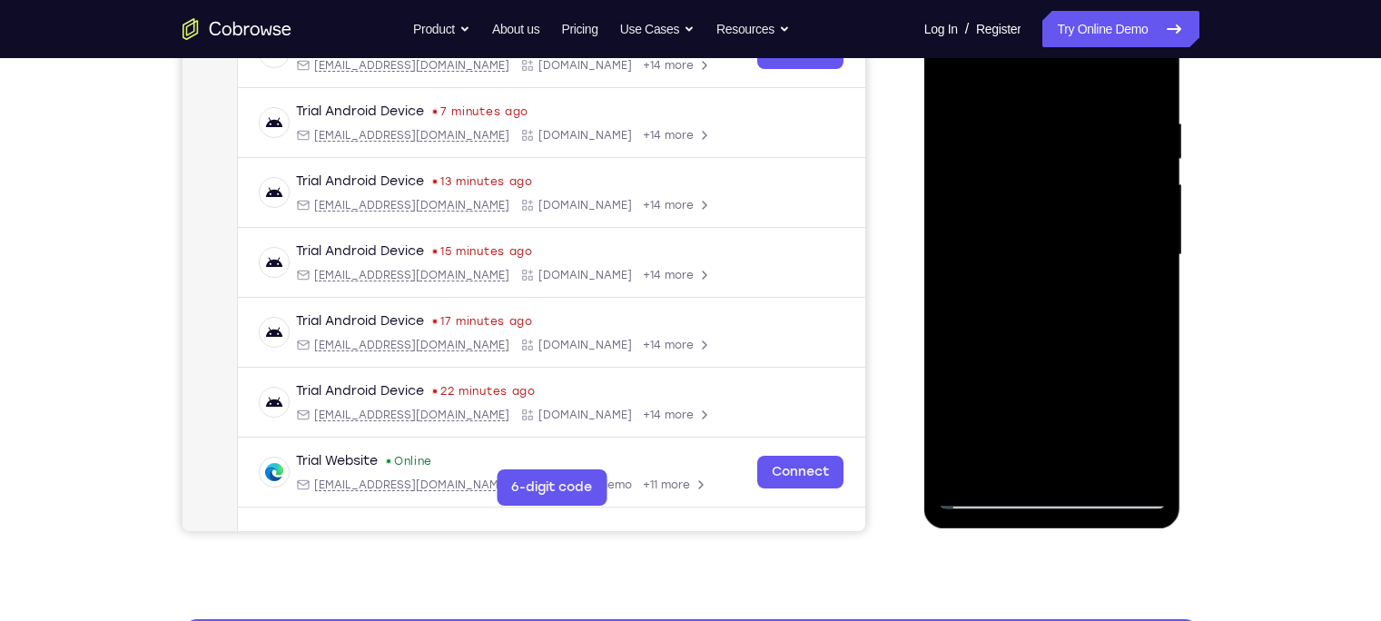
scroll to position [313, 0]
drag, startPoint x: 1081, startPoint y: 237, endPoint x: 1089, endPoint y: 299, distance: 62.3
click at [1089, 299] on div at bounding box center [1052, 255] width 229 height 508
click at [1036, 109] on div at bounding box center [1052, 255] width 229 height 508
drag, startPoint x: 1065, startPoint y: 165, endPoint x: 1073, endPoint y: 115, distance: 50.6
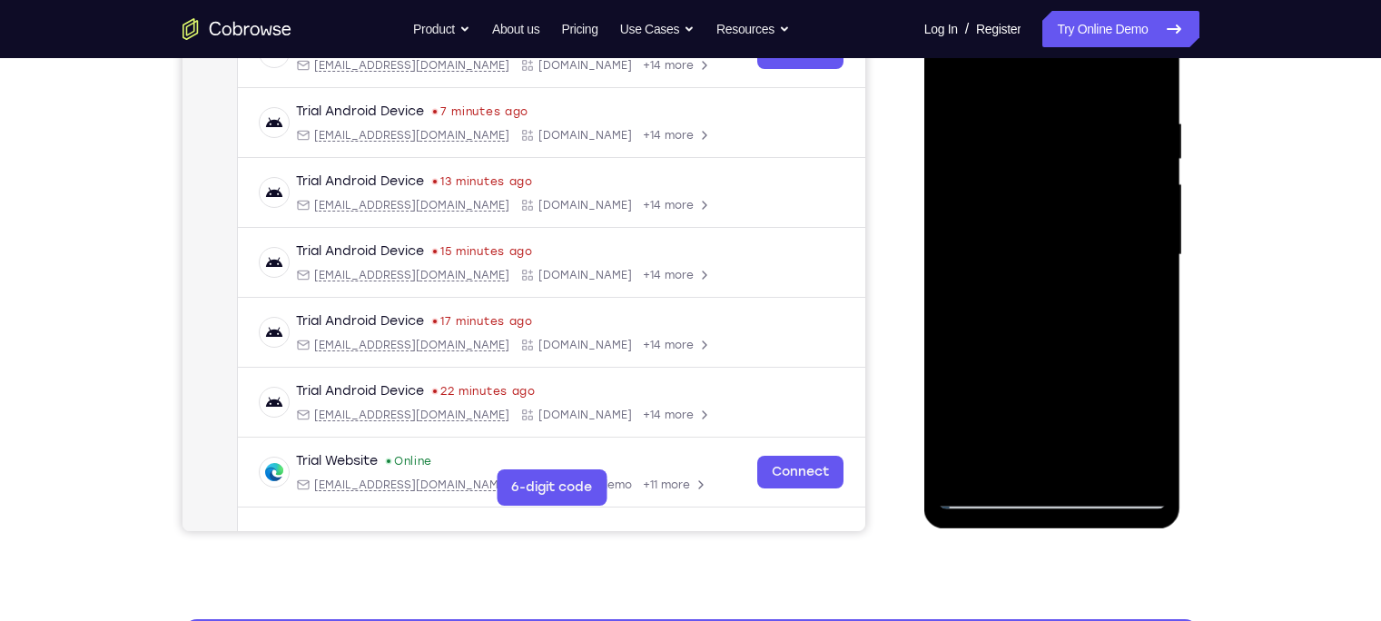
click at [1073, 115] on div at bounding box center [1052, 255] width 229 height 508
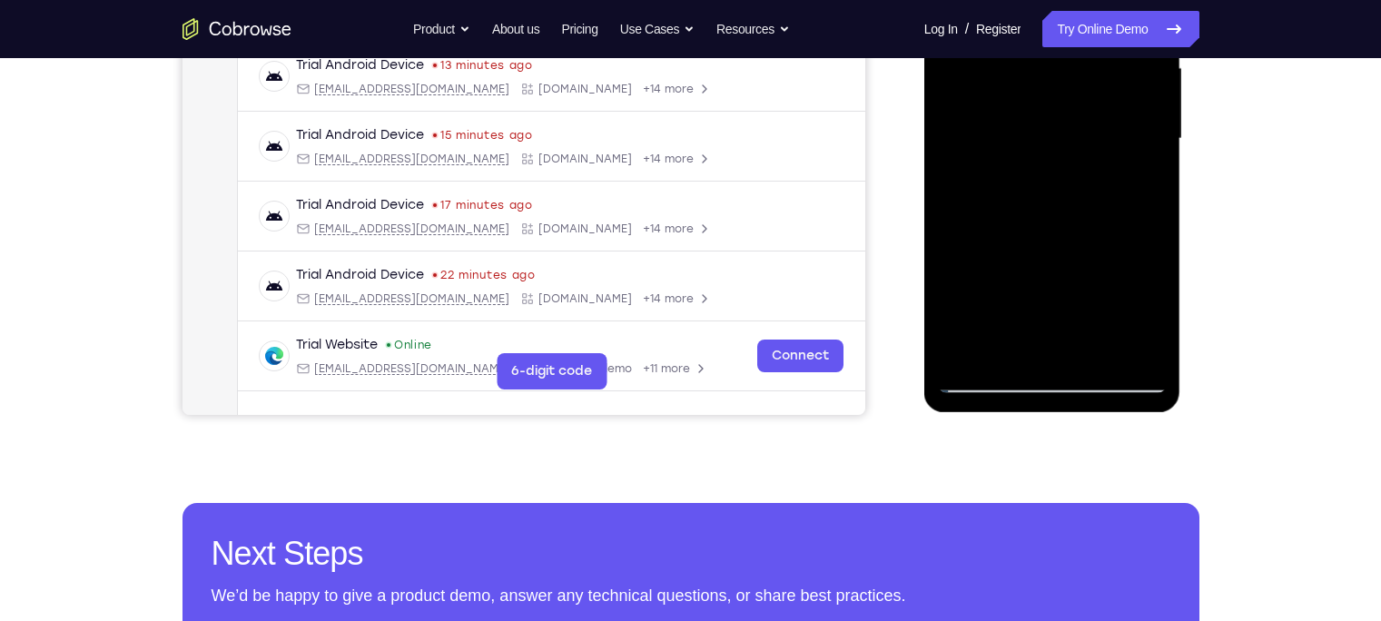
scroll to position [492, 0]
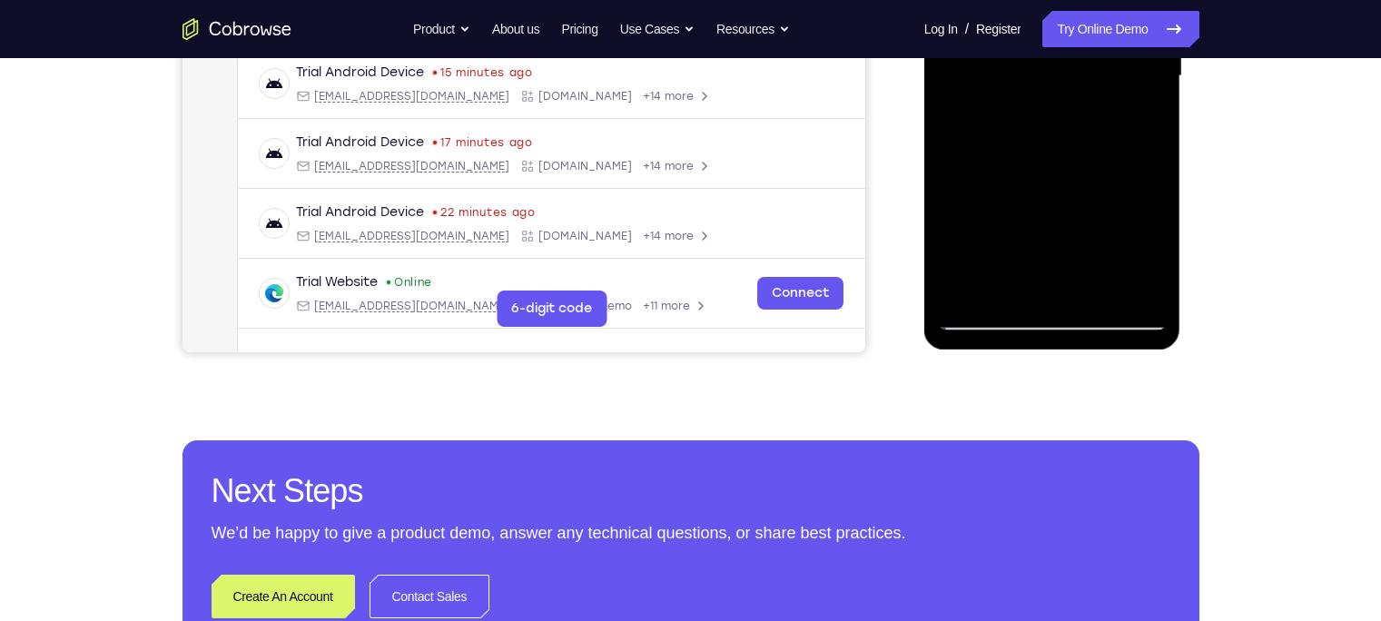
click at [1095, 288] on div at bounding box center [1052, 76] width 229 height 508
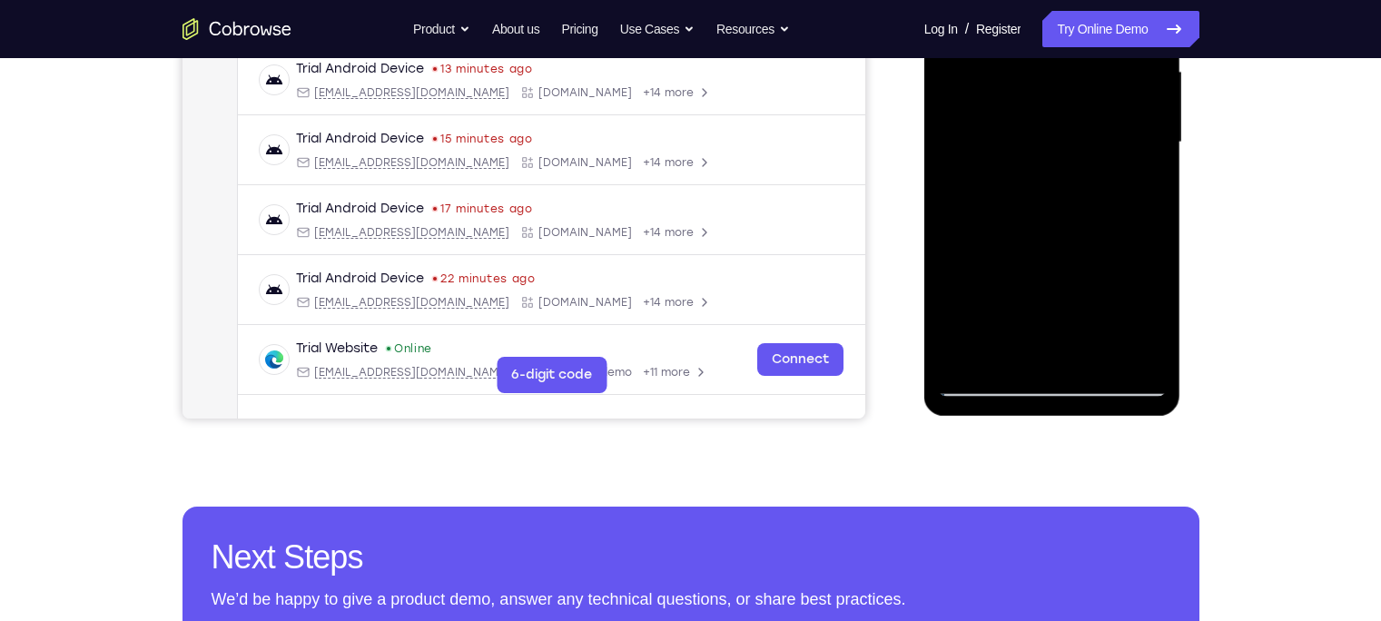
scroll to position [389, 0]
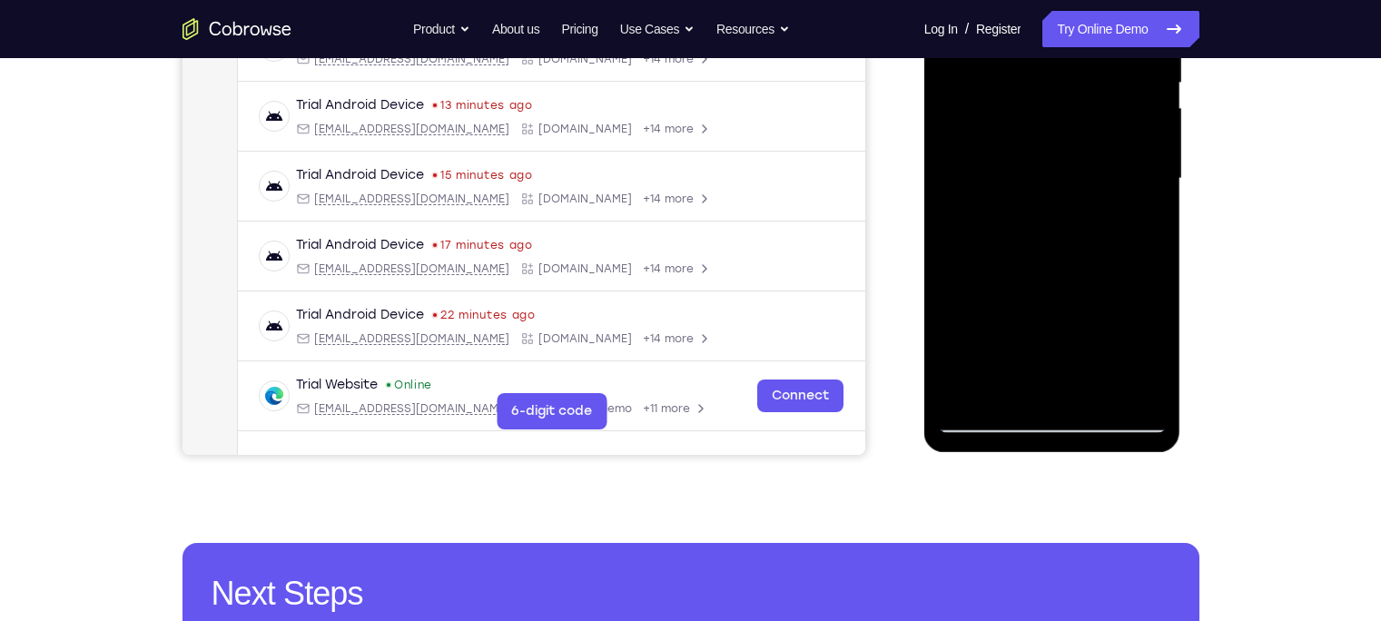
click at [1072, 275] on div at bounding box center [1052, 179] width 229 height 508
drag, startPoint x: 1027, startPoint y: 278, endPoint x: 1045, endPoint y: 201, distance: 79.3
click at [1045, 201] on div at bounding box center [1052, 179] width 229 height 508
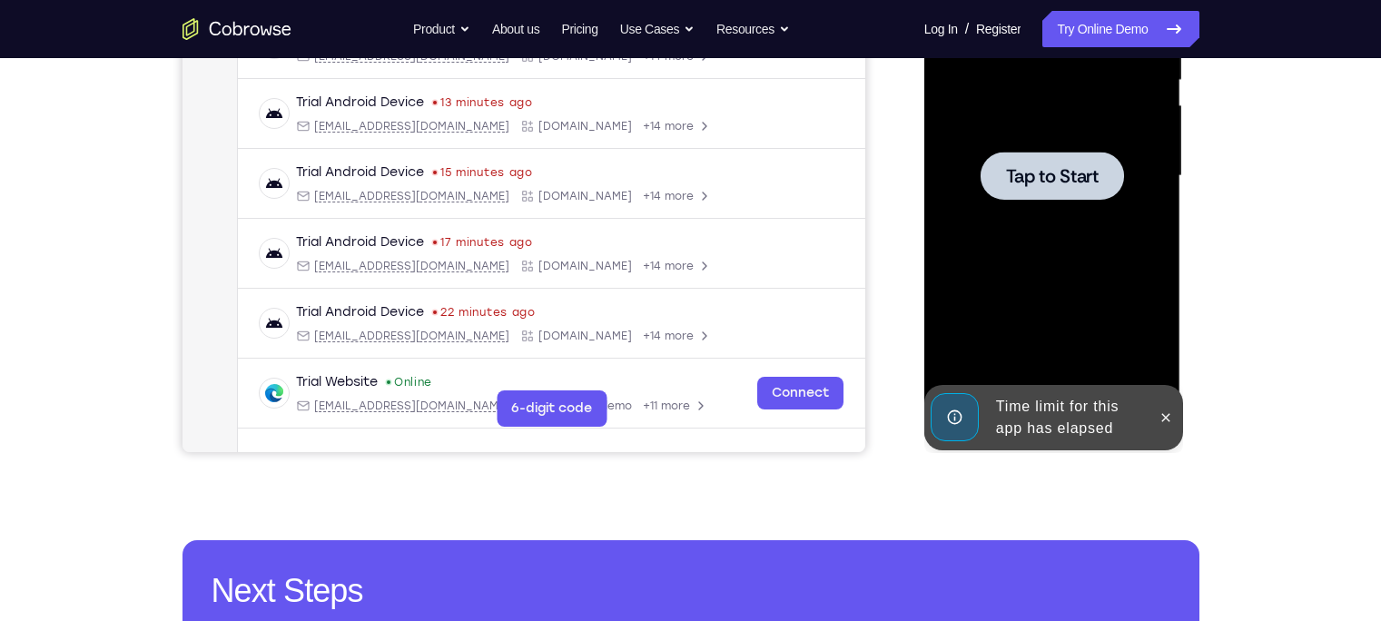
drag, startPoint x: 1062, startPoint y: 249, endPoint x: 1058, endPoint y: 278, distance: 29.3
click at [1058, 278] on div at bounding box center [1052, 176] width 229 height 508
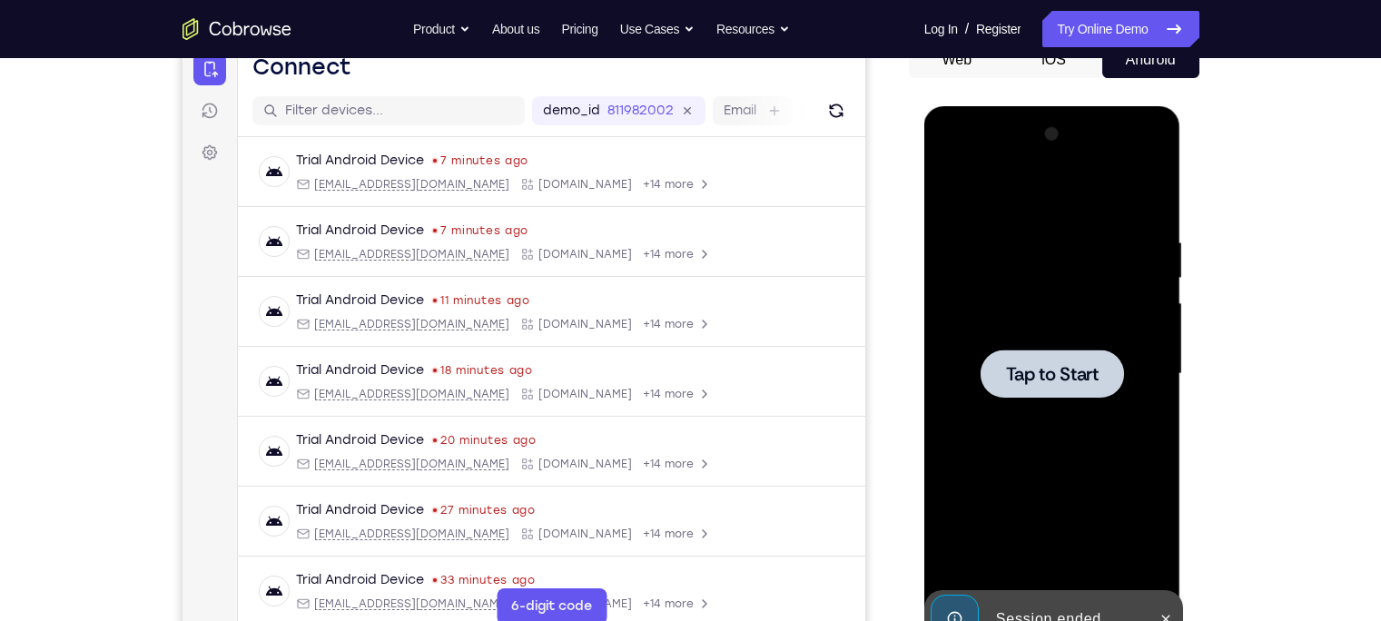
scroll to position [193, 0]
